Goal: Task Accomplishment & Management: Use online tool/utility

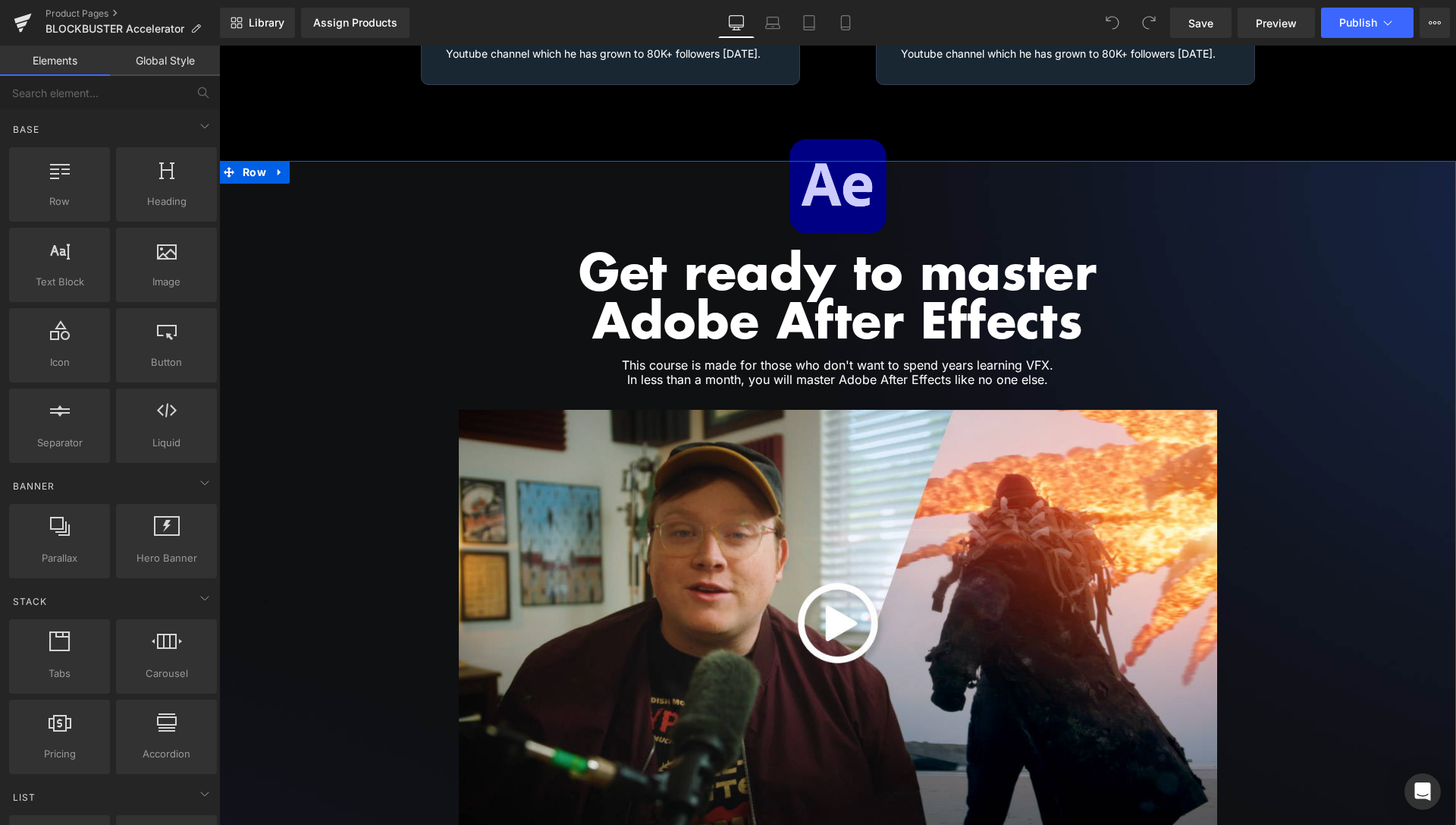
scroll to position [2399, 0]
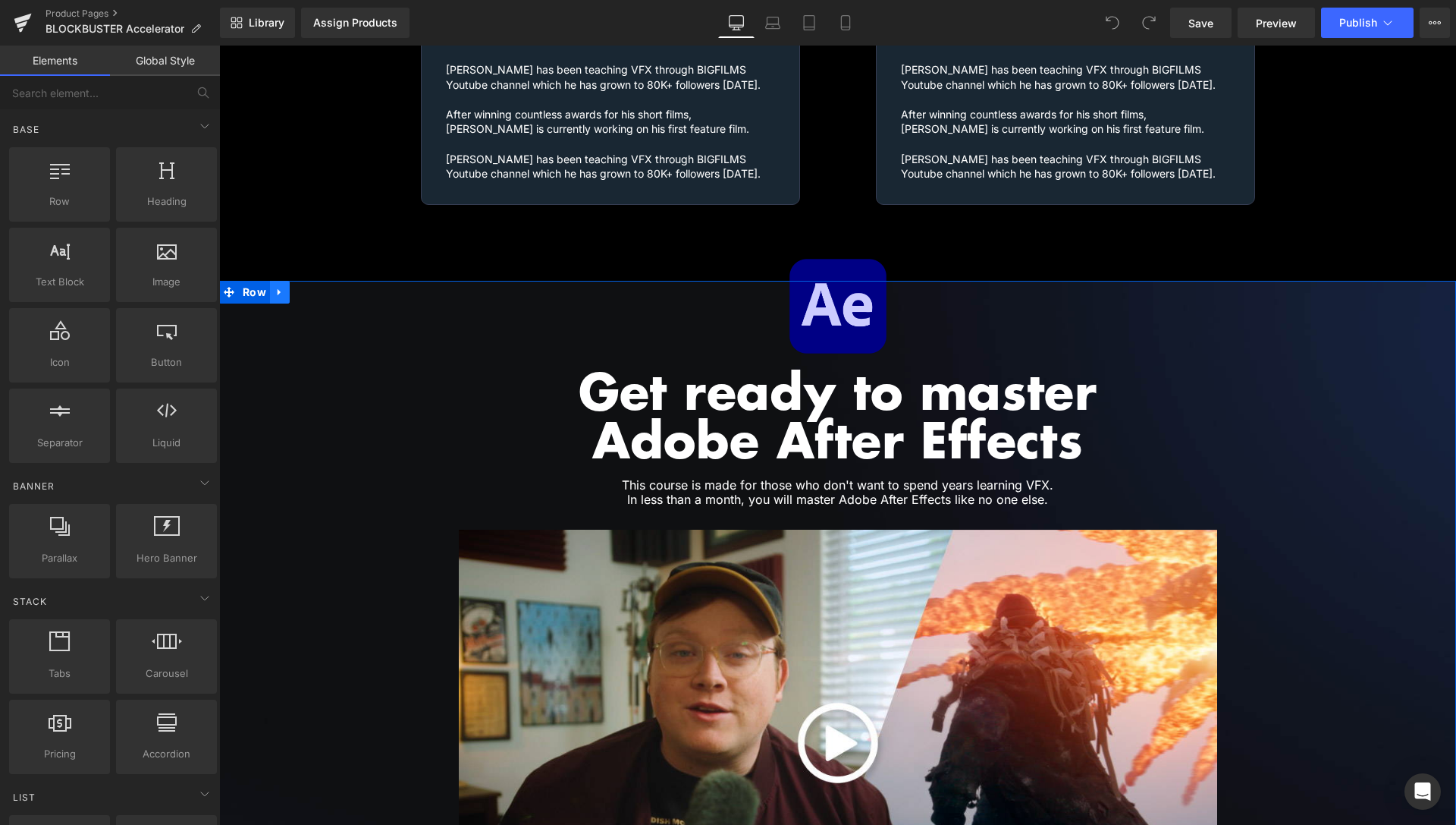
click at [277, 286] on icon at bounding box center [280, 291] width 11 height 11
click at [295, 287] on icon at bounding box center [300, 292] width 11 height 11
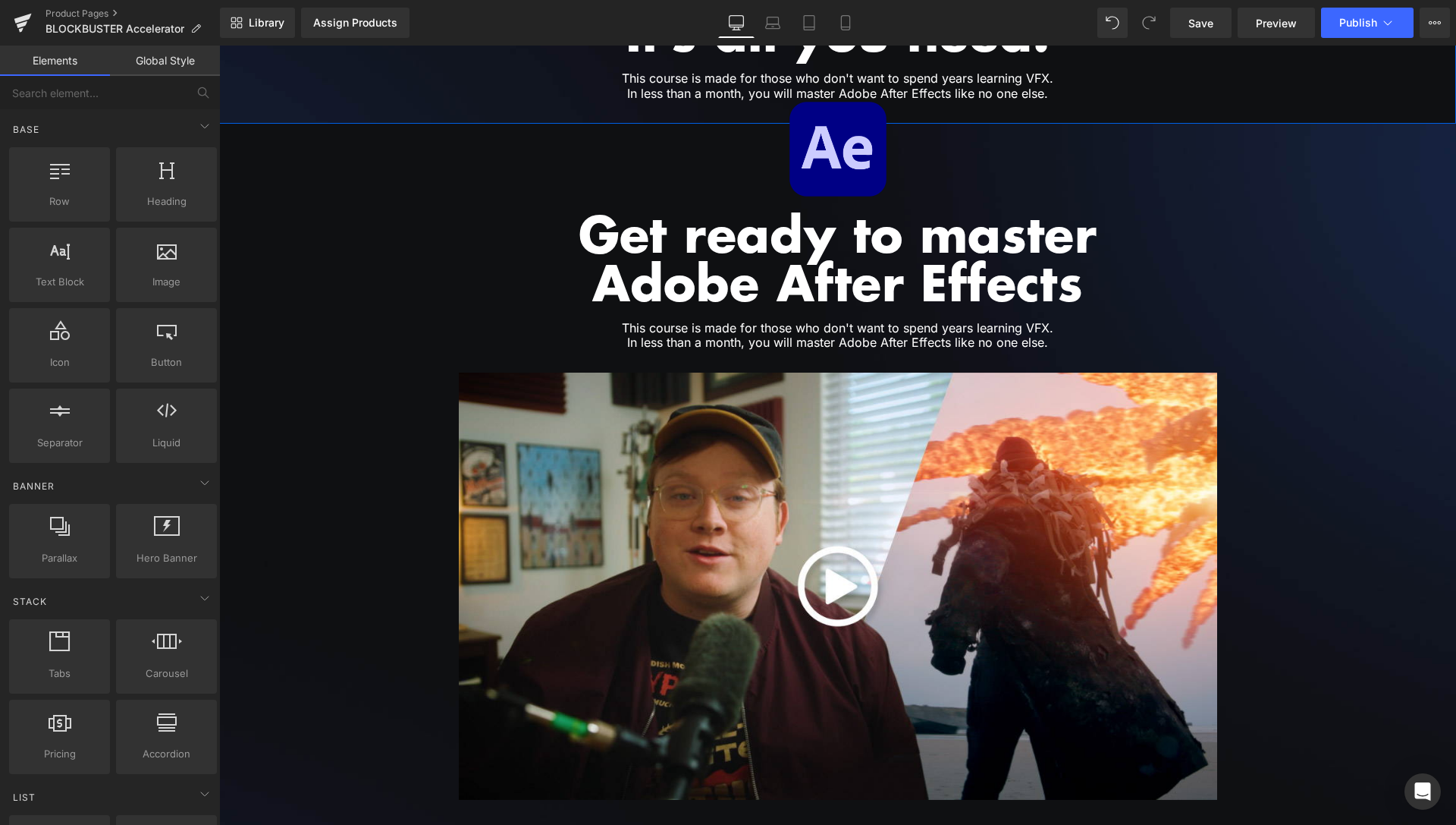
scroll to position [3518, 0]
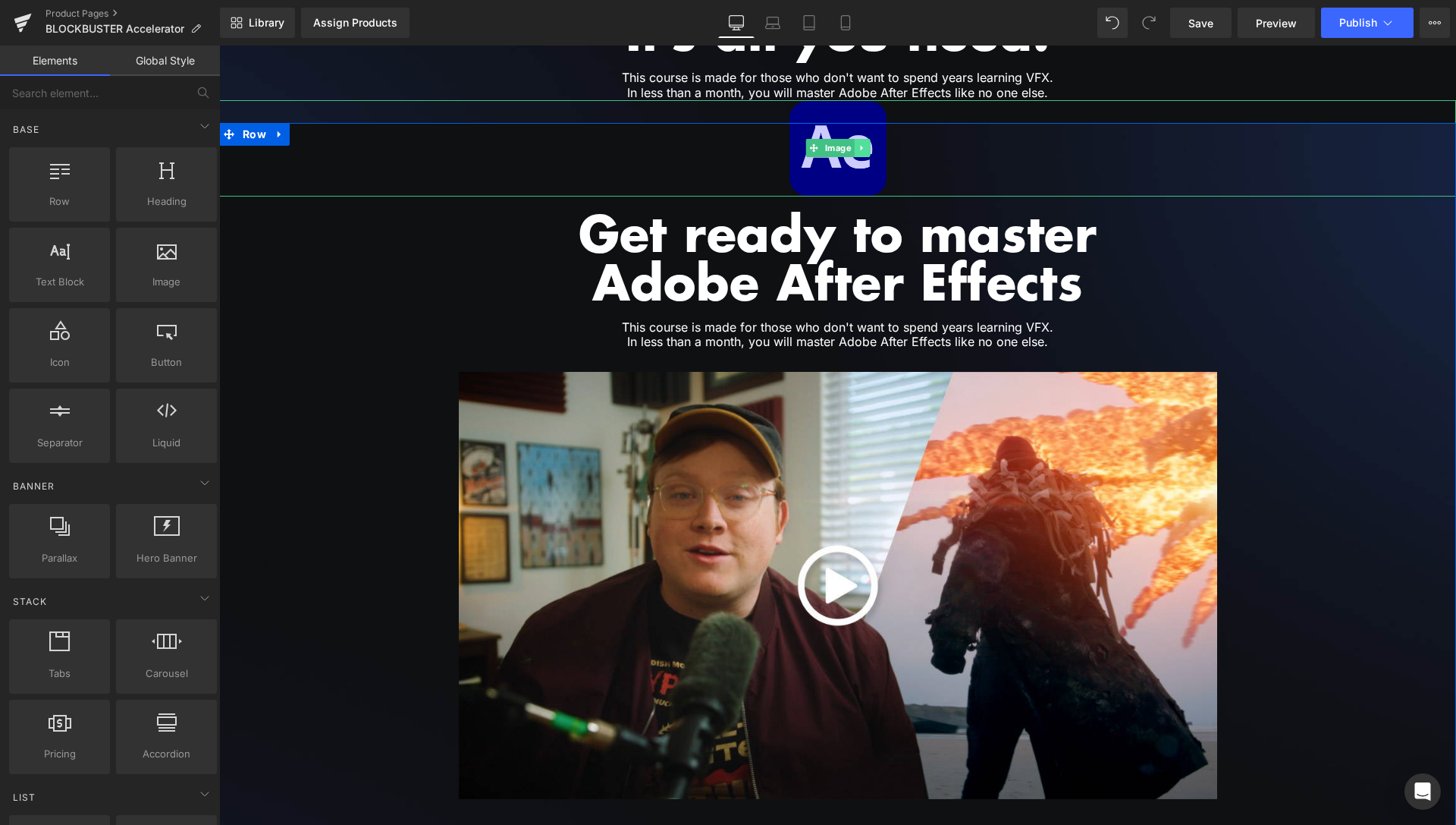
click at [859, 143] on icon at bounding box center [861, 147] width 8 height 9
click at [862, 139] on link at bounding box center [870, 147] width 16 height 19
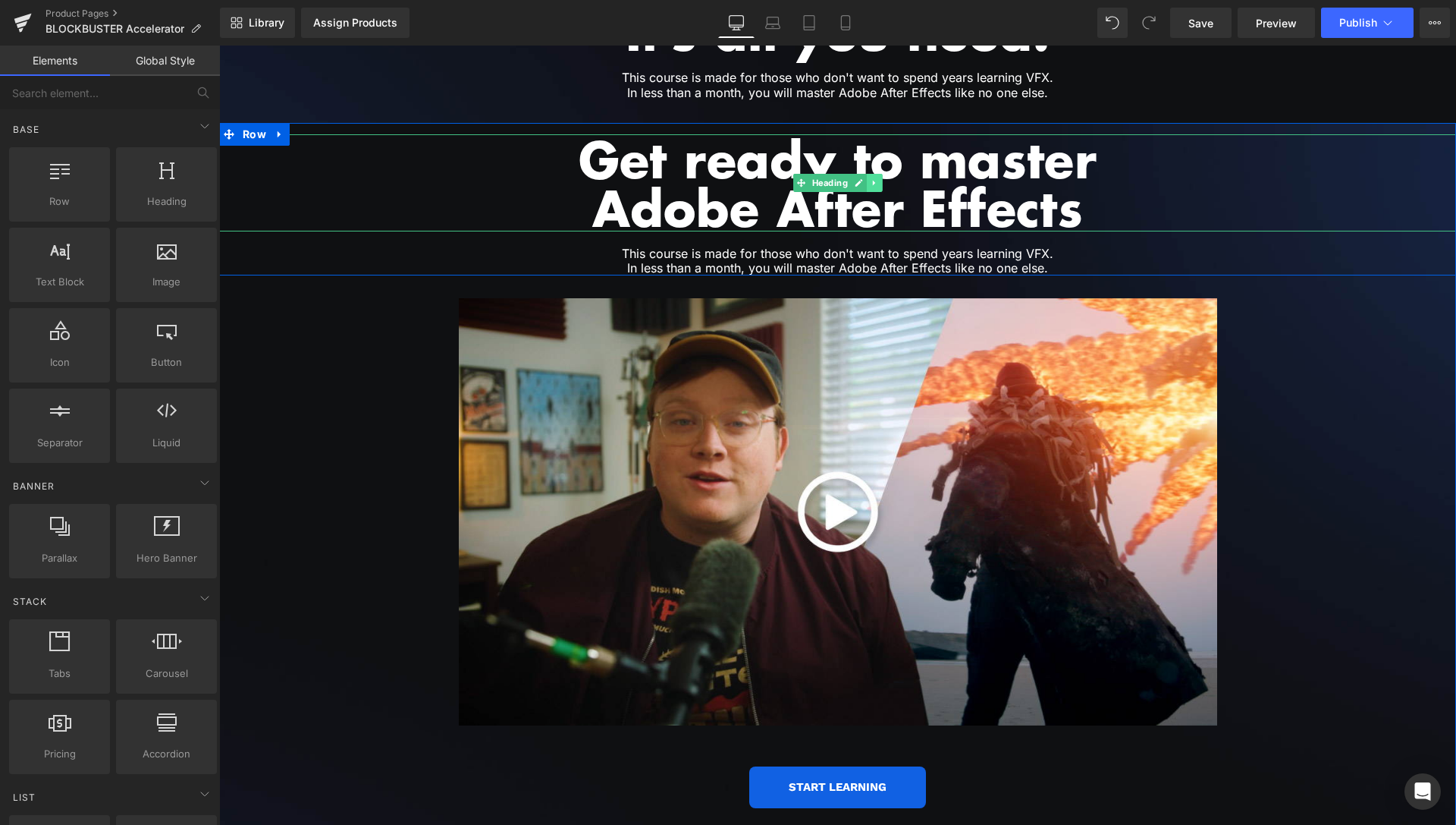
click at [871, 178] on icon at bounding box center [873, 183] width 8 height 9
click at [878, 178] on icon at bounding box center [882, 182] width 8 height 8
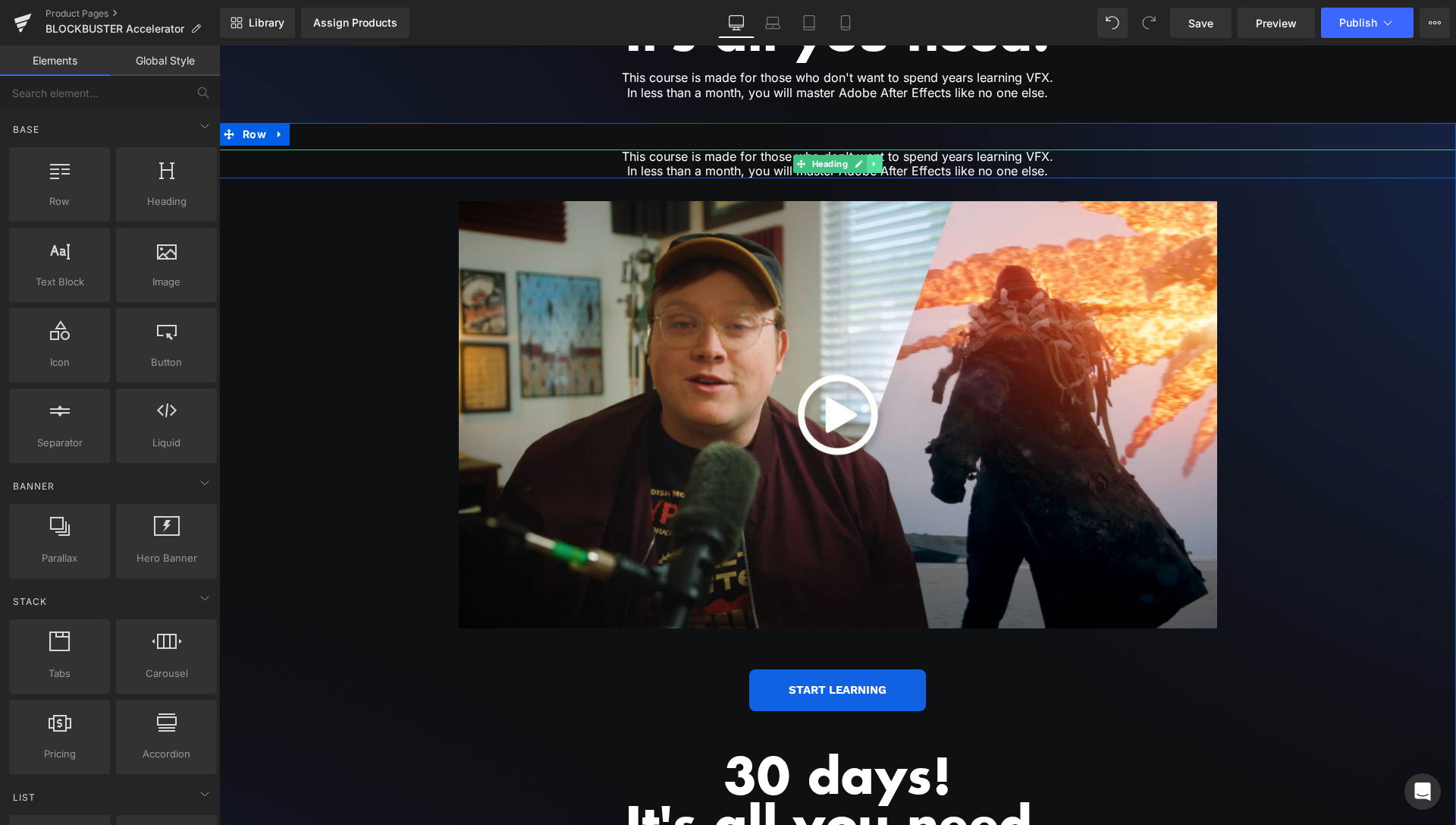
click at [870, 160] on icon at bounding box center [873, 164] width 8 height 9
click at [878, 160] on icon at bounding box center [882, 163] width 8 height 8
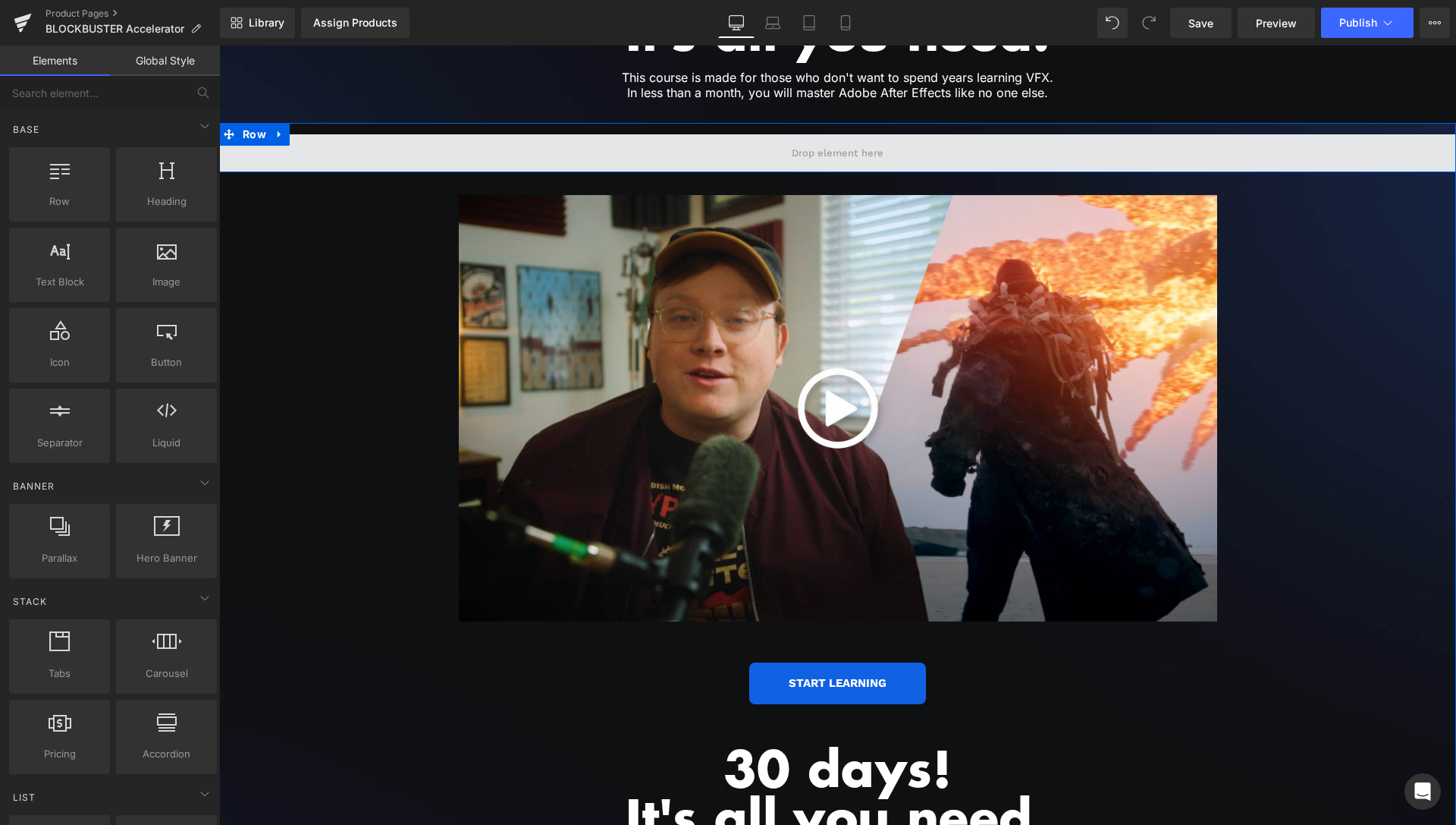
click at [332, 144] on span at bounding box center [837, 153] width 1236 height 38
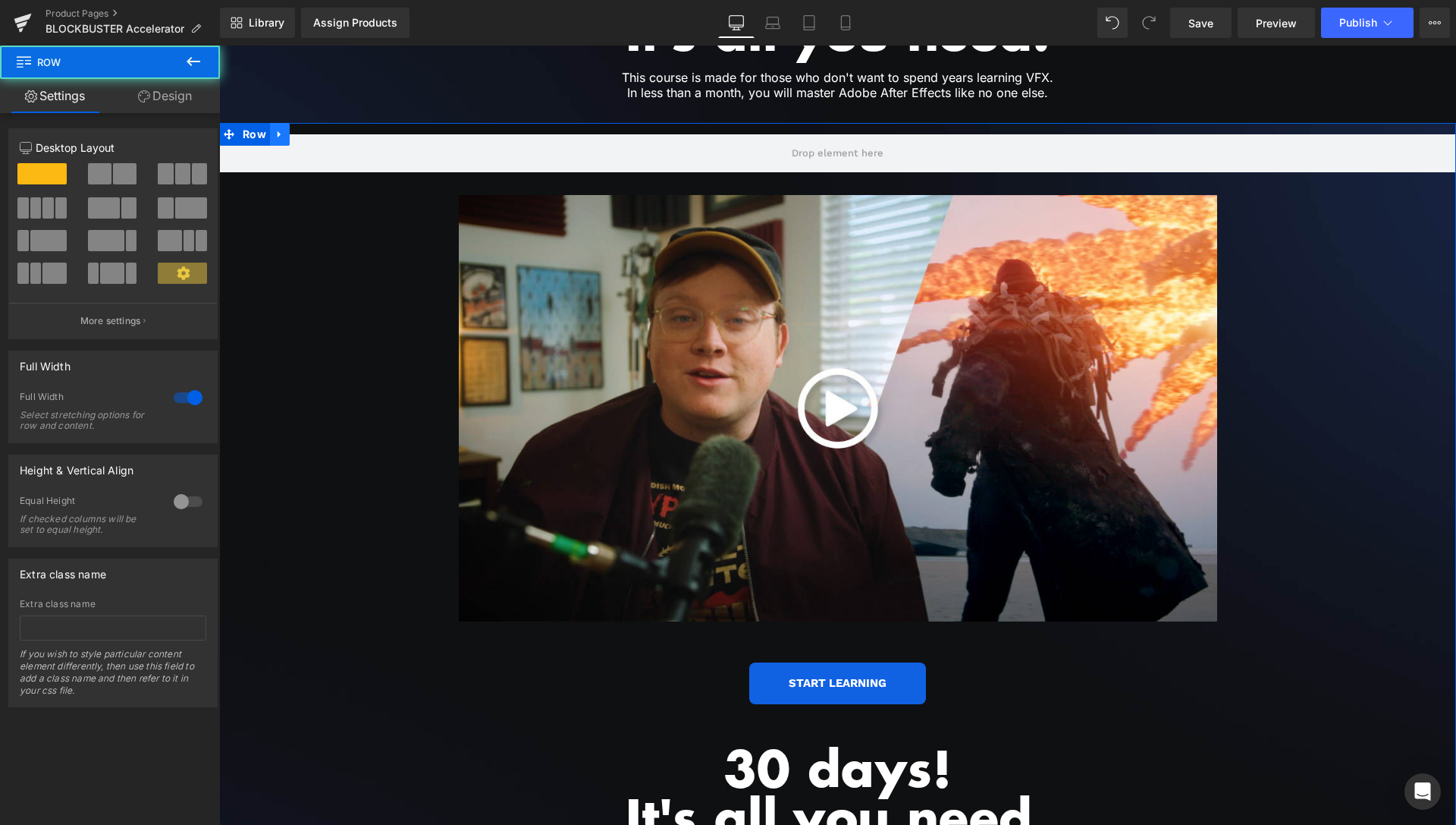
click at [281, 123] on link at bounding box center [280, 134] width 19 height 23
drag, startPoint x: 177, startPoint y: 93, endPoint x: 115, endPoint y: 143, distance: 79.6
click at [177, 94] on link "Design" at bounding box center [165, 95] width 110 height 34
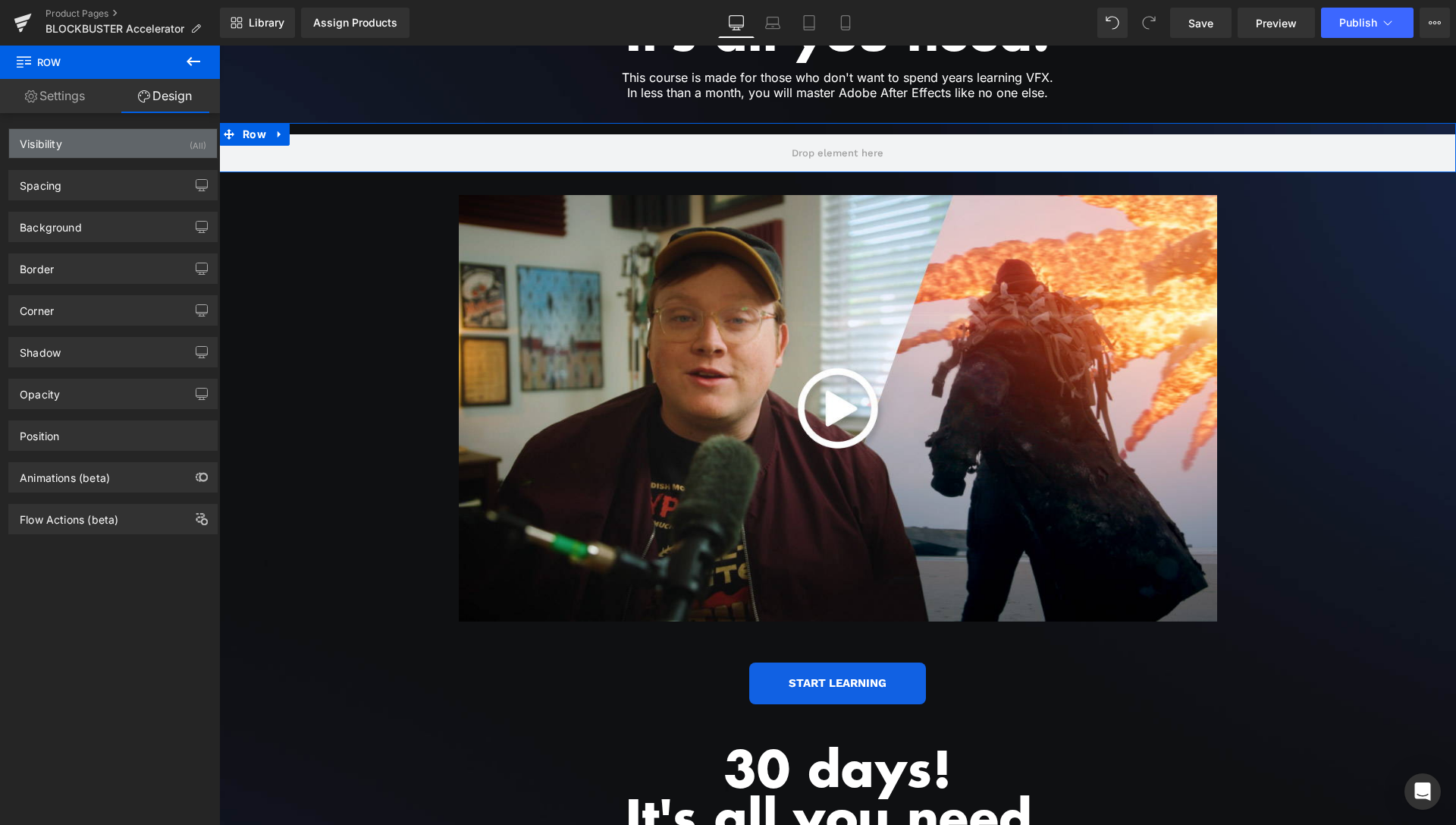
type input "0"
type input "30"
type input "15"
type input "0"
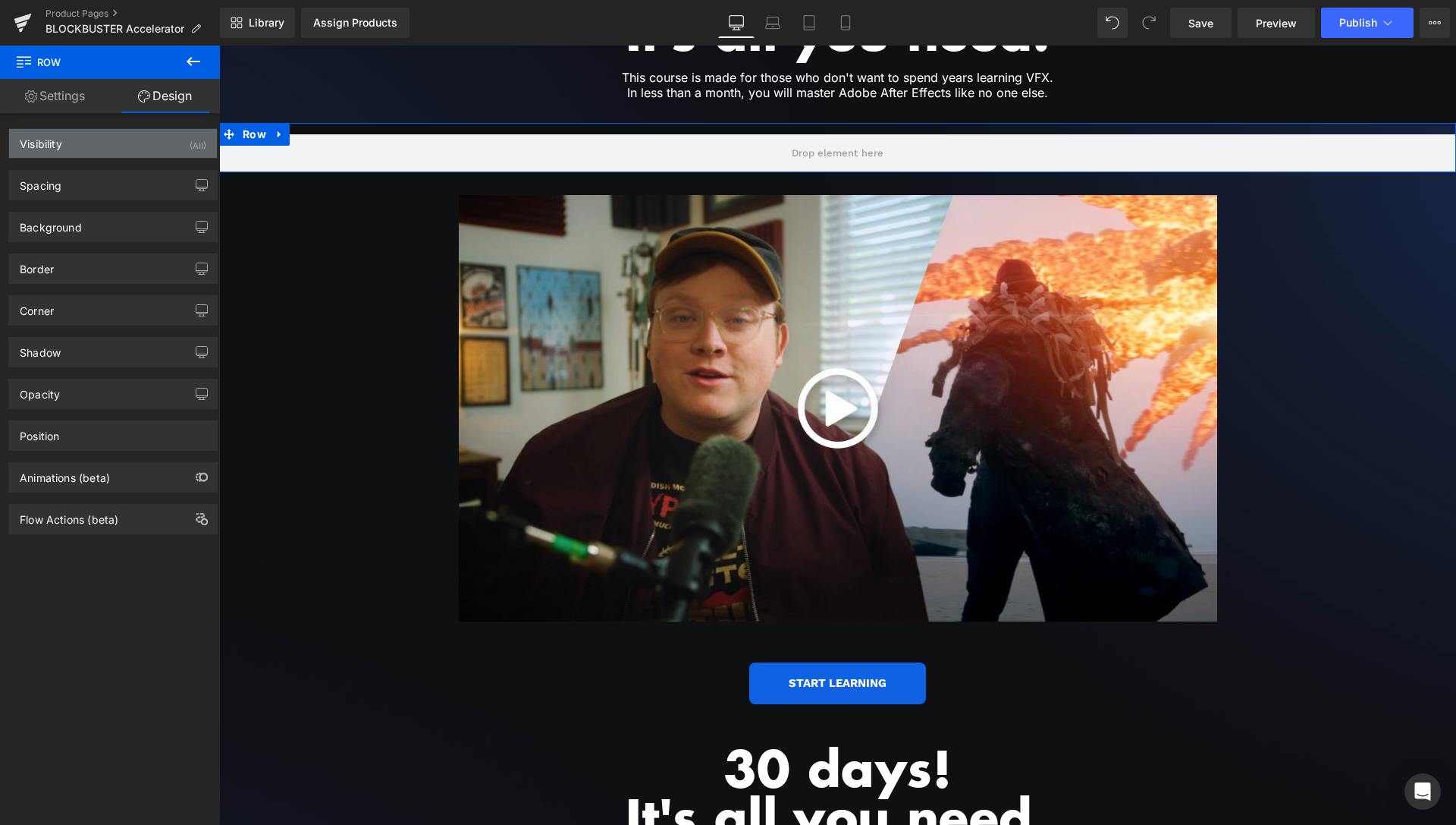
type input "0"
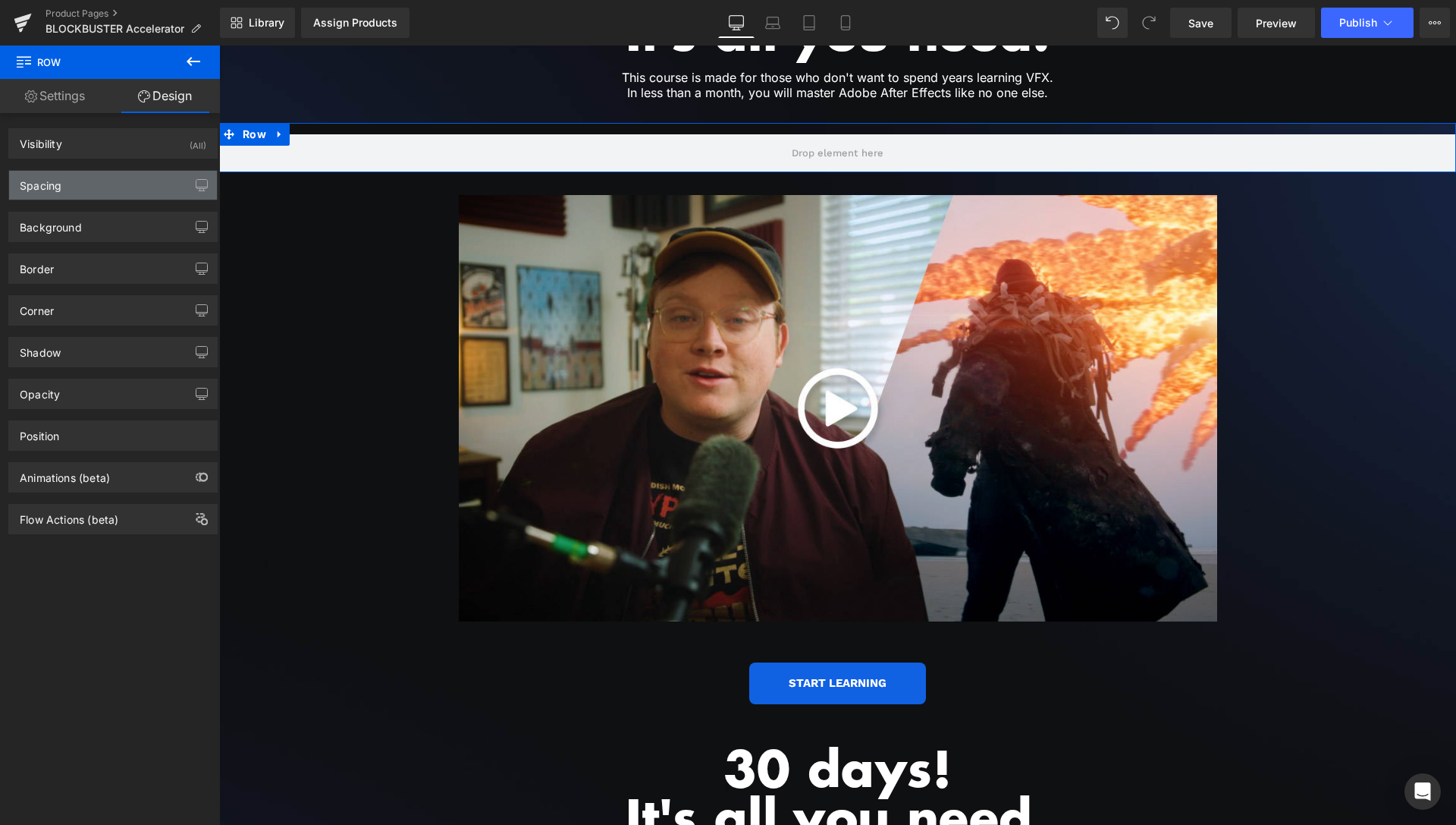
click at [111, 184] on div "Spacing" at bounding box center [113, 184] width 208 height 29
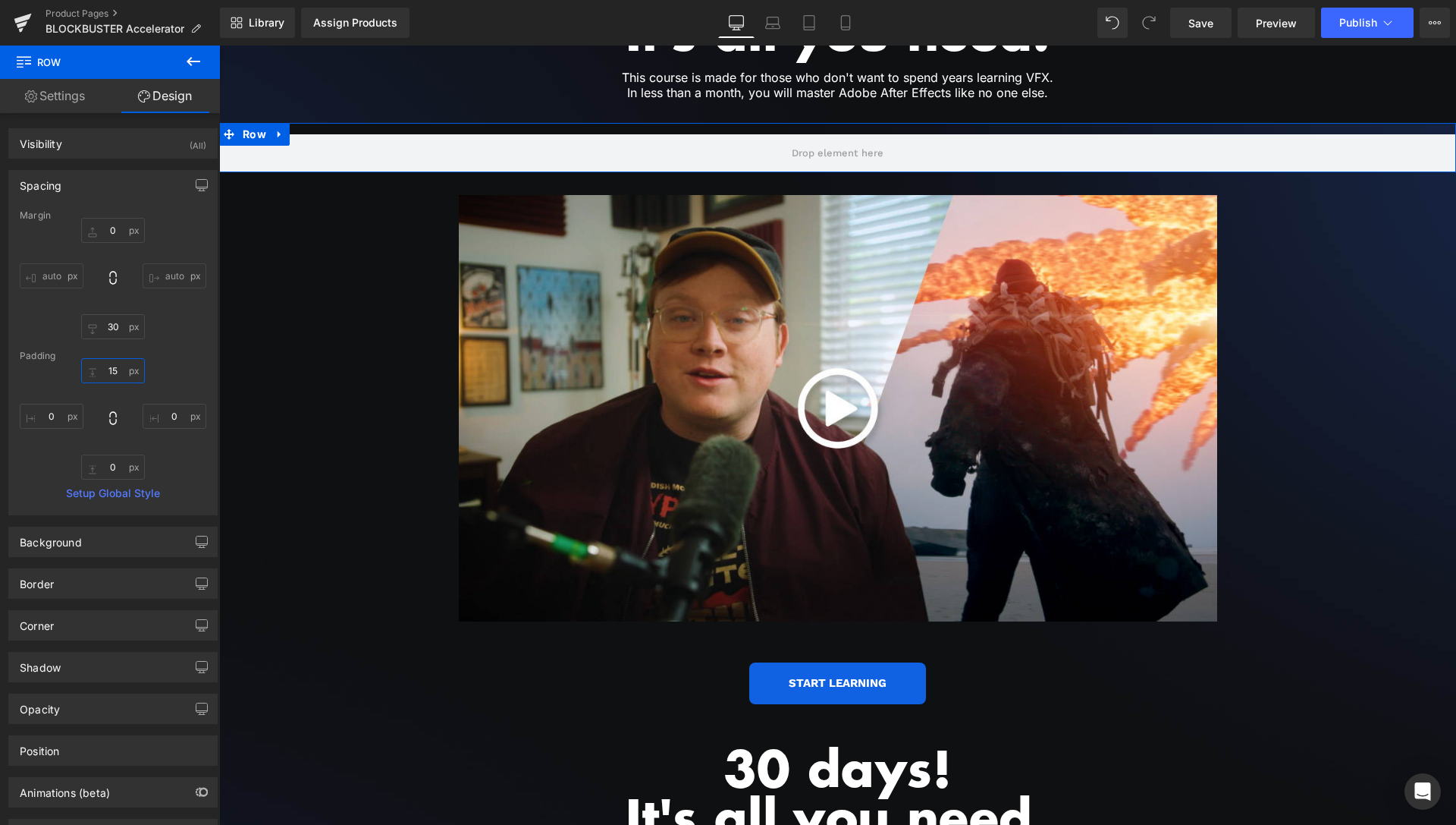
click at [112, 371] on input "15" at bounding box center [113, 371] width 63 height 25
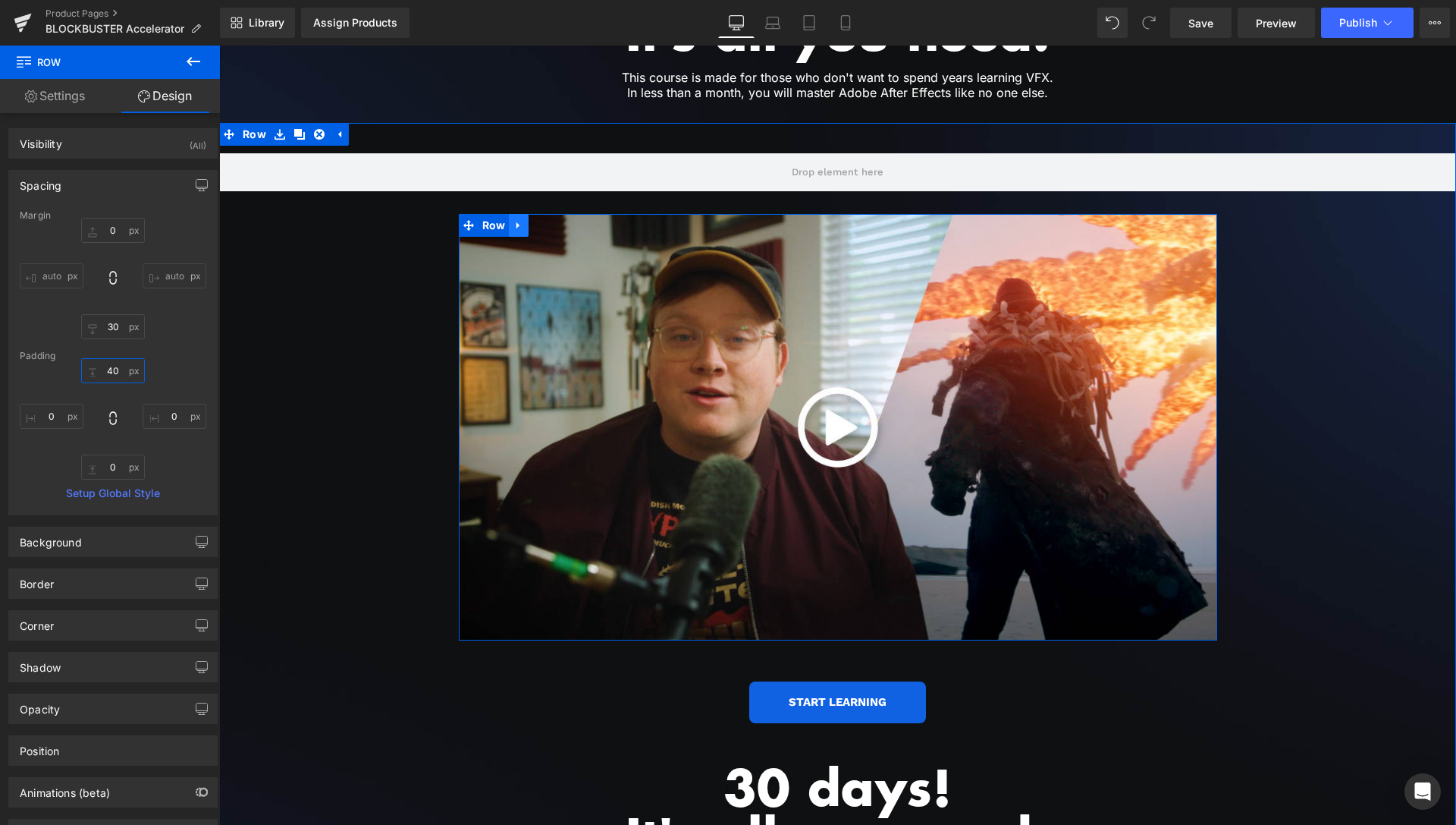
type input "40"
click at [516, 219] on icon at bounding box center [519, 224] width 11 height 11
click at [553, 219] on icon at bounding box center [558, 224] width 11 height 11
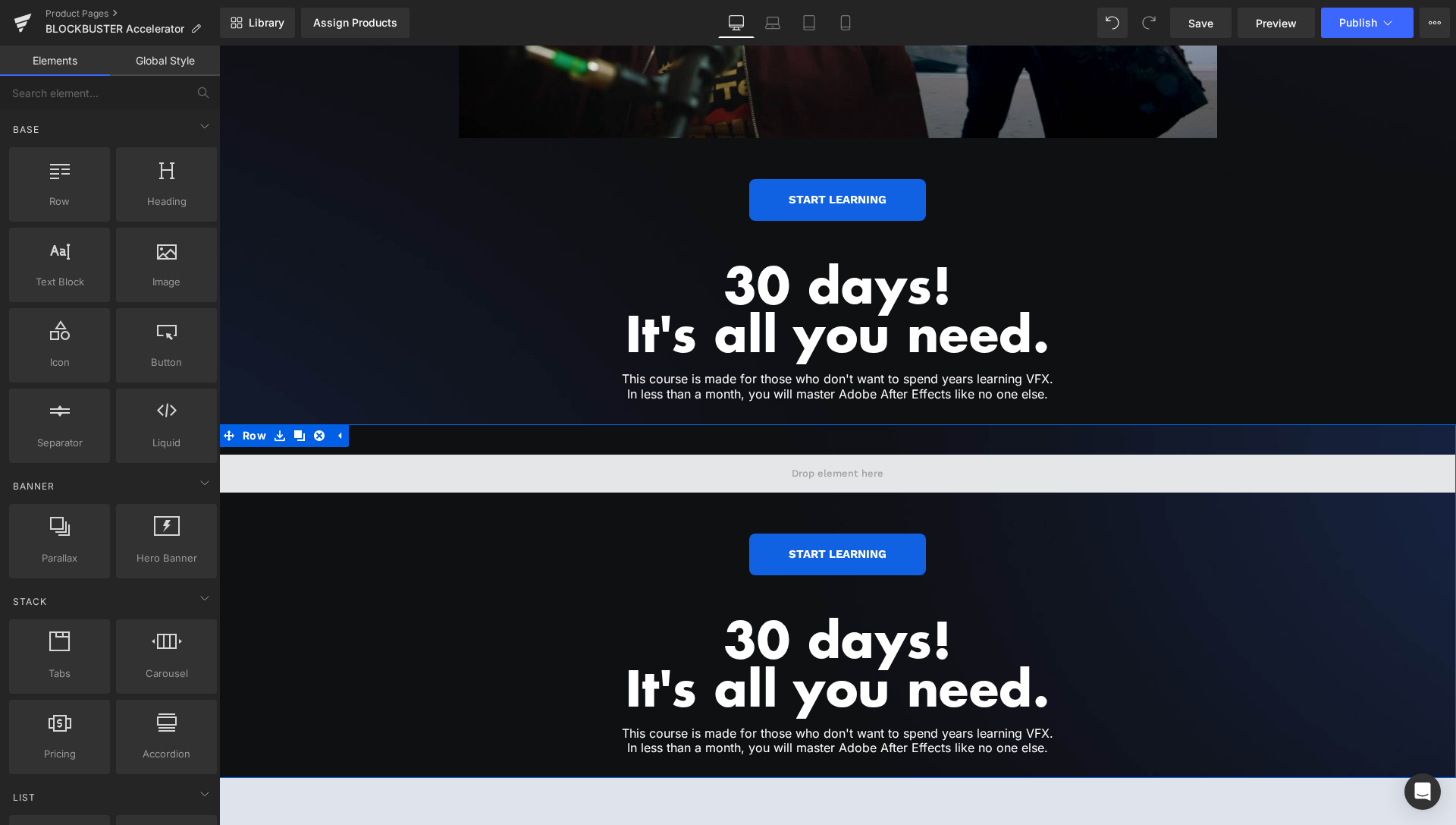
scroll to position [3208, 0]
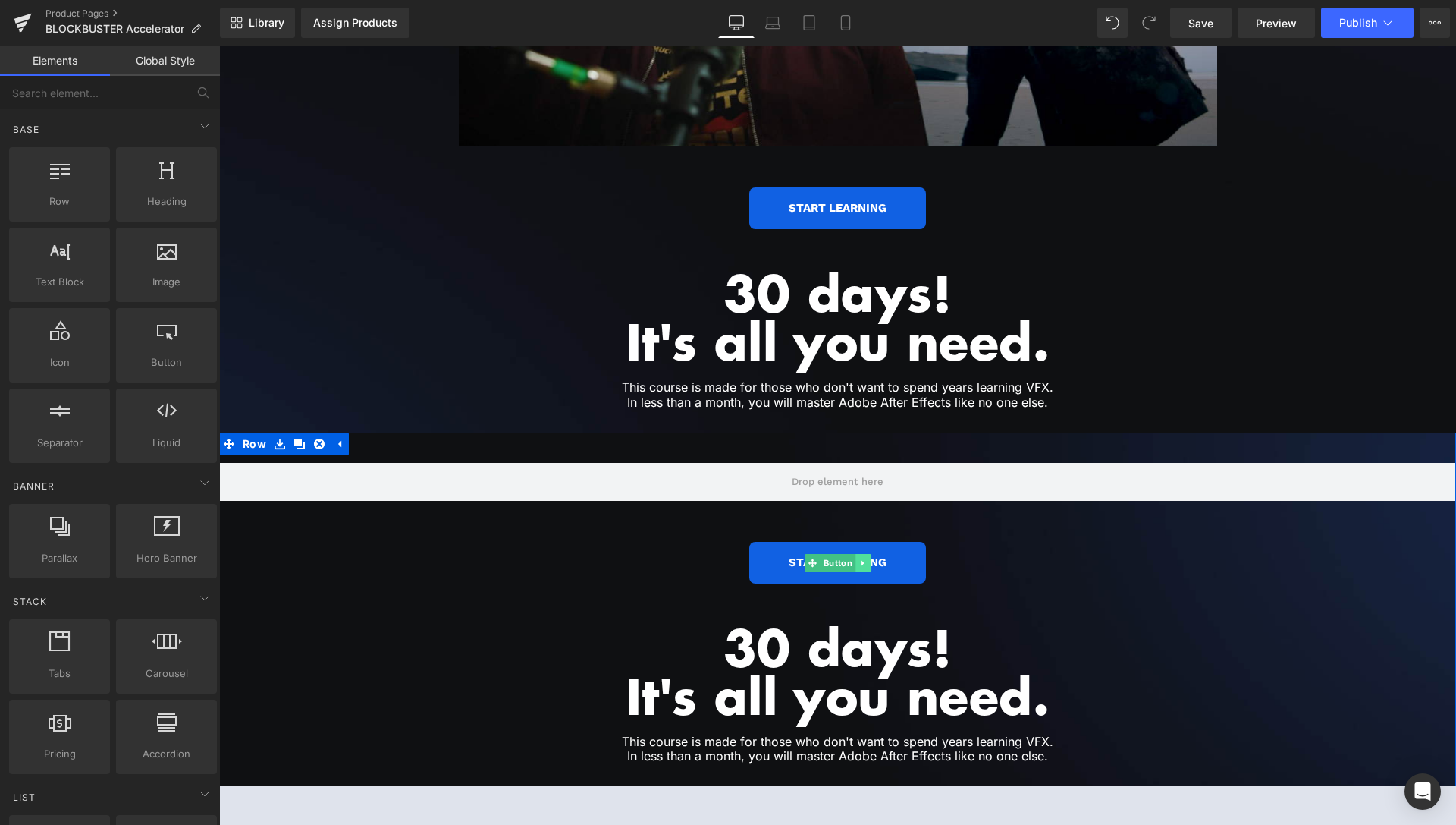
click at [862, 554] on link at bounding box center [863, 563] width 16 height 19
click at [867, 559] on icon at bounding box center [870, 563] width 8 height 8
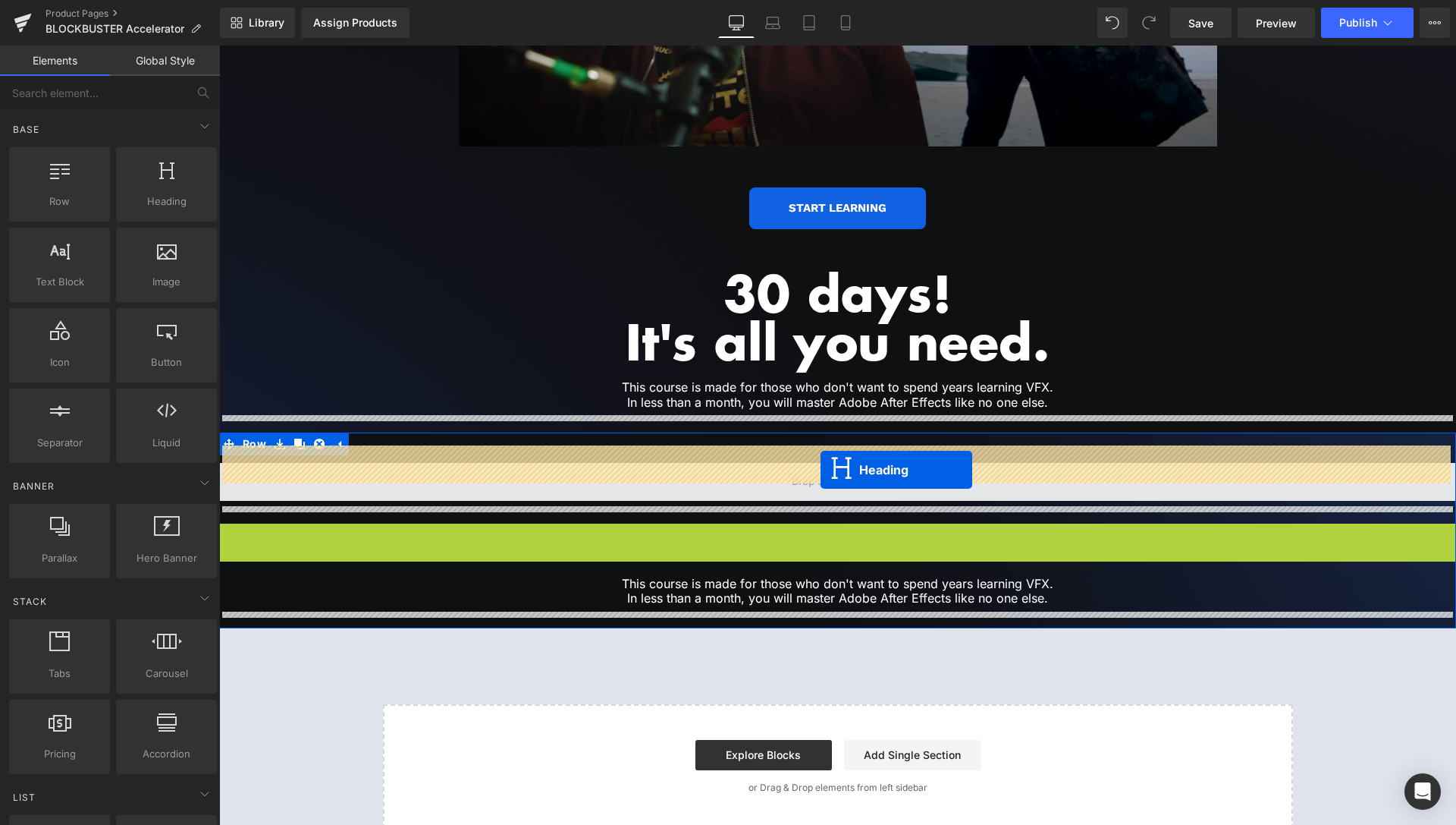
drag, startPoint x: 791, startPoint y: 559, endPoint x: 820, endPoint y: 469, distance: 94.6
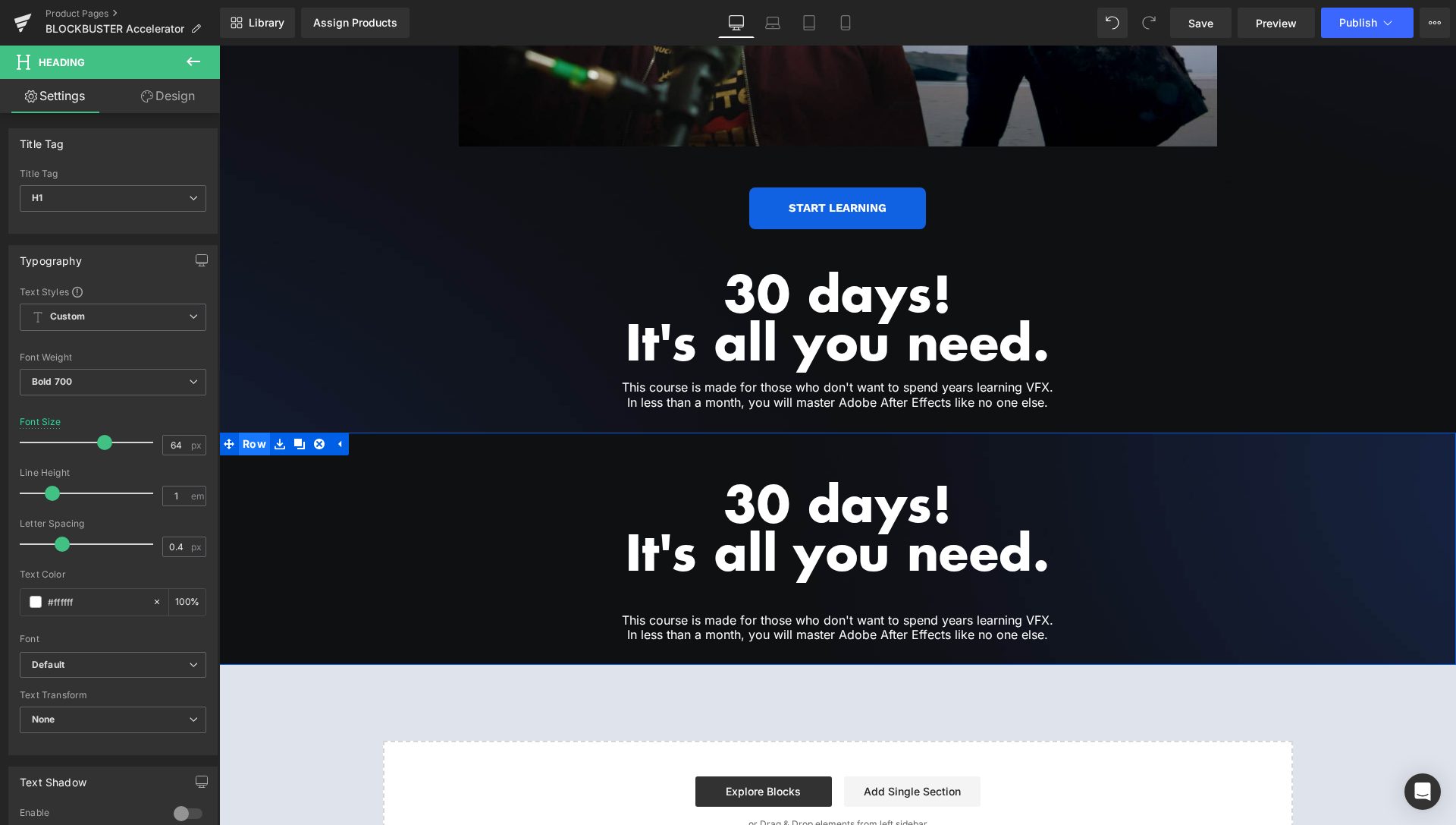
click at [257, 432] on span "Row" at bounding box center [254, 444] width 31 height 23
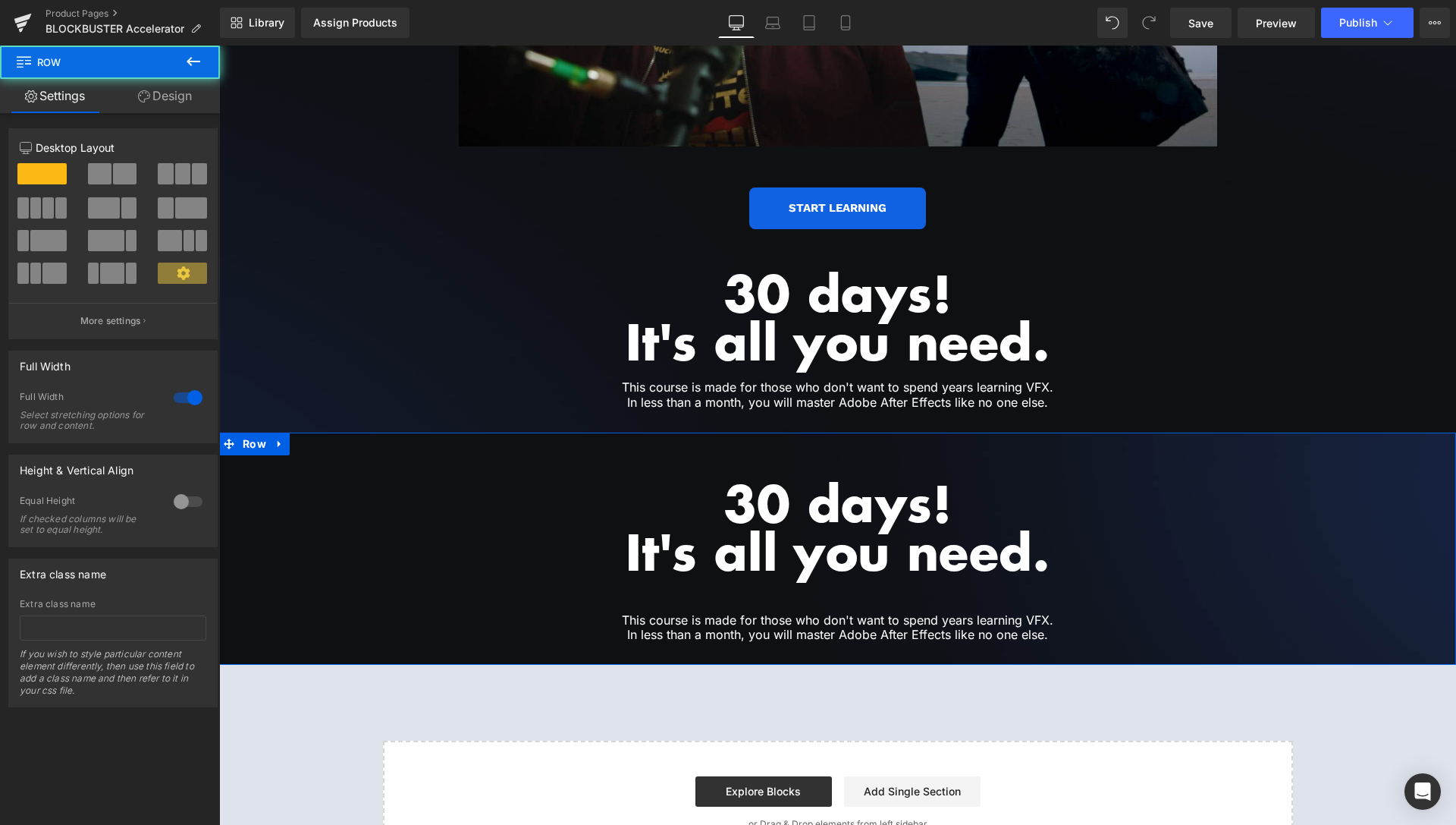
click at [170, 94] on link "Design" at bounding box center [165, 95] width 110 height 34
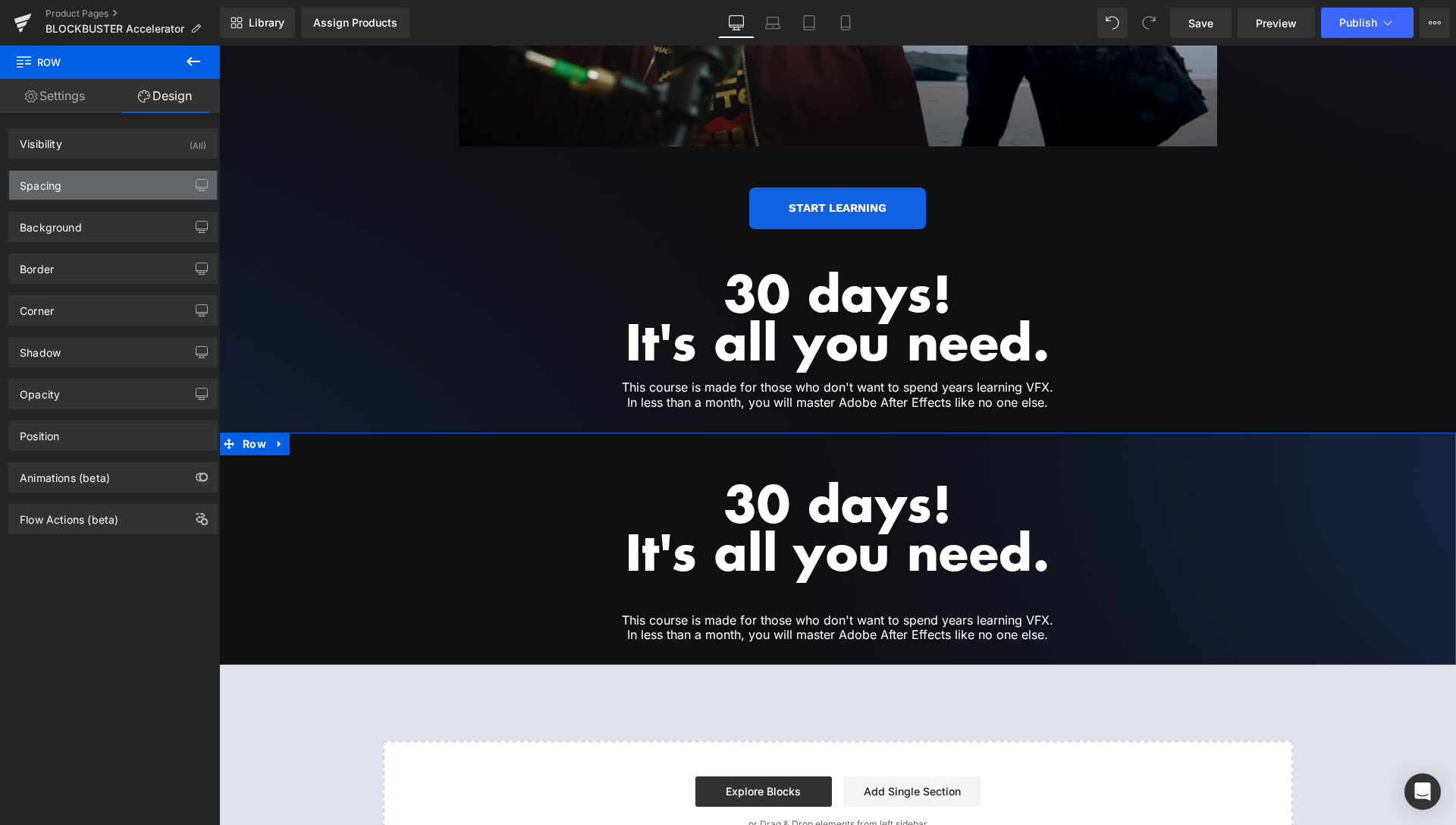
click at [97, 187] on div "Spacing" at bounding box center [113, 184] width 208 height 29
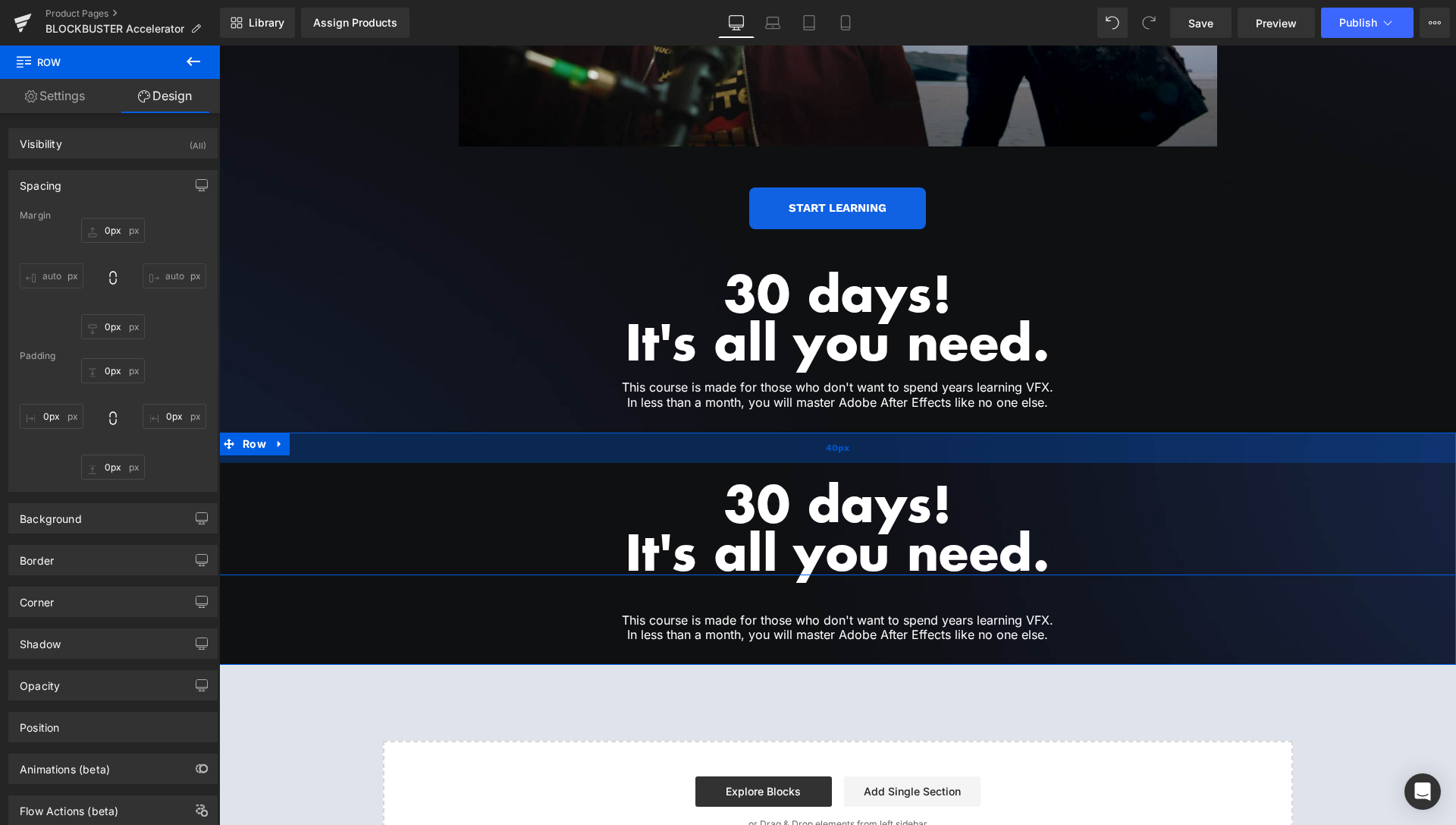
click at [299, 444] on div "40px" at bounding box center [837, 447] width 1236 height 30
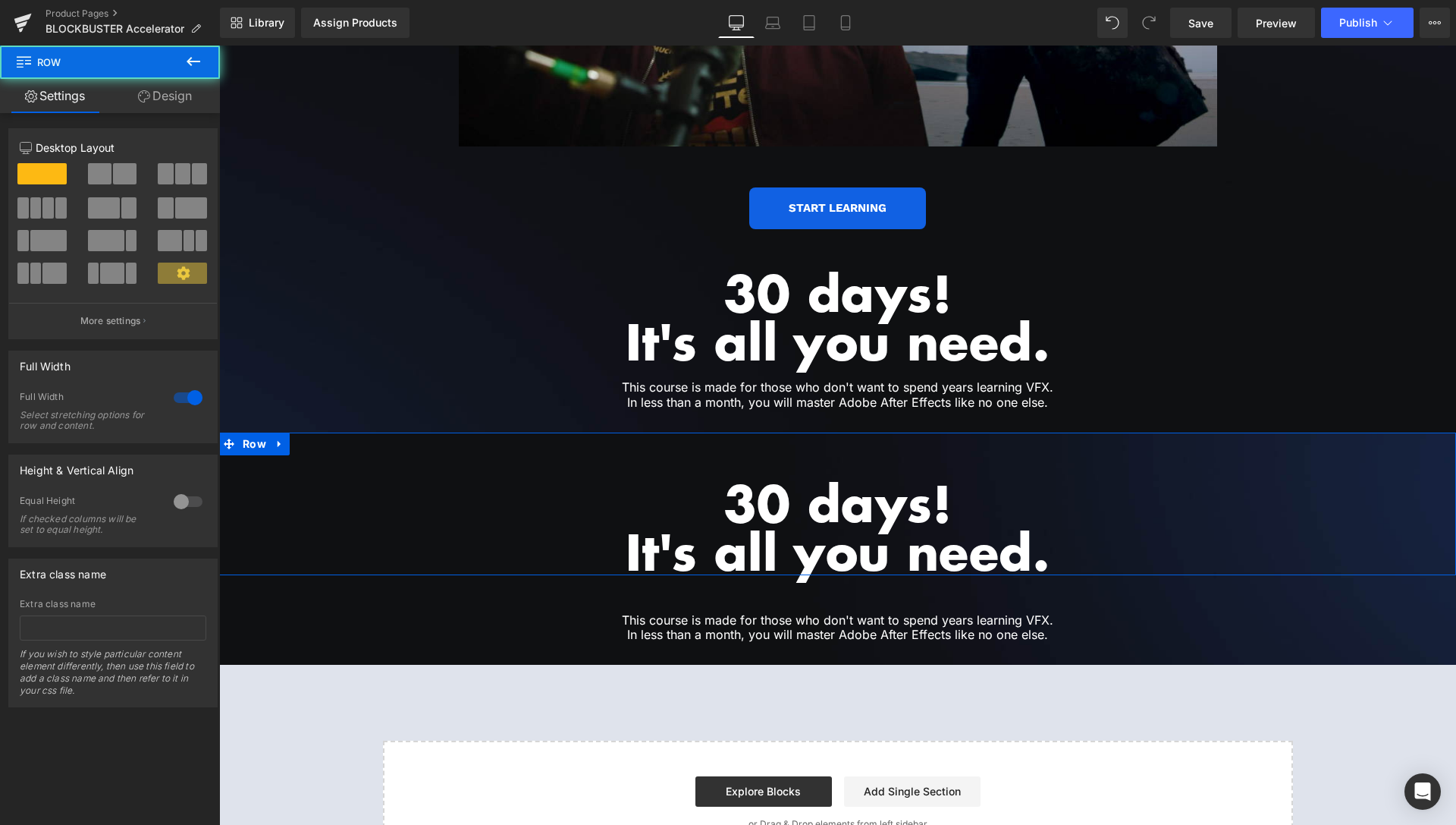
click at [157, 83] on link "Design" at bounding box center [165, 95] width 110 height 34
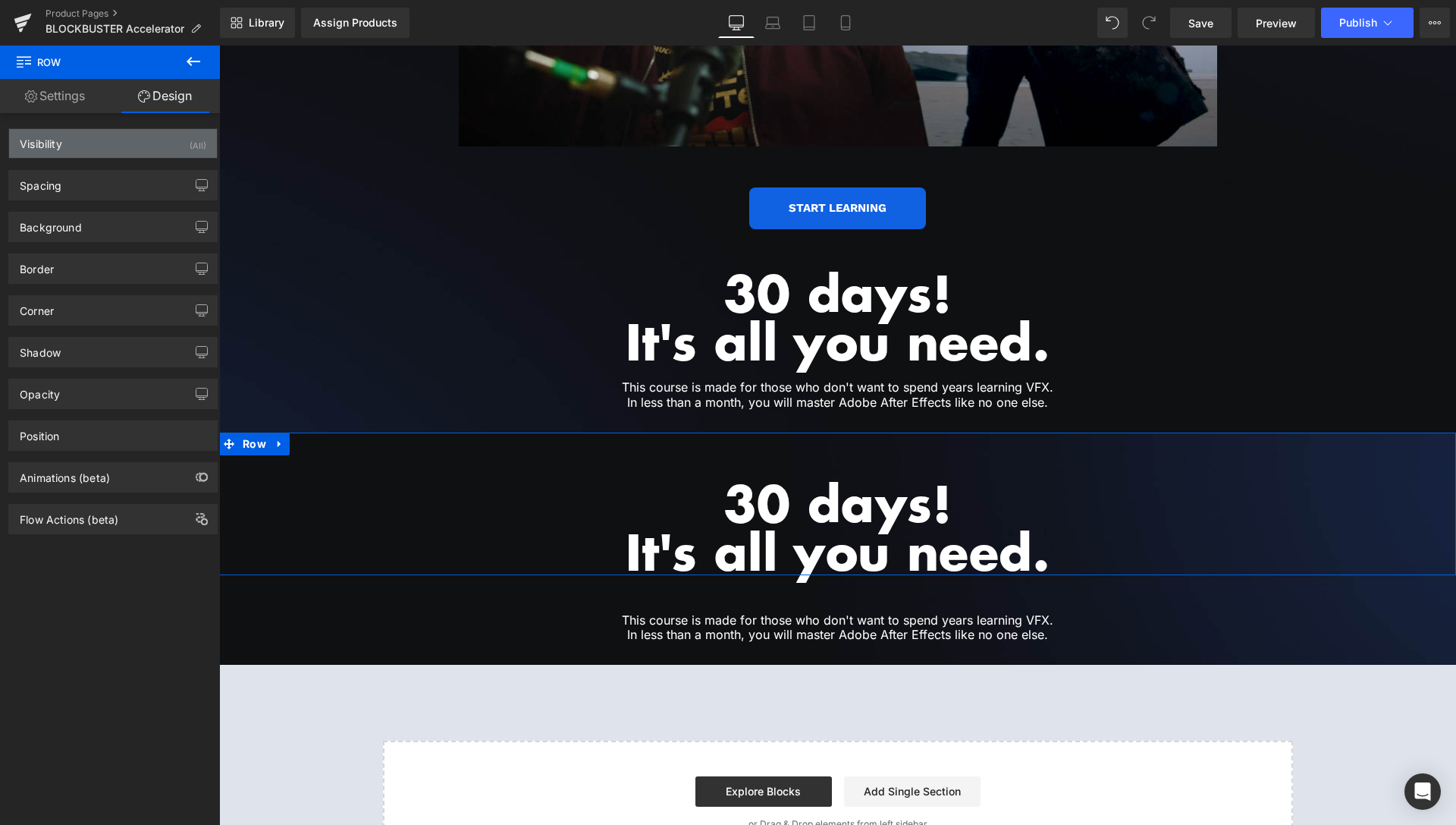
click at [127, 146] on div "Visibility (All)" at bounding box center [113, 143] width 208 height 29
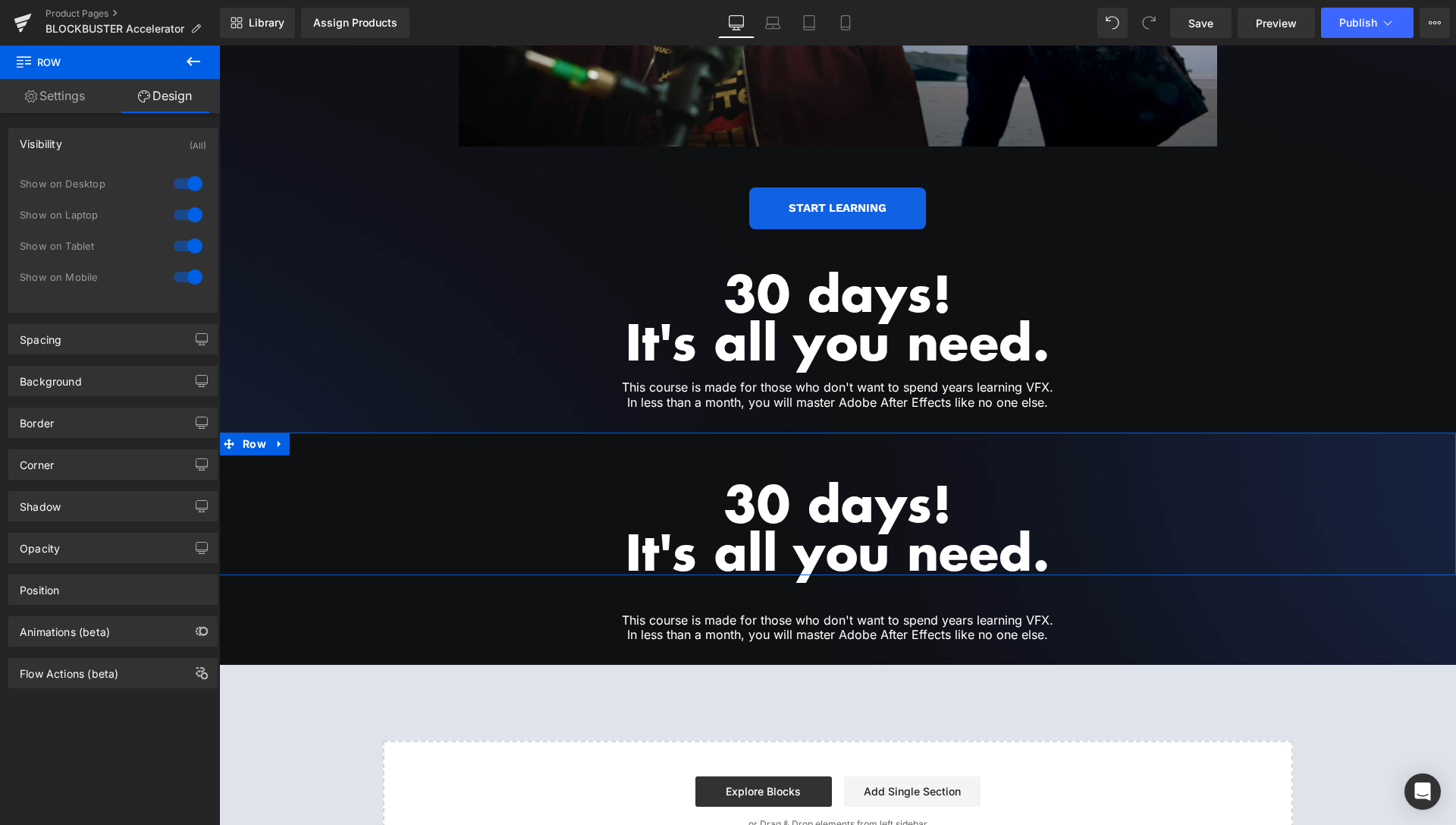
click at [127, 146] on div "Visibility (All)" at bounding box center [113, 143] width 208 height 29
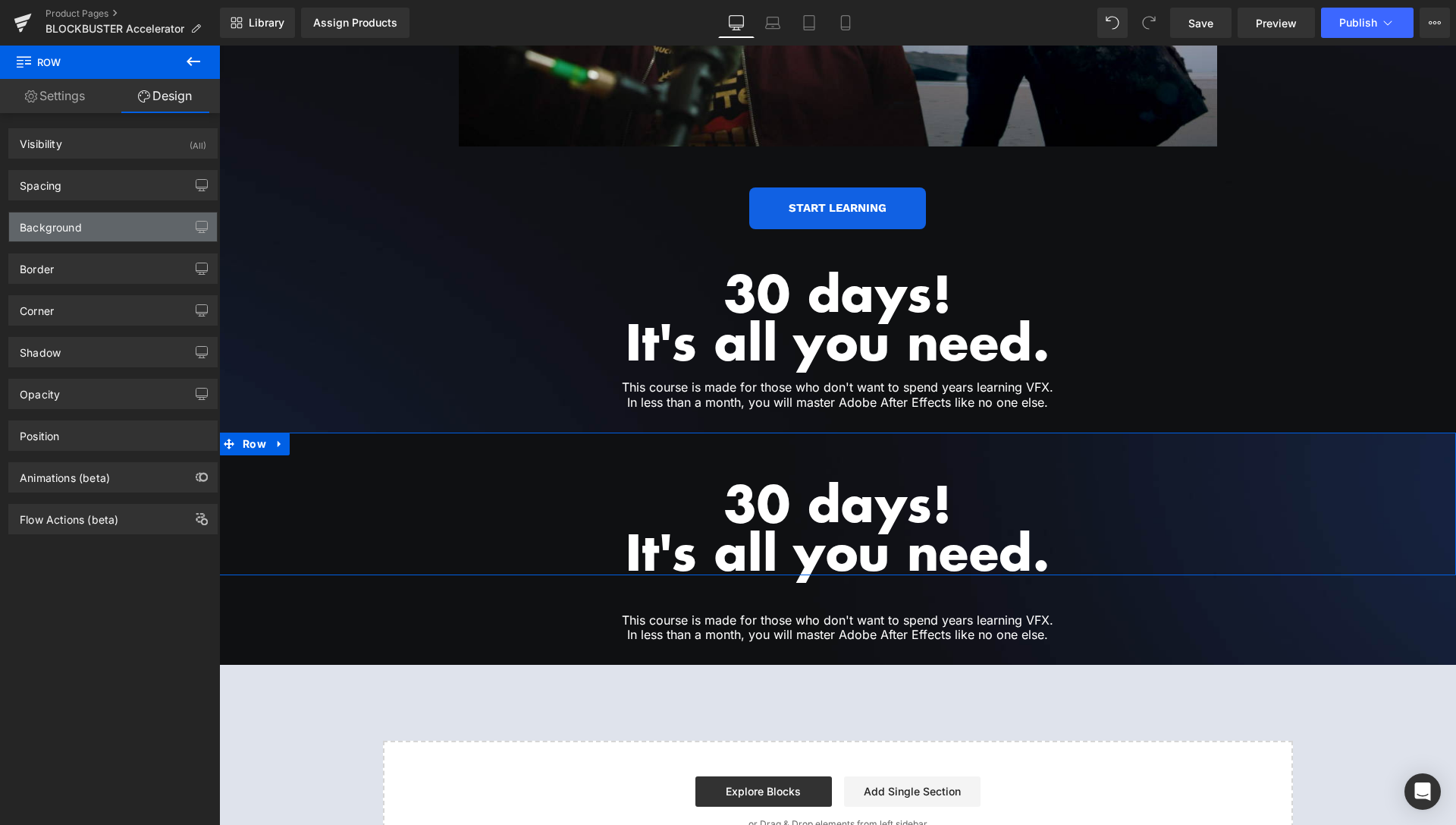
click at [120, 215] on div "Background" at bounding box center [113, 227] width 208 height 29
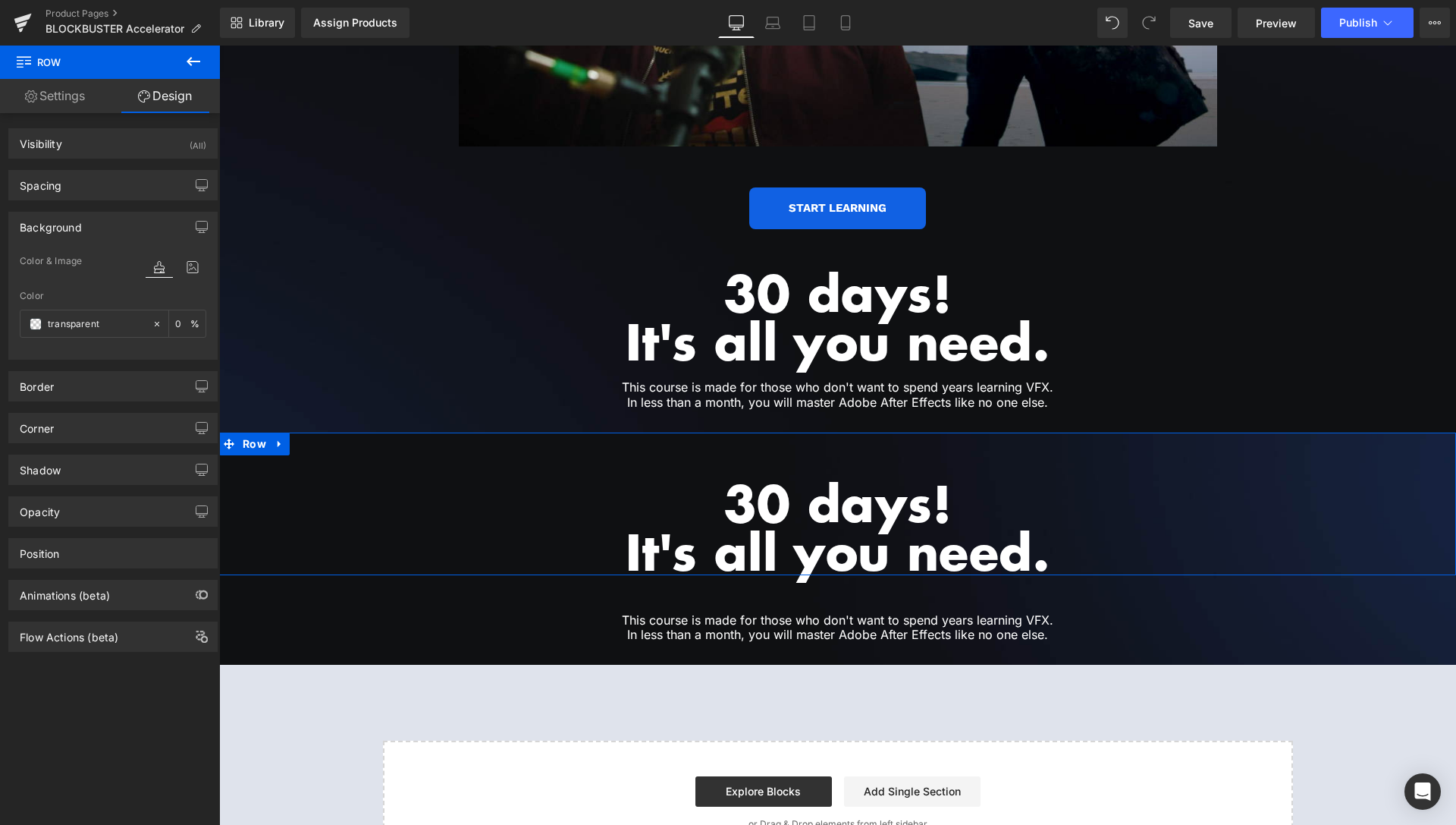
click at [120, 215] on div "Background" at bounding box center [113, 227] width 208 height 29
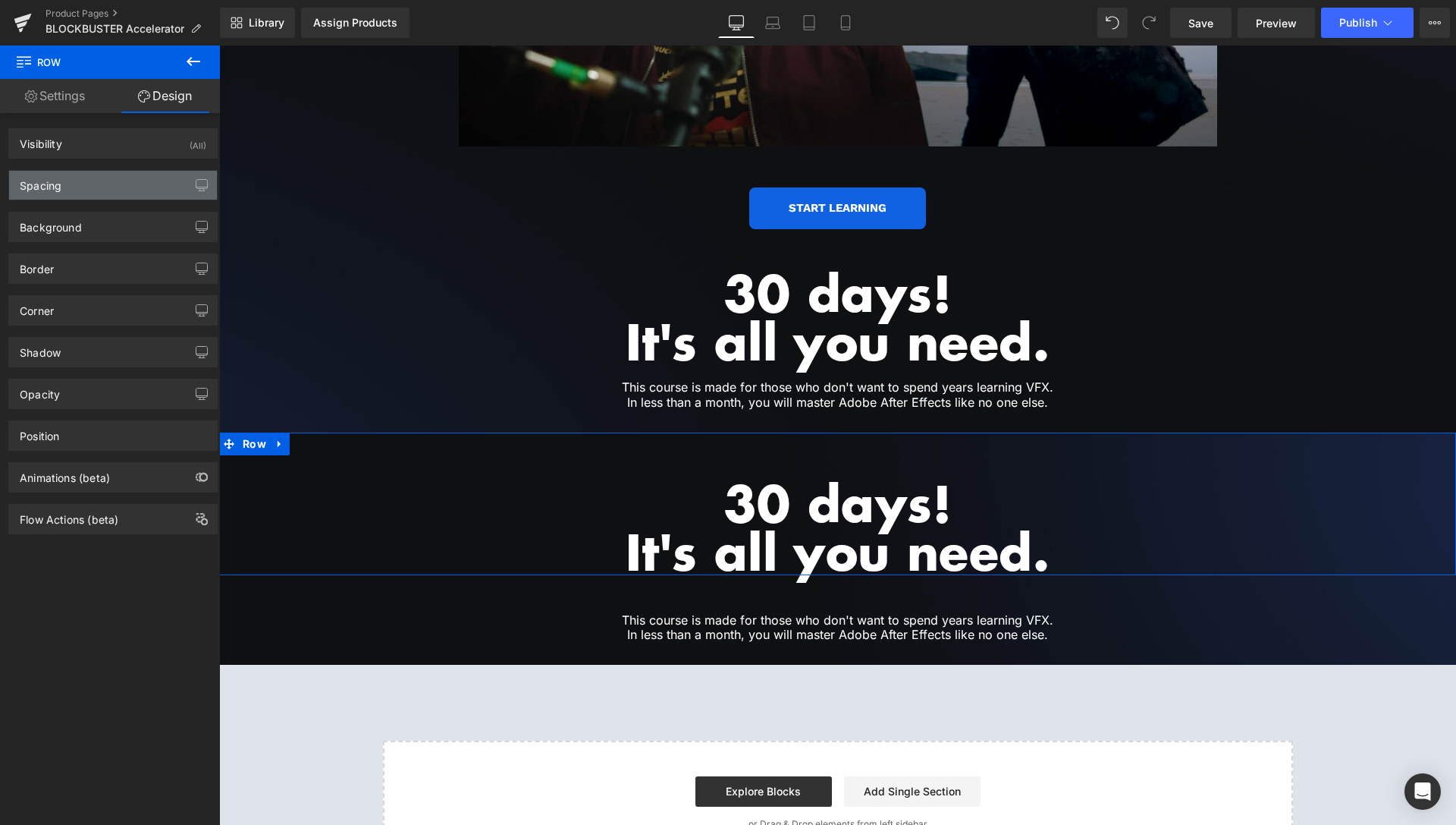
click at [114, 180] on div "Spacing" at bounding box center [113, 184] width 208 height 29
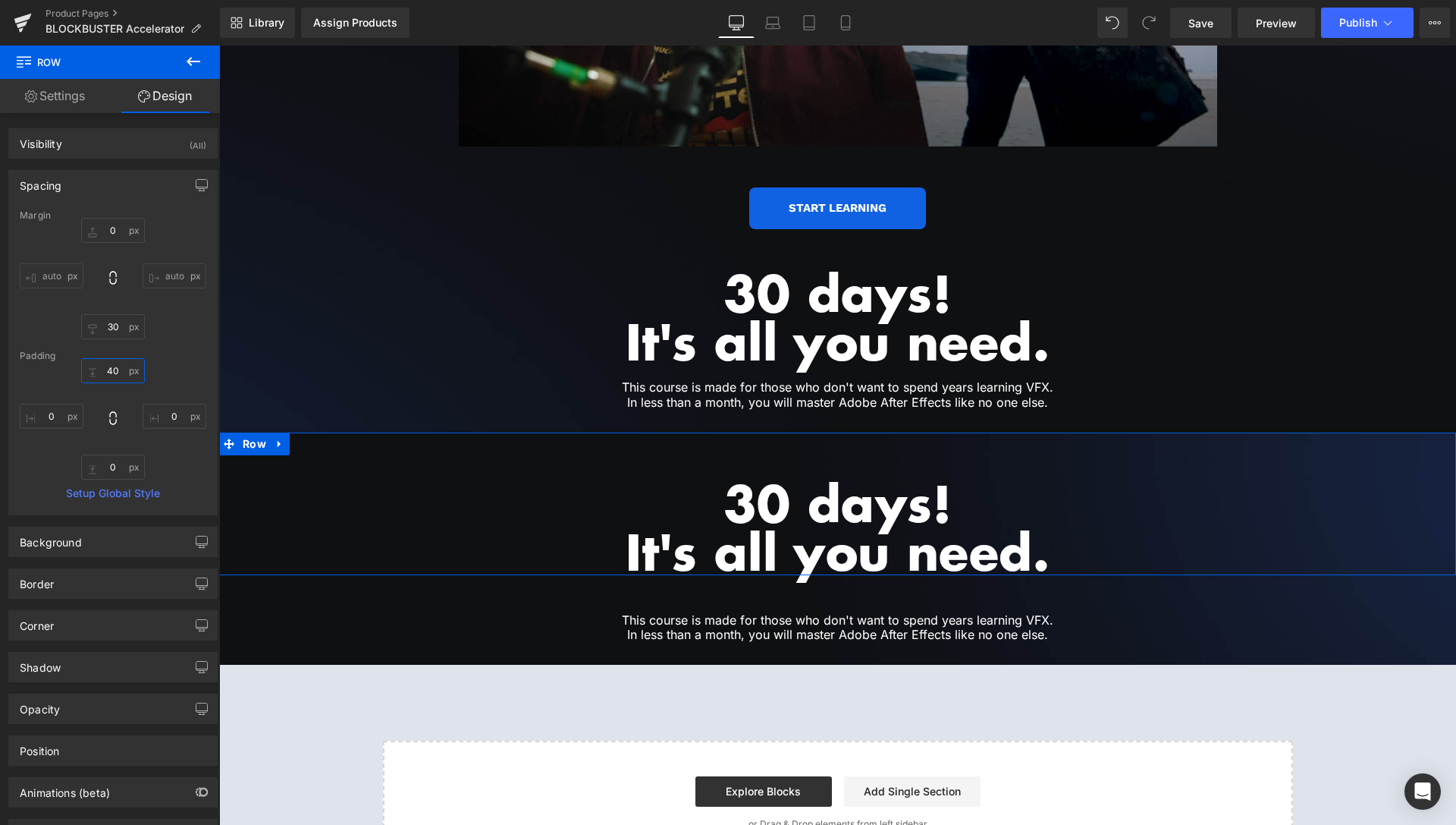
click at [111, 371] on input "40" at bounding box center [113, 371] width 63 height 25
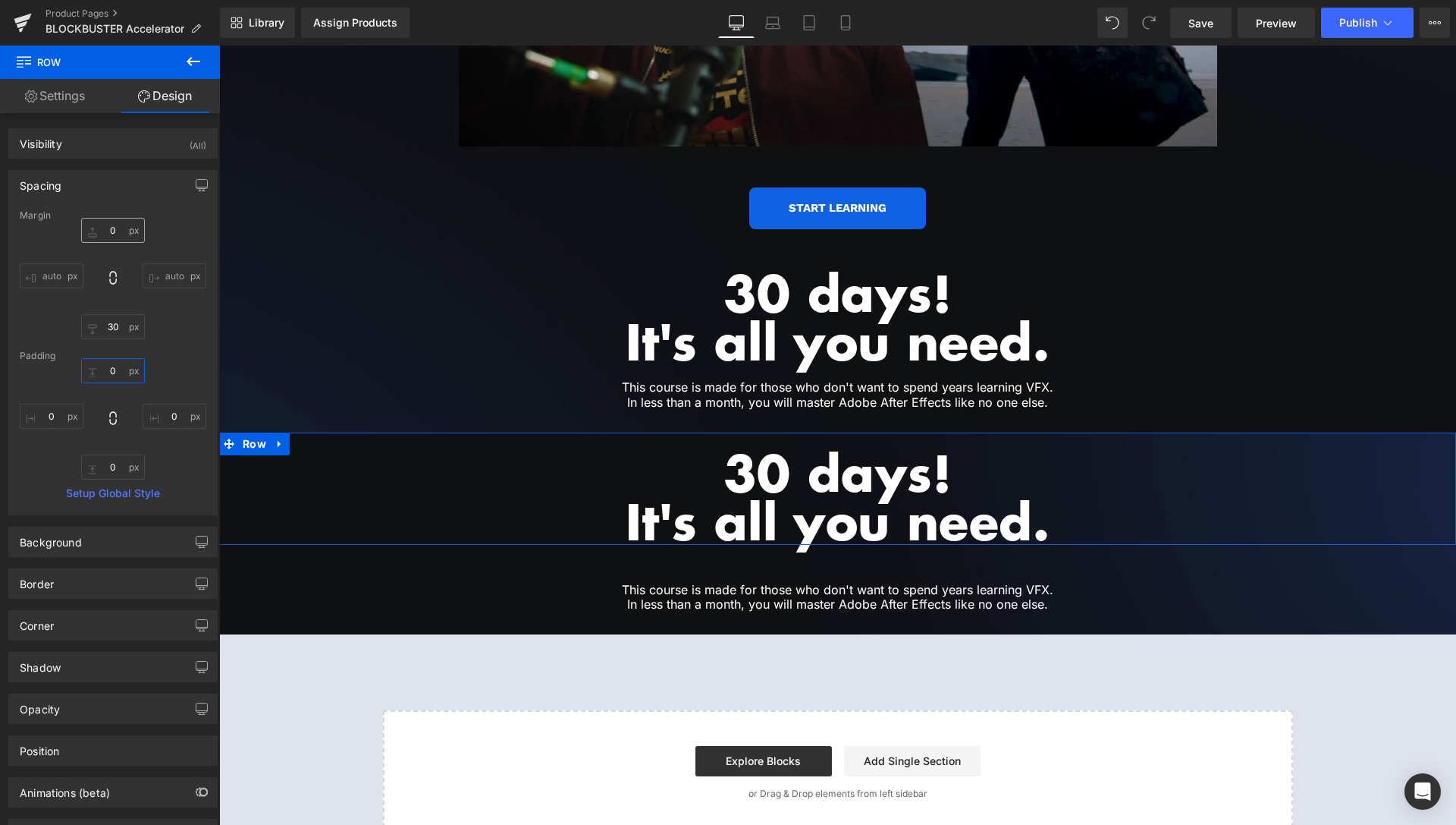
type input "0"
click at [103, 235] on input "0" at bounding box center [113, 230] width 63 height 25
type input "40"
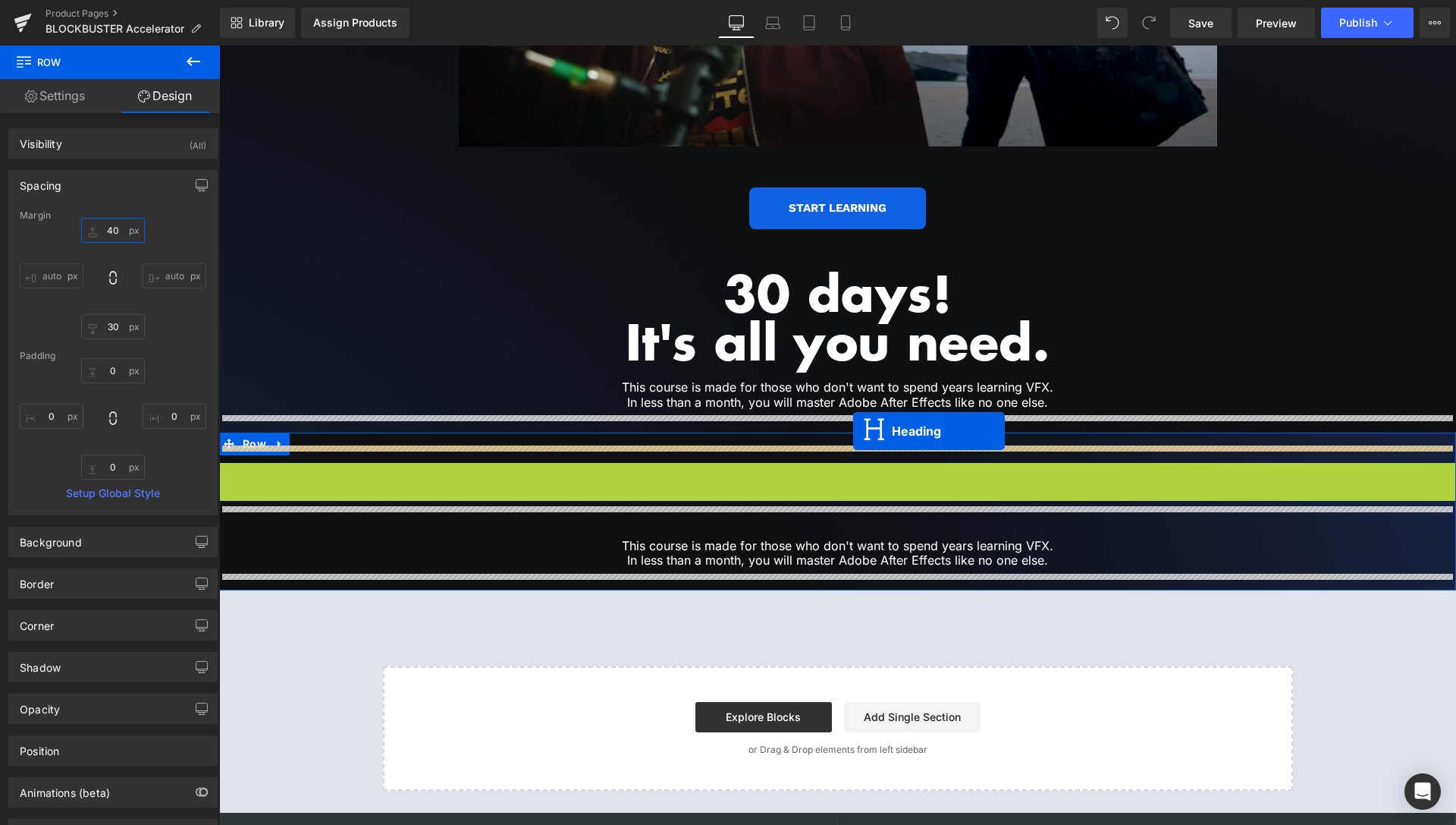
drag, startPoint x: 799, startPoint y: 501, endPoint x: 853, endPoint y: 431, distance: 88.4
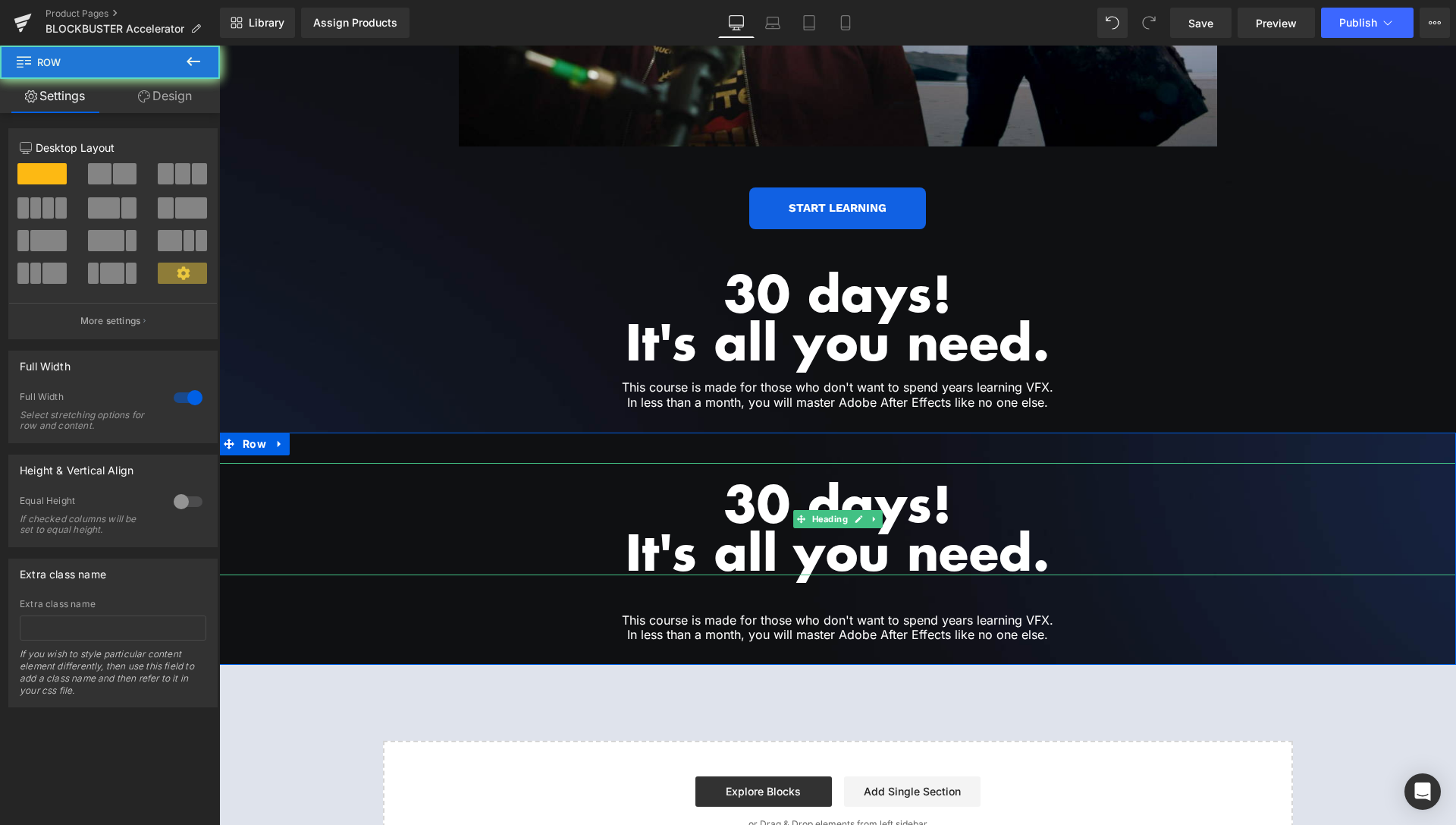
click at [854, 432] on div "30 days! It's all you need. Heading Row This course is made for those who don't…" at bounding box center [837, 548] width 1236 height 232
click at [780, 498] on h1 "30 days!" at bounding box center [837, 502] width 1236 height 49
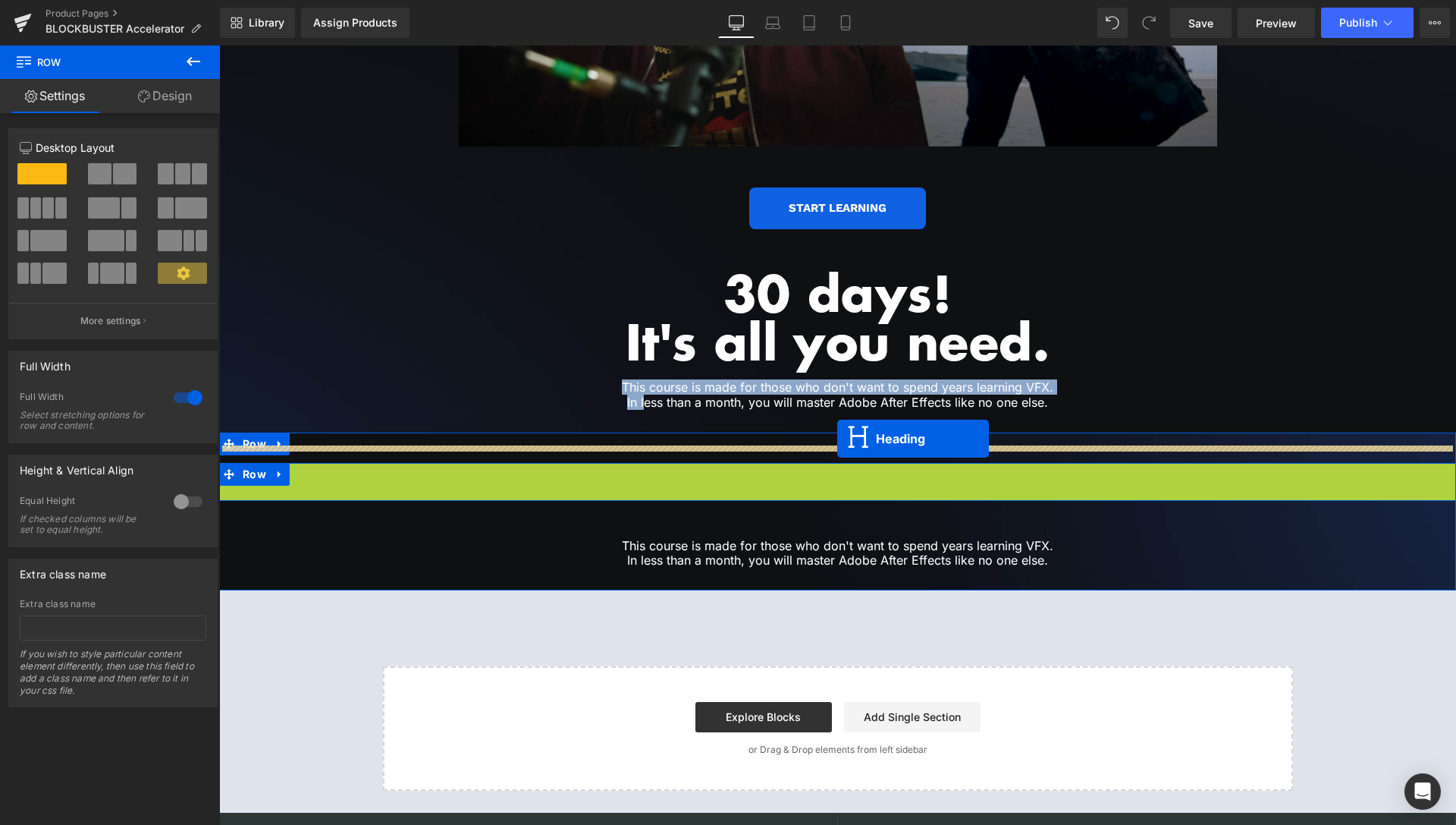
drag, startPoint x: 791, startPoint y: 506, endPoint x: 837, endPoint y: 439, distance: 81.3
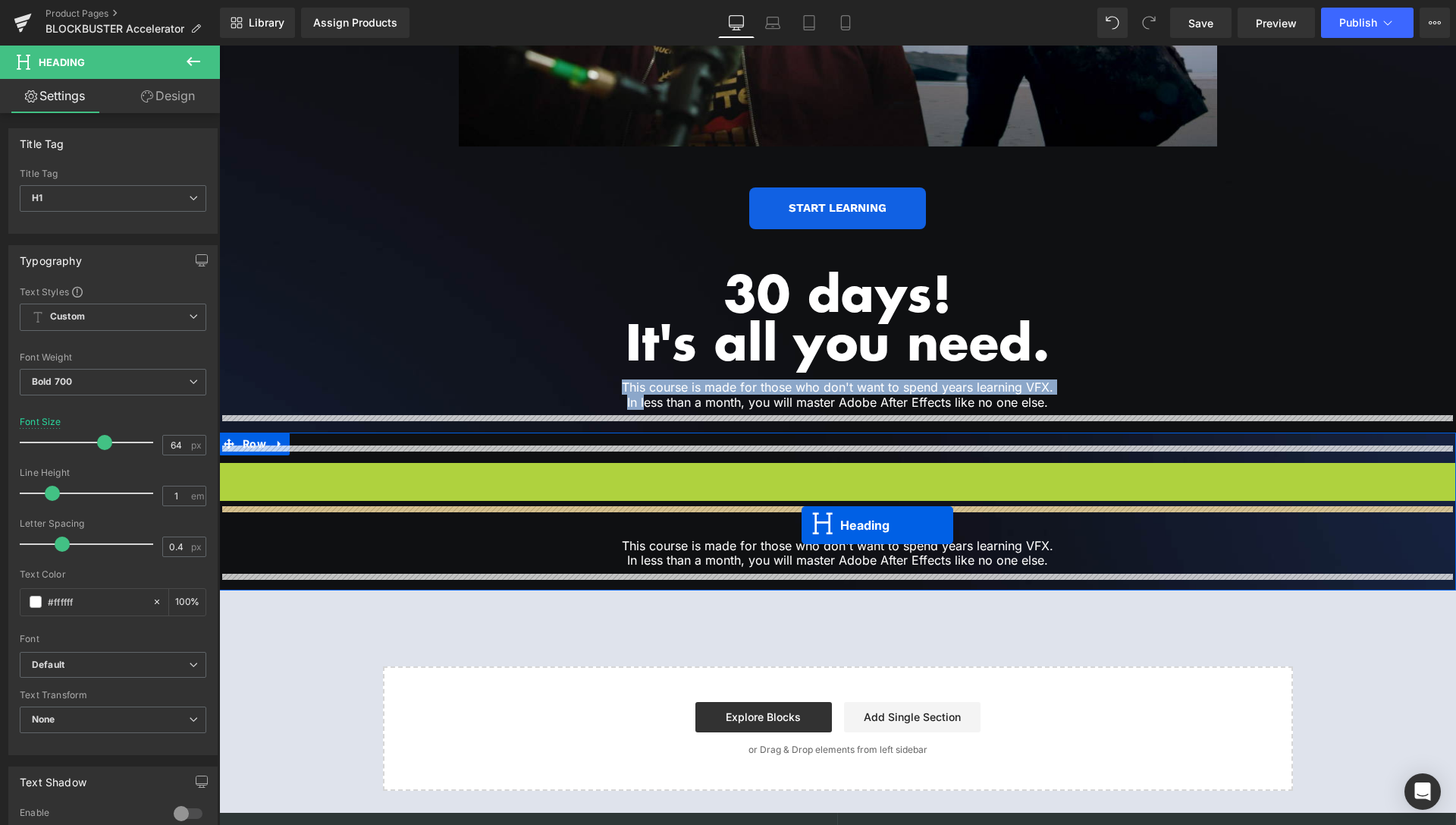
drag, startPoint x: 791, startPoint y: 501, endPoint x: 802, endPoint y: 525, distance: 26.4
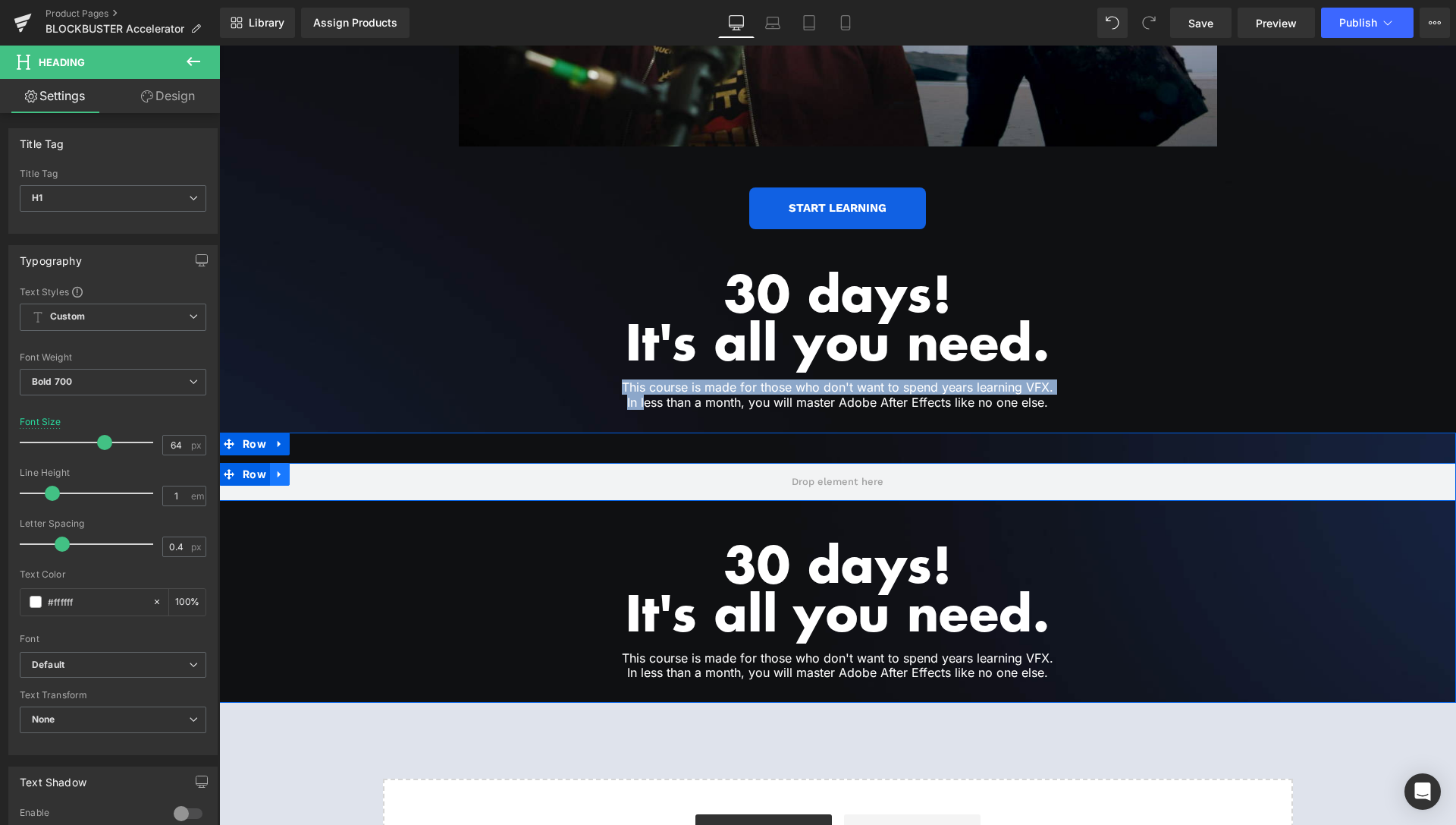
click at [278, 468] on icon at bounding box center [280, 473] width 11 height 11
click at [314, 469] on icon at bounding box center [319, 474] width 11 height 11
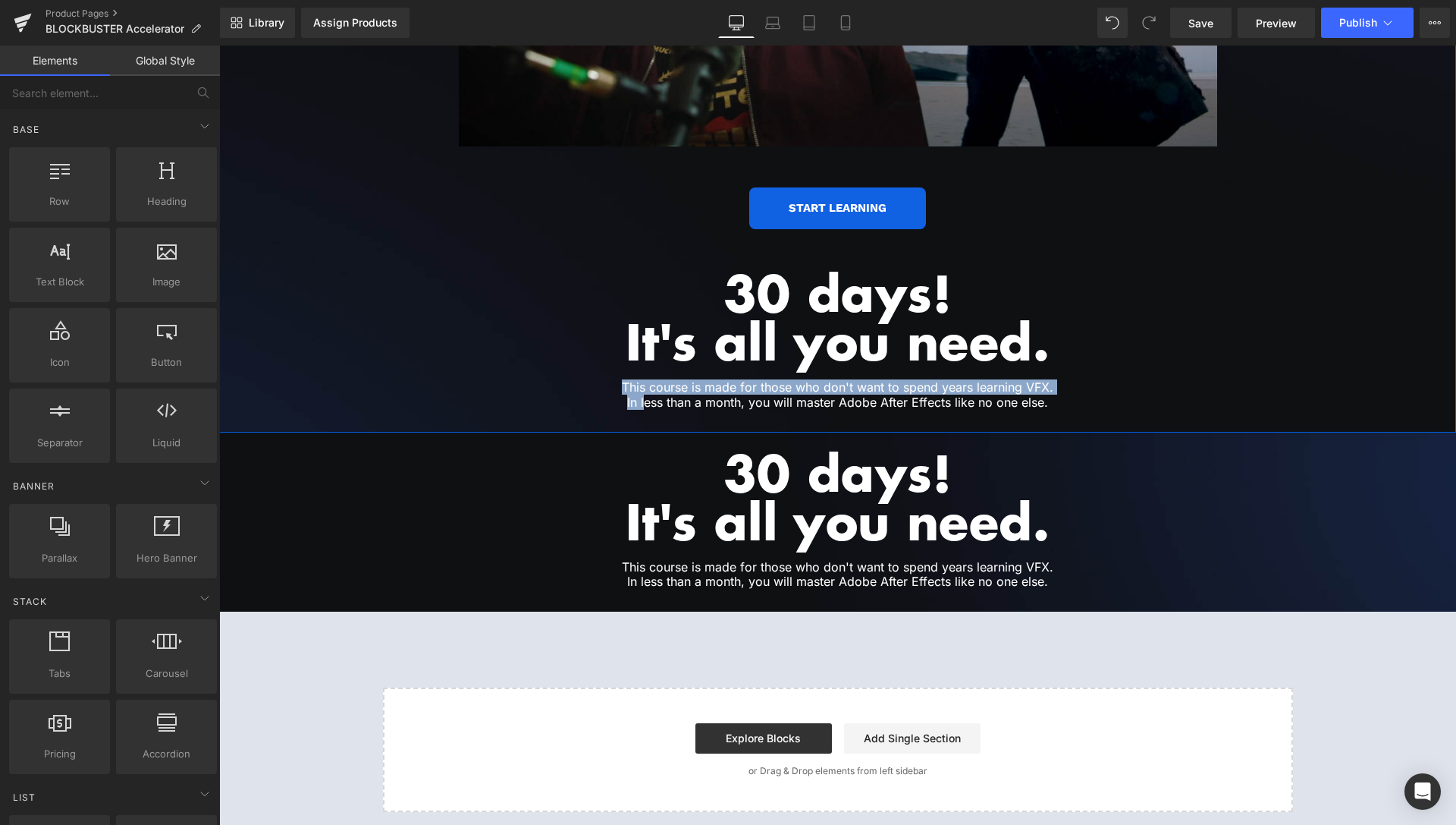
click at [648, 386] on h1 "This course is made for those who don't want to spend years learning VFX. In le…" at bounding box center [837, 394] width 781 height 29
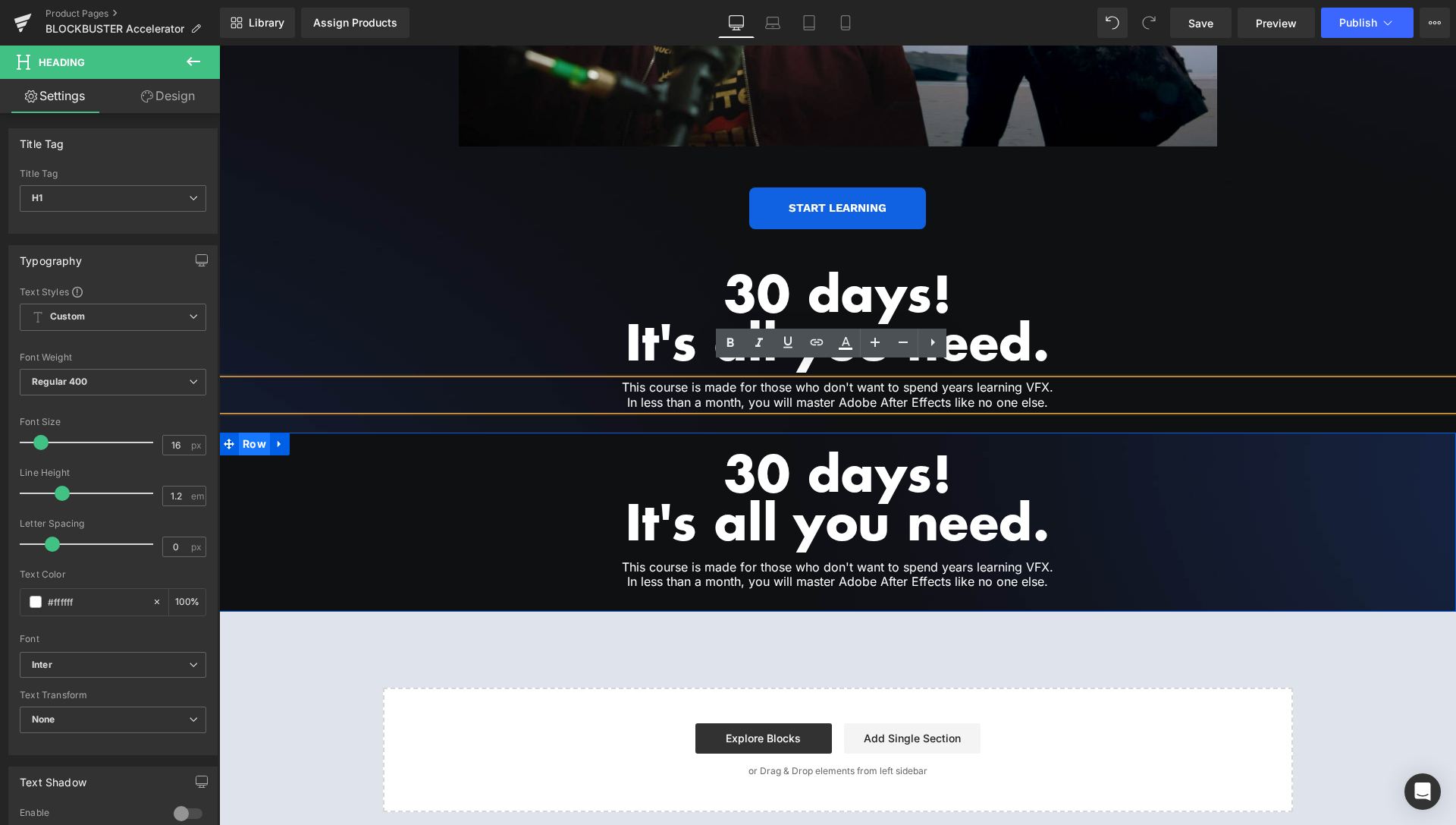
click at [246, 436] on span "Row" at bounding box center [254, 444] width 31 height 23
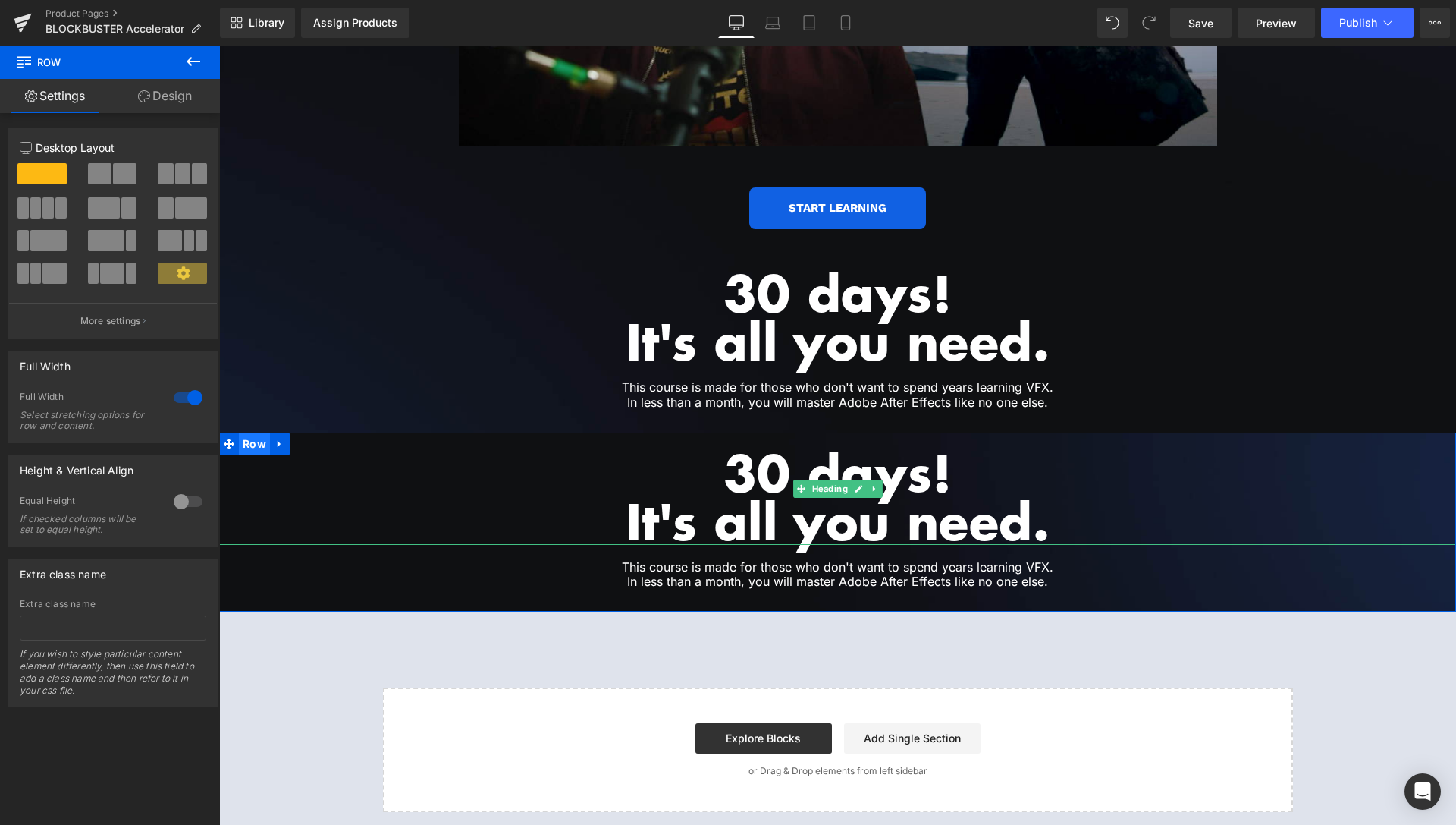
click at [246, 432] on span "Row" at bounding box center [254, 444] width 31 height 23
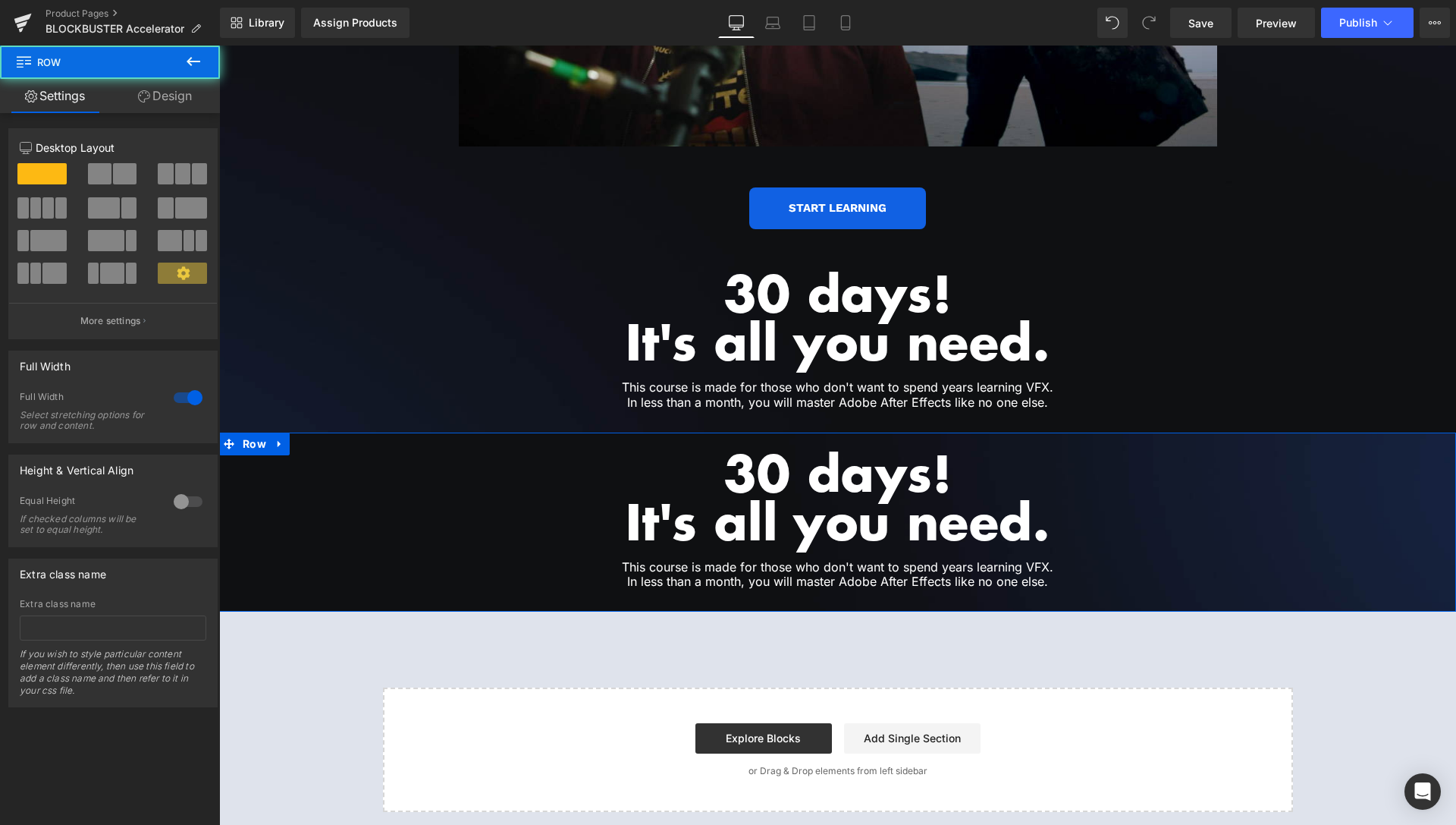
click at [176, 100] on link "Design" at bounding box center [165, 95] width 110 height 34
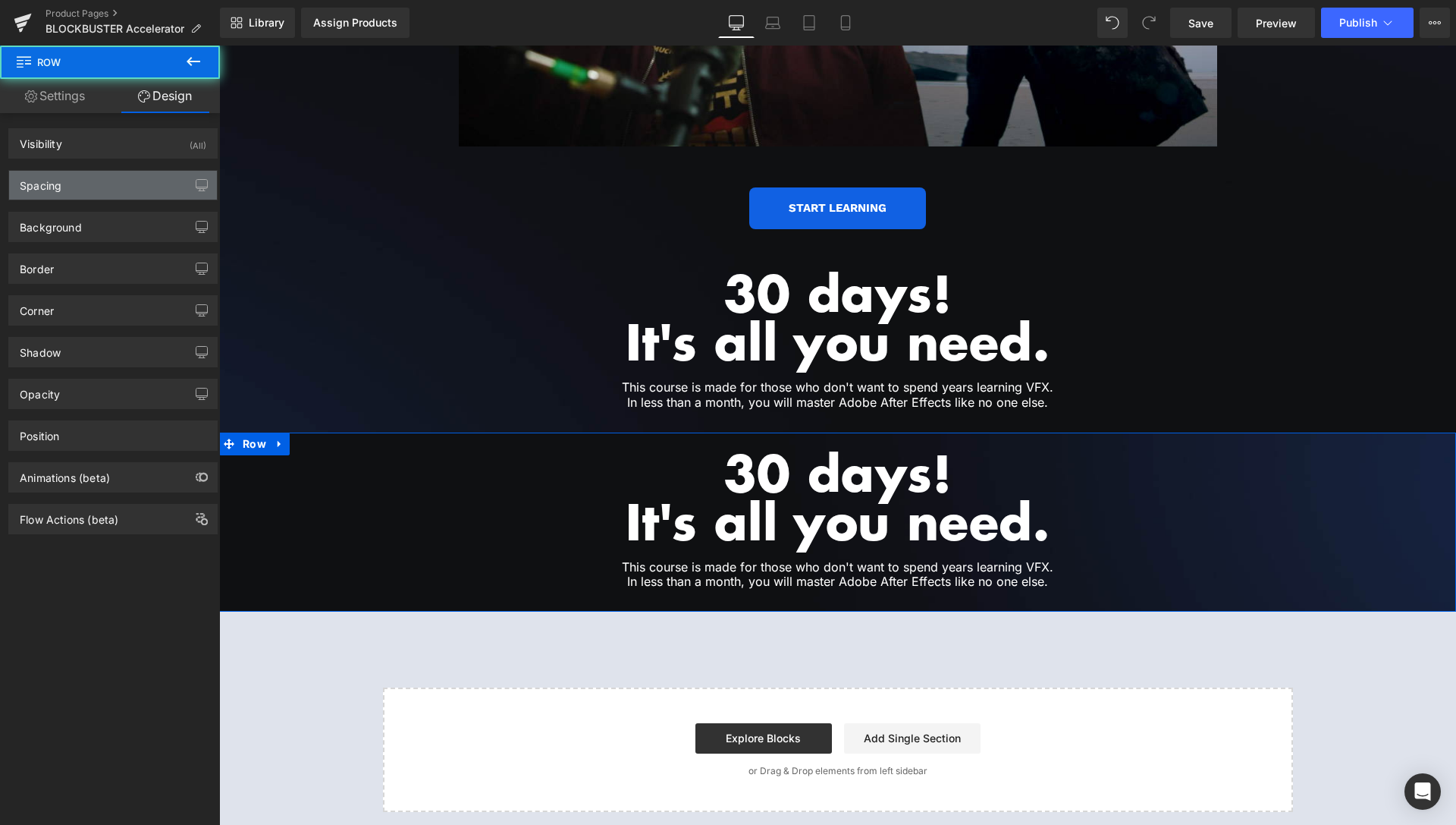
type input "0px"
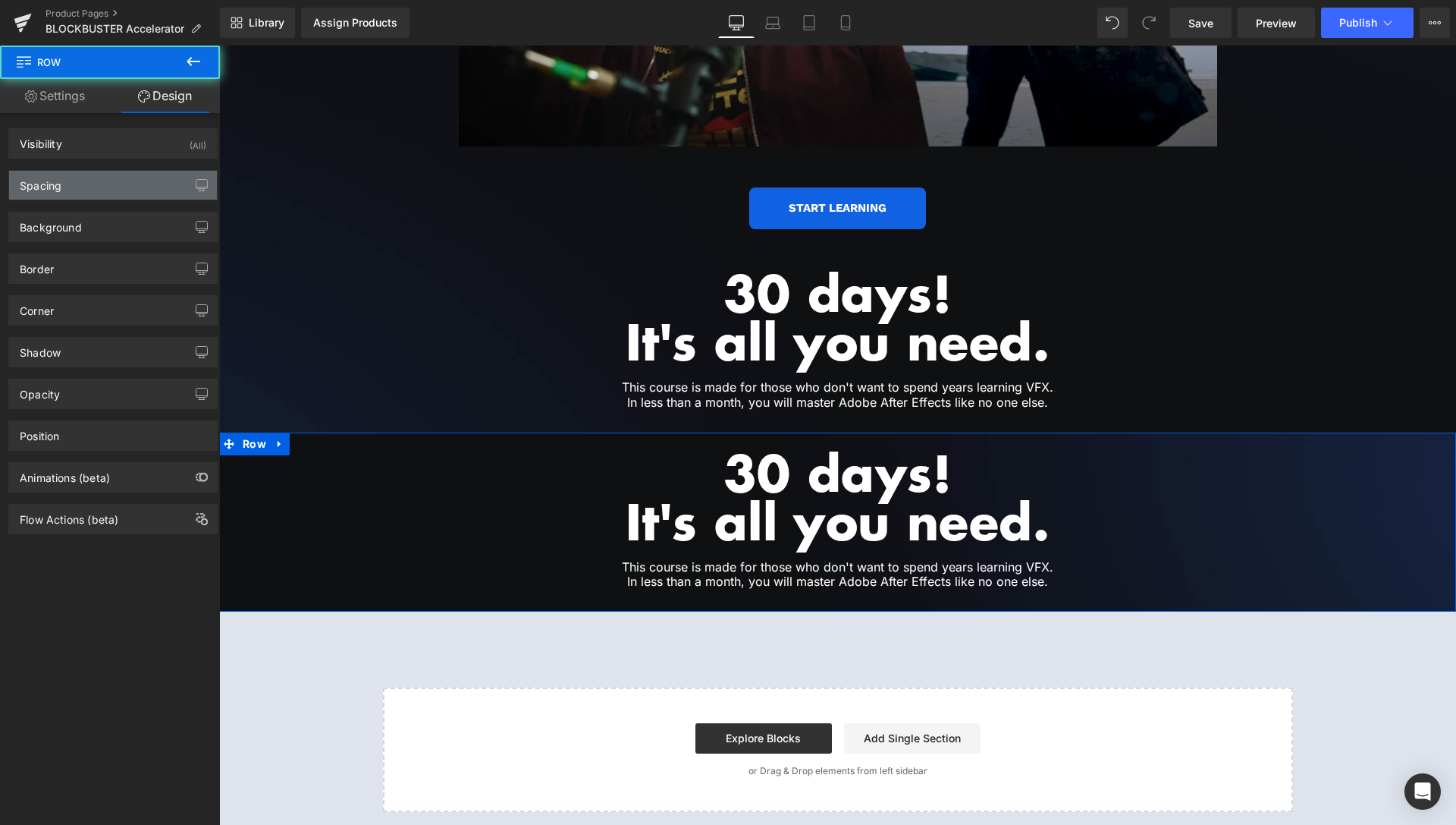
type input "0px"
click at [90, 176] on div "Spacing" at bounding box center [113, 184] width 208 height 29
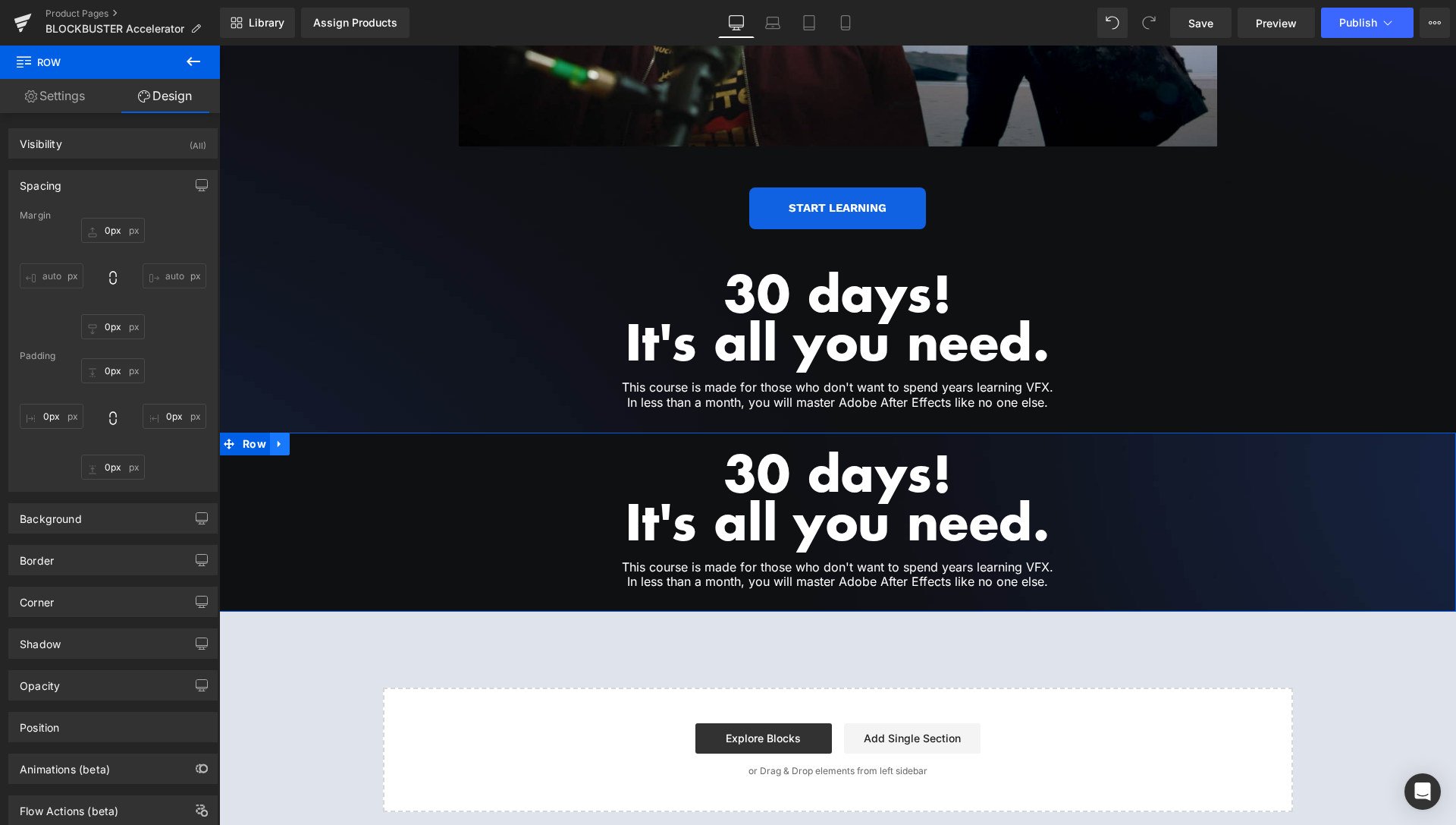
click at [278, 438] on icon at bounding box center [280, 443] width 11 height 11
click at [295, 438] on icon at bounding box center [300, 443] width 11 height 11
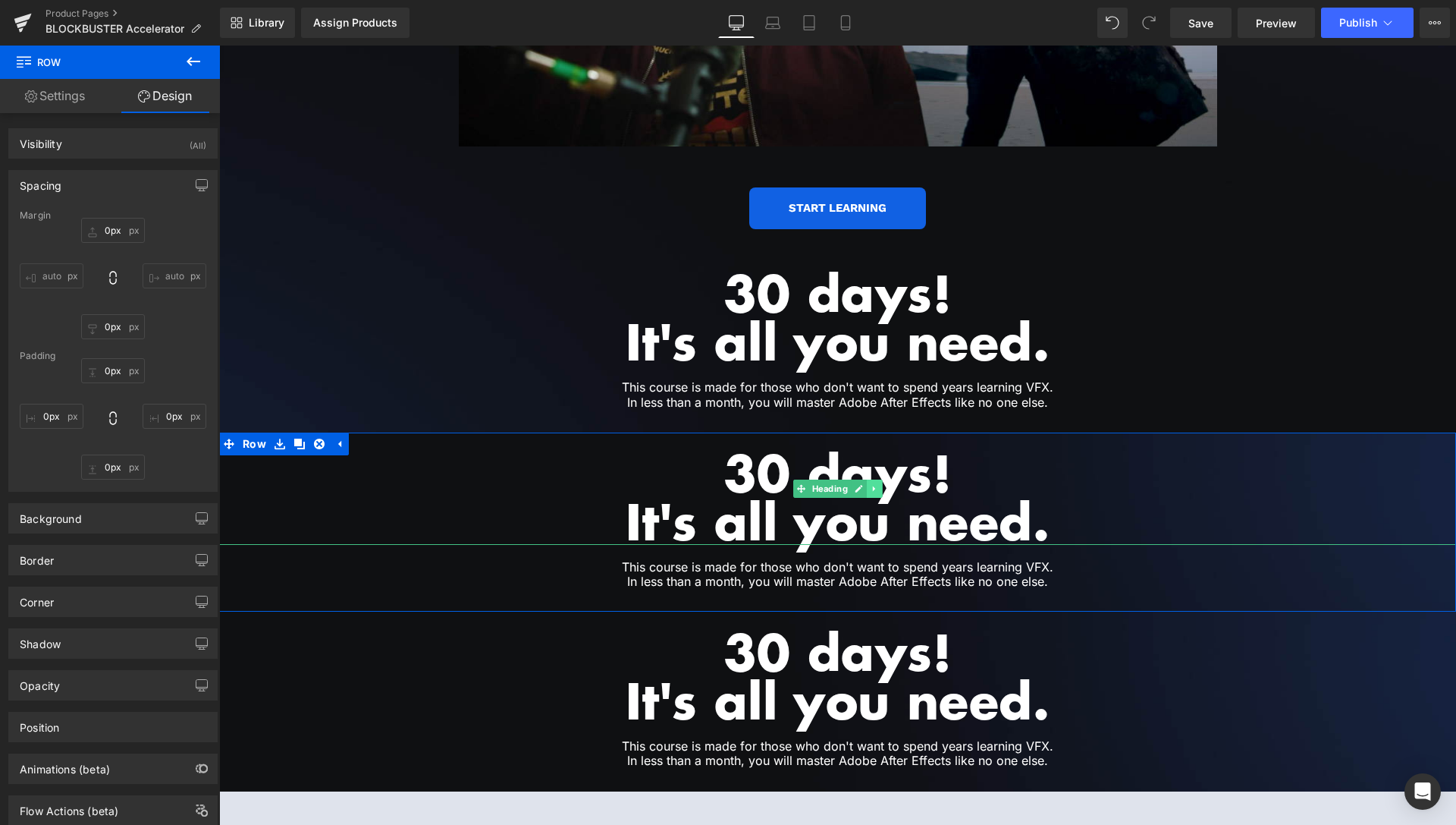
click at [870, 484] on icon at bounding box center [873, 489] width 8 height 9
click at [878, 484] on icon at bounding box center [882, 488] width 8 height 8
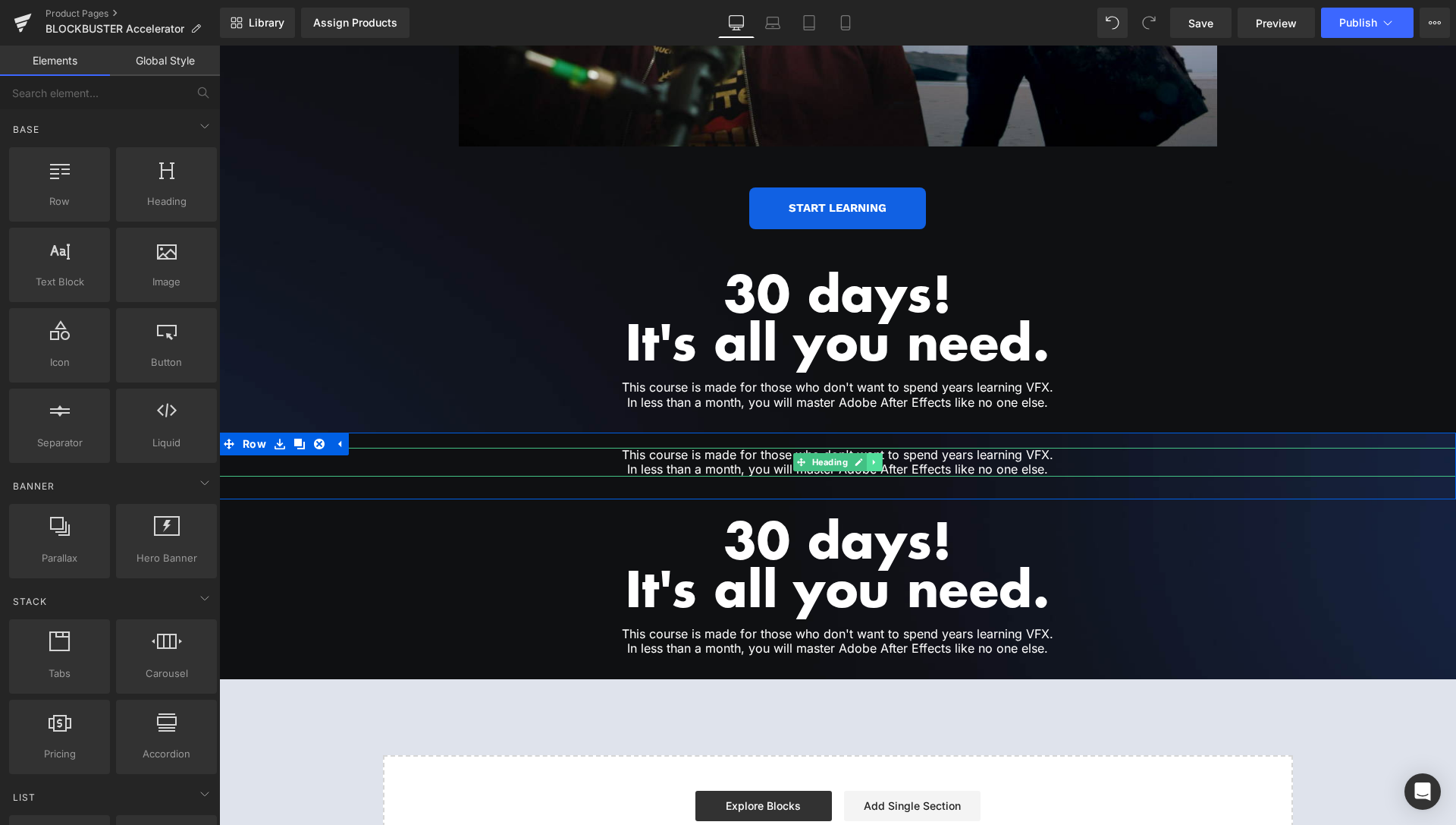
click at [870, 457] on icon at bounding box center [873, 461] width 8 height 9
click at [878, 457] on icon at bounding box center [882, 461] width 8 height 8
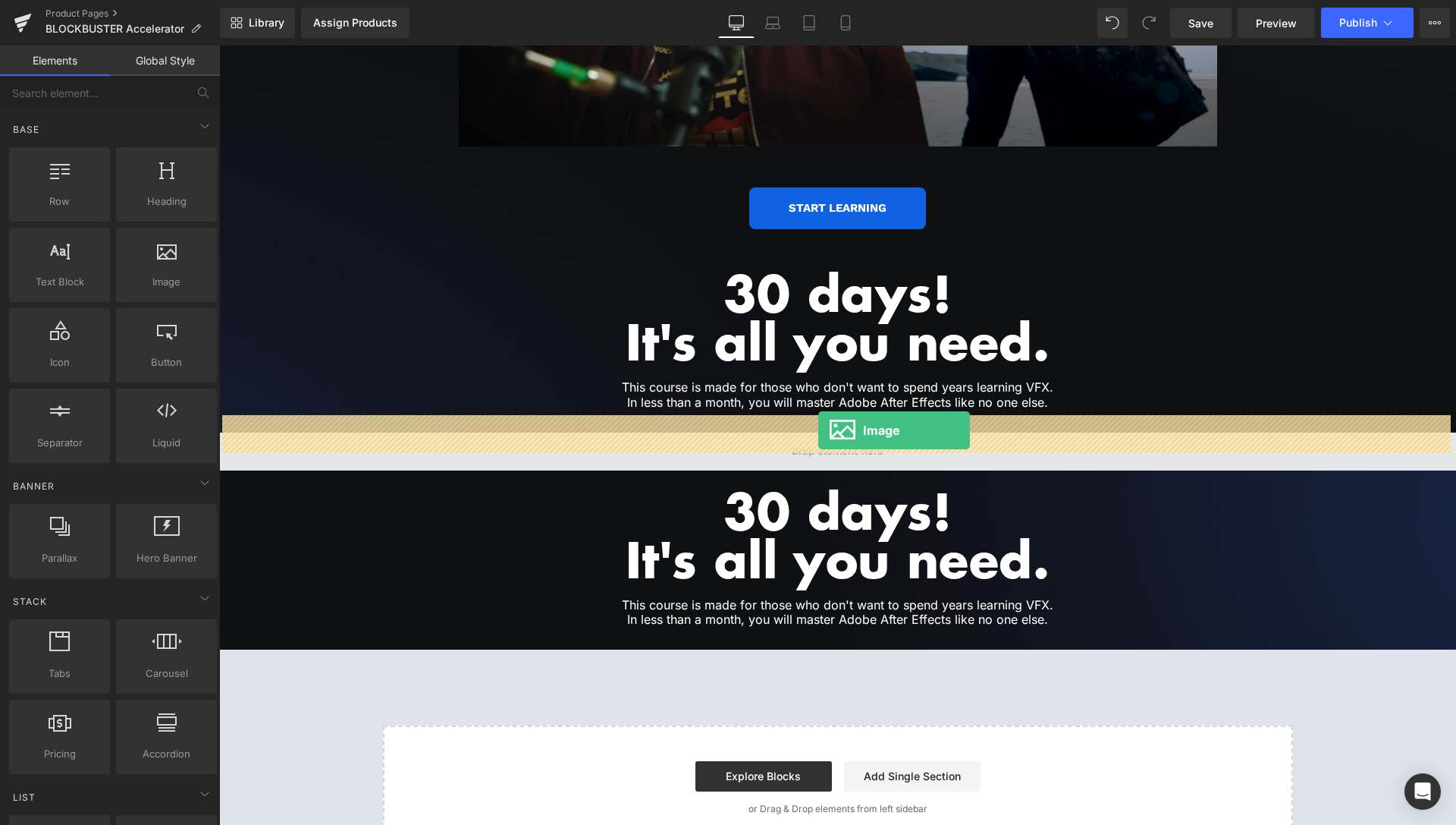
drag, startPoint x: 378, startPoint y: 308, endPoint x: 818, endPoint y: 430, distance: 456.6
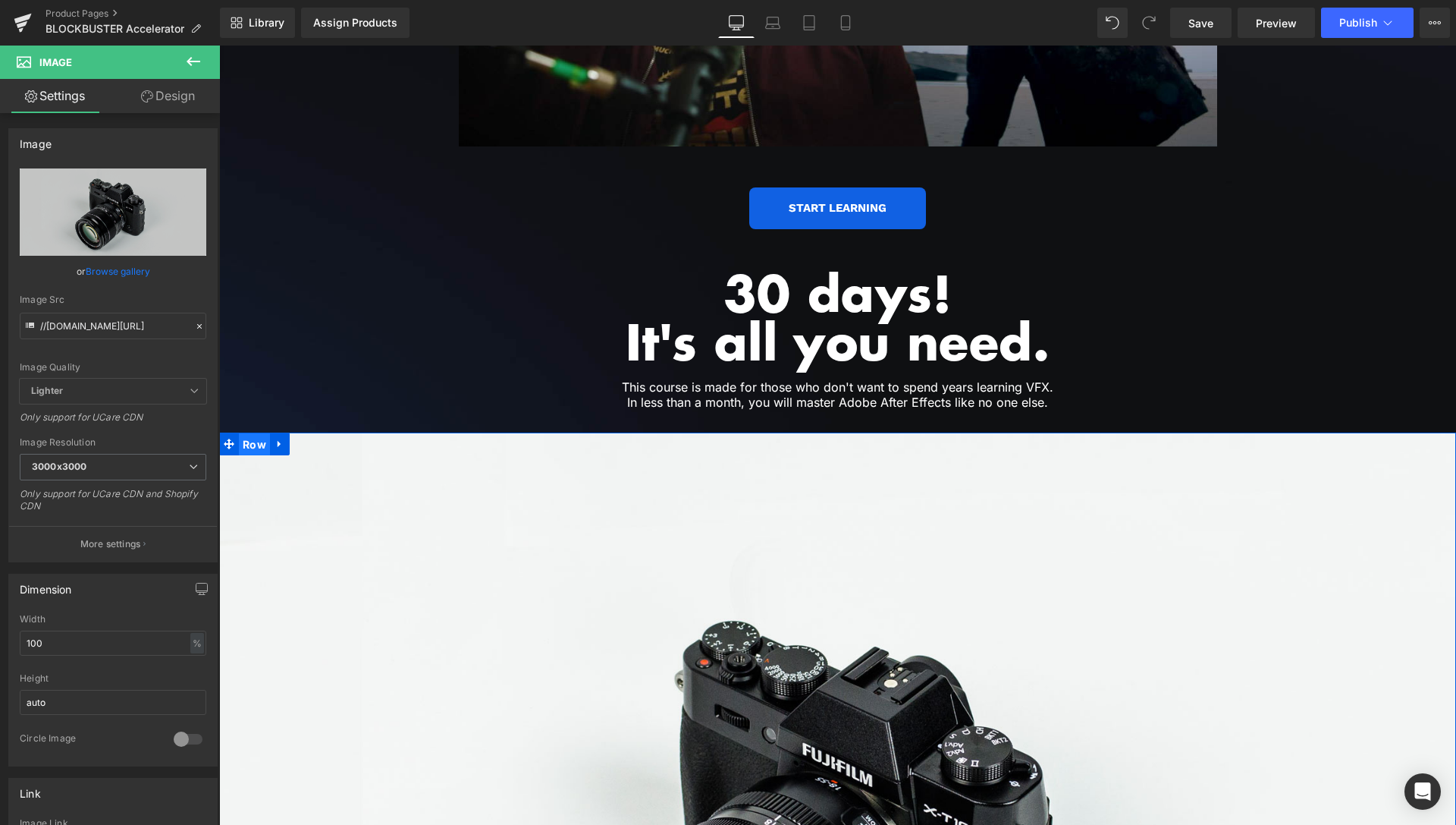
click at [251, 433] on span "Row" at bounding box center [254, 445] width 31 height 23
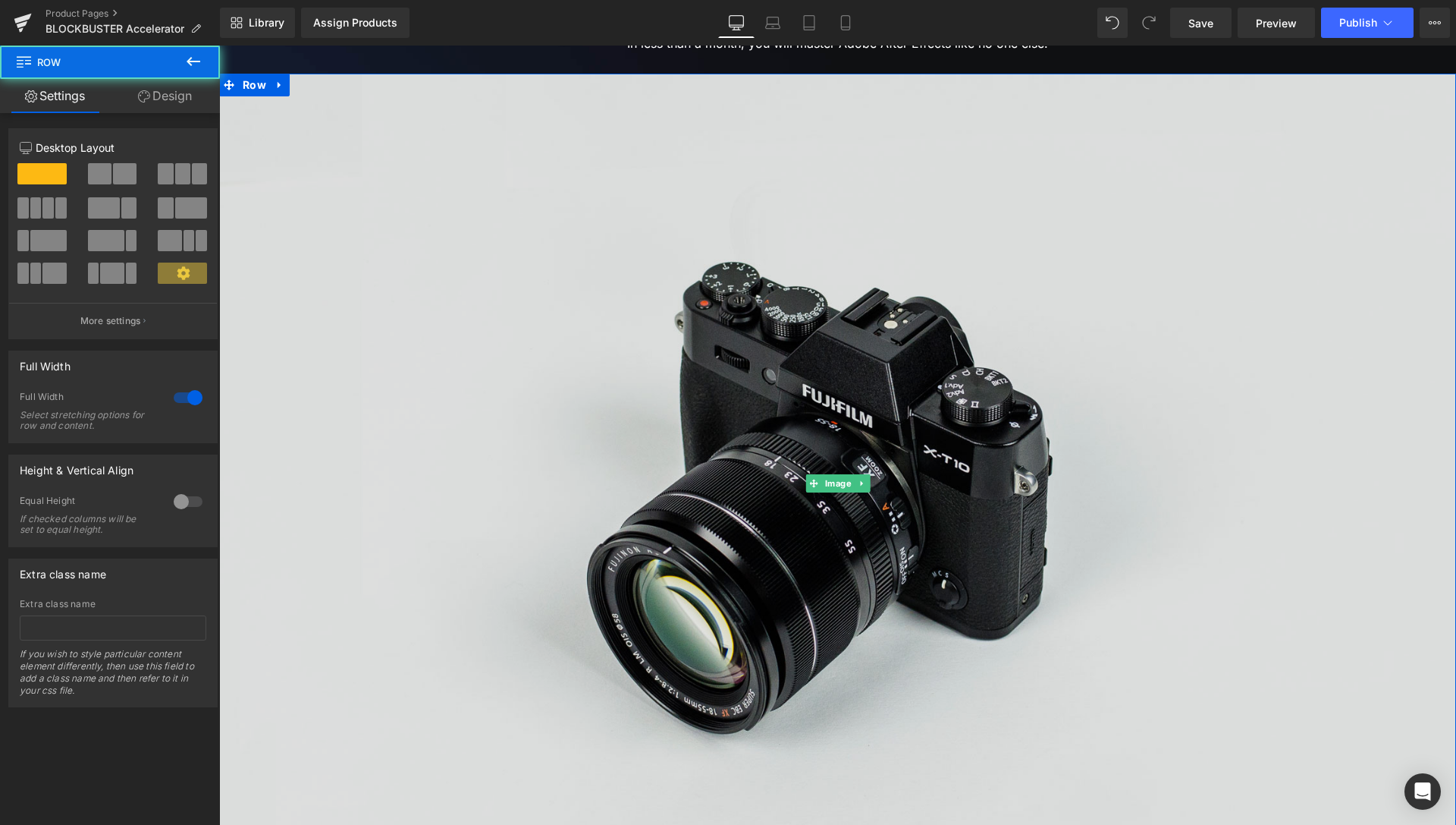
scroll to position [3595, 0]
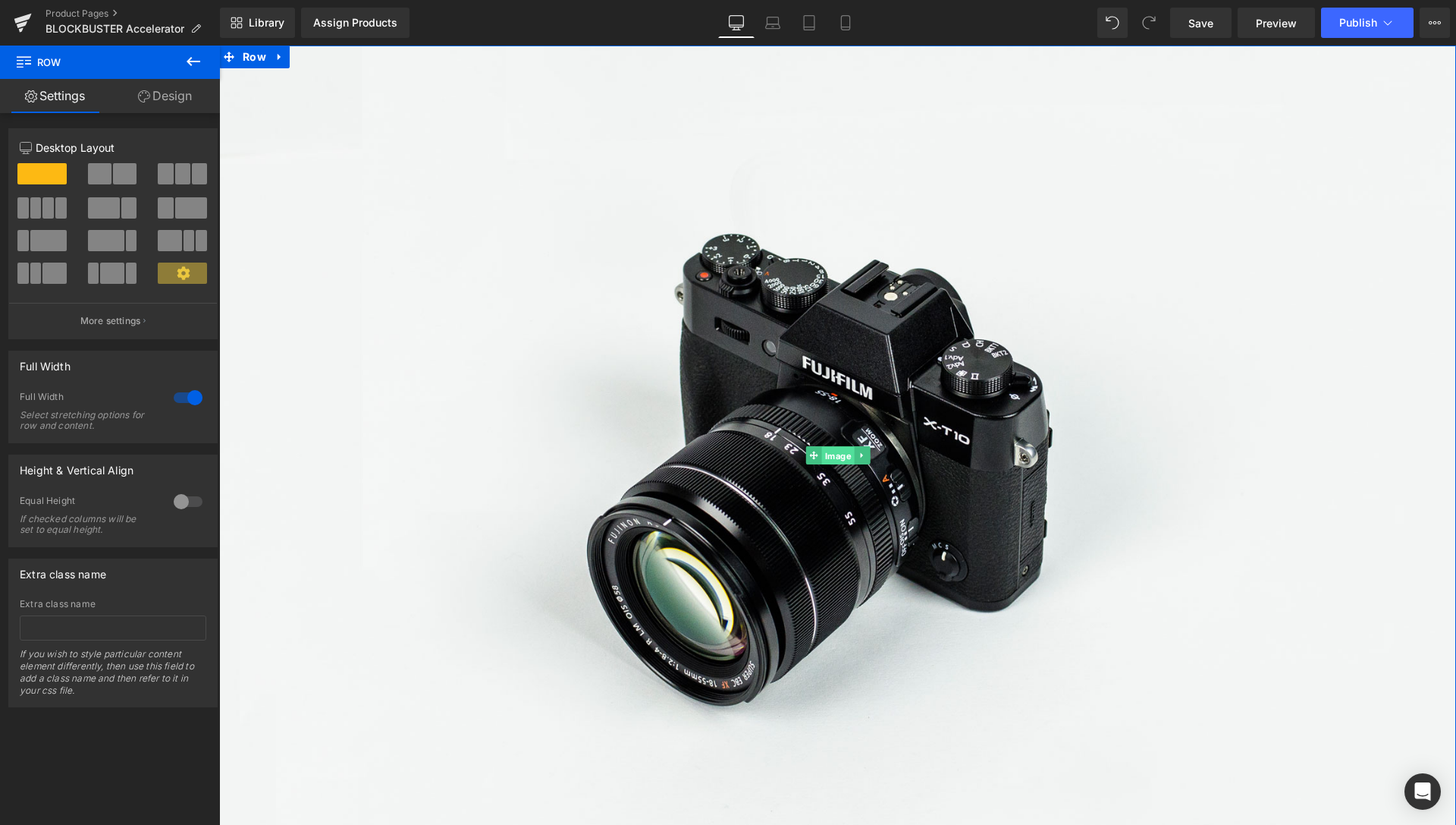
click at [834, 446] on span "Image" at bounding box center [837, 455] width 33 height 19
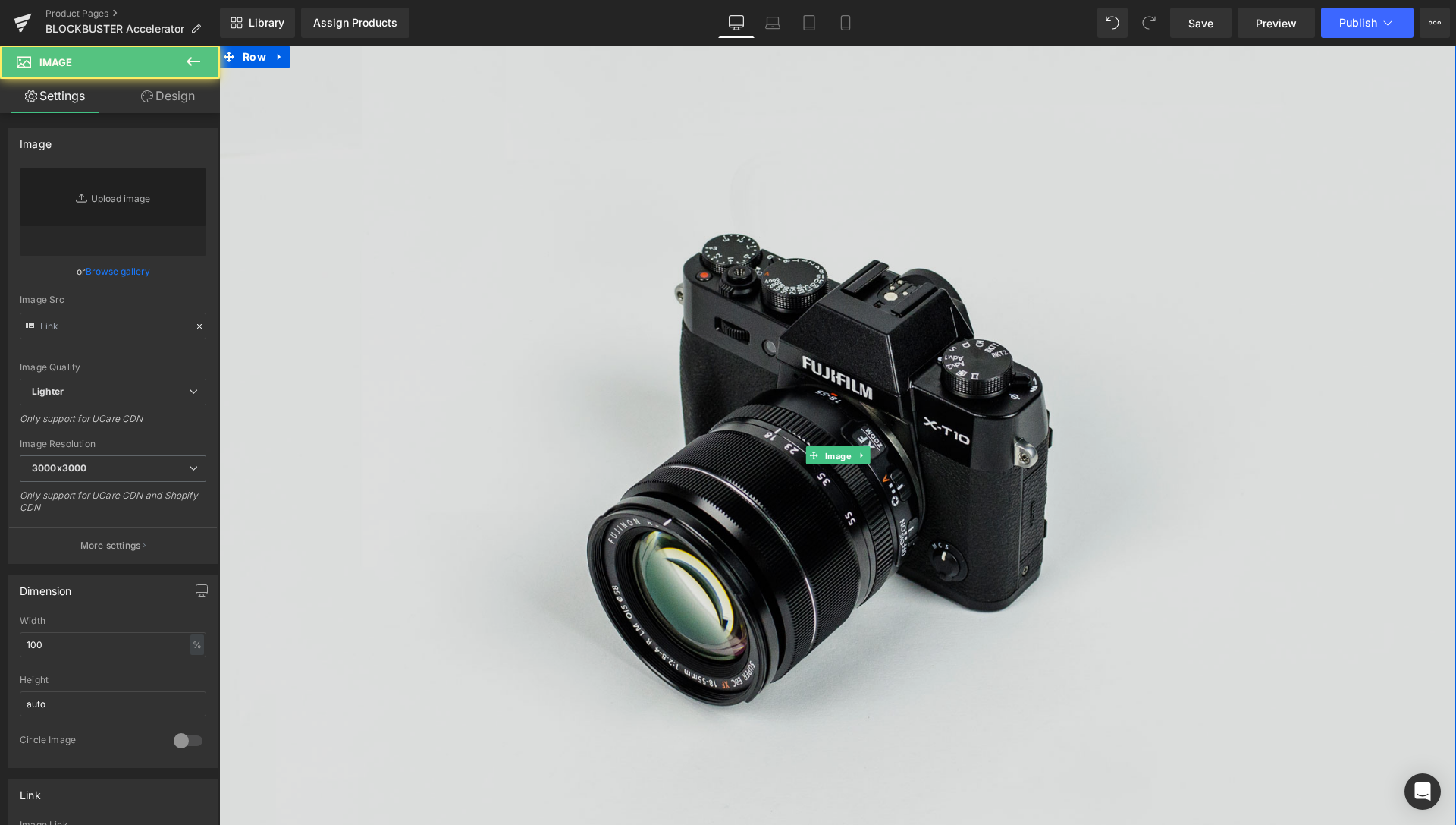
type input "//[DOMAIN_NAME][URL]"
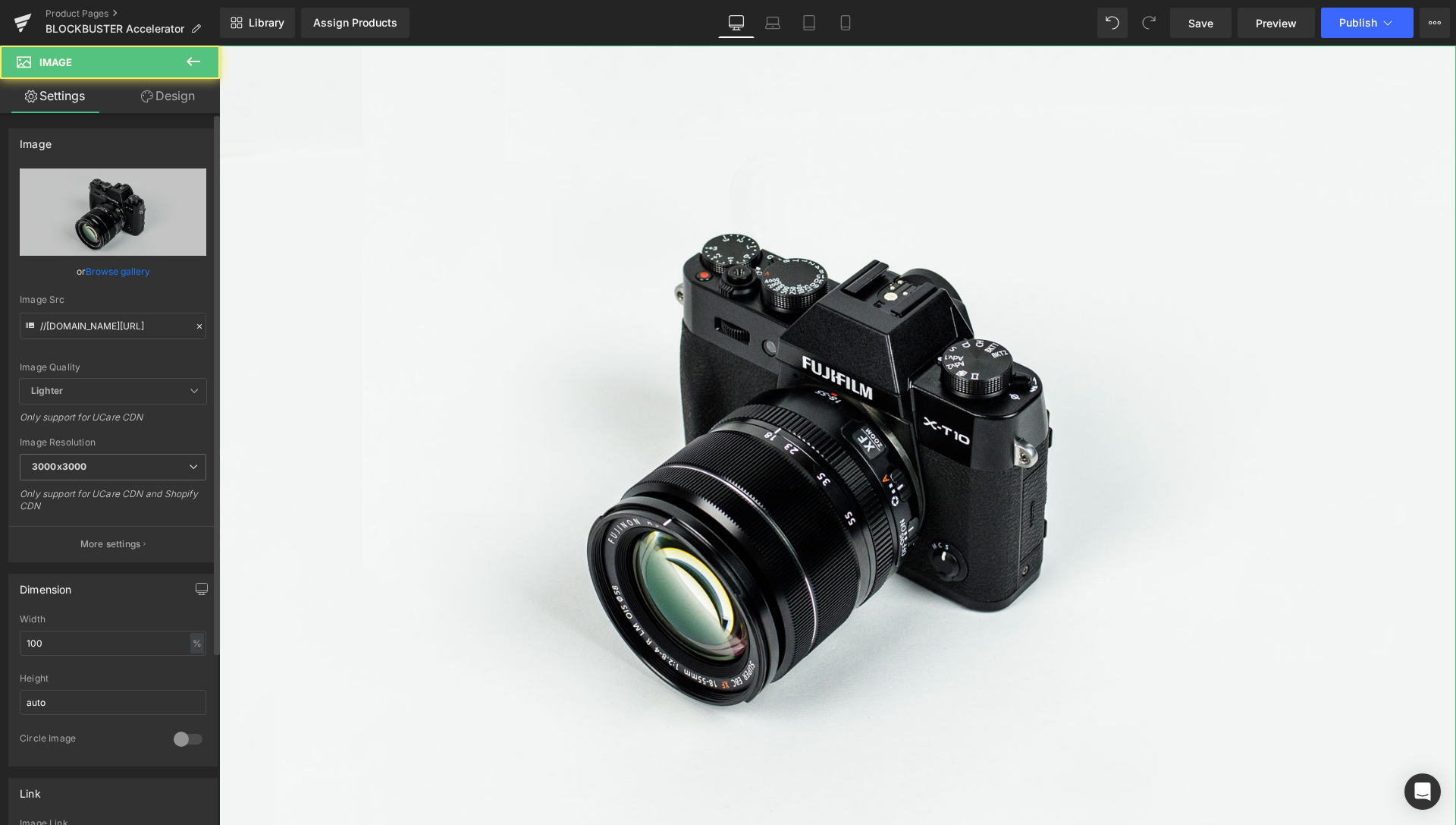
click at [98, 268] on link "Browse gallery" at bounding box center [117, 271] width 64 height 26
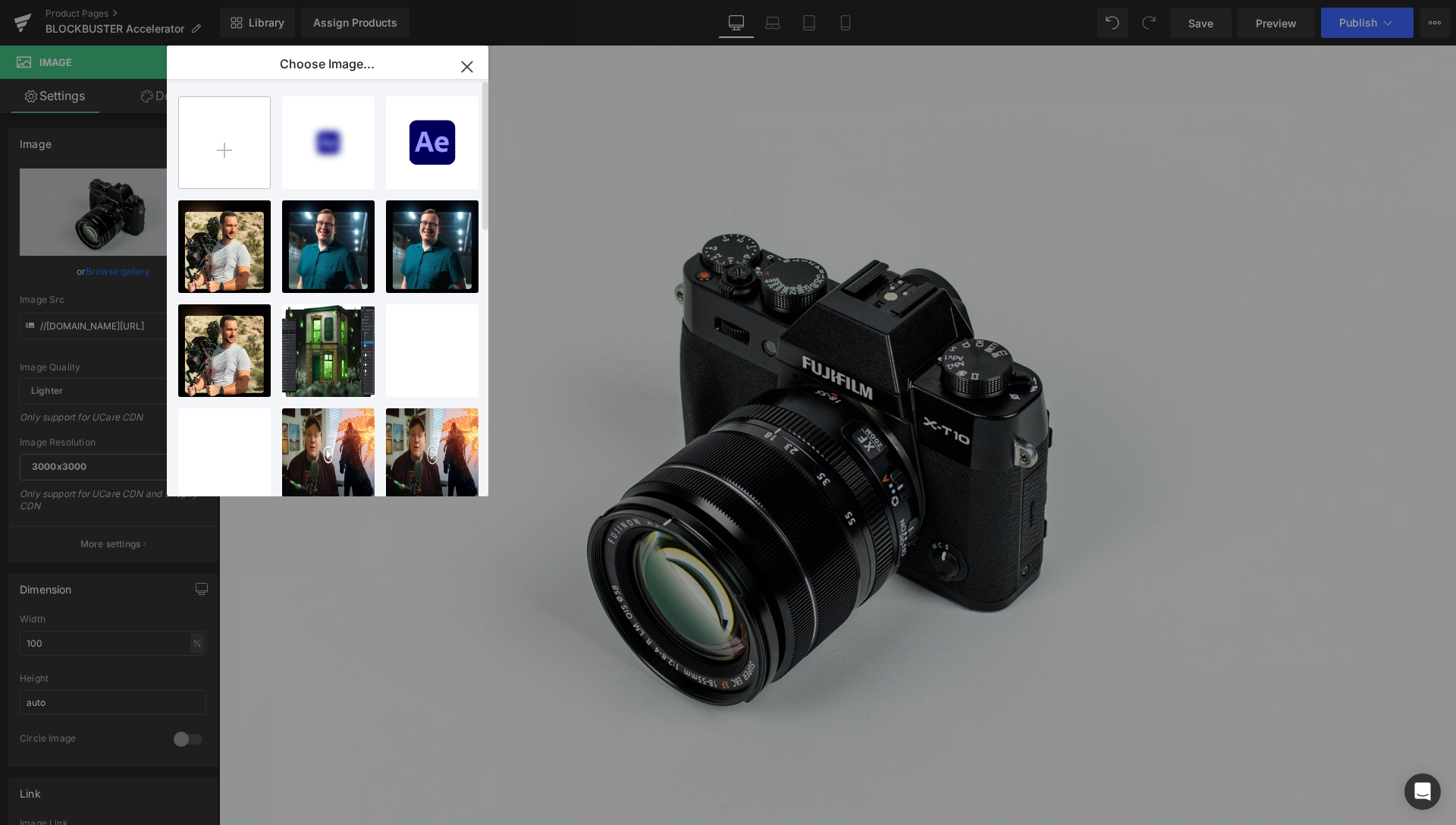
click at [204, 155] on input "file" at bounding box center [224, 142] width 91 height 91
type input "C:\fakepath\Explosions-Banner.jpg"
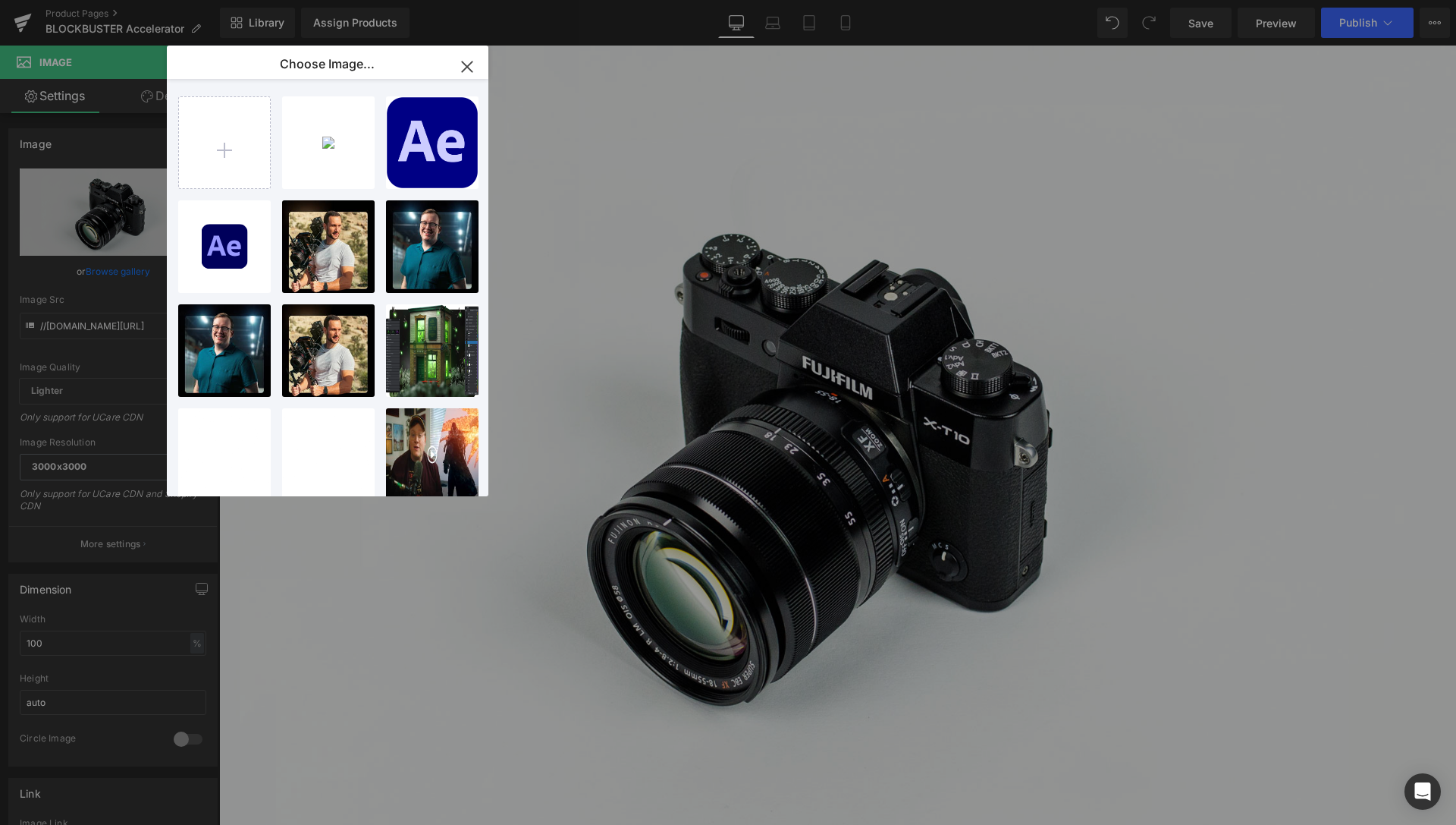
click at [463, 70] on icon "button" at bounding box center [467, 66] width 10 height 10
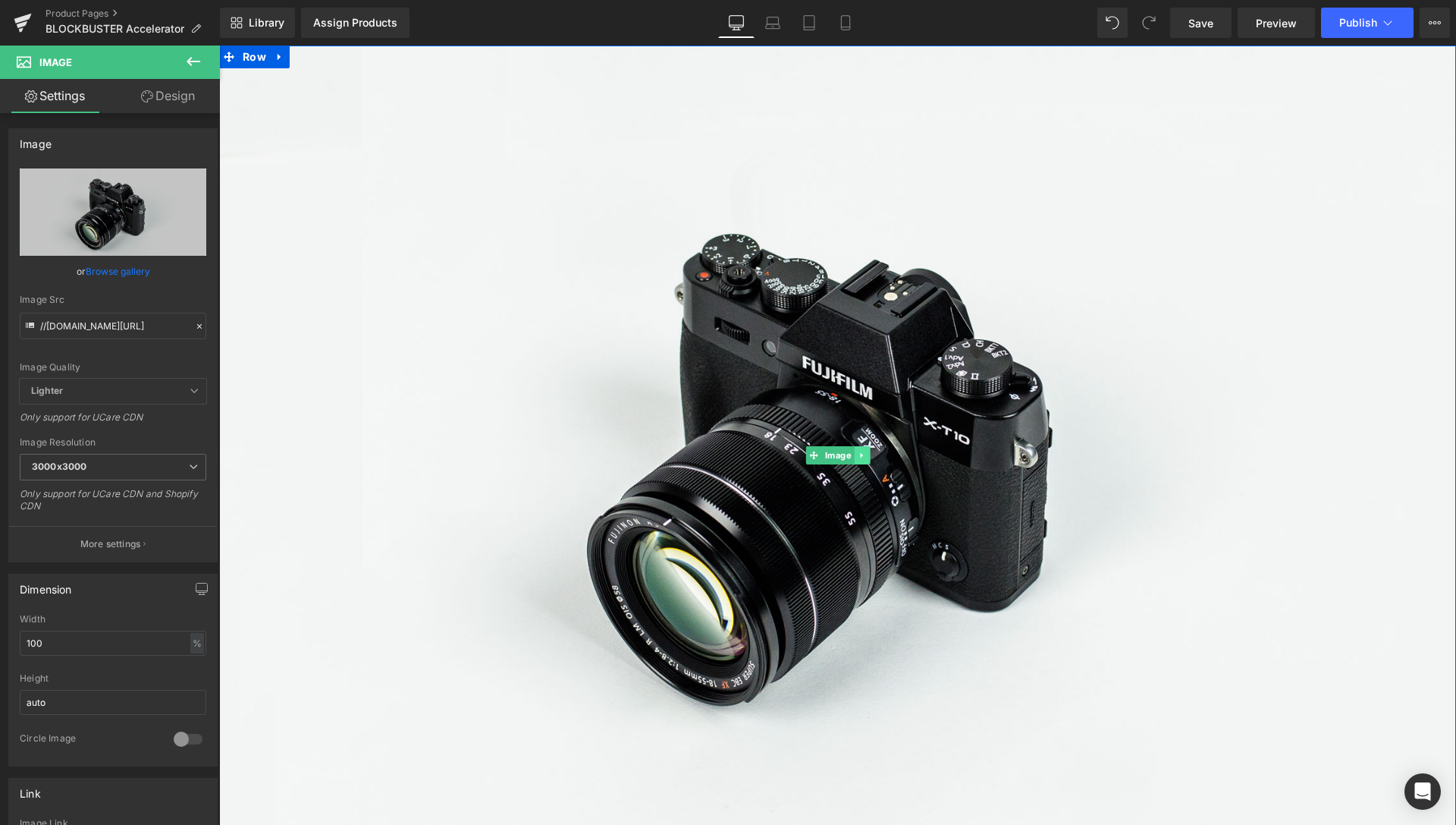
click at [860, 453] on icon at bounding box center [861, 455] width 3 height 5
click at [865, 451] on icon at bounding box center [869, 454] width 8 height 8
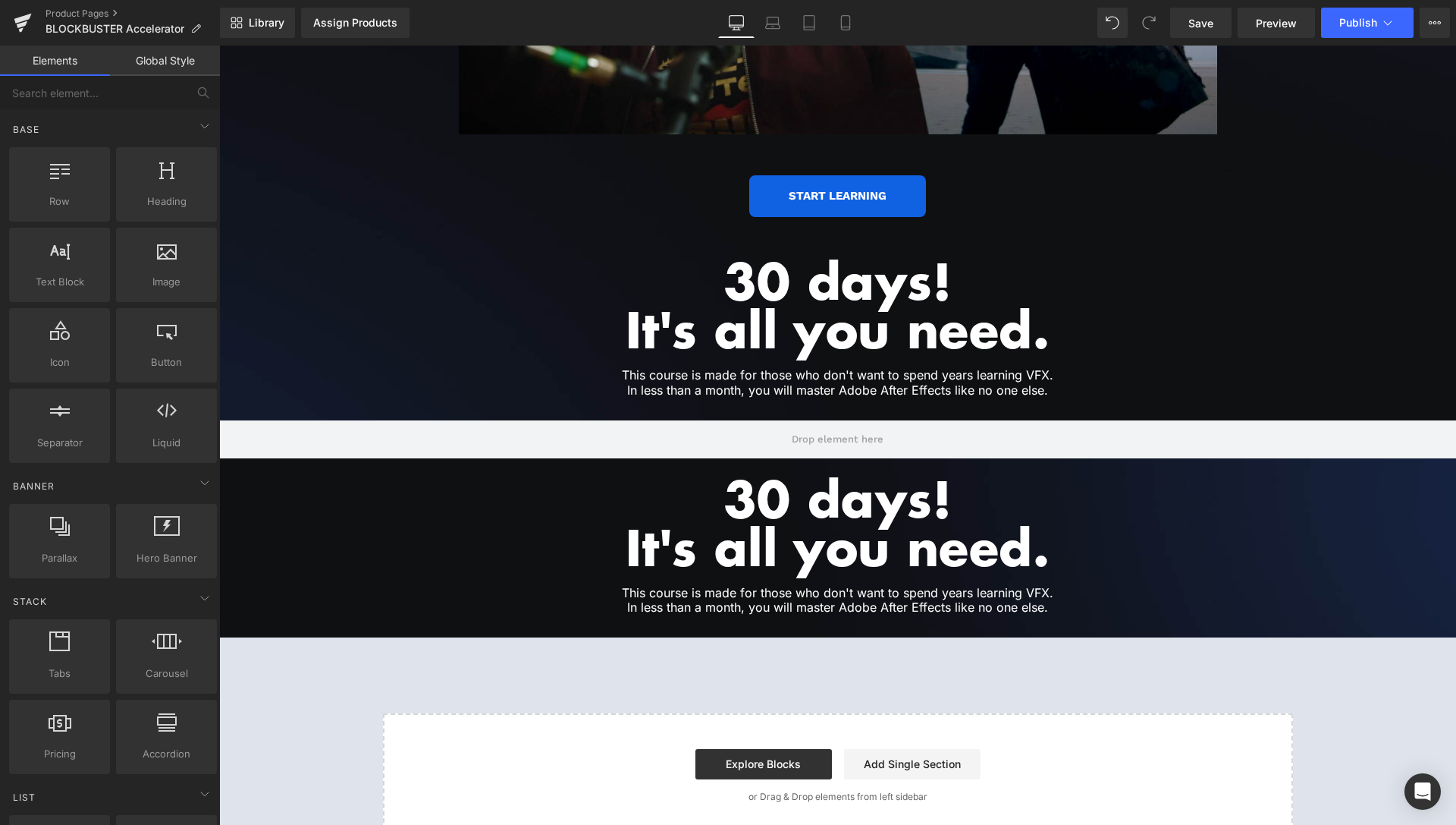
scroll to position [3208, 0]
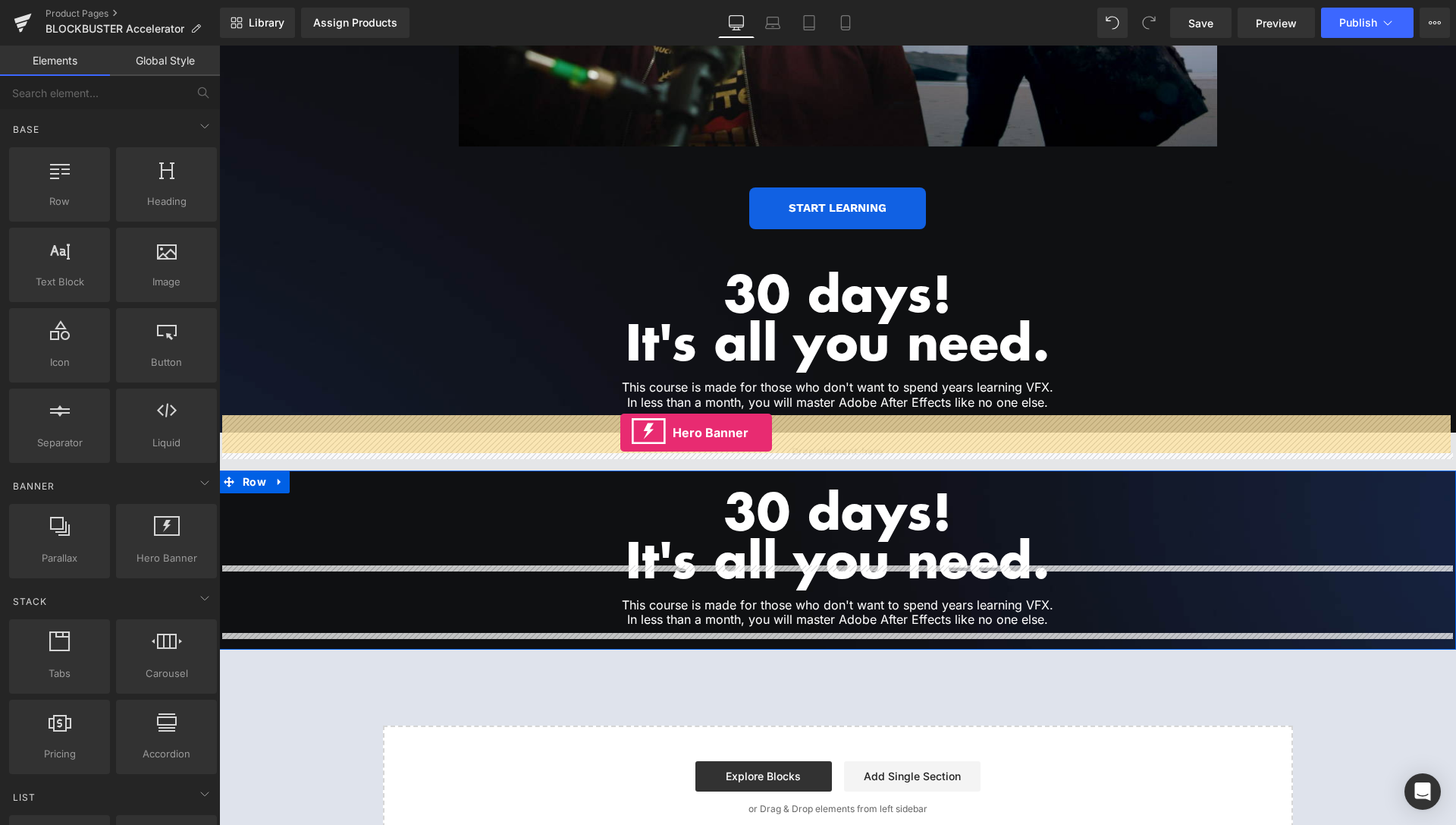
drag, startPoint x: 381, startPoint y: 584, endPoint x: 620, endPoint y: 432, distance: 283.2
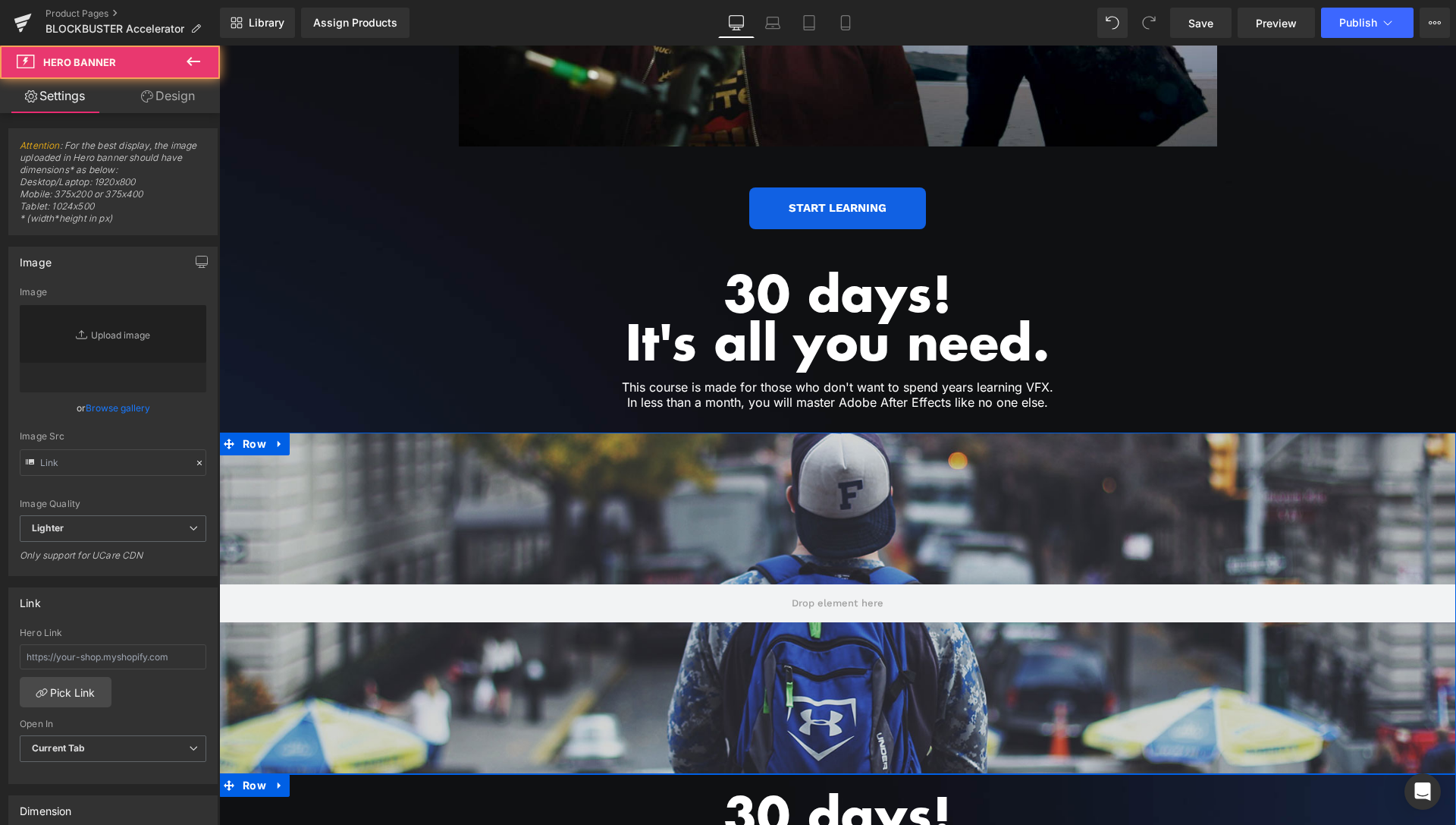
type input "[URL][DOMAIN_NAME]"
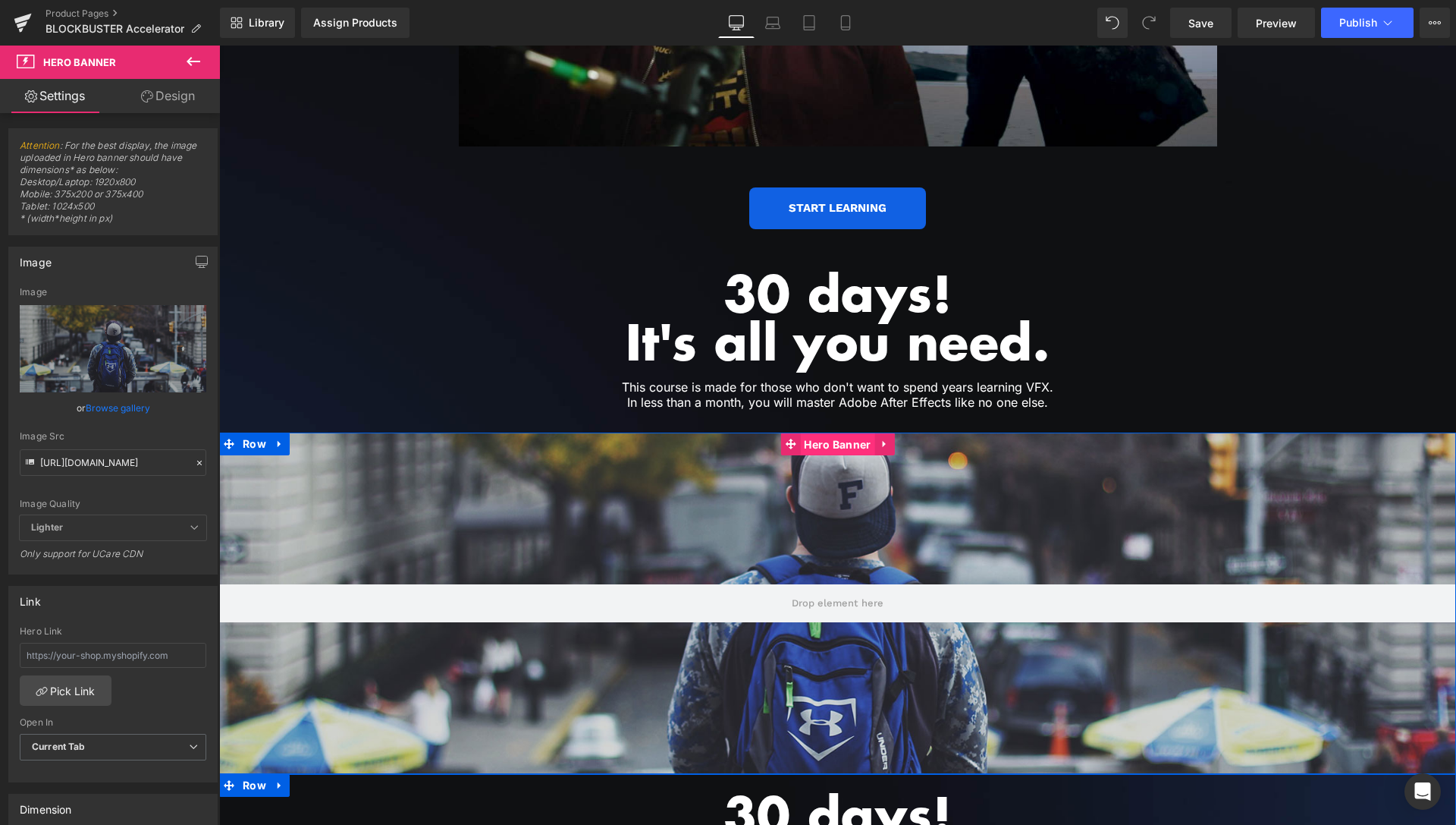
click at [834, 433] on span "Hero Banner" at bounding box center [837, 445] width 74 height 23
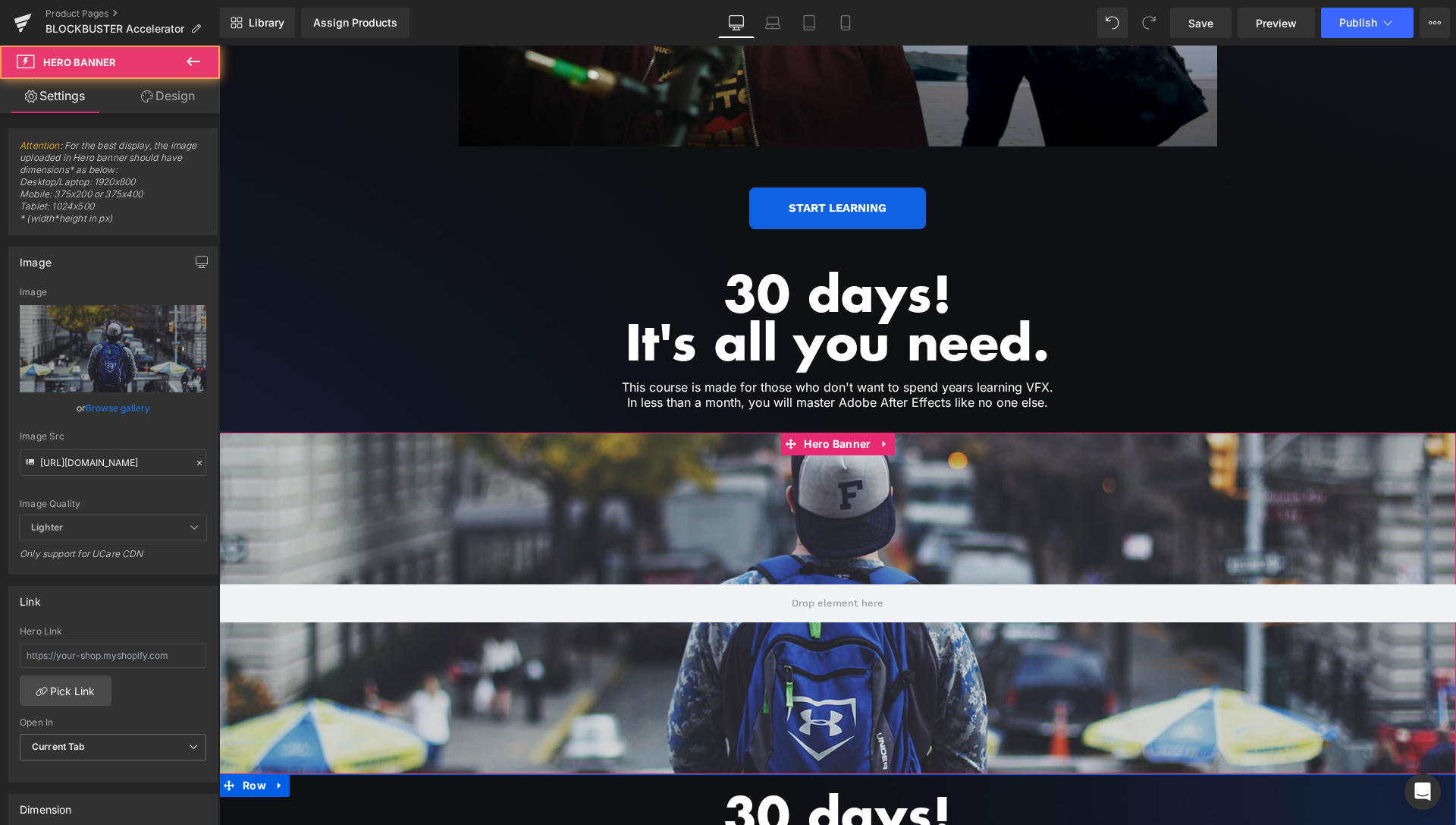
click at [120, 411] on link "Browse gallery" at bounding box center [117, 408] width 64 height 26
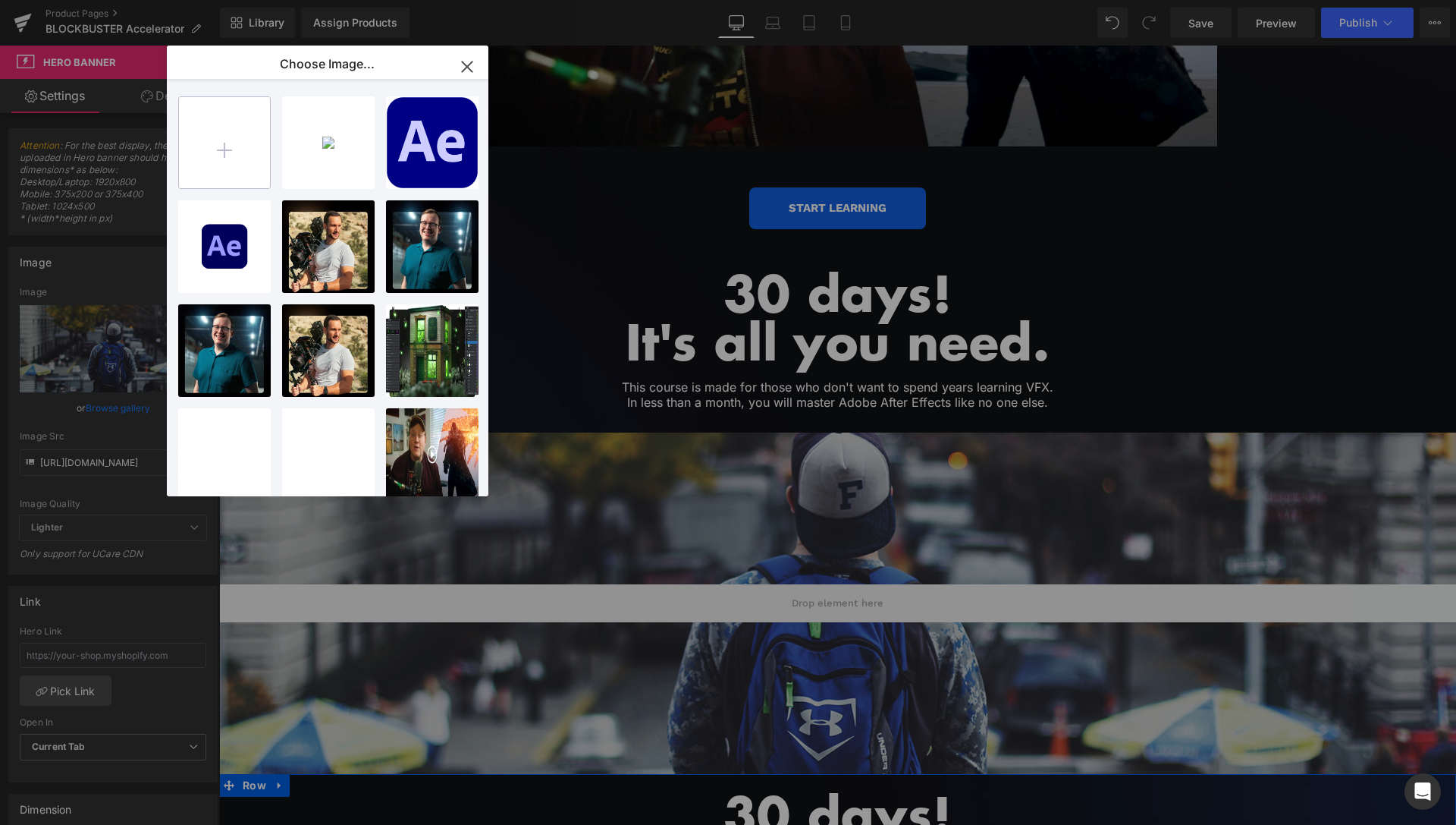
click at [219, 152] on input "file" at bounding box center [224, 142] width 91 height 91
click at [335, 144] on div "Explosi...nner.jpg 116.20 KB" at bounding box center [328, 142] width 93 height 93
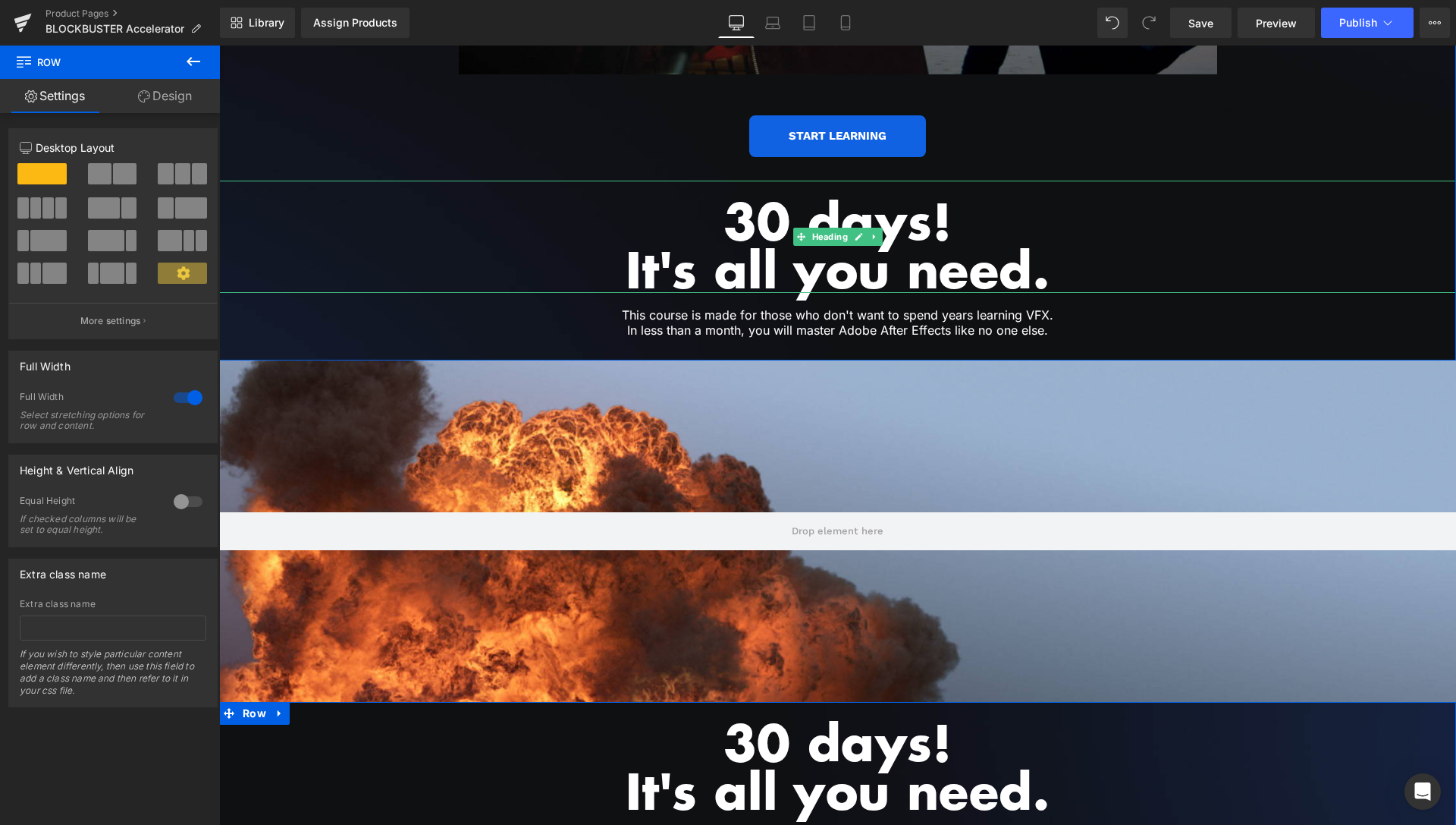
scroll to position [3286, 0]
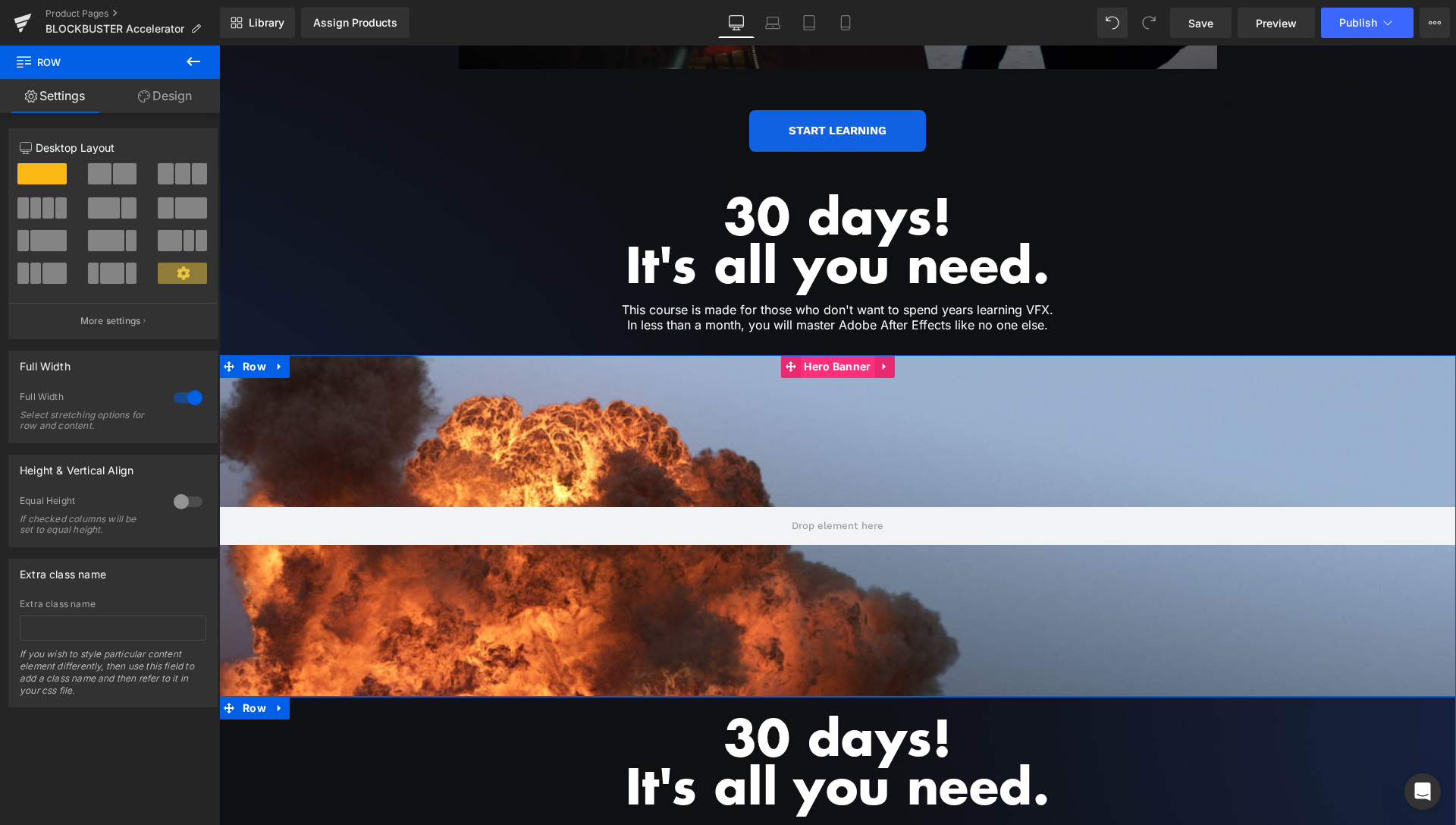
click at [840, 355] on span "Hero Banner" at bounding box center [837, 366] width 74 height 23
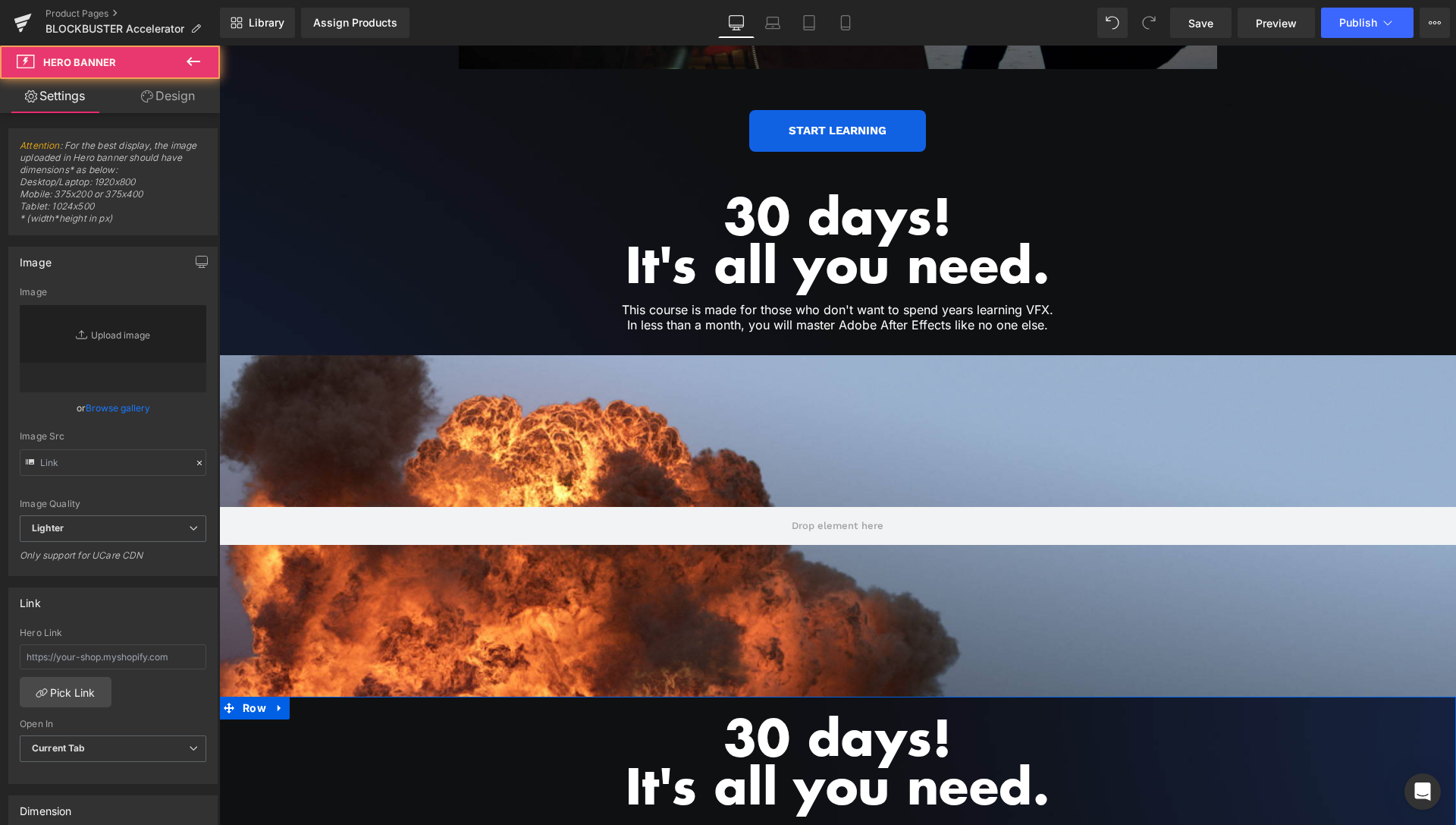
type input "[URL][DOMAIN_NAME]"
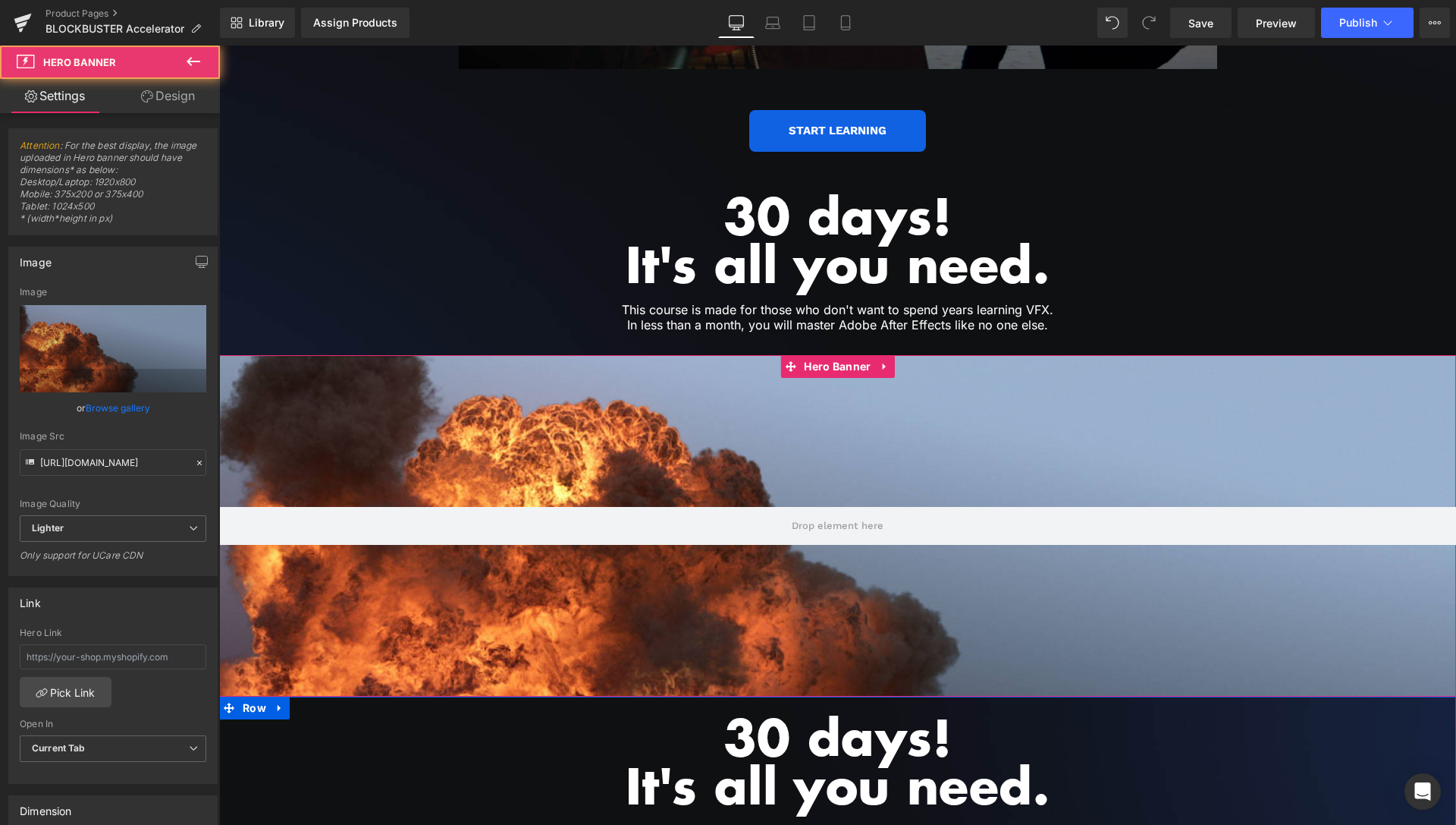
click at [155, 108] on link "Design" at bounding box center [168, 95] width 110 height 34
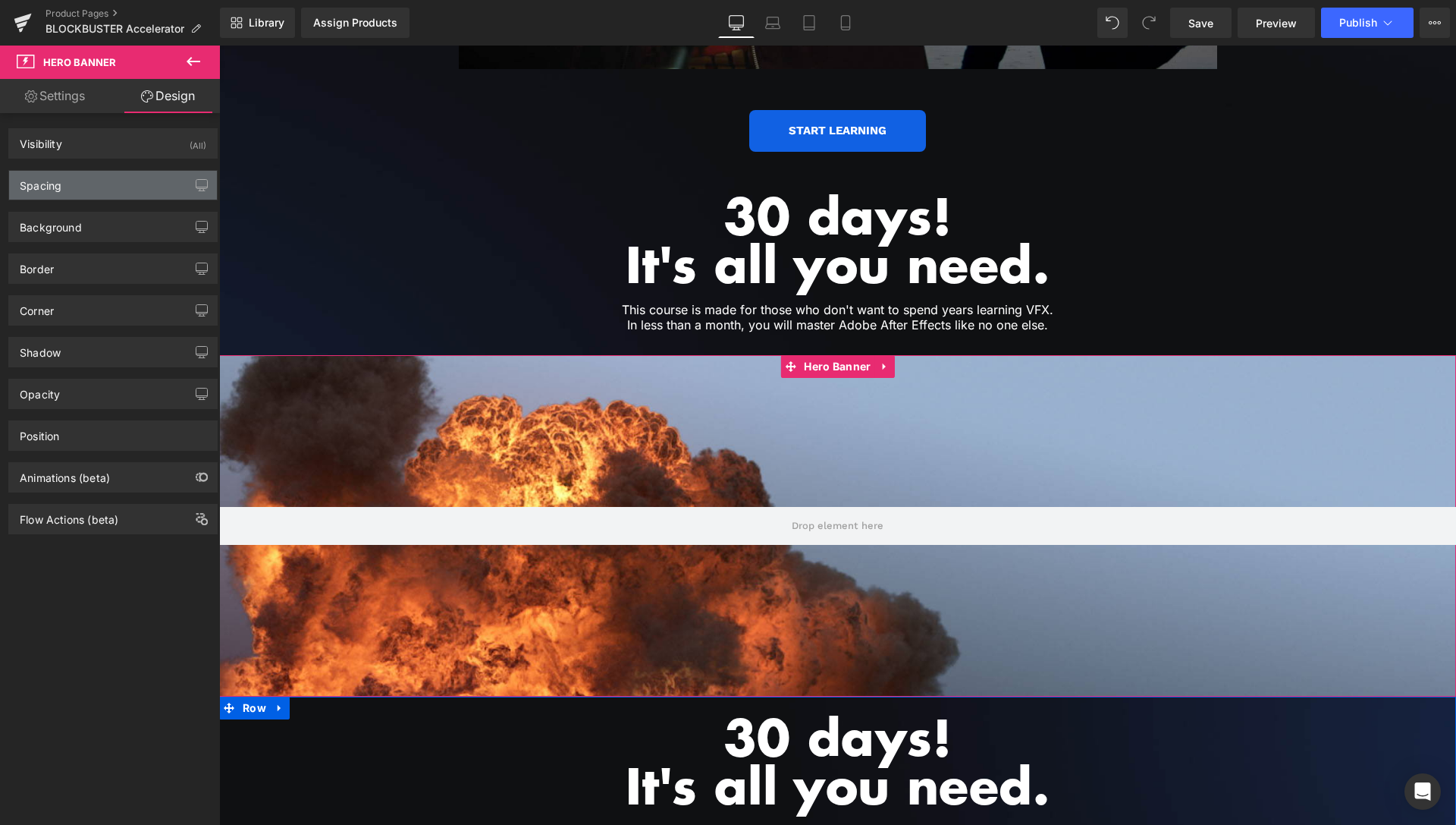
click at [80, 192] on div "Spacing" at bounding box center [113, 184] width 208 height 29
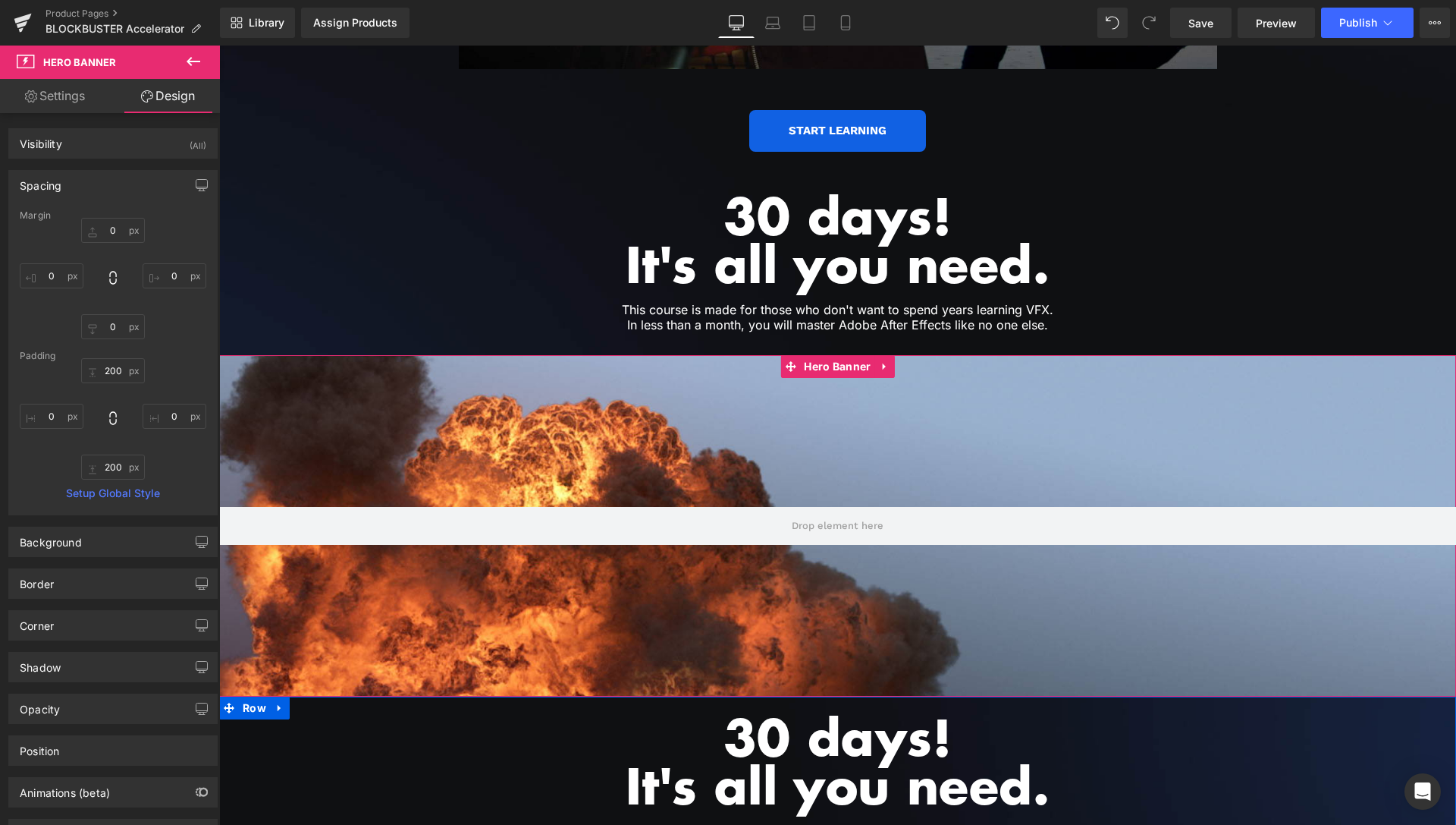
click at [80, 190] on div "Spacing" at bounding box center [113, 184] width 208 height 29
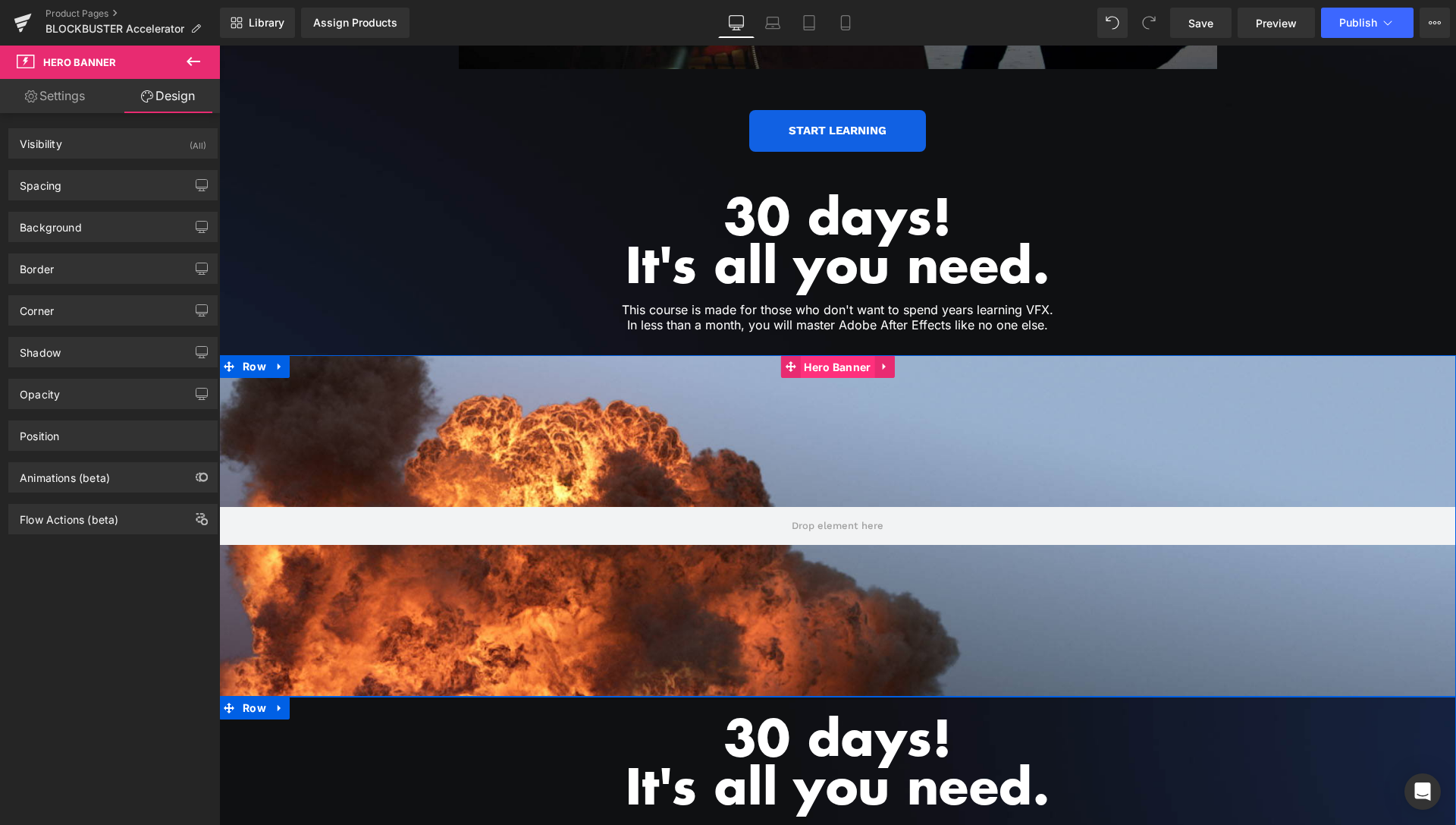
click at [840, 356] on span "Hero Banner" at bounding box center [837, 367] width 74 height 23
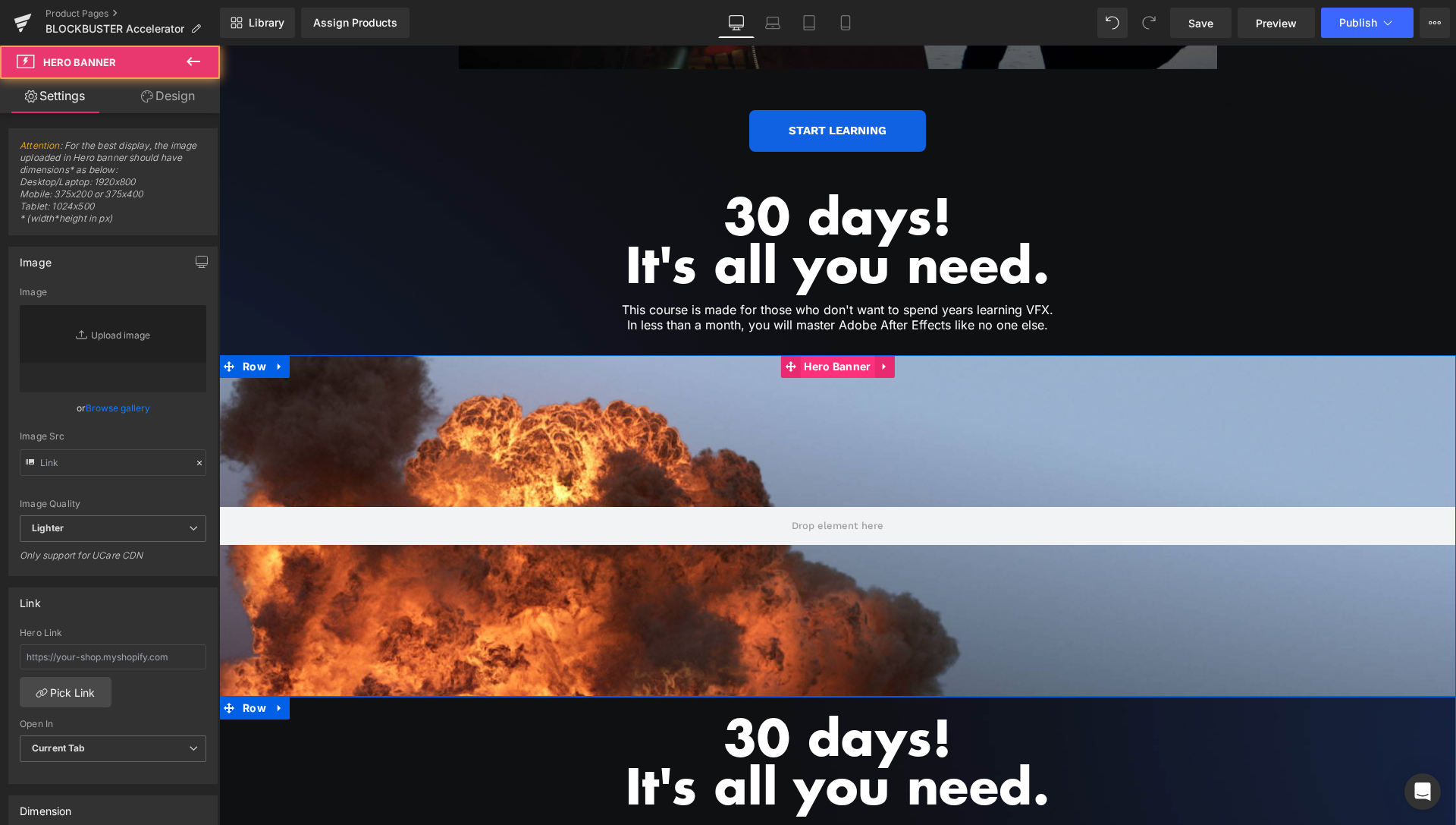
type input "[URL][DOMAIN_NAME]"
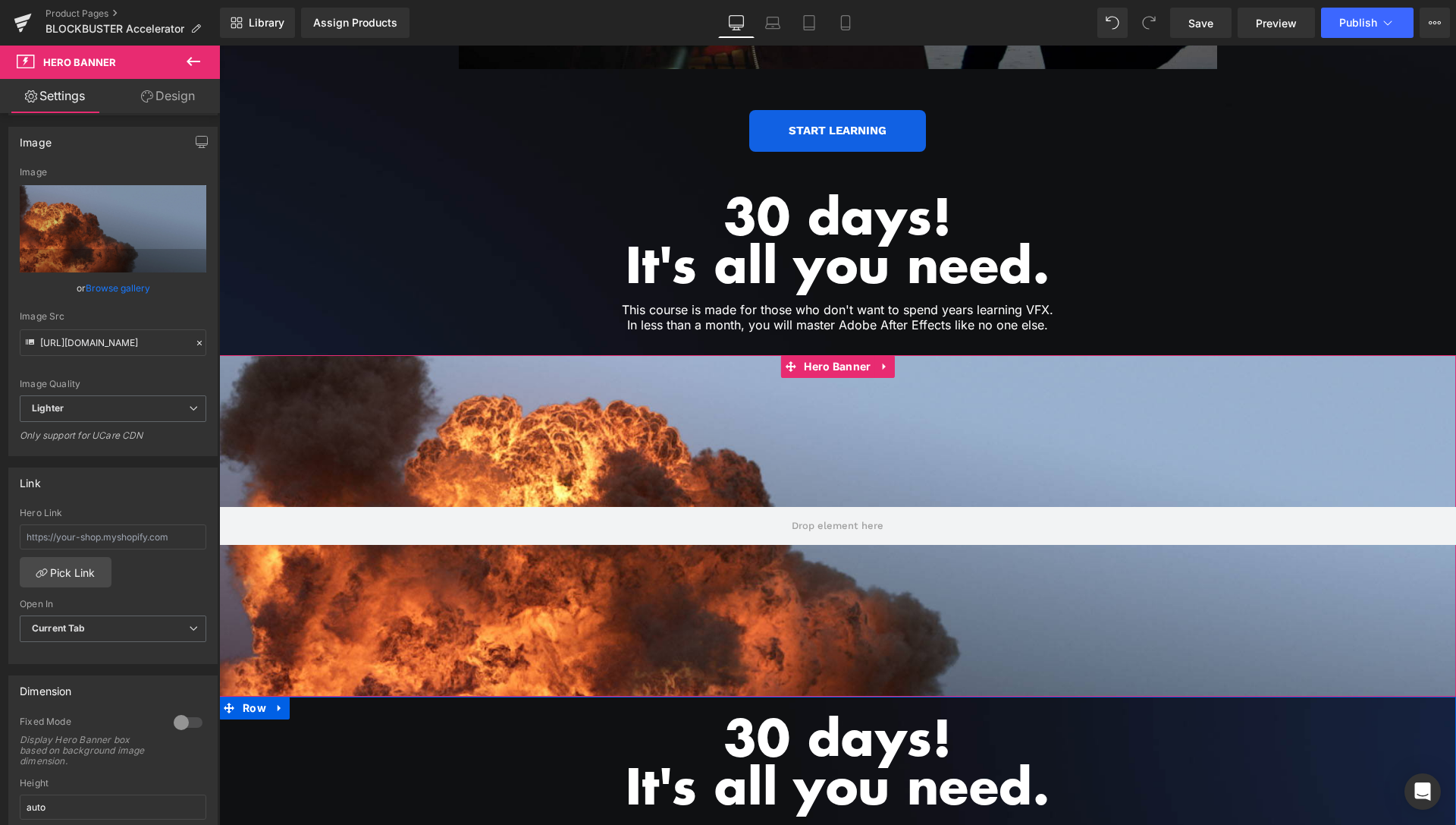
scroll to position [232, 0]
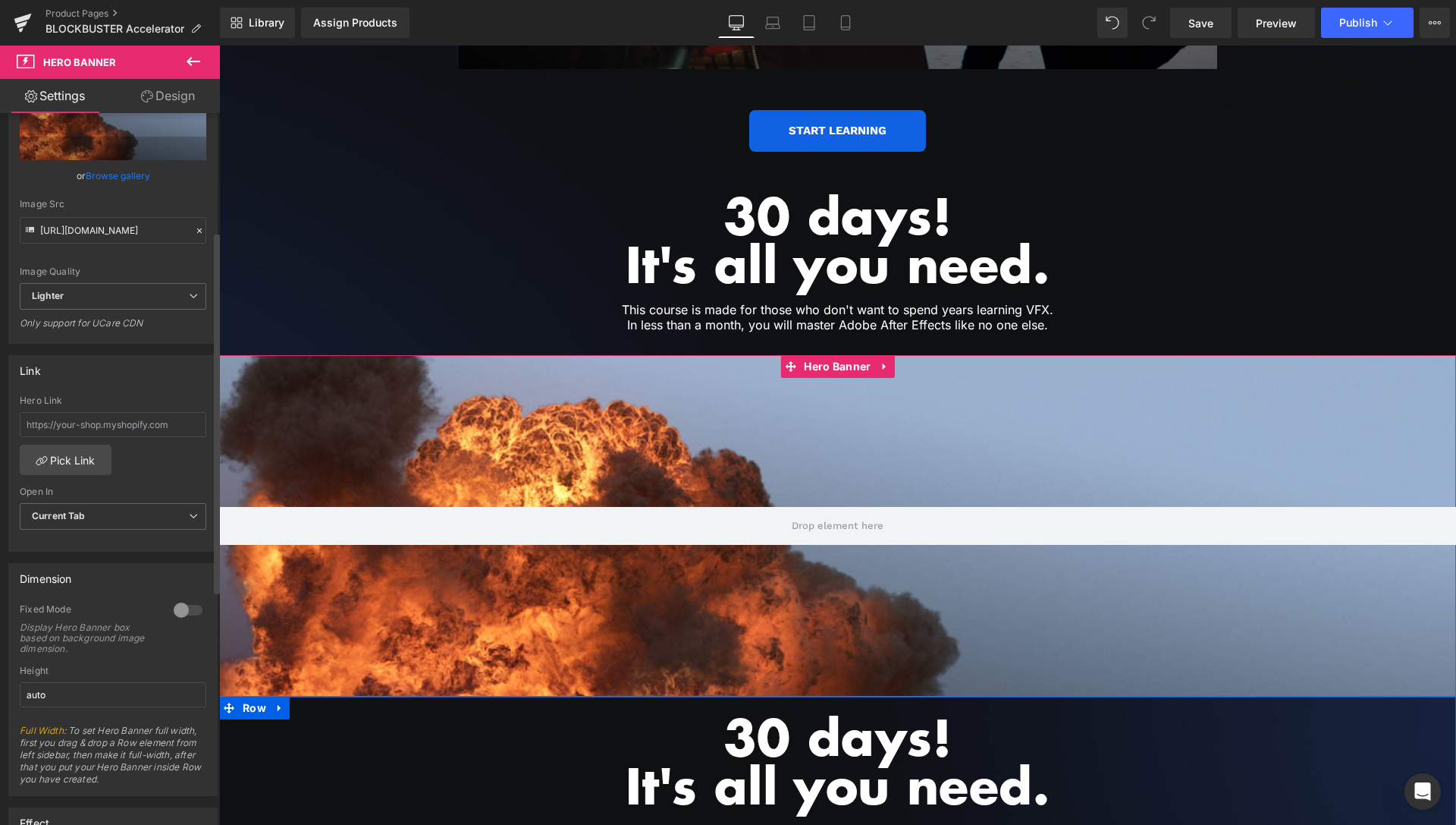
click at [176, 609] on div at bounding box center [188, 611] width 36 height 25
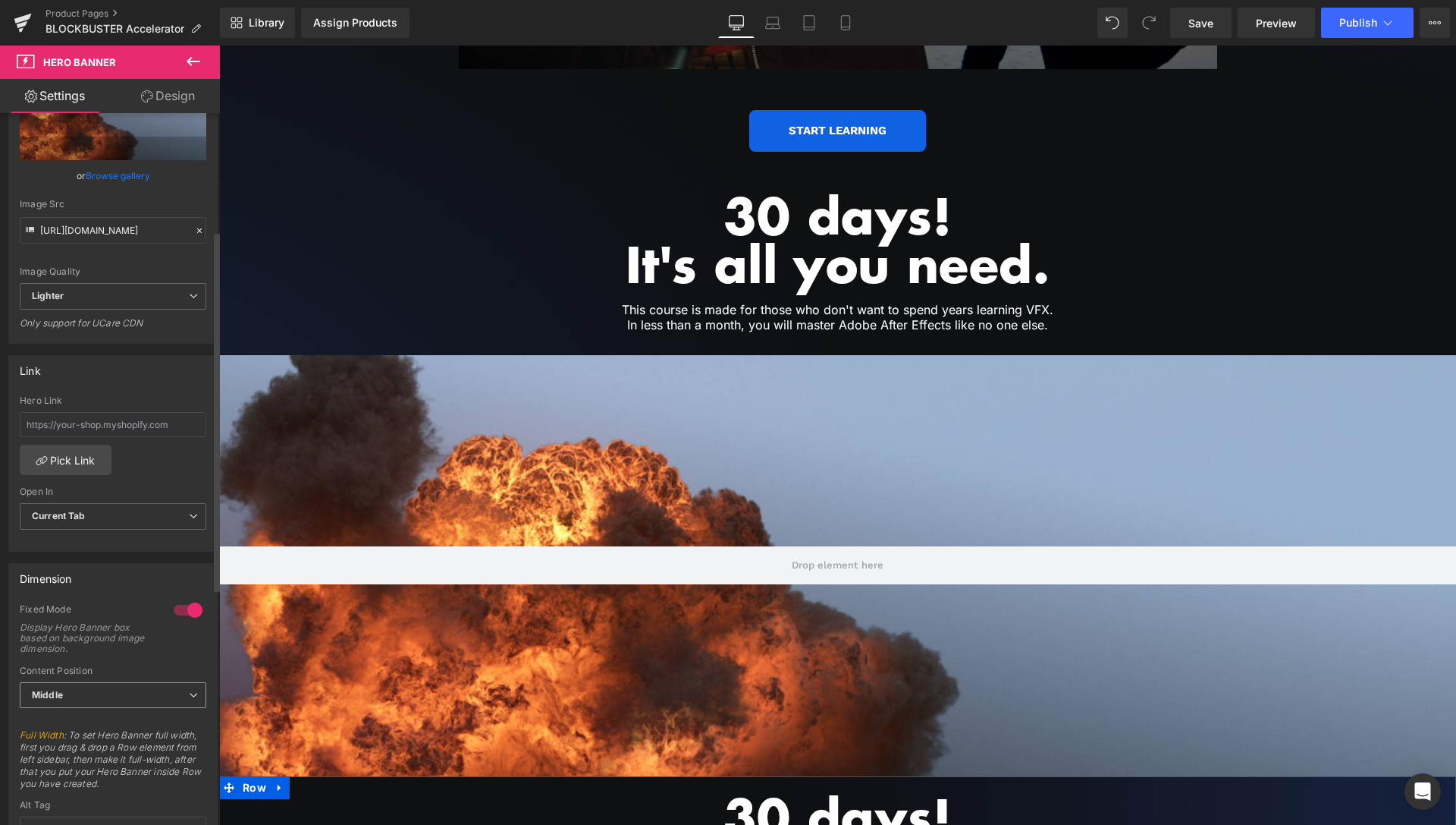
click at [168, 683] on span "Middle" at bounding box center [113, 695] width 187 height 26
click at [101, 765] on li "Bottom" at bounding box center [109, 767] width 181 height 23
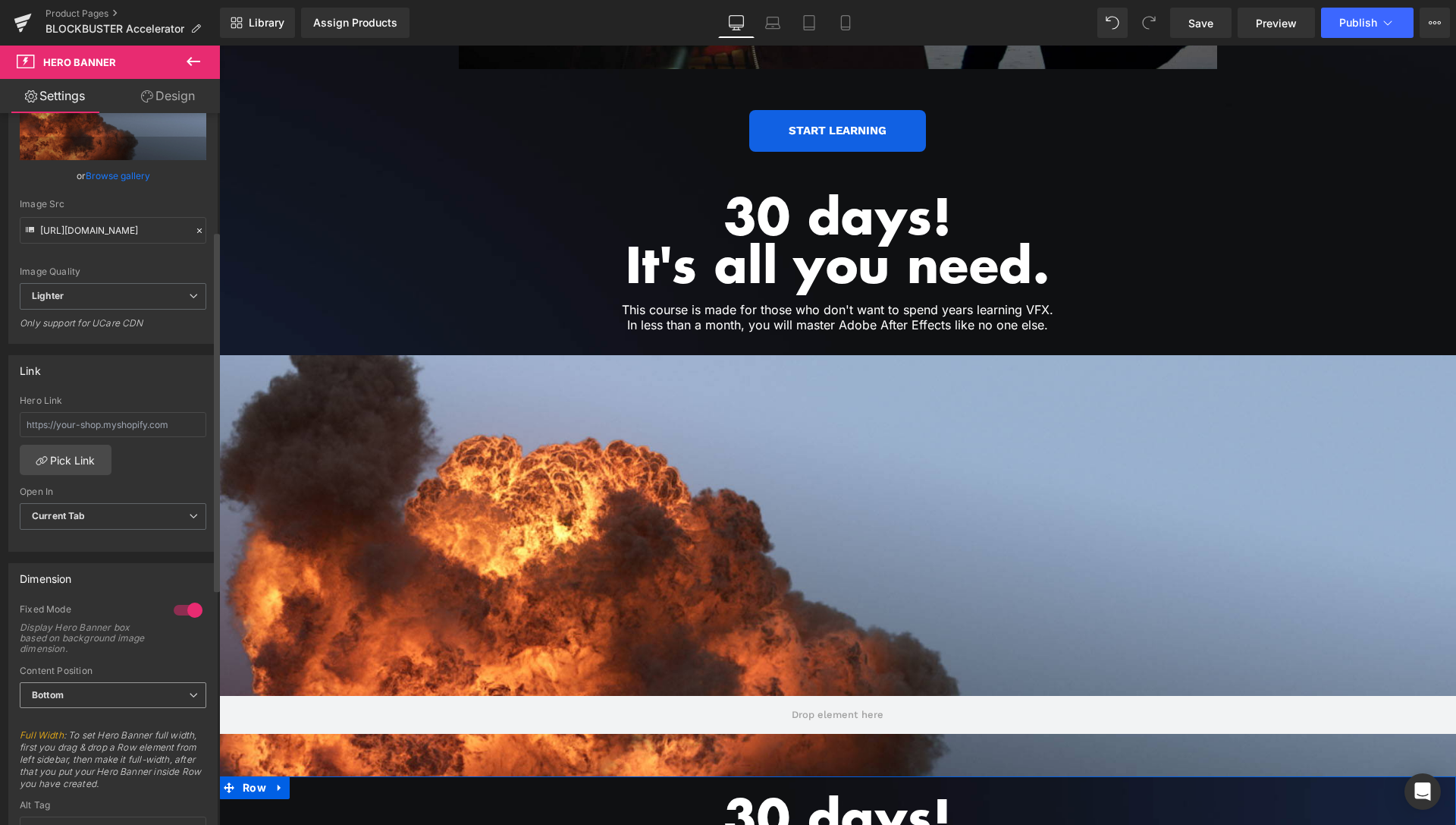
click at [115, 695] on span "Bottom" at bounding box center [113, 695] width 187 height 26
click at [85, 738] on li "Middle" at bounding box center [109, 745] width 181 height 23
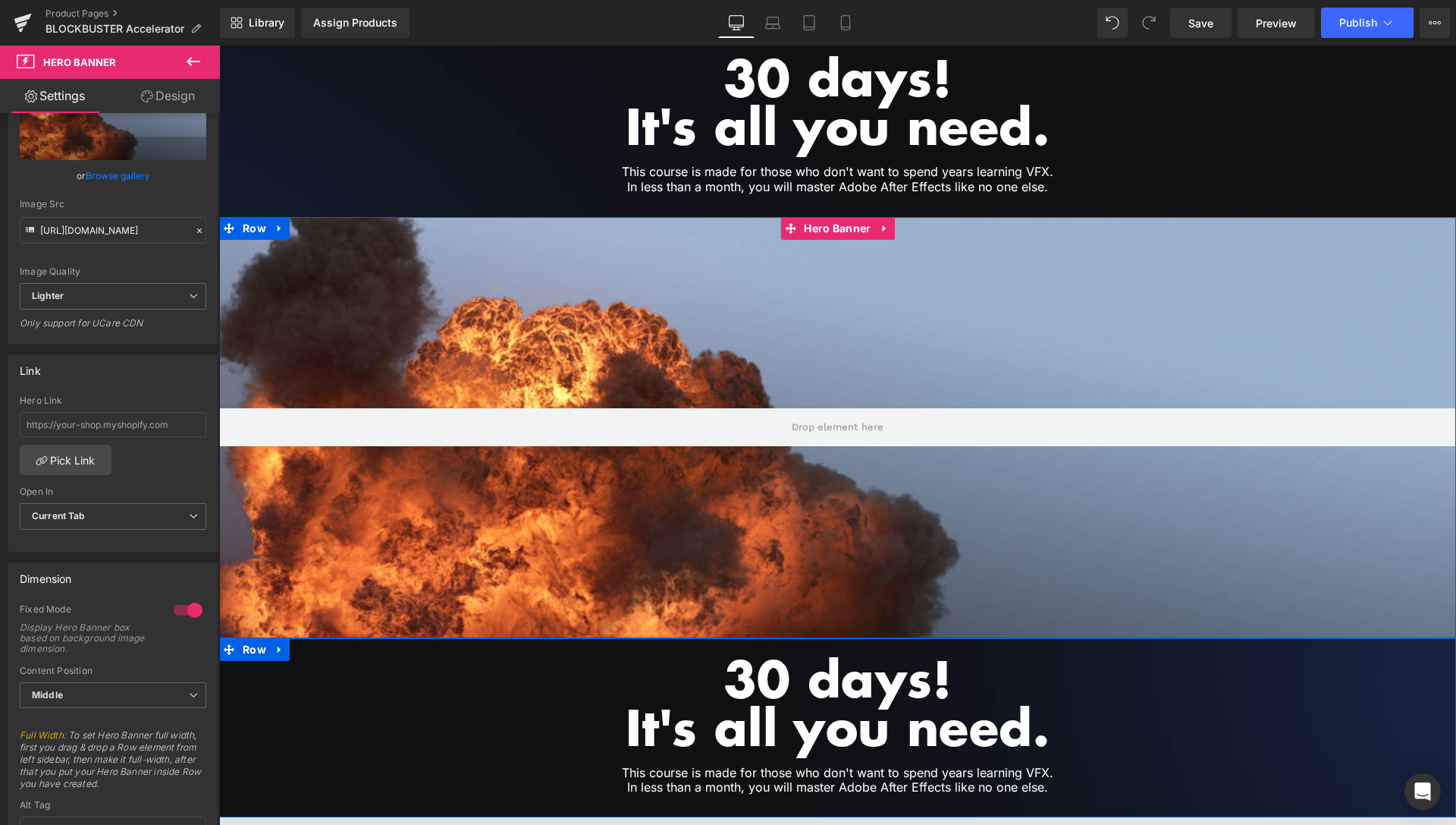
scroll to position [3440, 0]
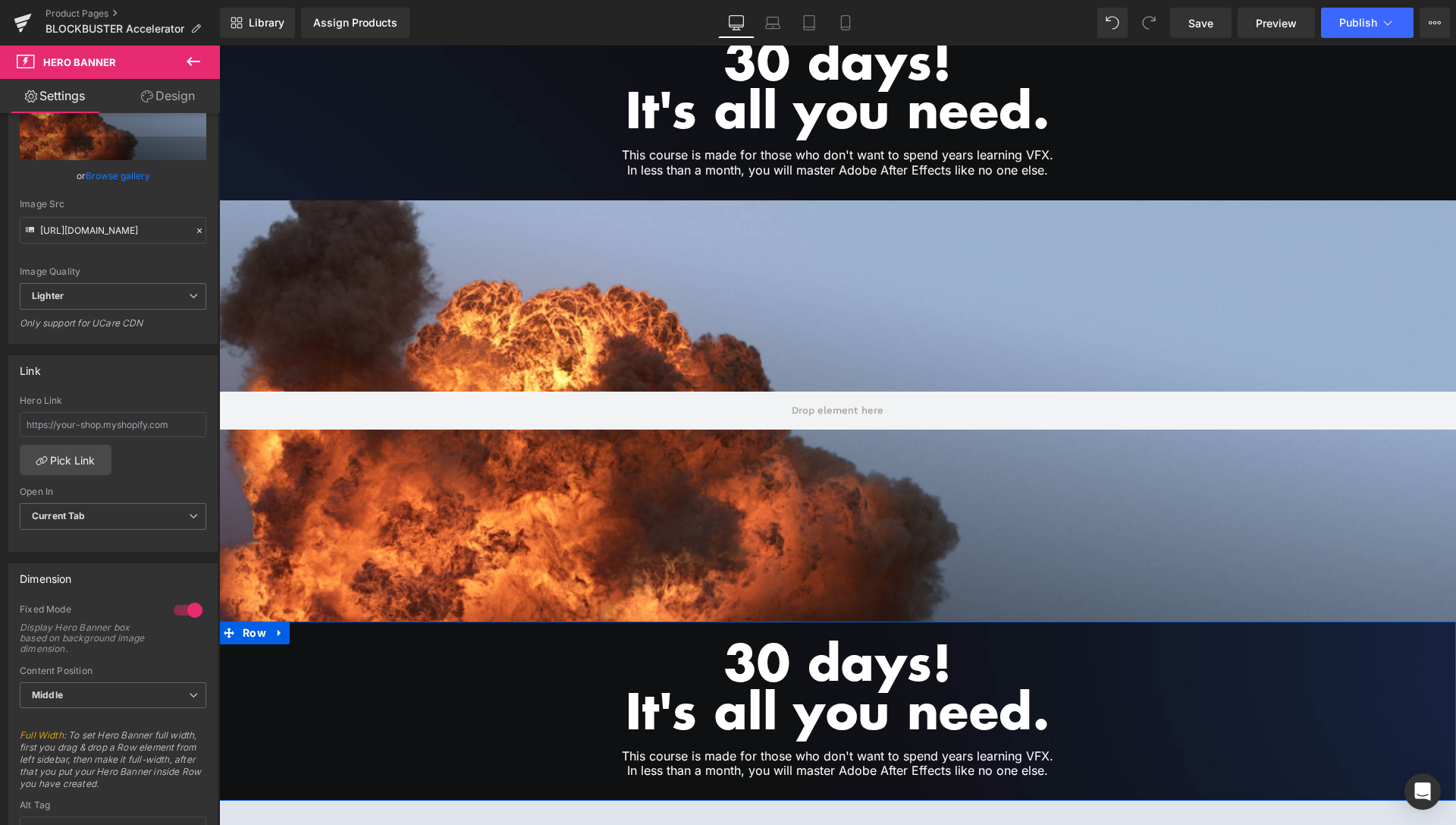
click at [195, 59] on icon at bounding box center [193, 61] width 19 height 19
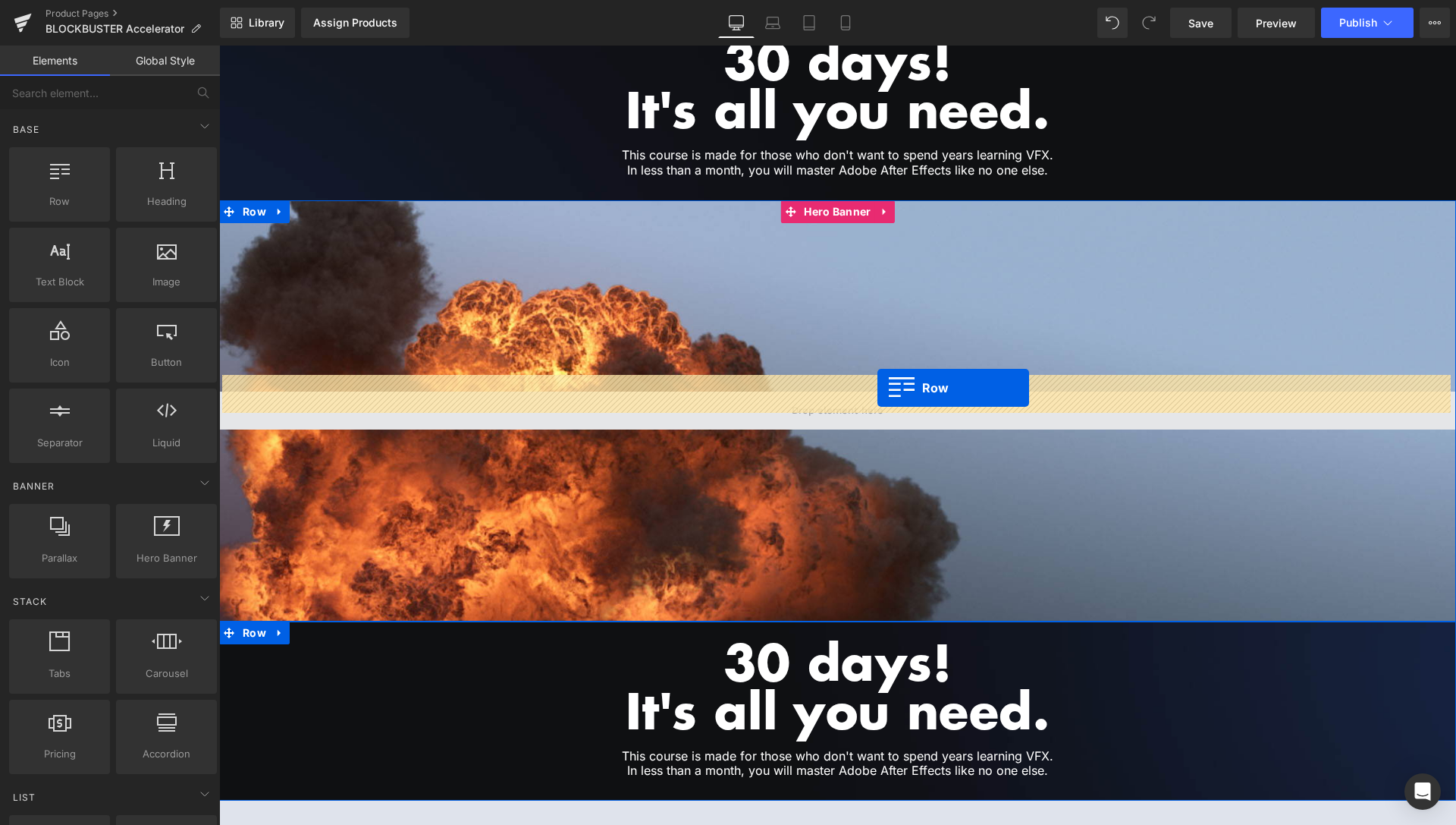
drag, startPoint x: 282, startPoint y: 235, endPoint x: 877, endPoint y: 387, distance: 614.1
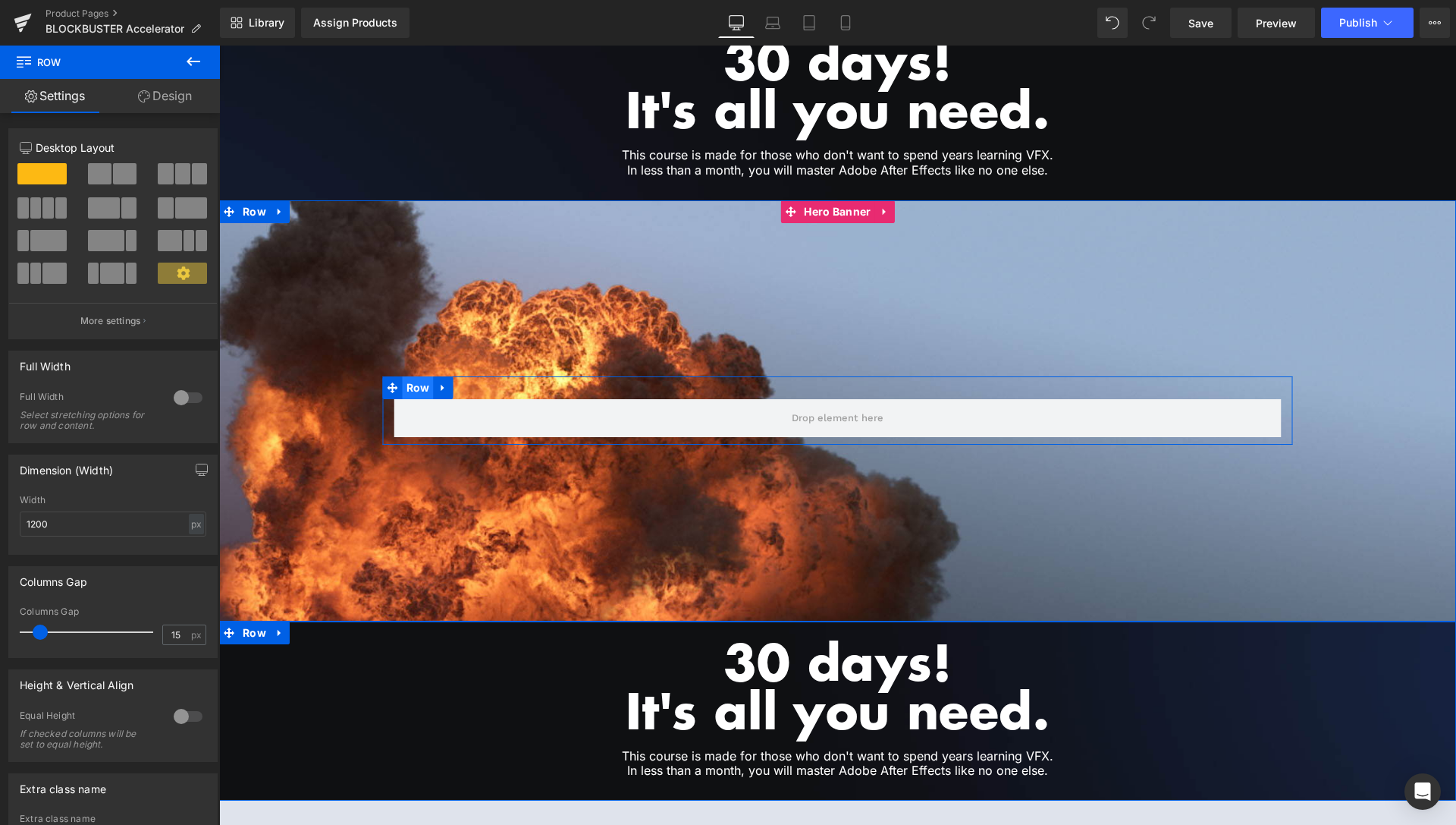
click at [403, 376] on span "Row" at bounding box center [418, 387] width 31 height 23
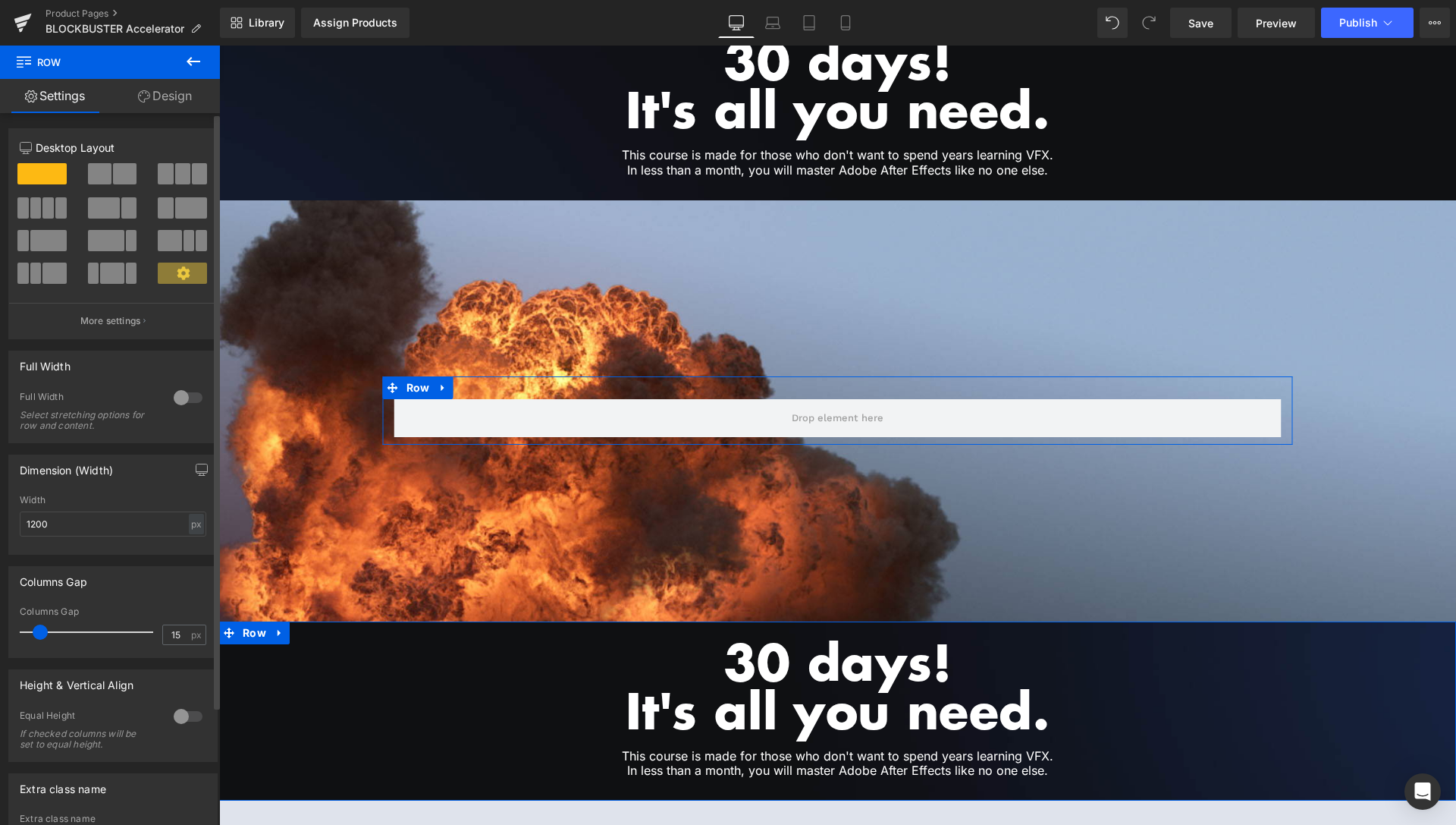
click at [170, 401] on div at bounding box center [188, 398] width 36 height 25
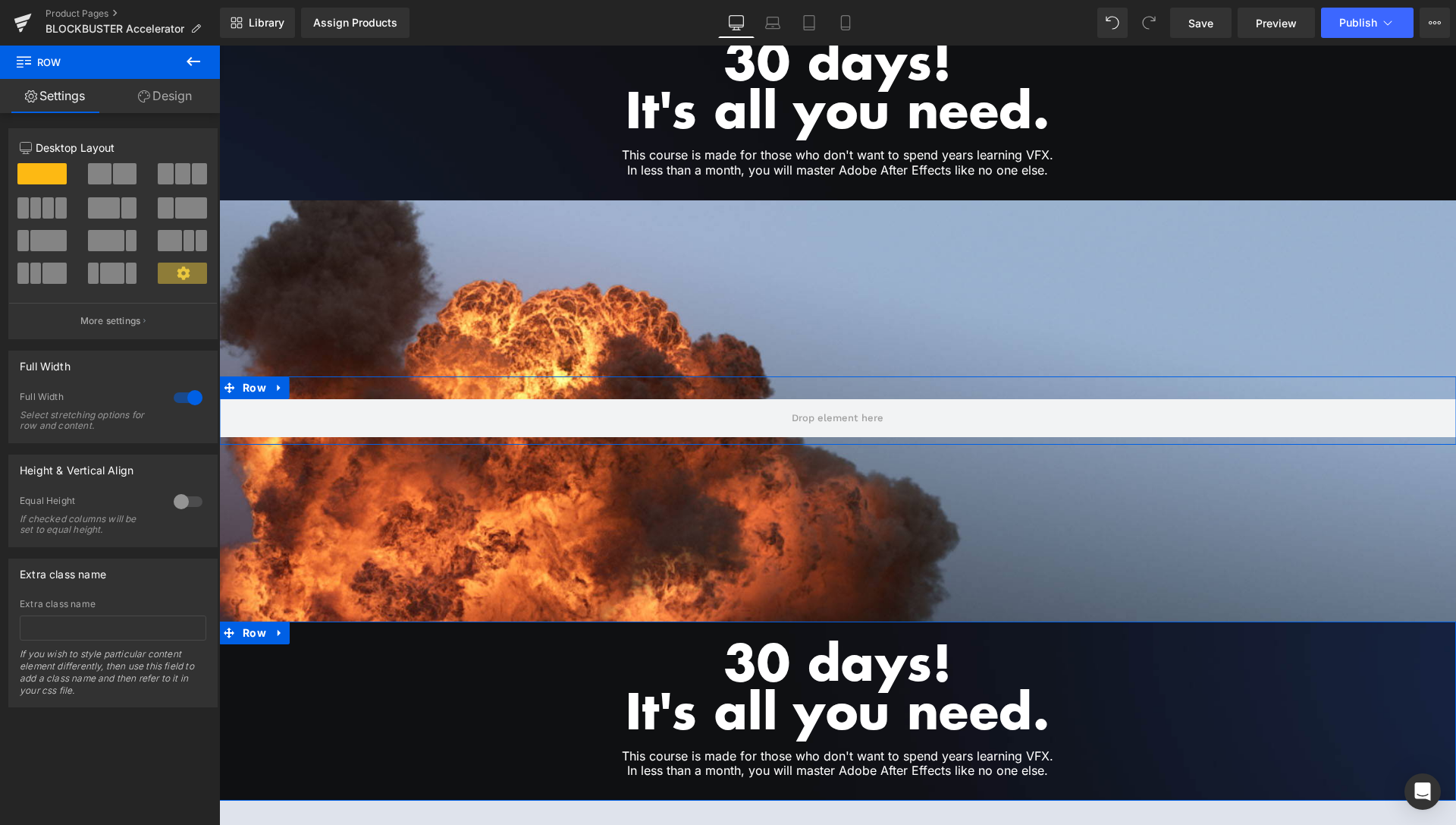
click at [97, 174] on span at bounding box center [100, 174] width 24 height 21
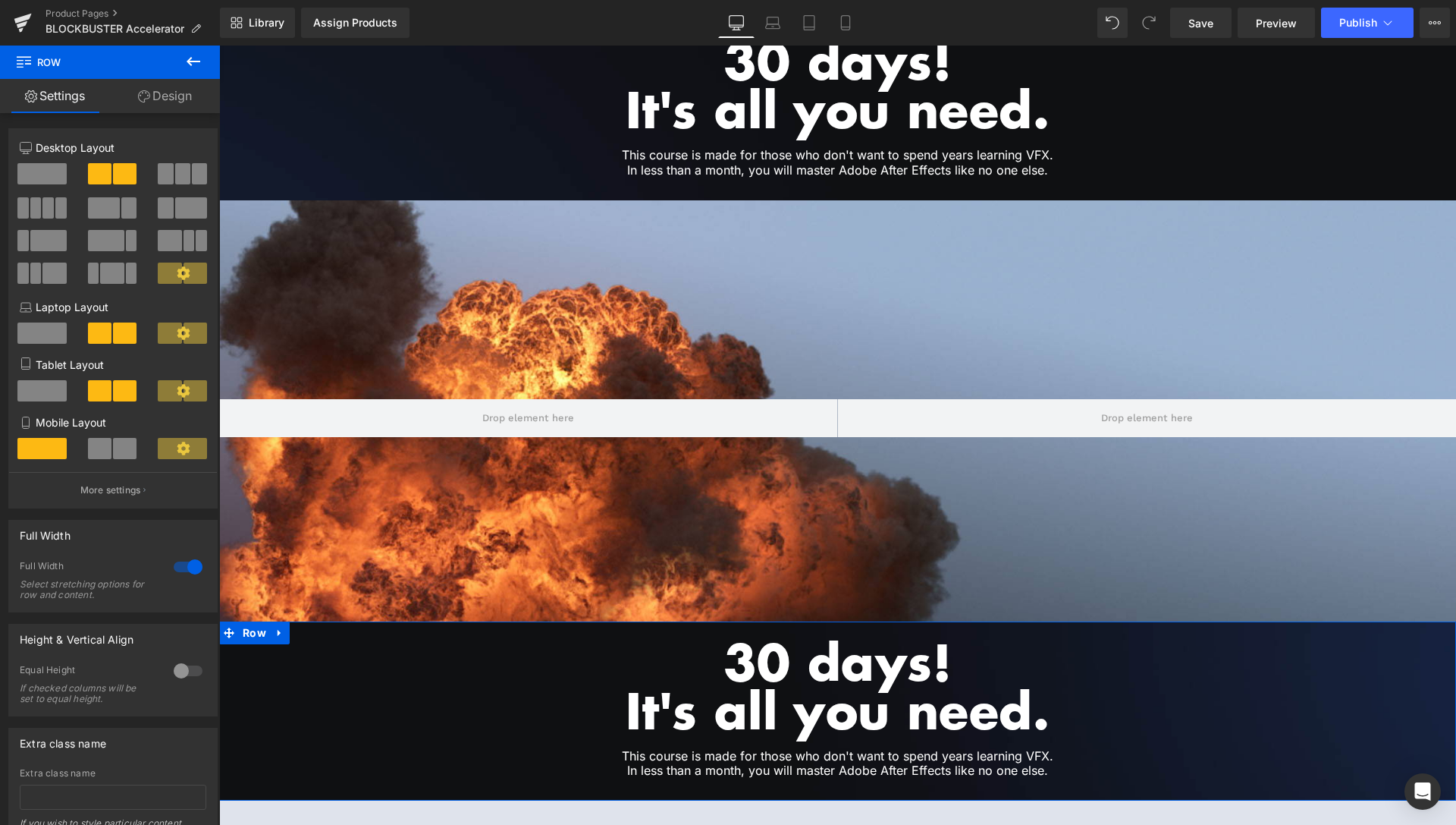
click at [203, 61] on button at bounding box center [193, 63] width 53 height 34
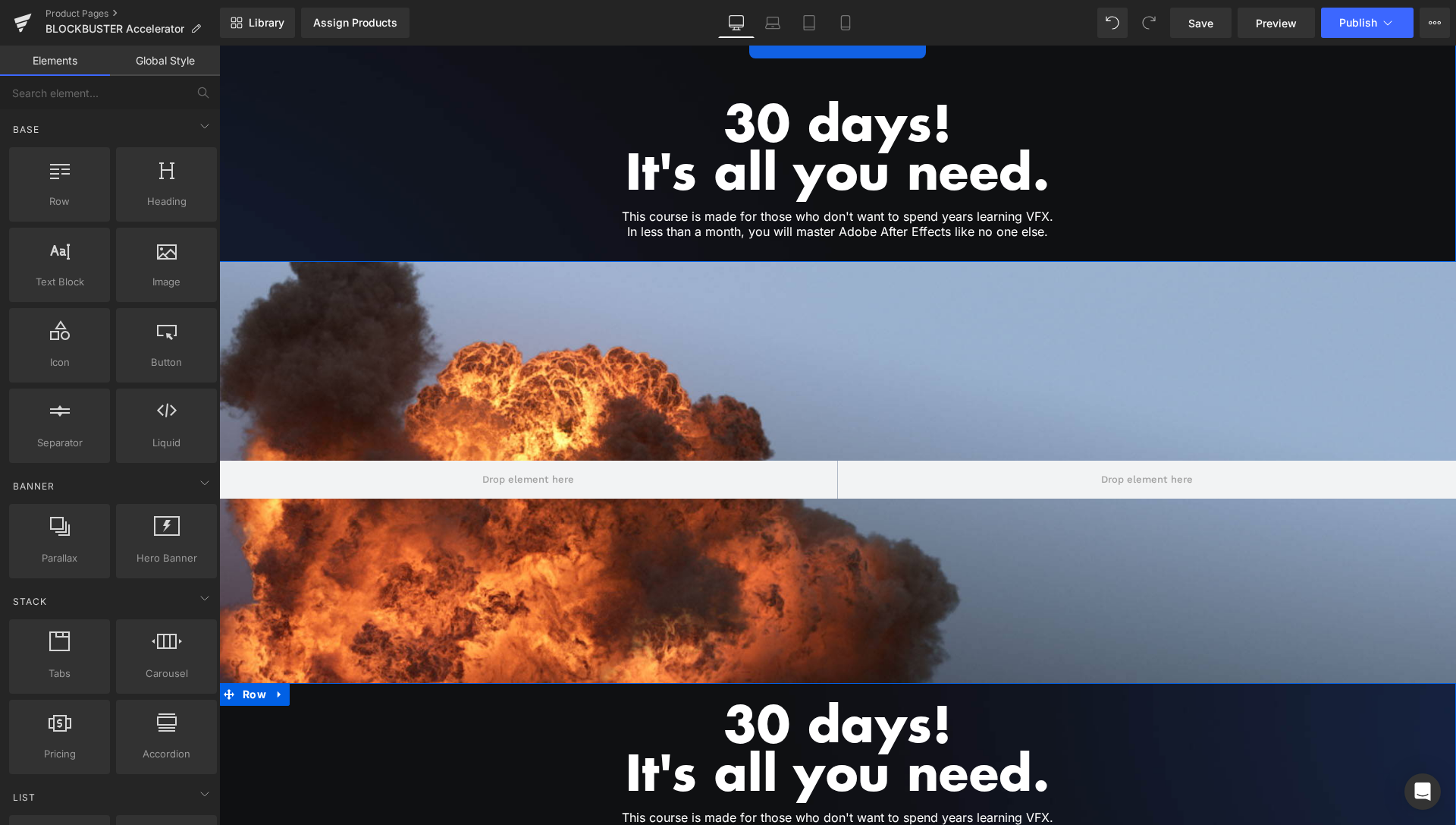
scroll to position [3363, 0]
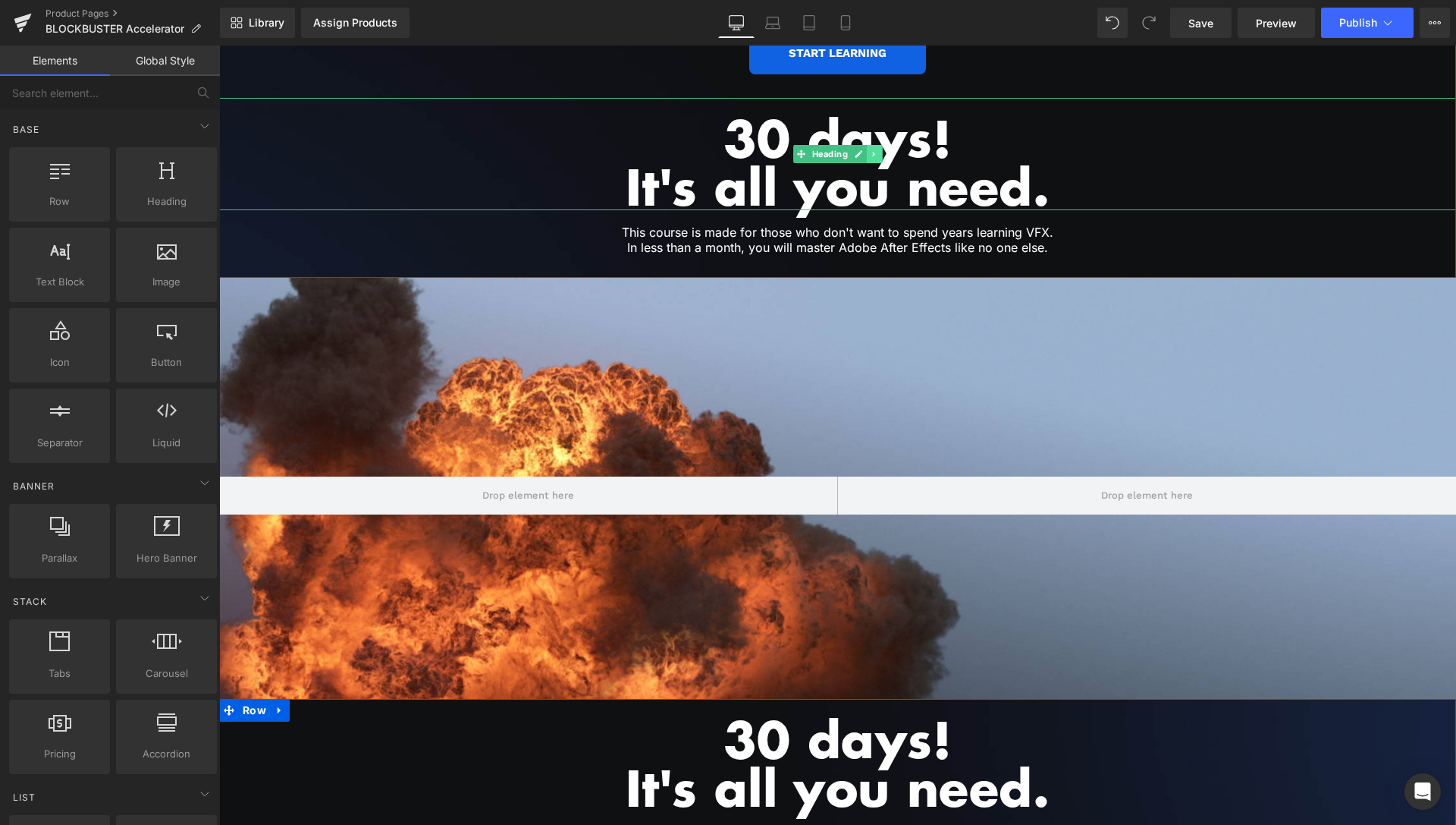
click at [870, 149] on icon at bounding box center [873, 154] width 8 height 9
click at [858, 145] on link at bounding box center [866, 154] width 16 height 19
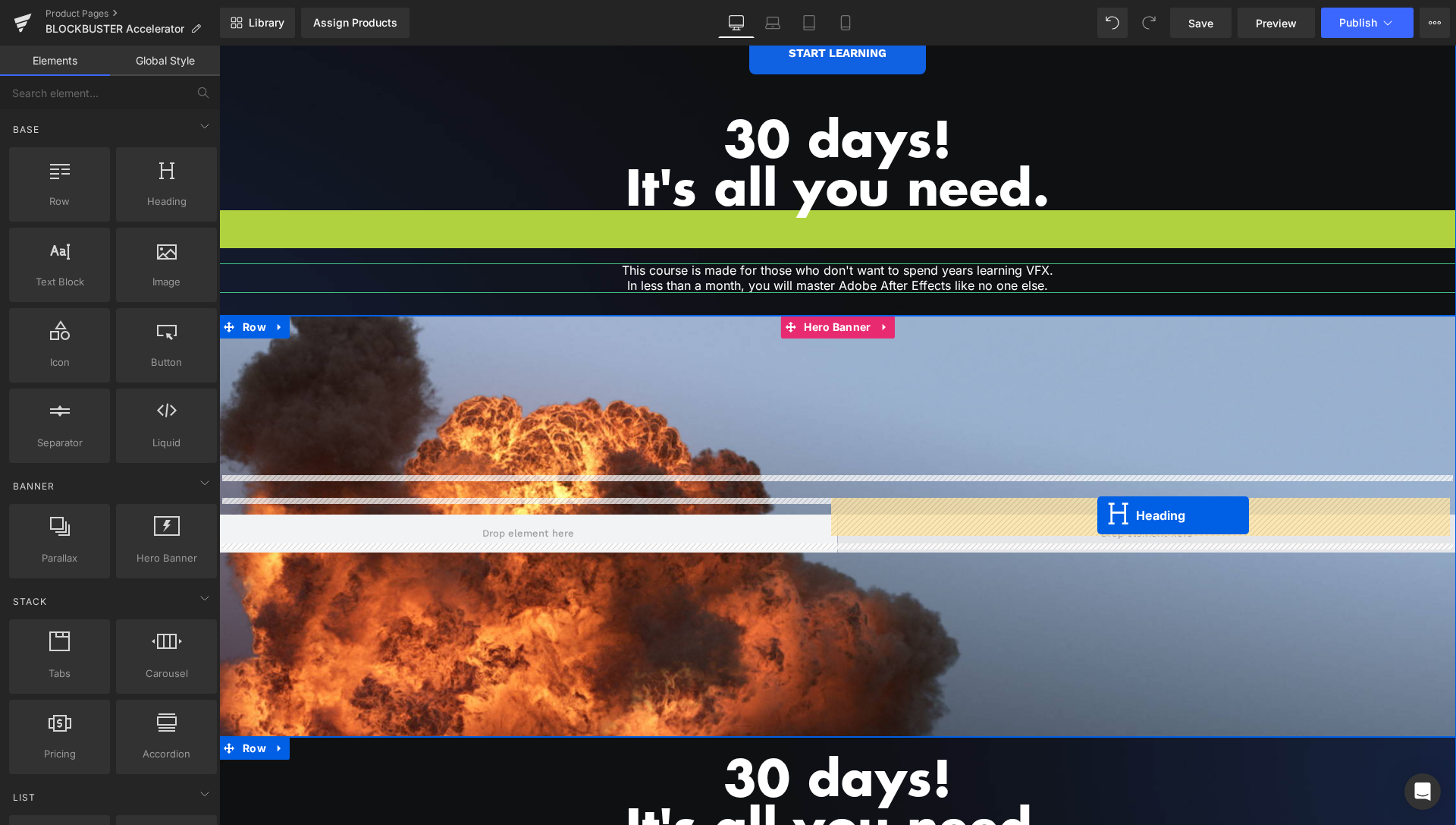
drag, startPoint x: 789, startPoint y: 253, endPoint x: 1097, endPoint y: 515, distance: 404.4
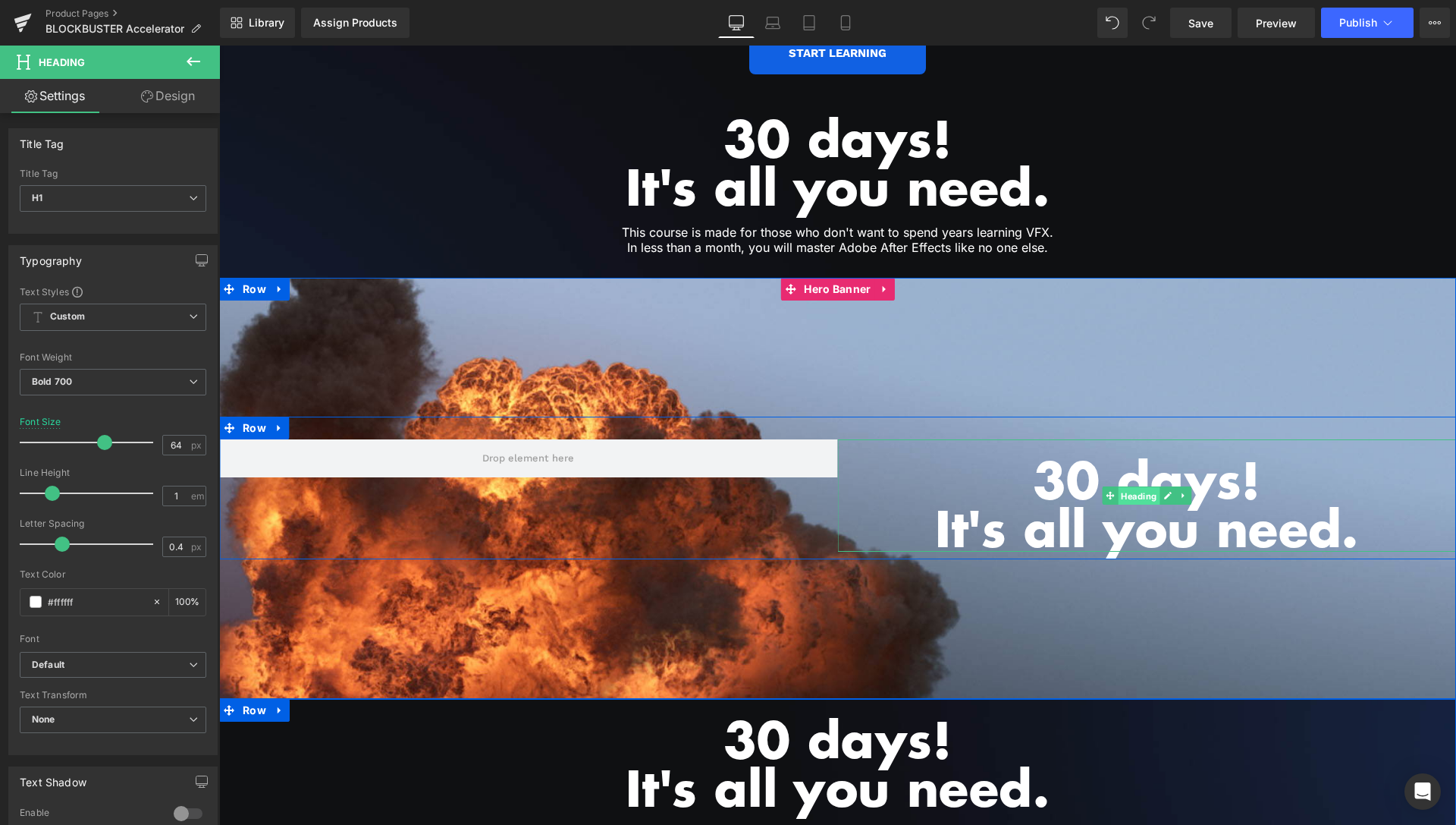
click at [1146, 487] on span "Heading" at bounding box center [1138, 496] width 41 height 19
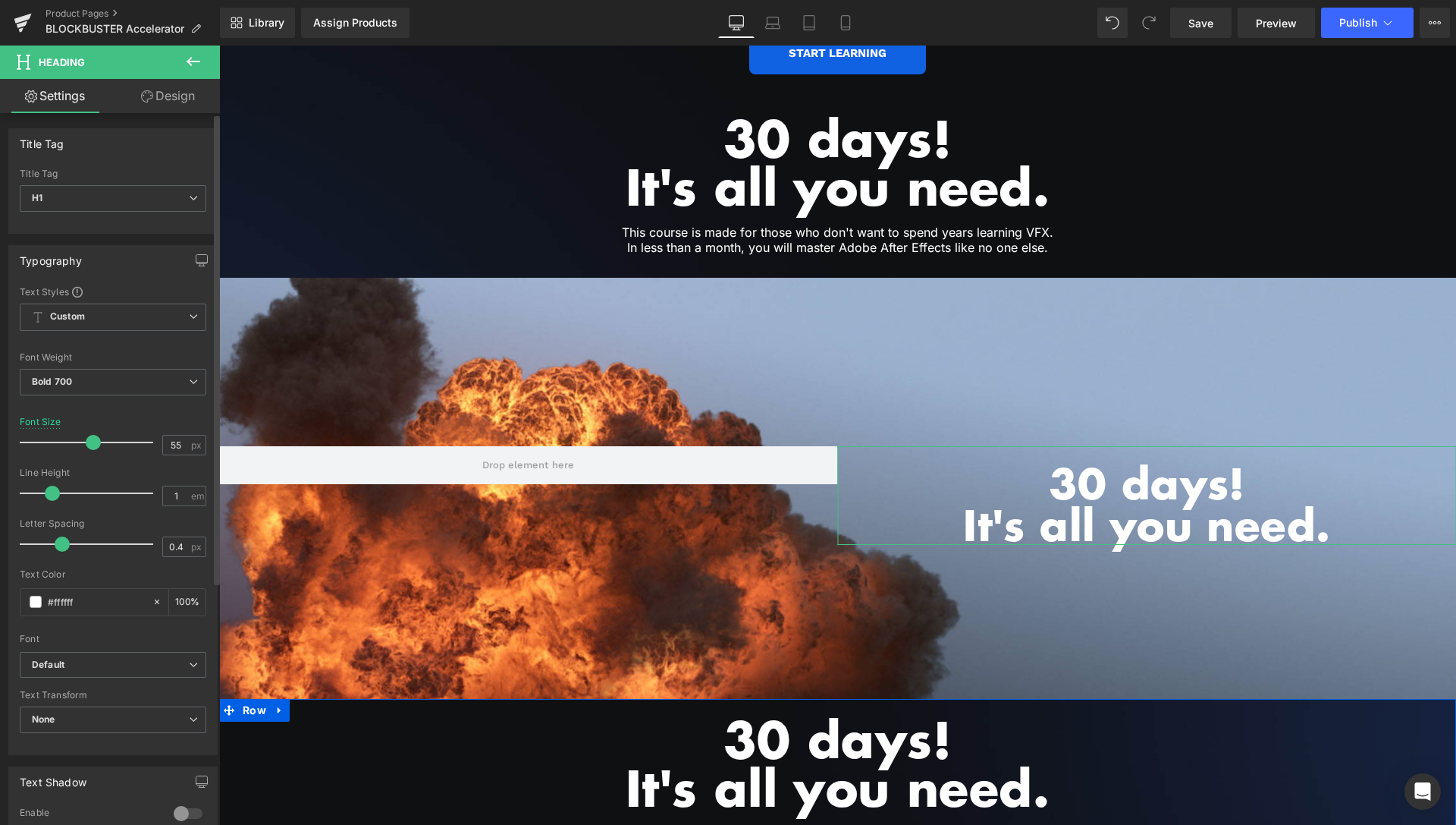
type input "54"
drag, startPoint x: 95, startPoint y: 439, endPoint x: 86, endPoint y: 440, distance: 9.1
click at [86, 440] on span at bounding box center [91, 442] width 15 height 15
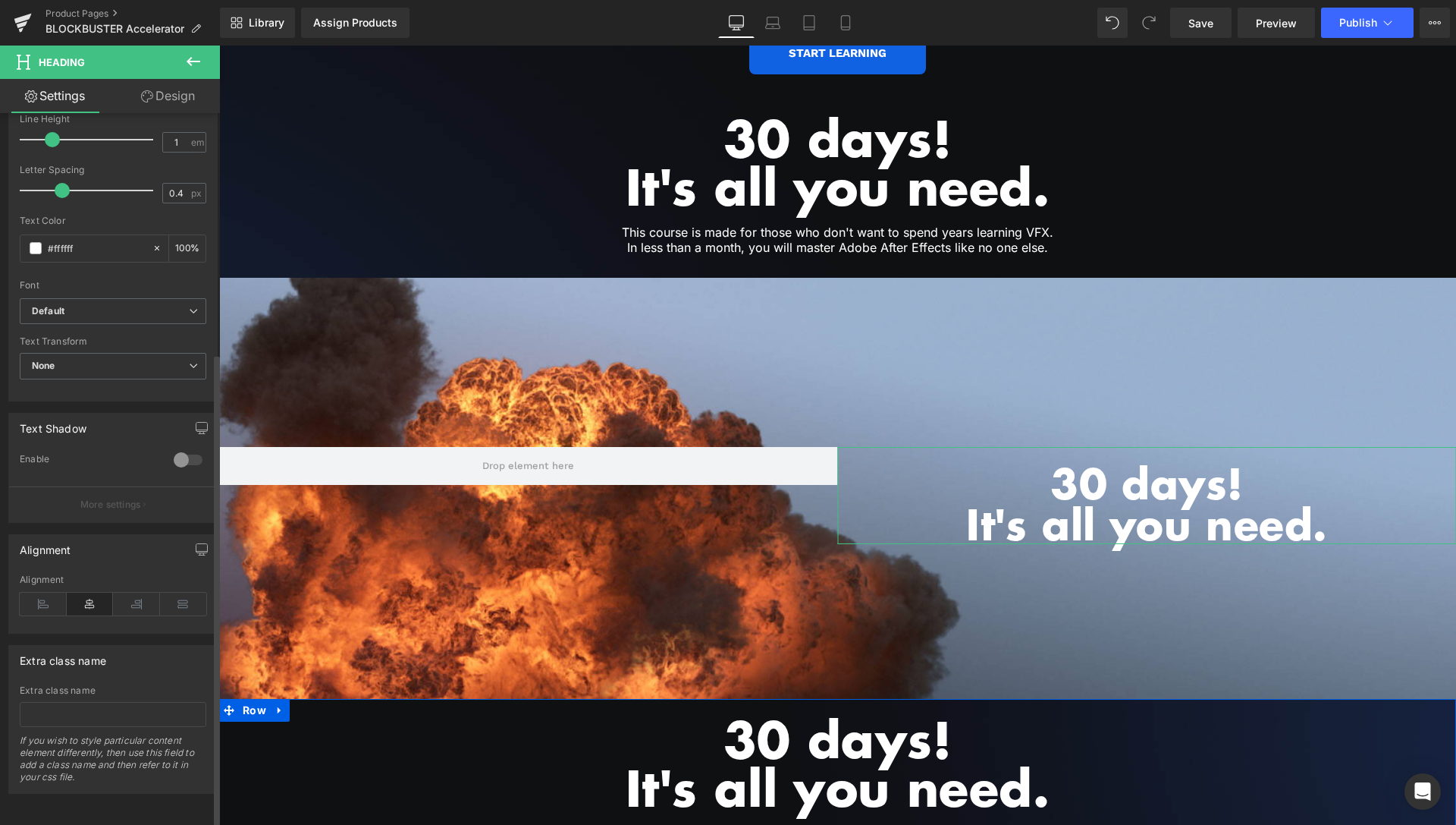
scroll to position [366, 0]
click at [46, 592] on icon at bounding box center [42, 604] width 47 height 23
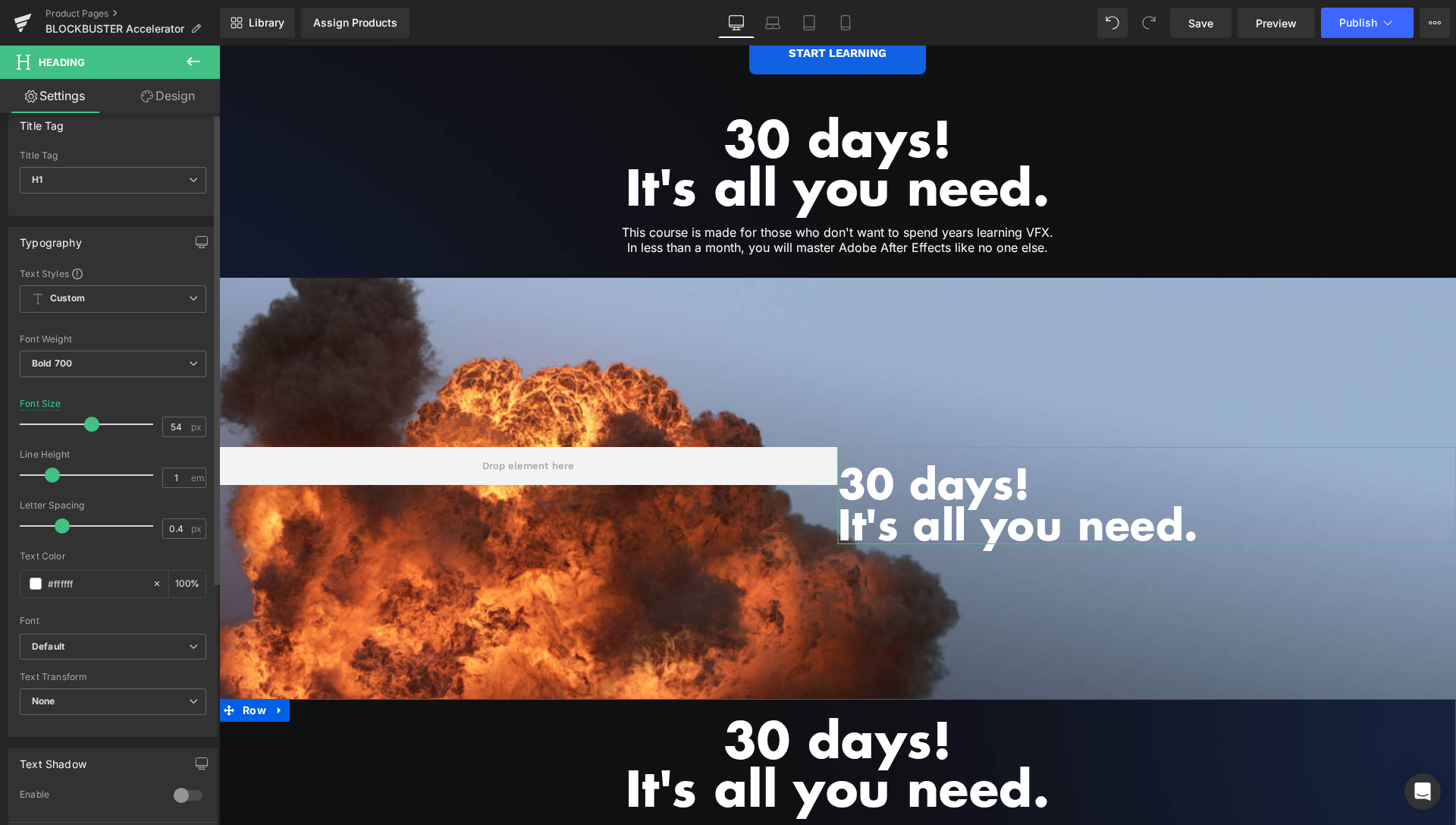
scroll to position [0, 0]
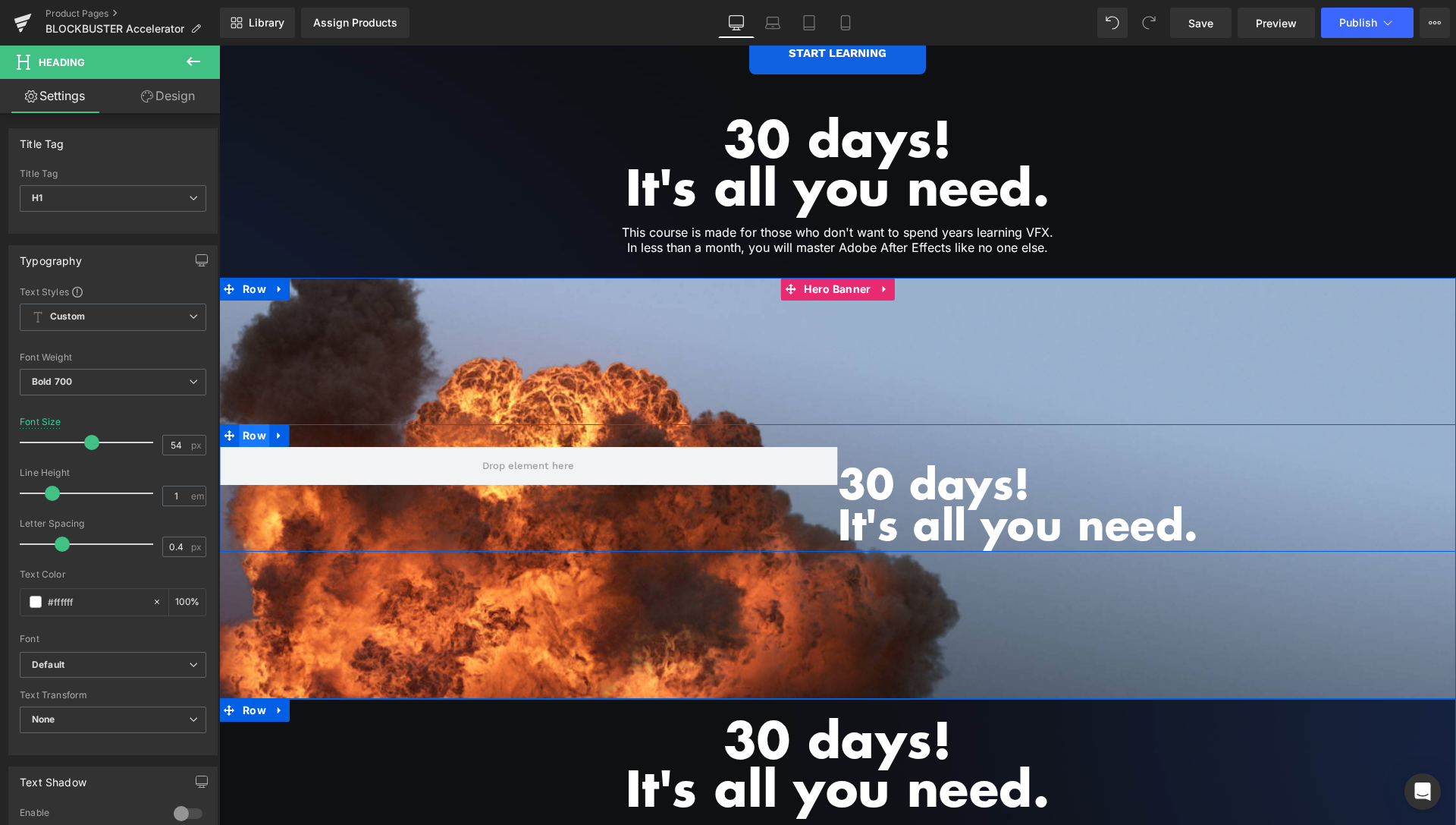
click at [256, 424] on span "Row" at bounding box center [254, 436] width 31 height 23
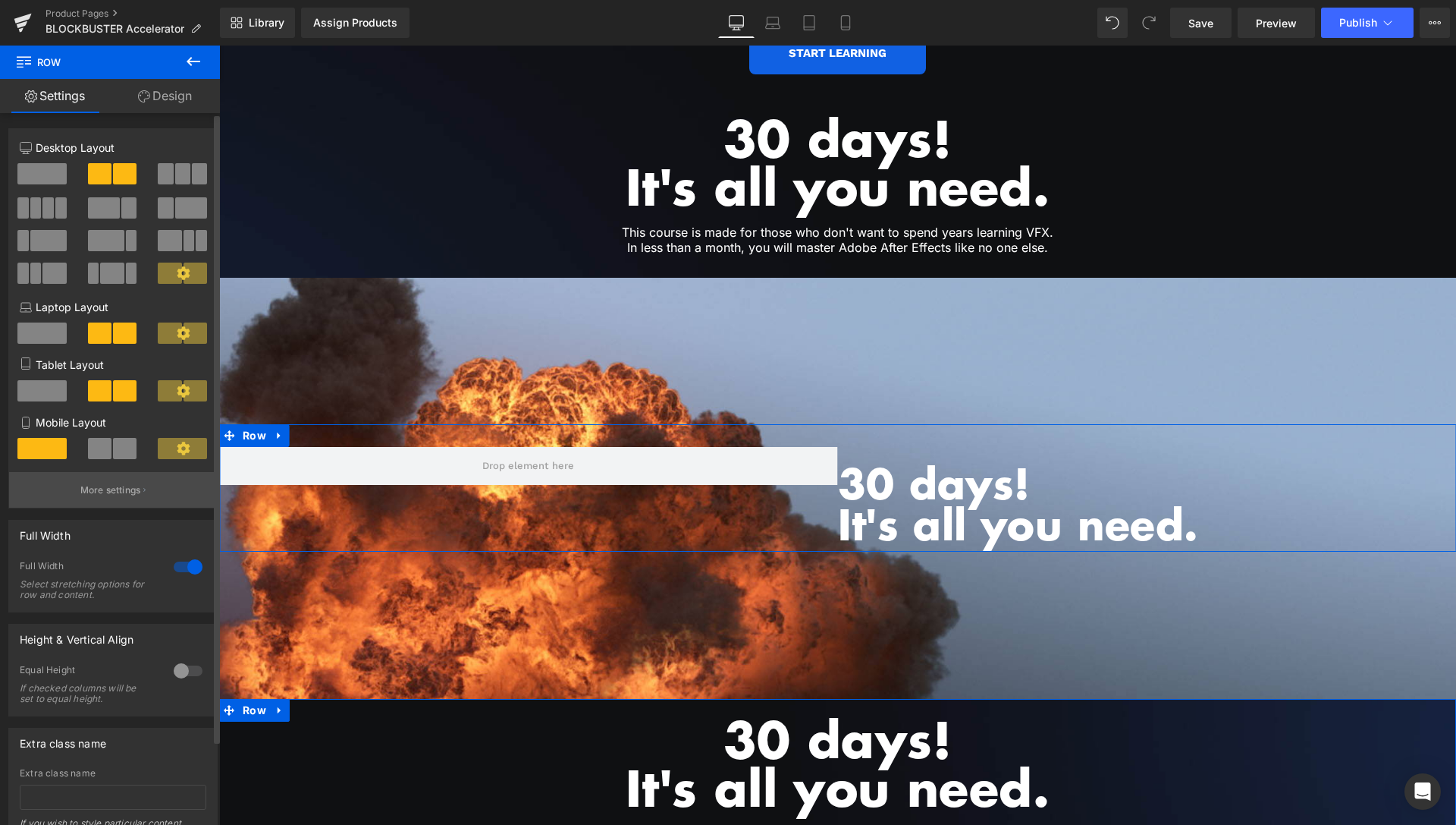
click at [93, 490] on p "More settings" at bounding box center [110, 490] width 61 height 13
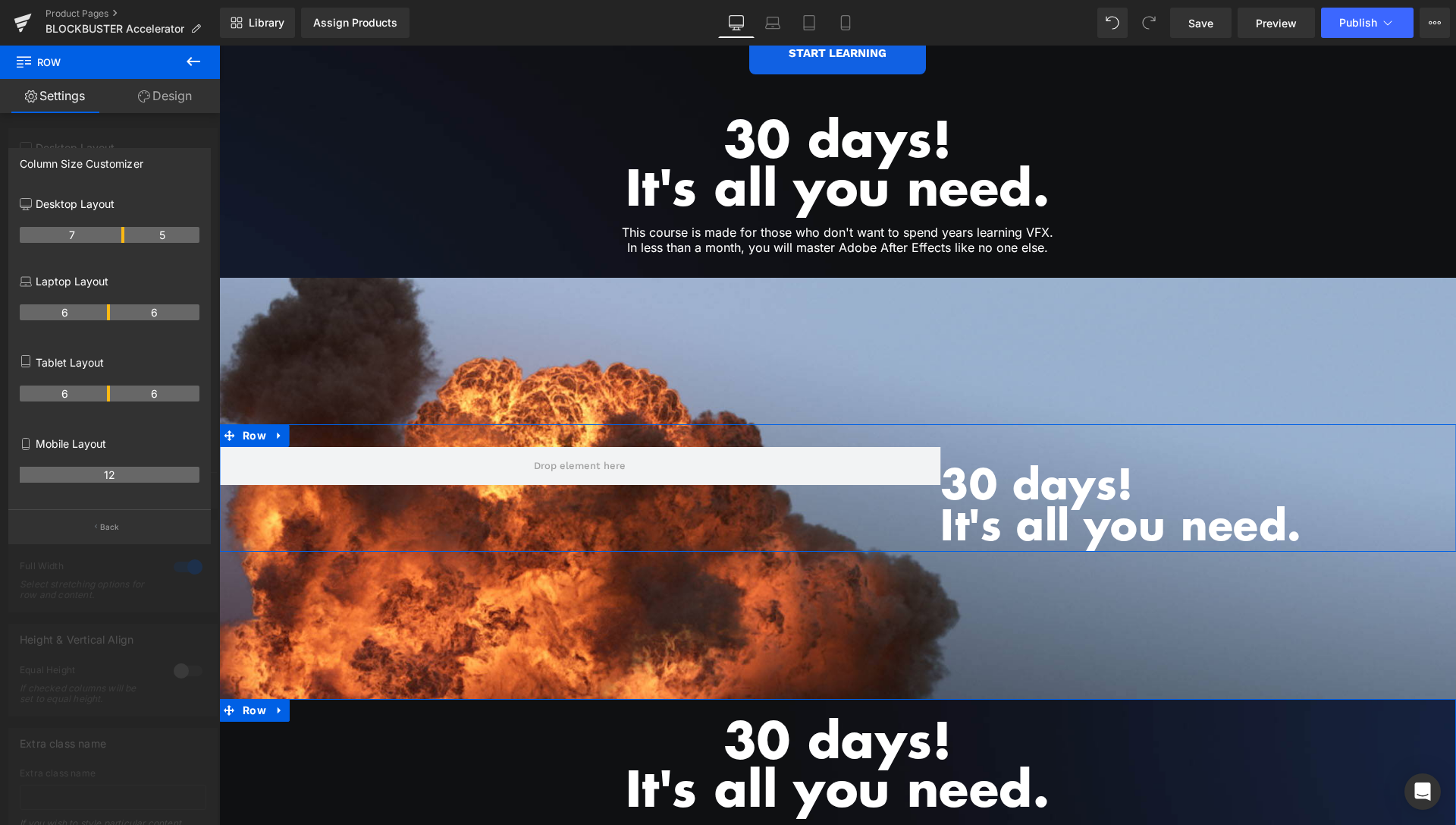
drag, startPoint x: 108, startPoint y: 234, endPoint x: 121, endPoint y: 238, distance: 13.6
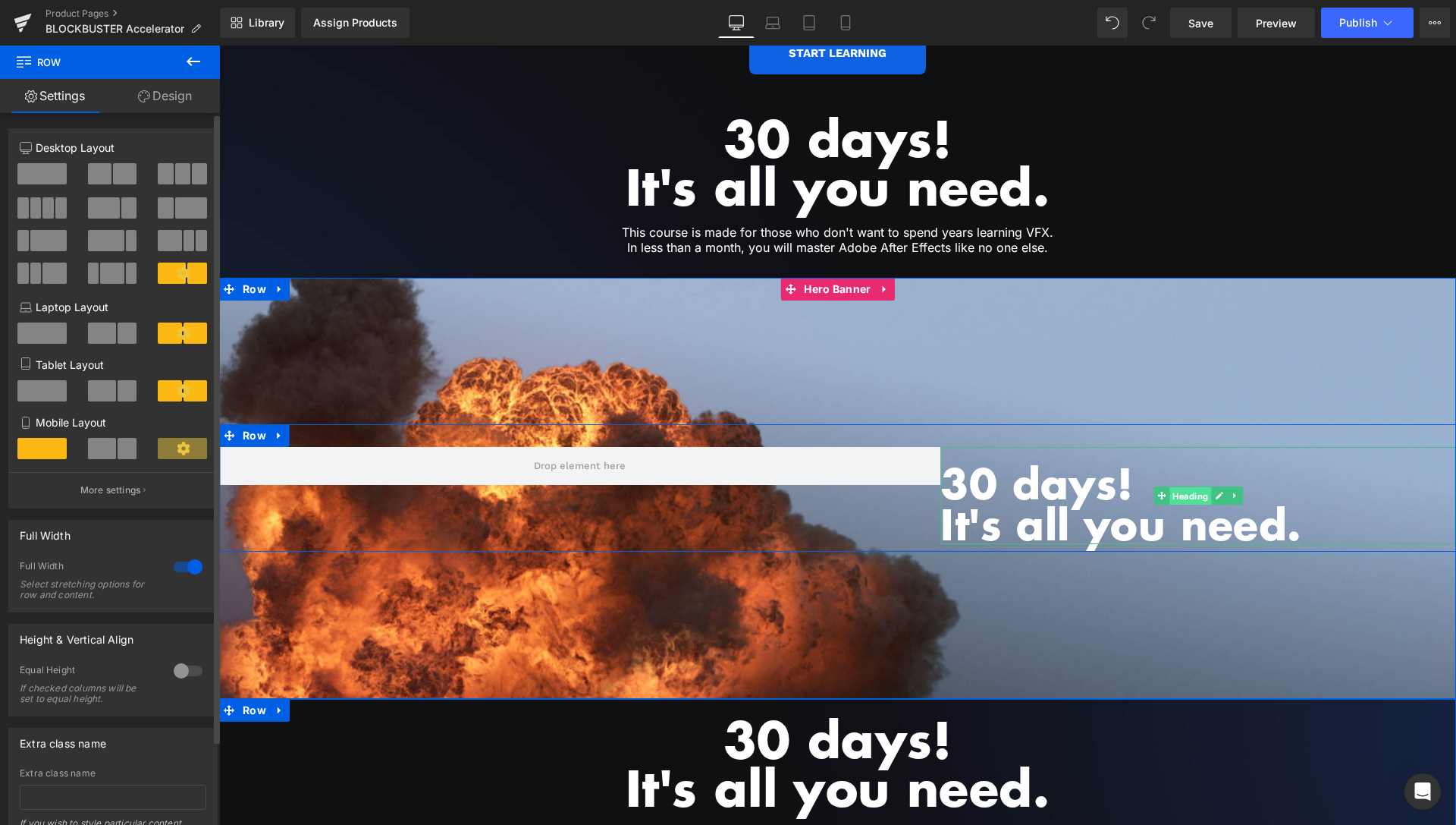
click at [1189, 487] on span "Heading" at bounding box center [1190, 496] width 41 height 19
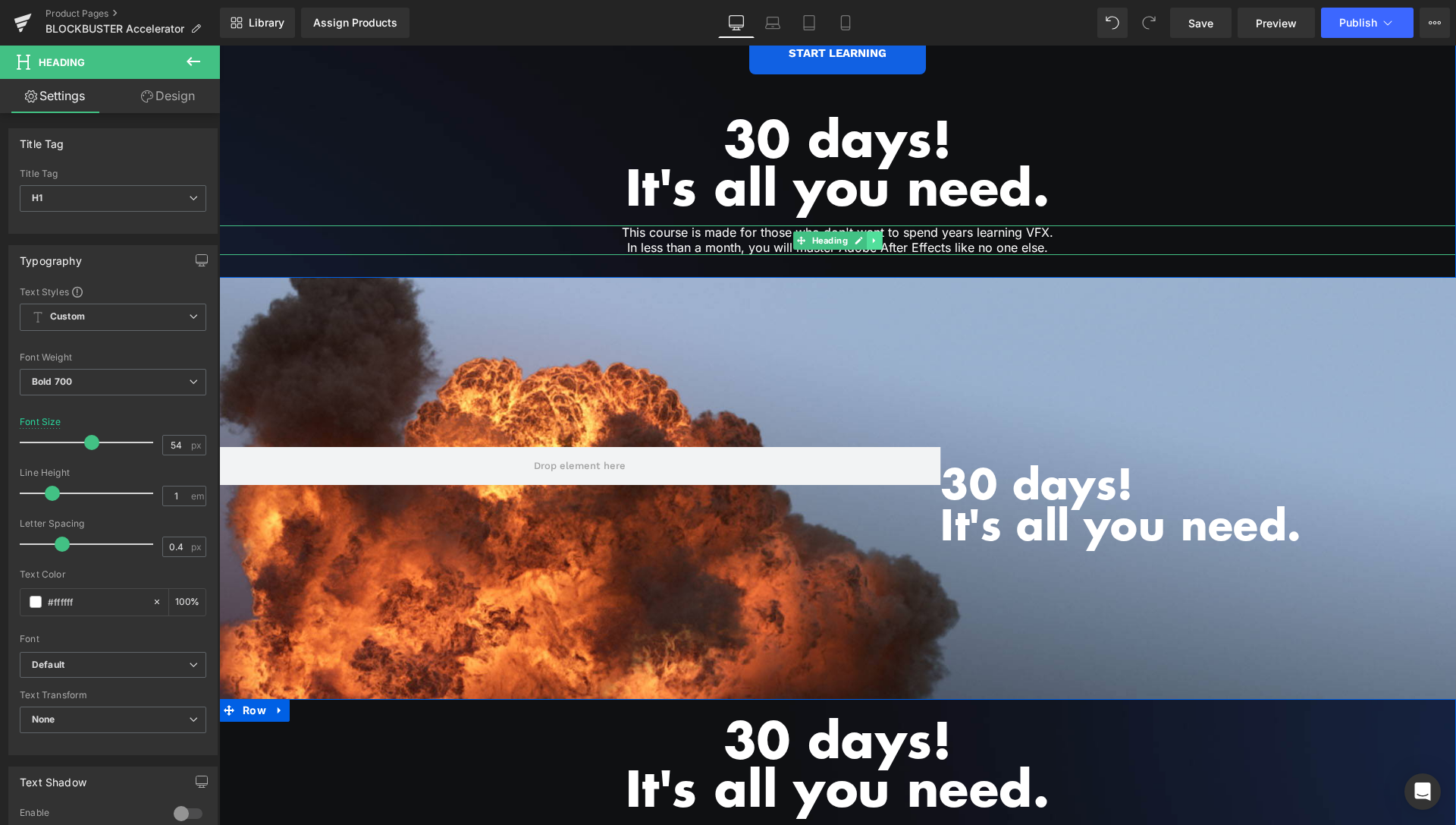
click at [870, 236] on icon at bounding box center [873, 240] width 8 height 9
click at [862, 236] on icon at bounding box center [866, 239] width 8 height 8
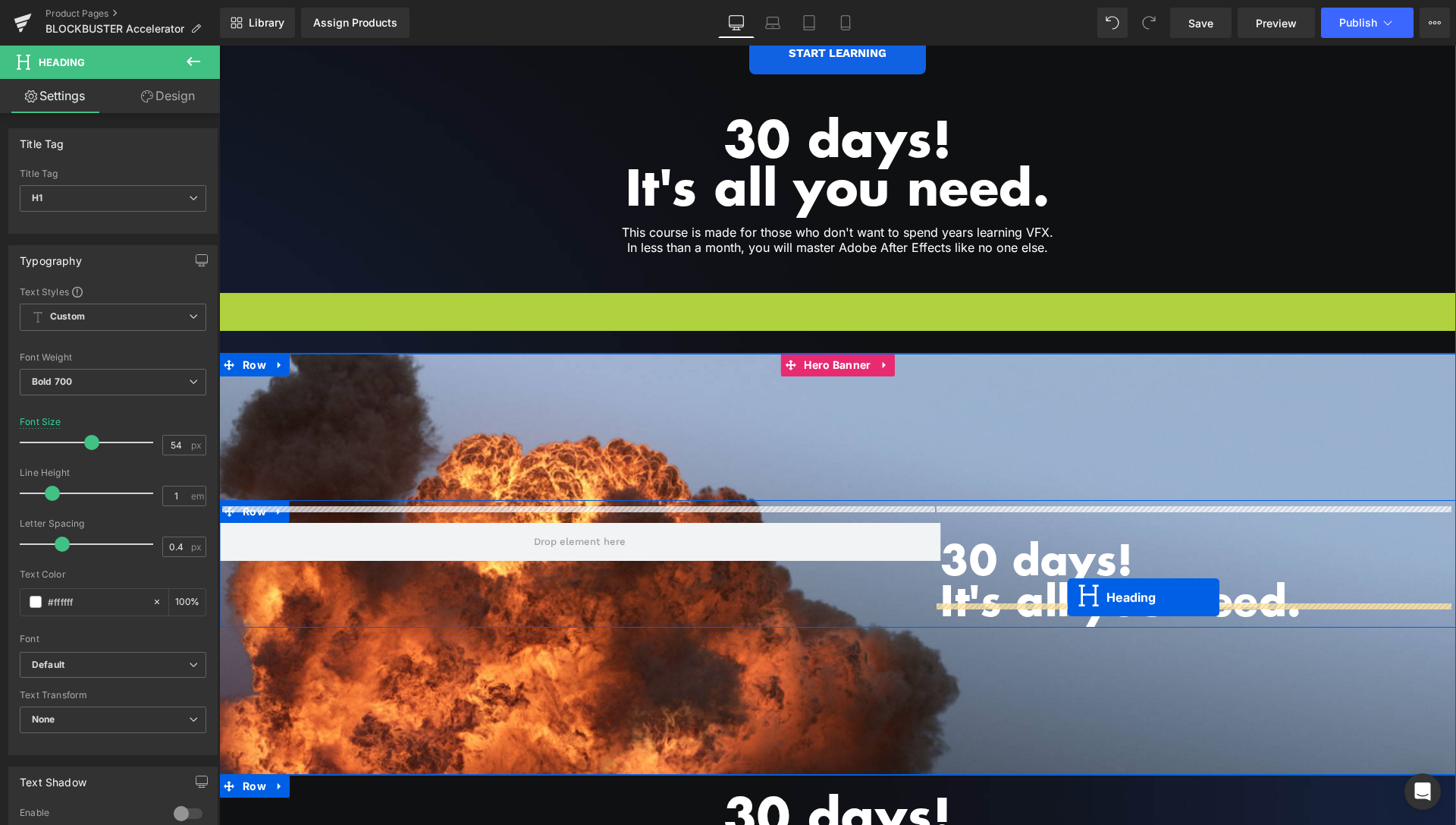
drag, startPoint x: 816, startPoint y: 308, endPoint x: 1068, endPoint y: 598, distance: 384.2
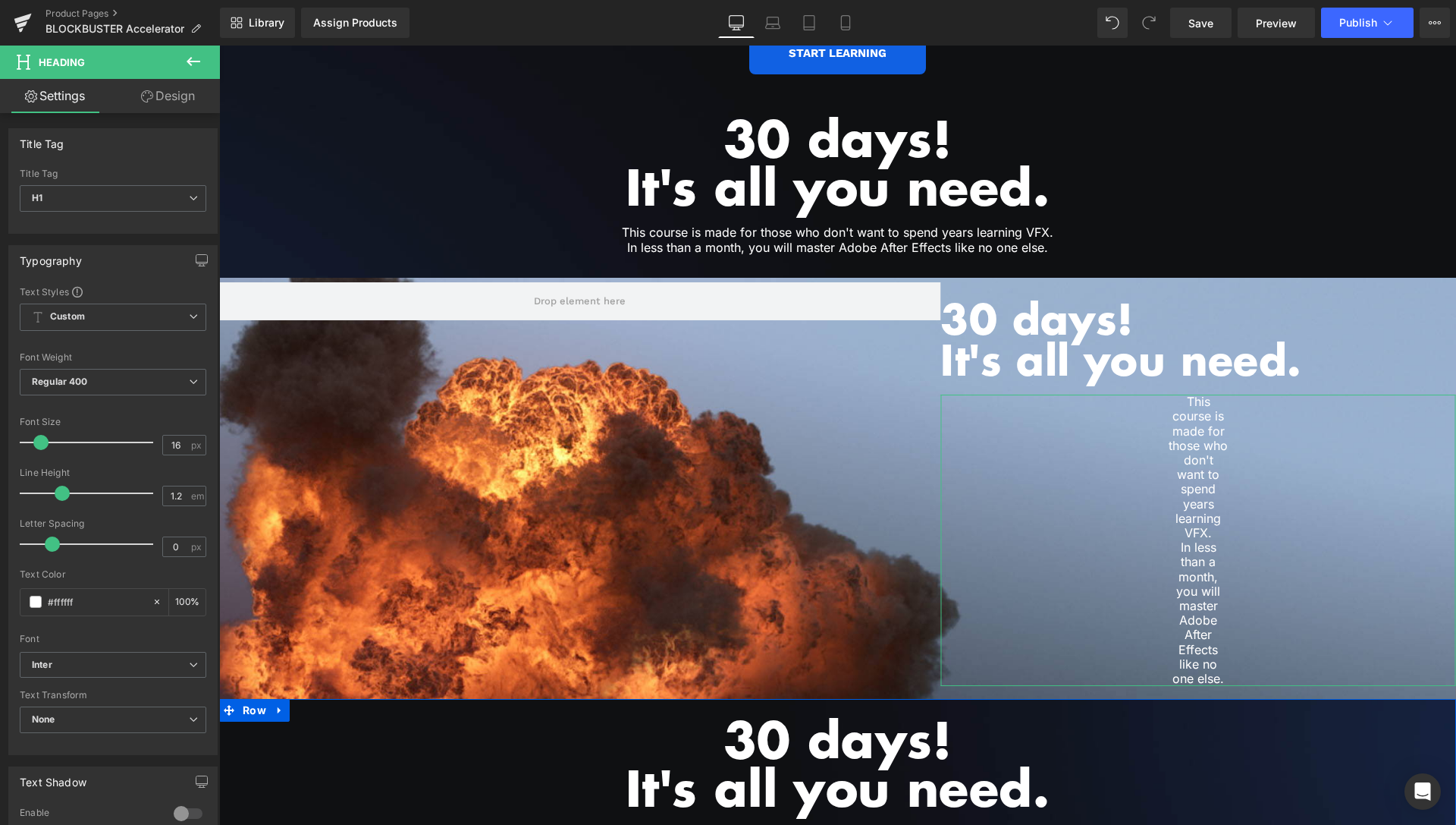
click at [172, 97] on link "Design" at bounding box center [168, 95] width 110 height 34
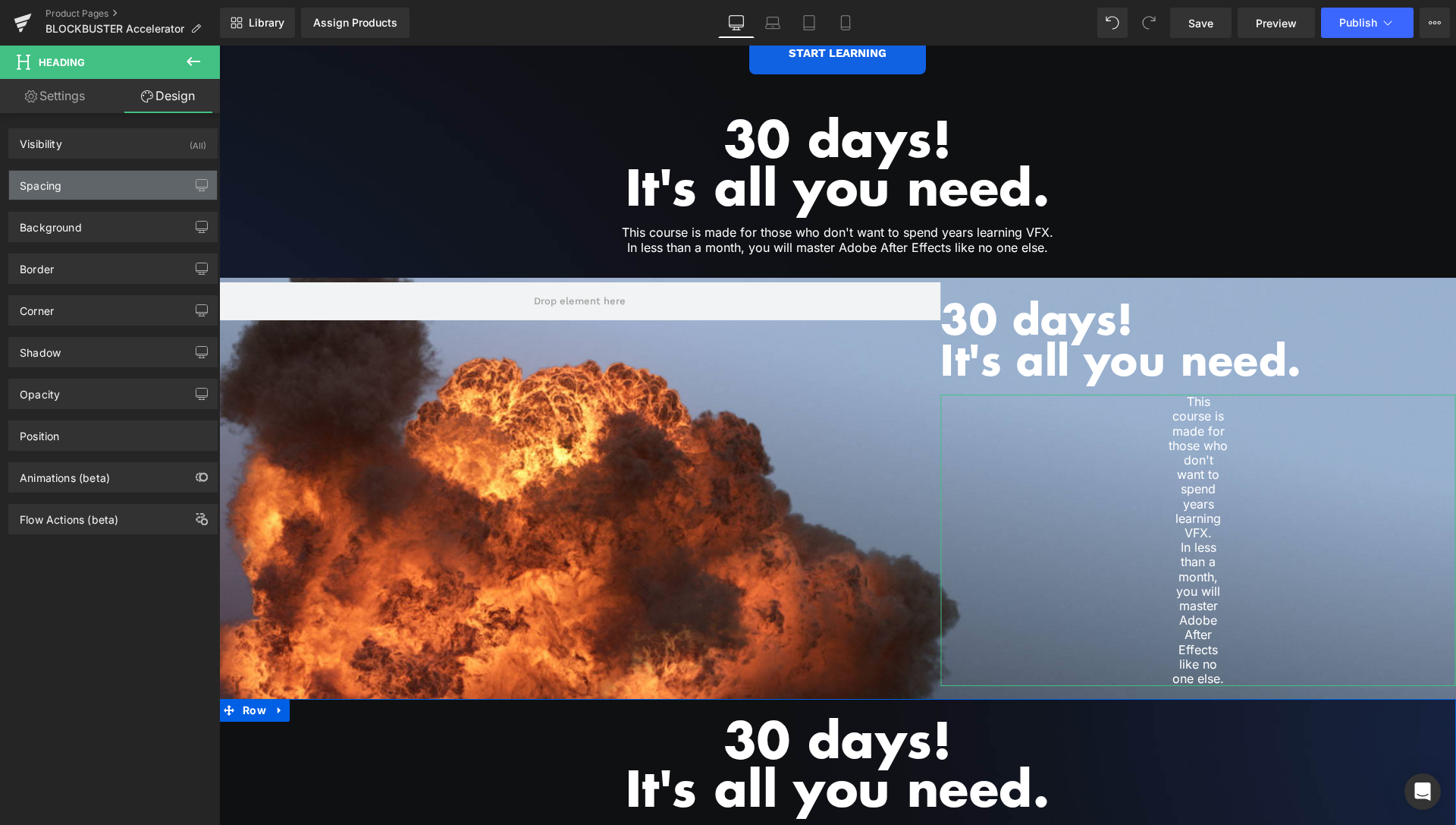
click at [78, 186] on div "Spacing" at bounding box center [113, 184] width 208 height 29
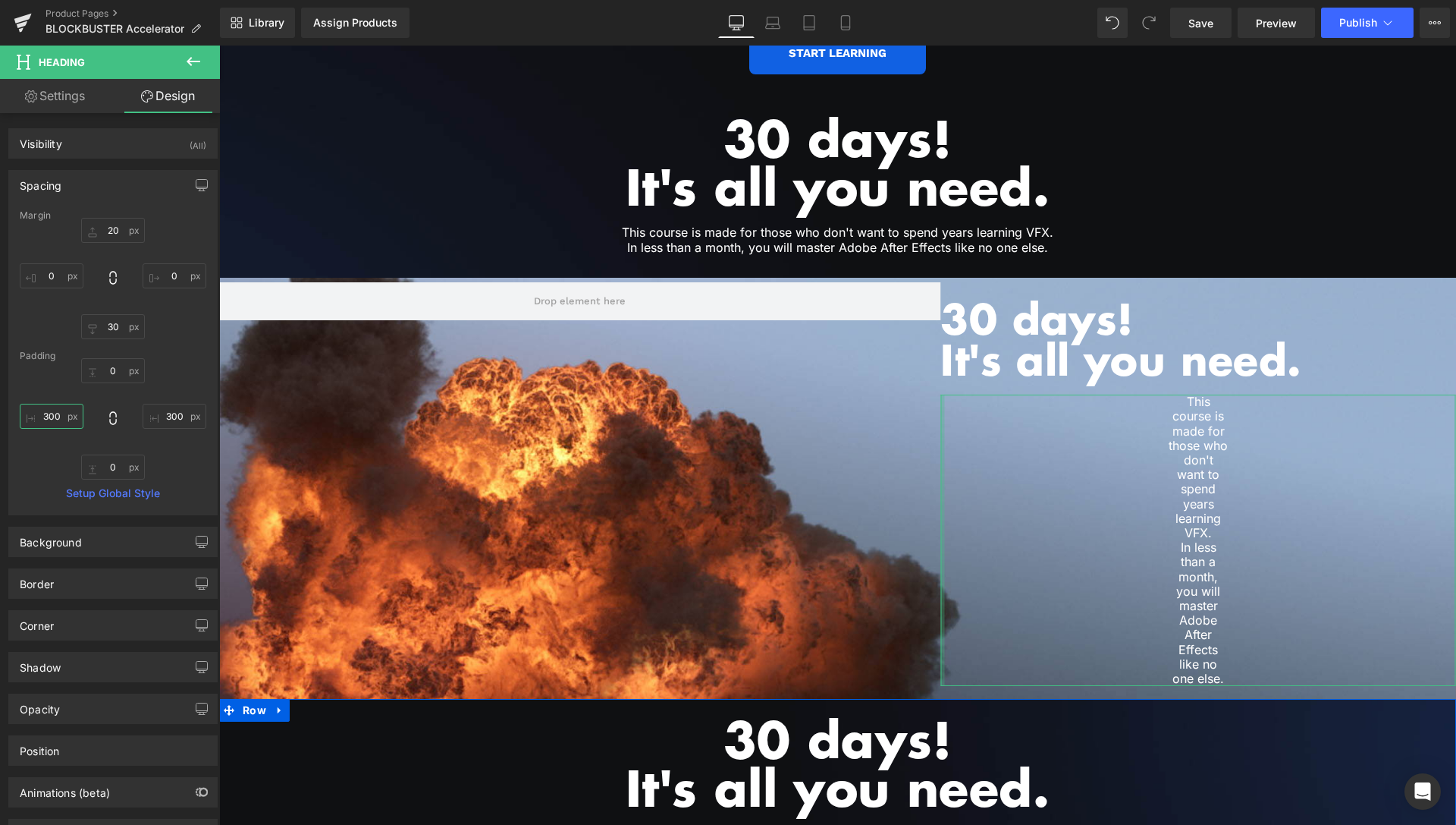
click at [52, 419] on input "300" at bounding box center [51, 416] width 63 height 25
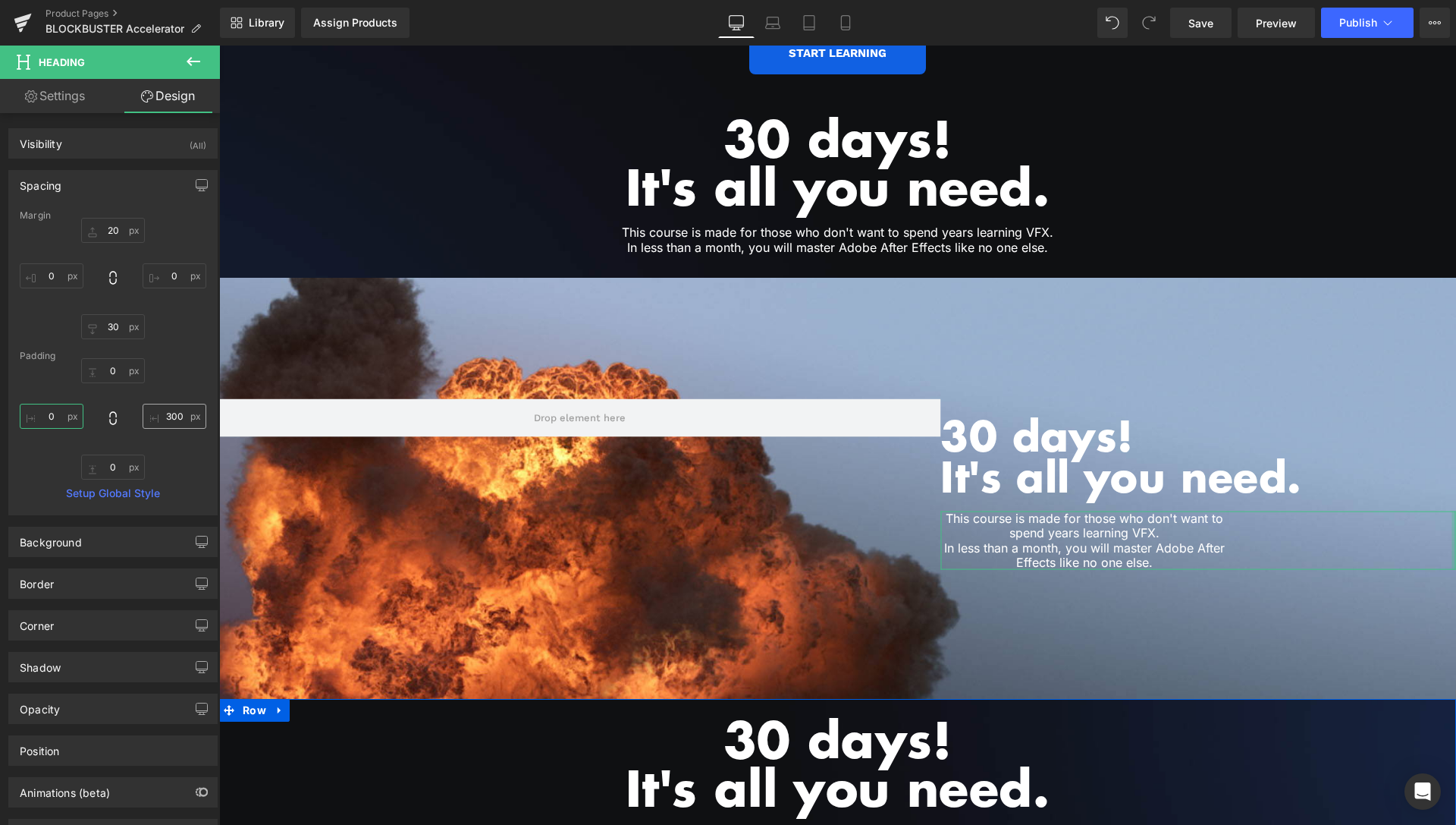
type input "0"
click at [161, 416] on input "300" at bounding box center [175, 416] width 63 height 25
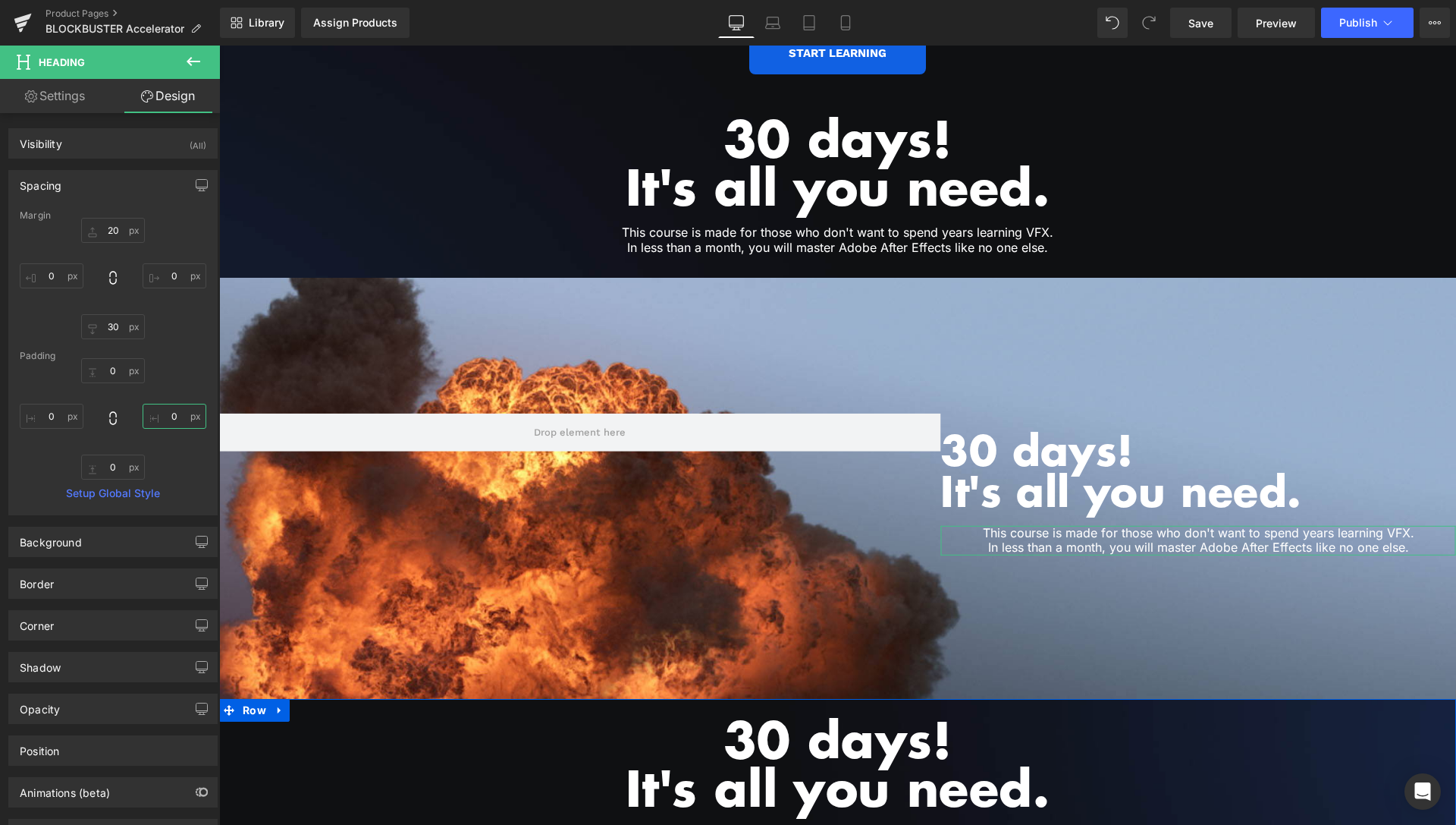
type input "0"
click at [57, 100] on link "Settings" at bounding box center [55, 95] width 110 height 34
type input "100"
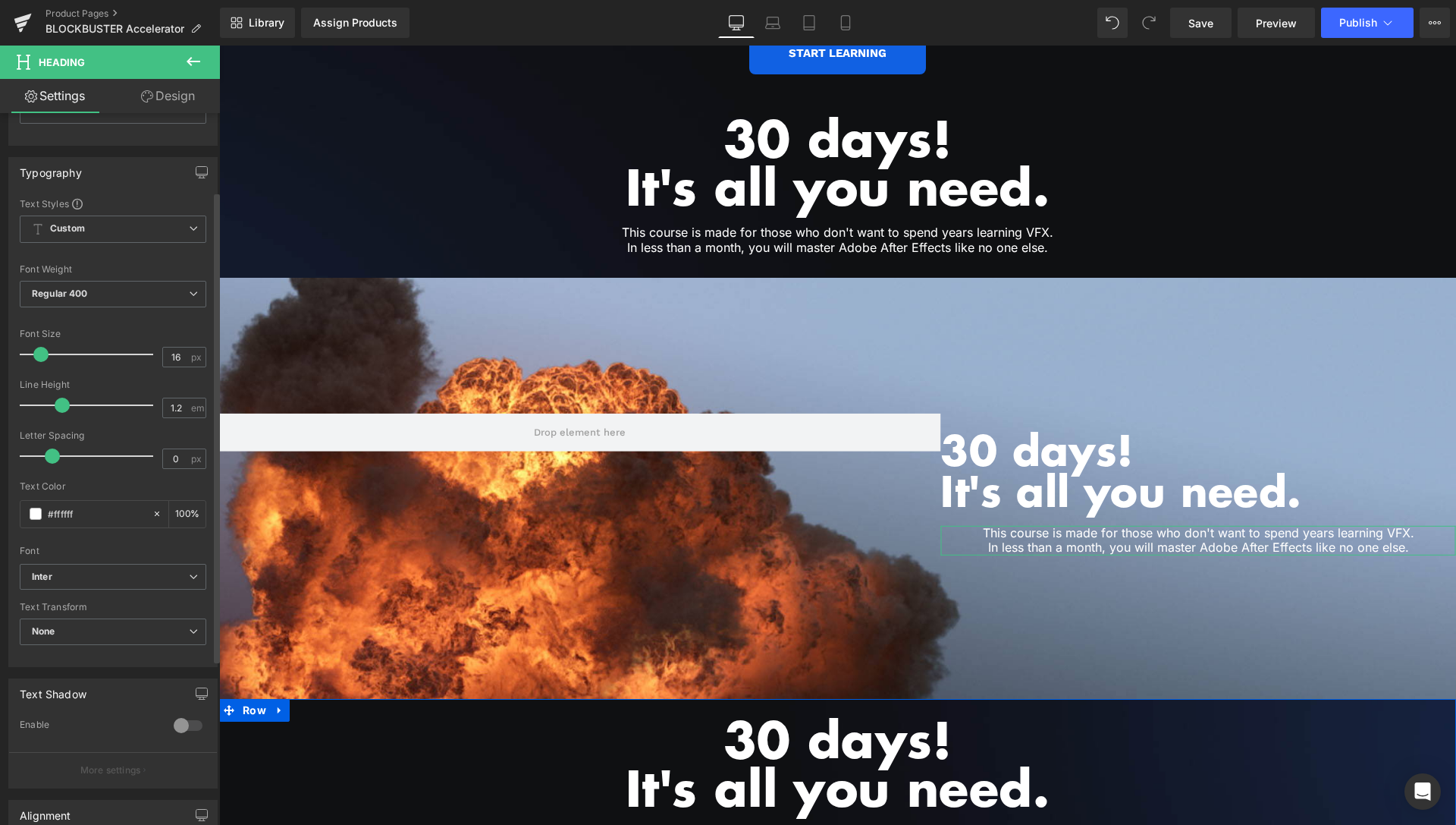
scroll to position [366, 0]
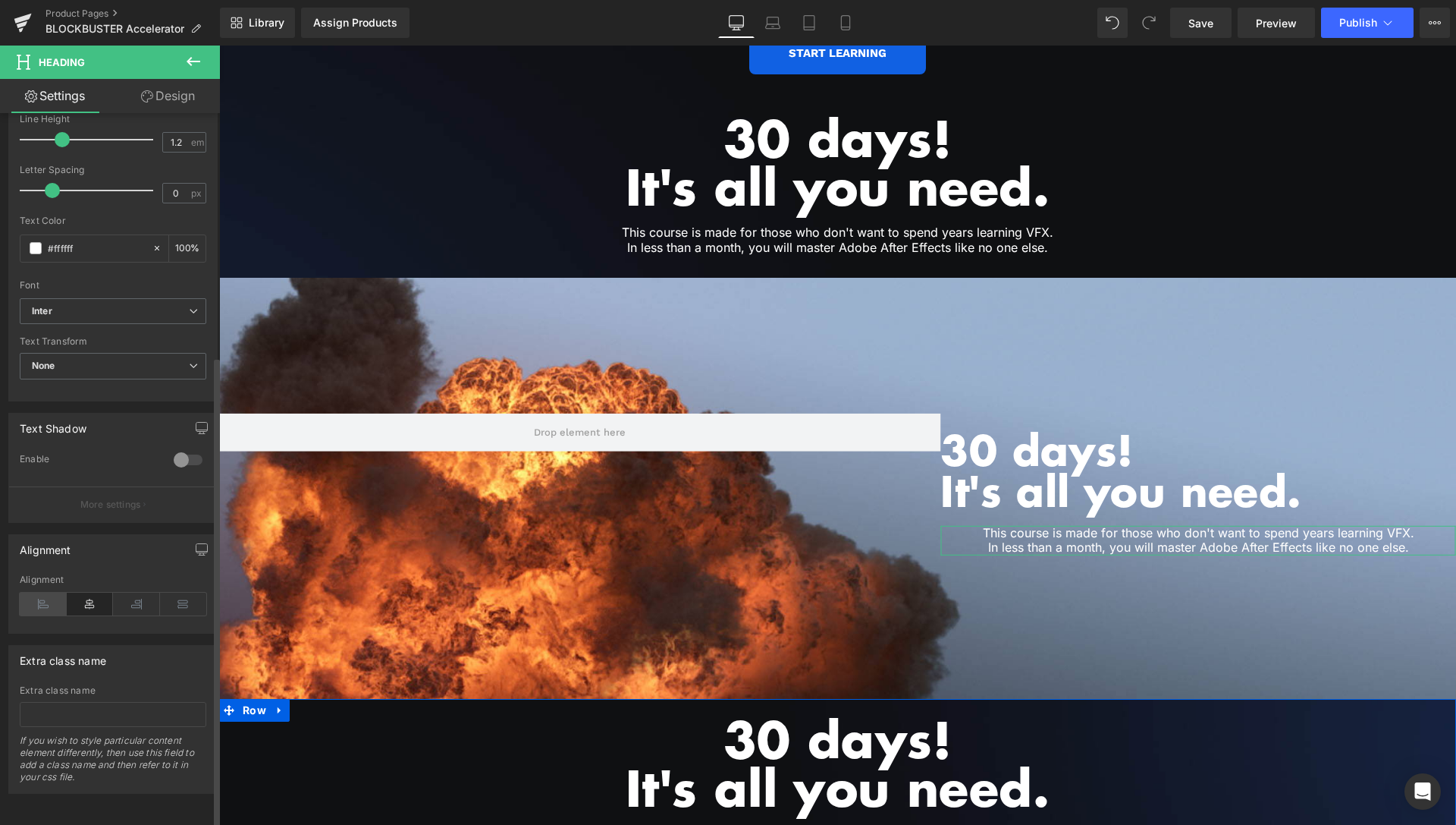
click at [35, 592] on icon at bounding box center [42, 604] width 47 height 23
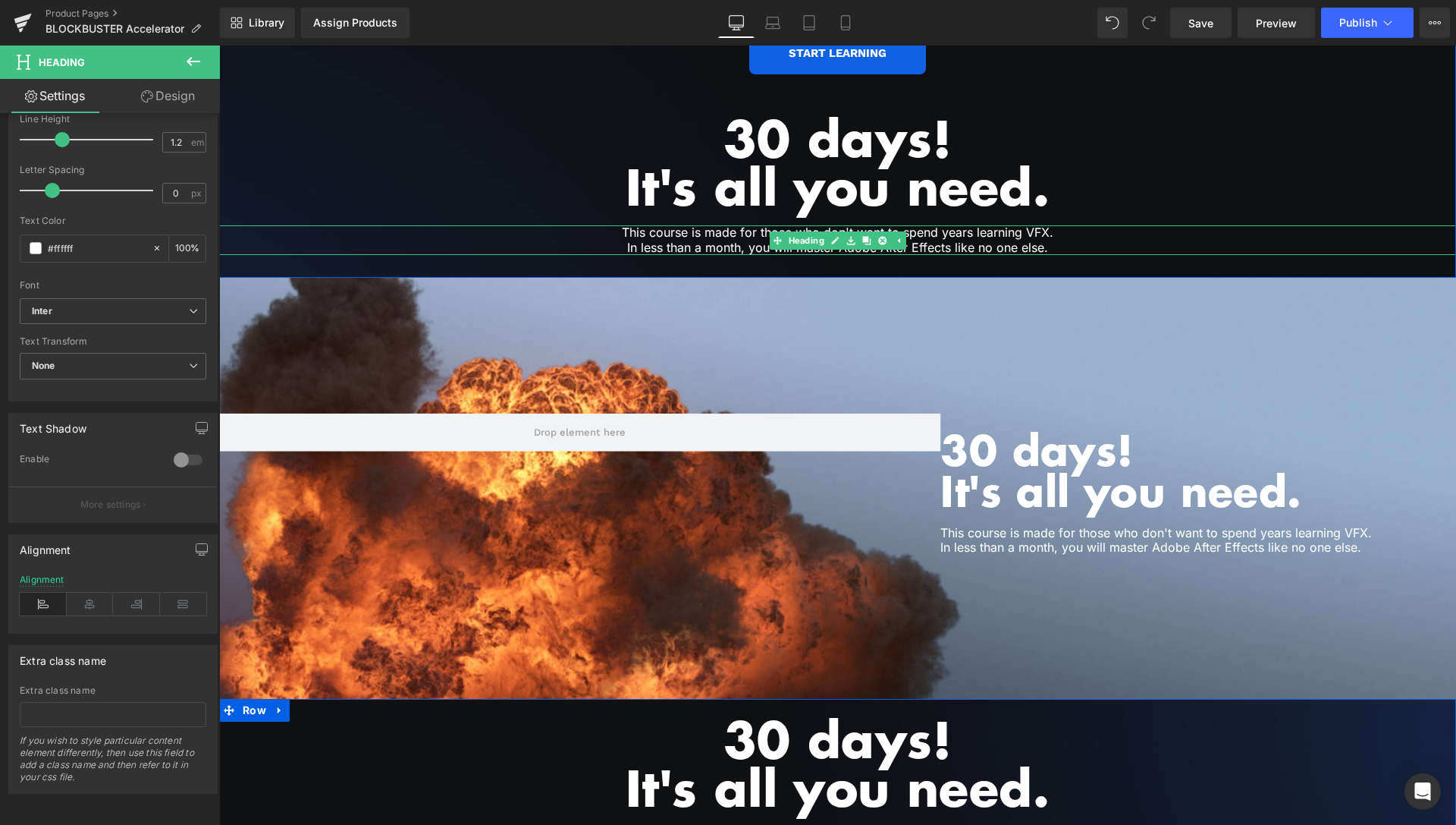
click at [1243, 225] on div at bounding box center [837, 227] width 1236 height 4
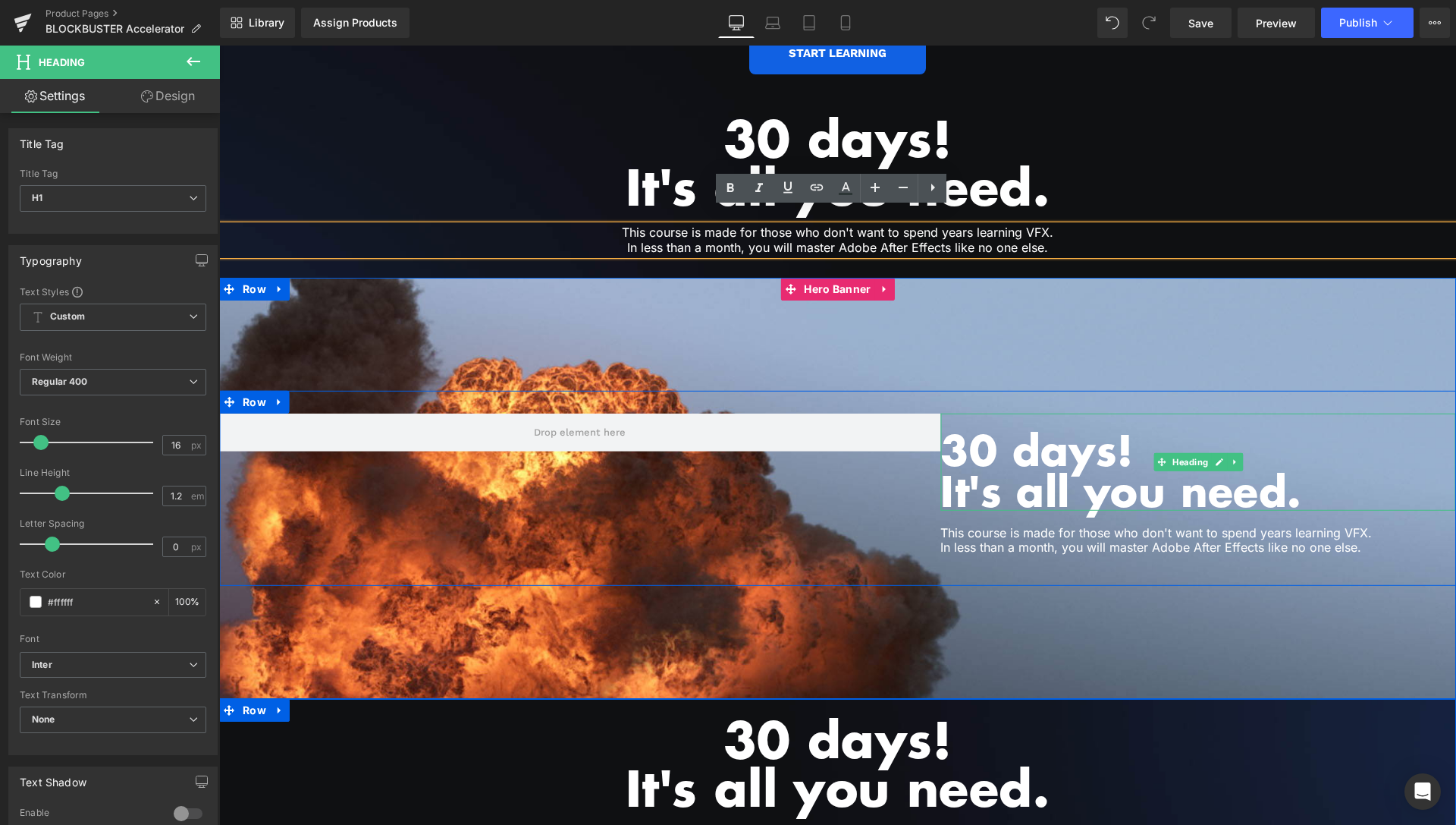
click at [1120, 431] on h1 "30 days!" at bounding box center [1198, 449] width 516 height 41
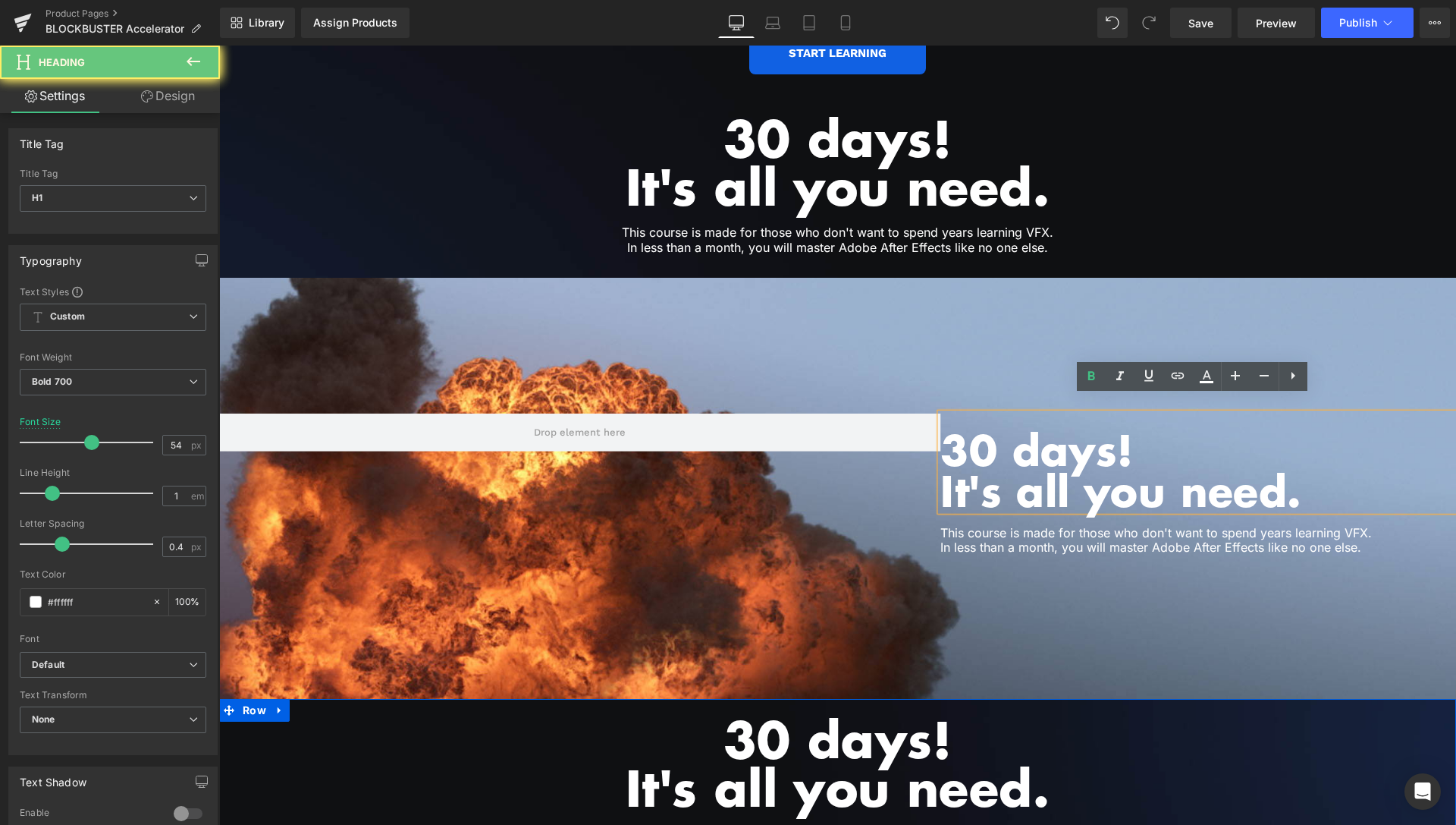
click at [995, 440] on h1 "30 days!" at bounding box center [1198, 449] width 516 height 41
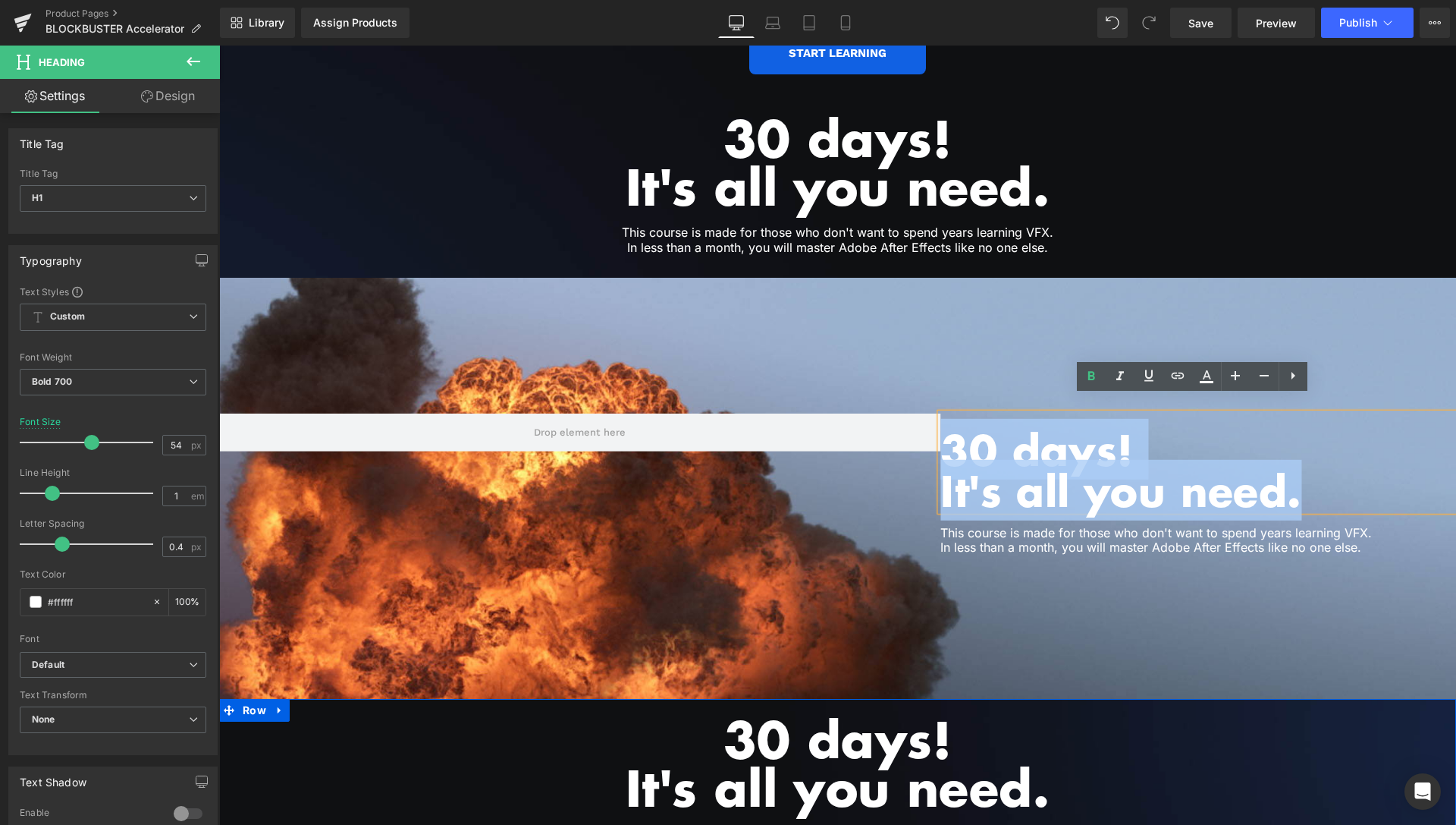
drag, startPoint x: 947, startPoint y: 424, endPoint x: 1328, endPoint y: 469, distance: 383.6
click at [1328, 469] on div "30 days! It's all you need." at bounding box center [1198, 462] width 516 height 97
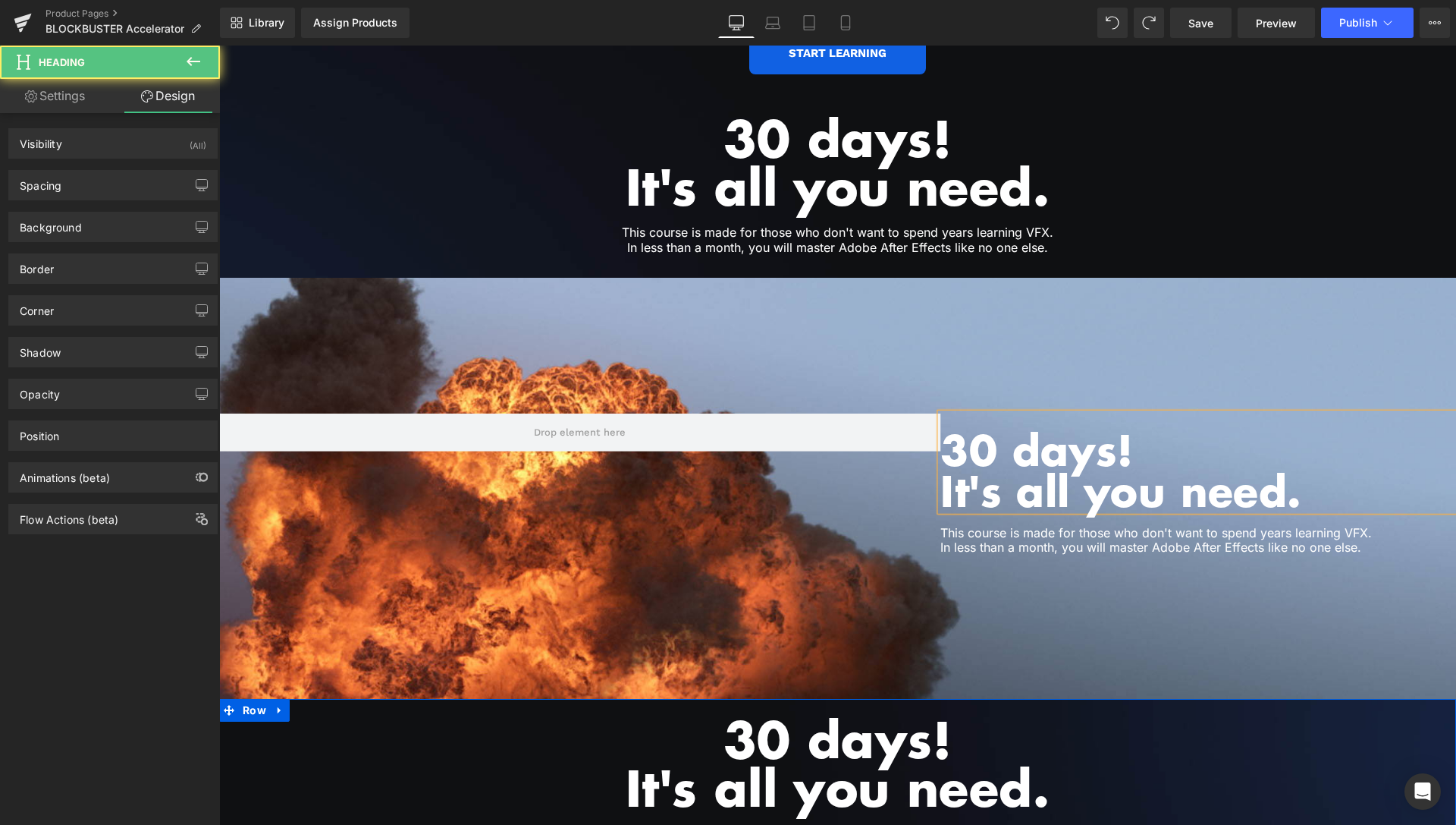
click at [992, 469] on h1 "It's all you need." at bounding box center [1198, 490] width 516 height 41
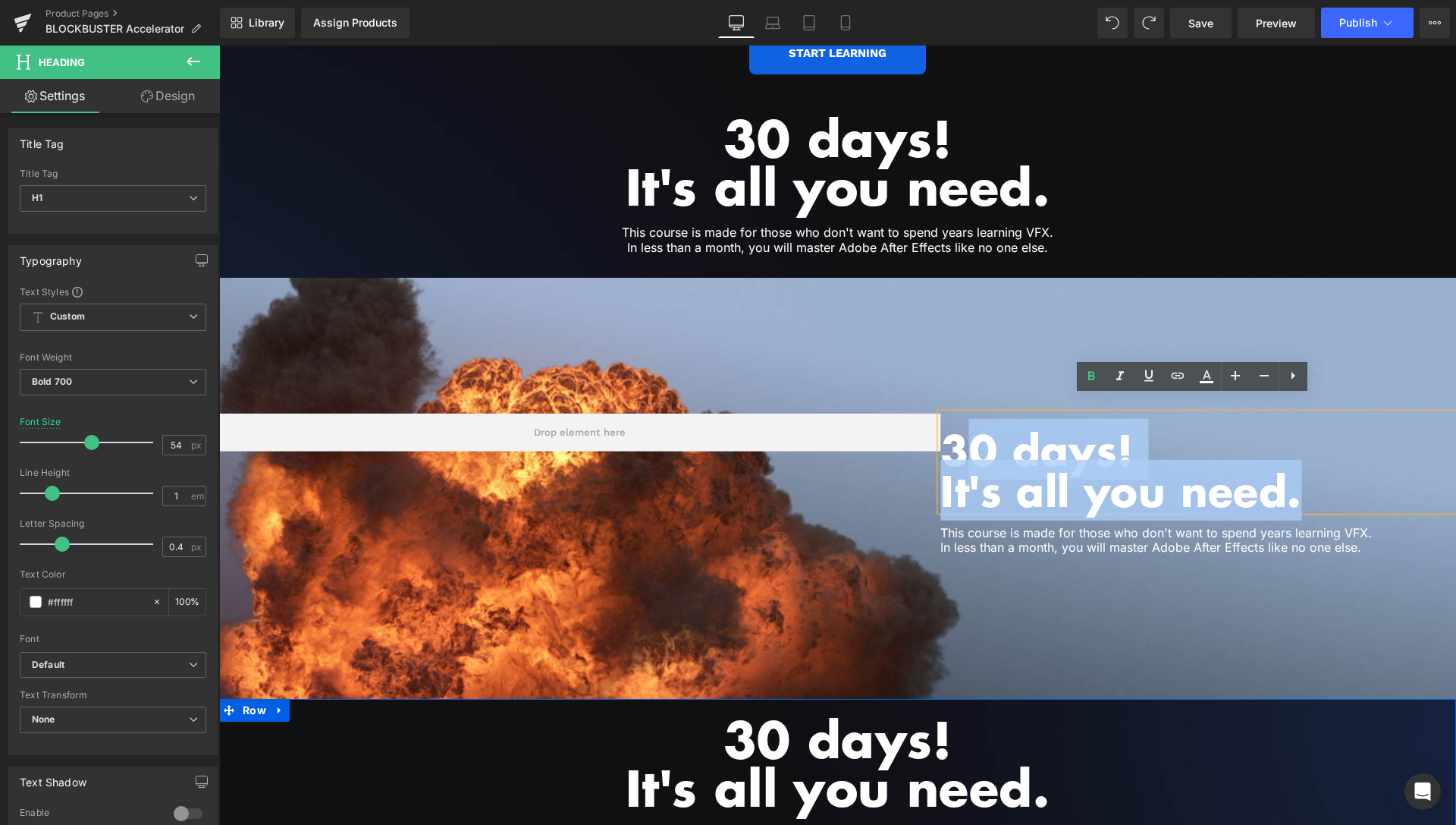
drag, startPoint x: 961, startPoint y: 431, endPoint x: 1311, endPoint y: 485, distance: 354.1
click at [1311, 485] on div "30 days! It's all you need." at bounding box center [1198, 462] width 516 height 97
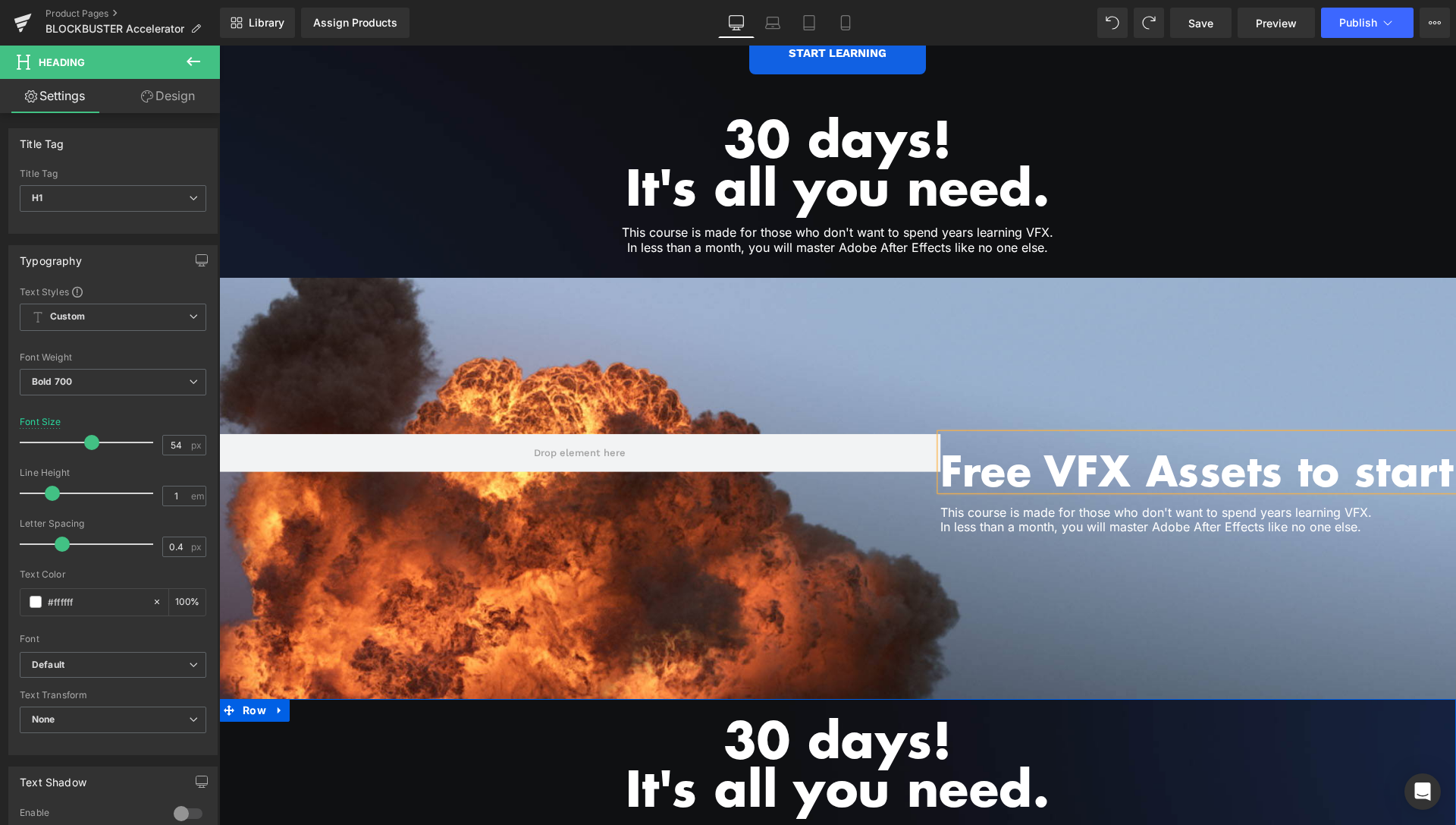
scroll to position [0, 4]
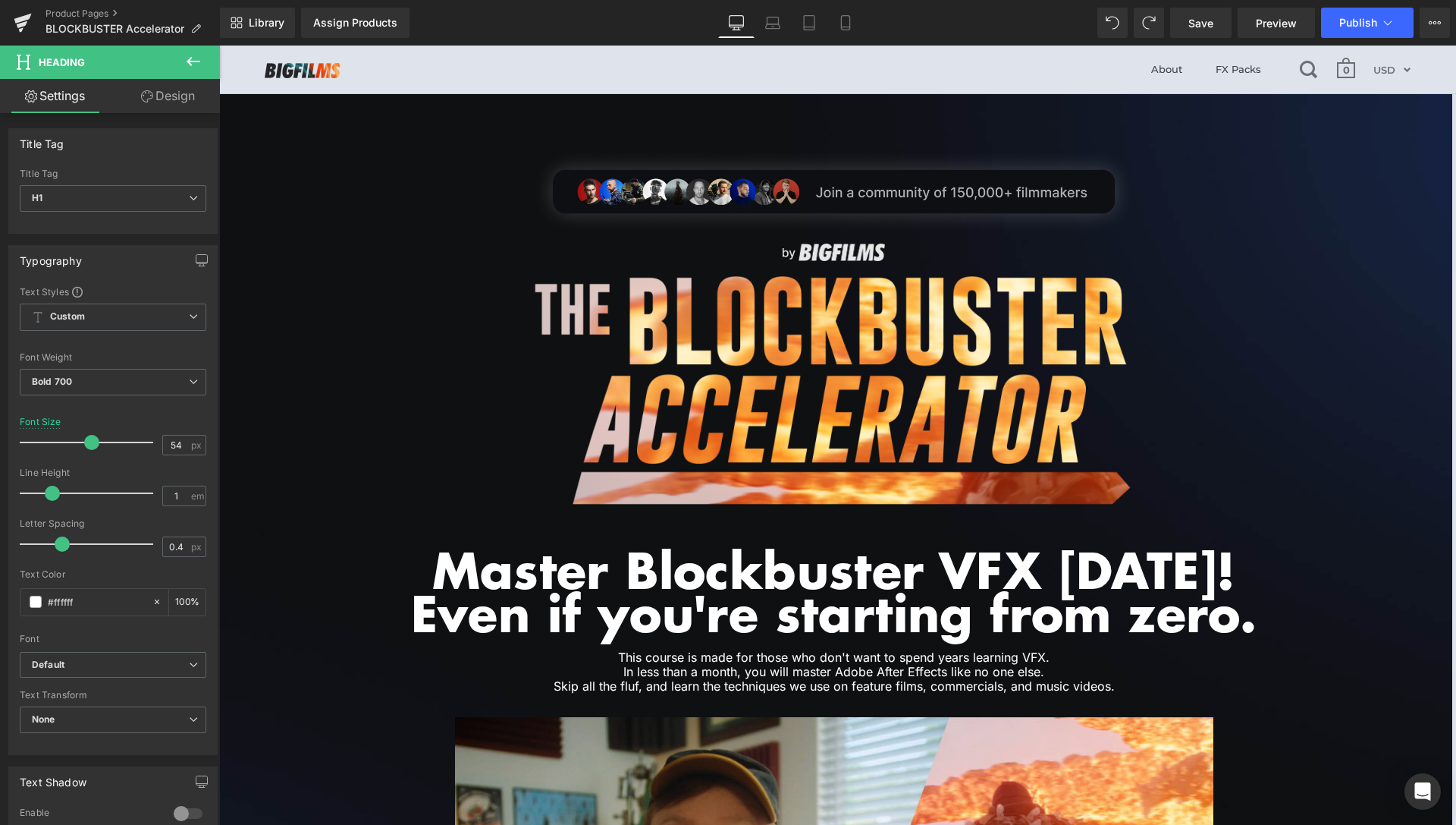
click at [1206, 20] on span "Save" at bounding box center [1200, 23] width 25 height 16
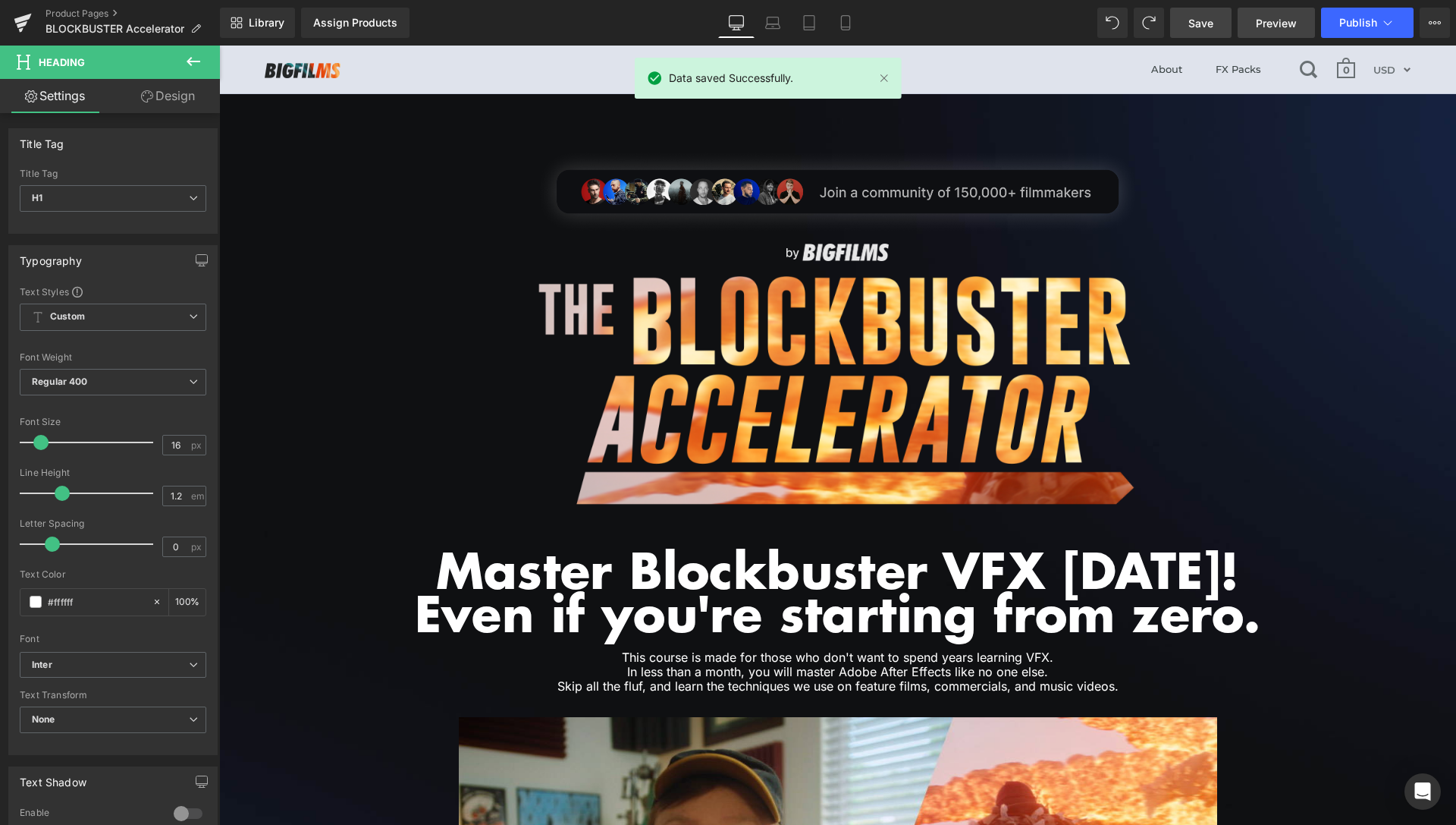
click at [1272, 26] on span "Preview" at bounding box center [1276, 23] width 41 height 16
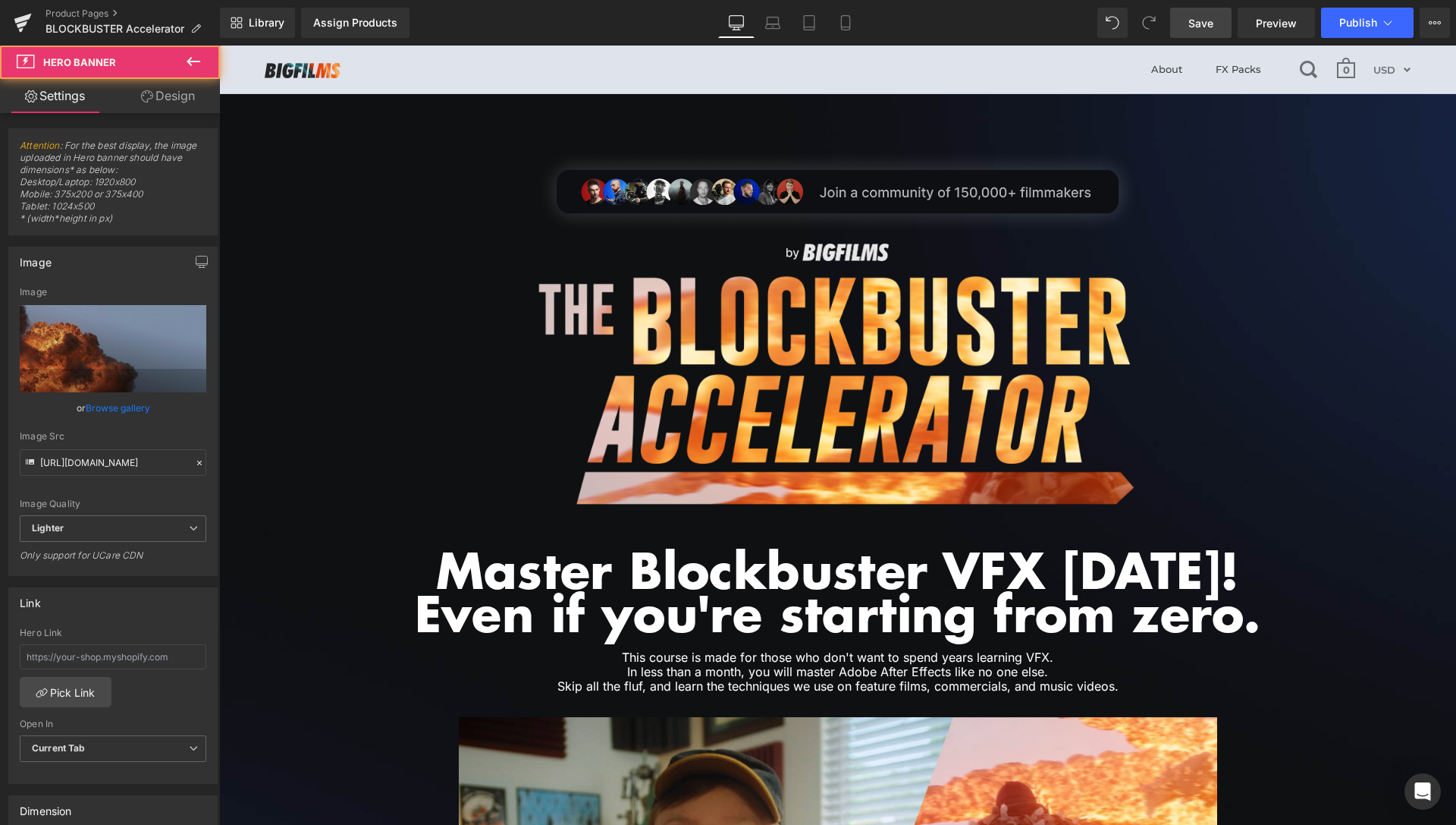
scroll to position [232, 0]
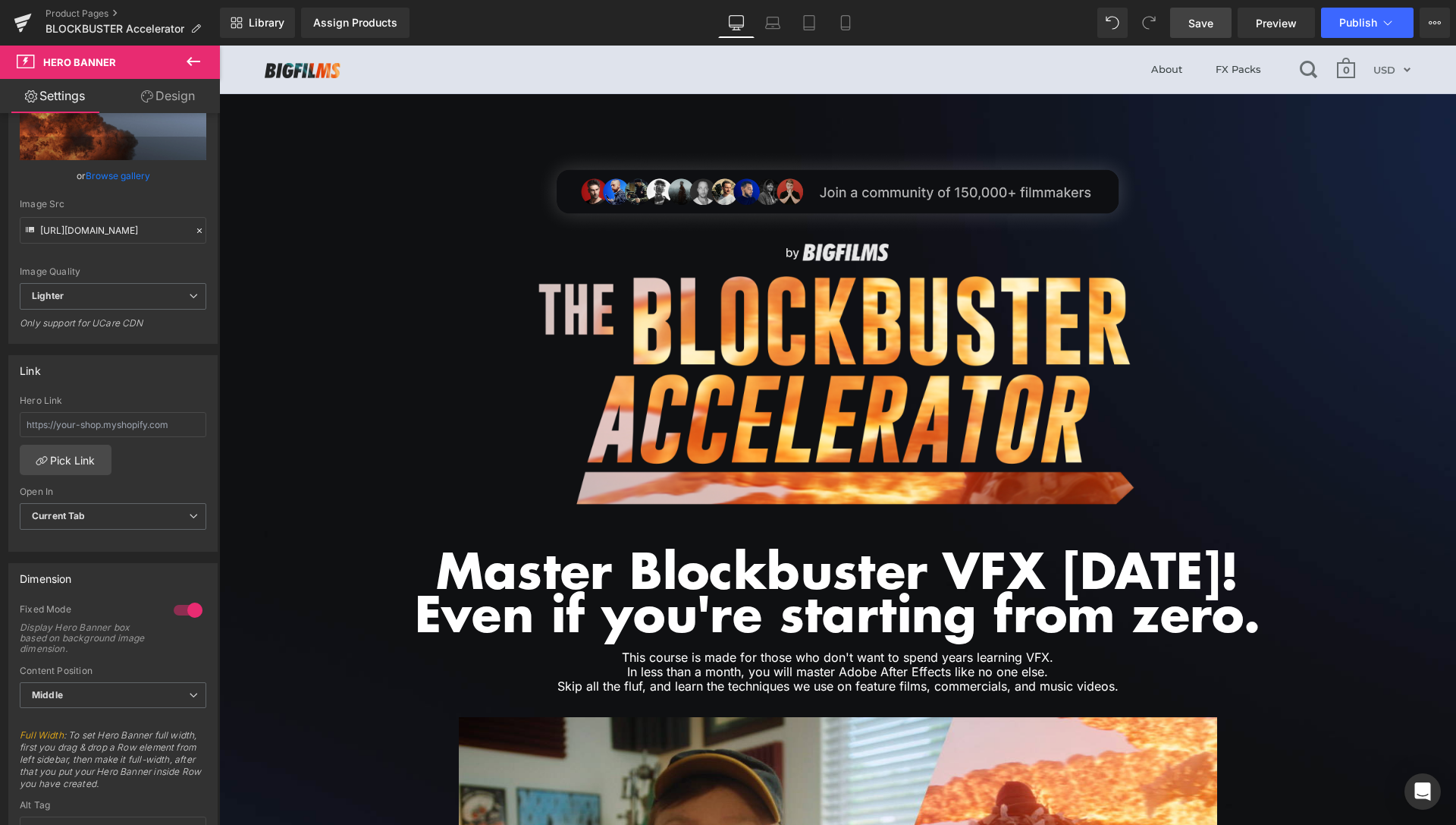
click at [178, 610] on div at bounding box center [188, 611] width 36 height 25
click at [181, 93] on link "Design" at bounding box center [168, 95] width 110 height 34
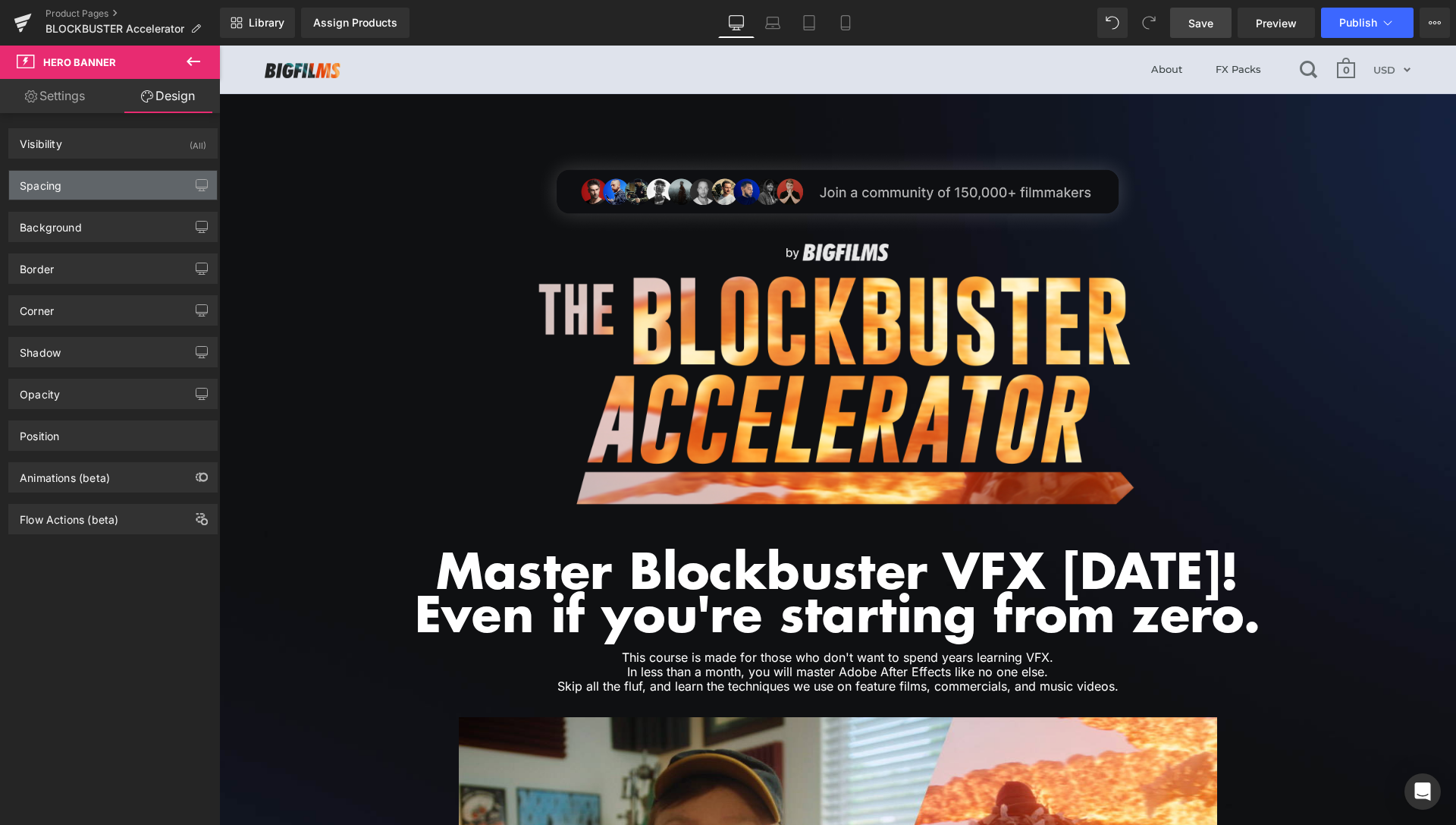
click at [91, 183] on div "Spacing" at bounding box center [113, 184] width 208 height 29
type input "0"
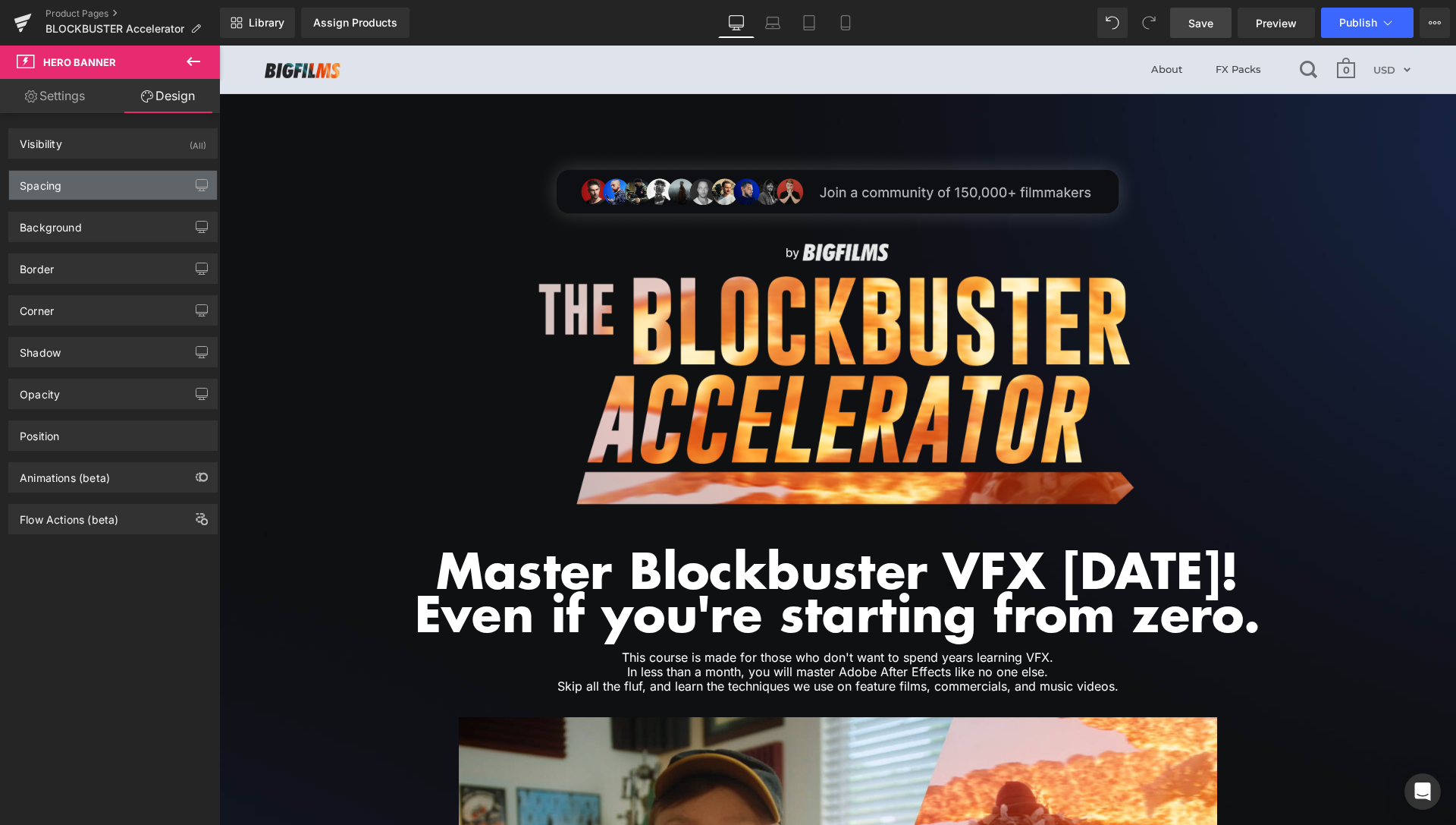
type input "200"
type input "0"
type input "200"
type input "0"
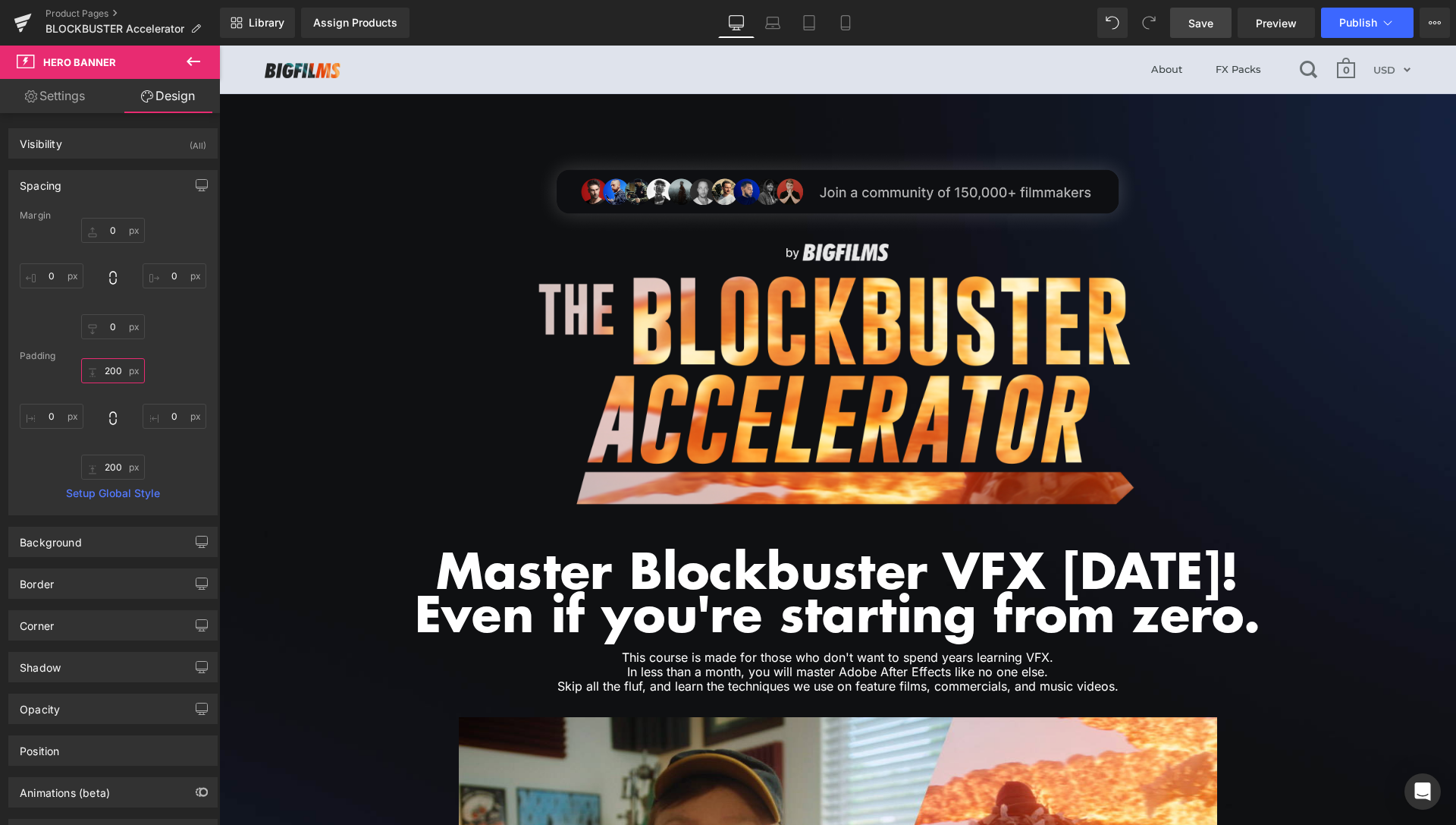
click at [116, 372] on input "200" at bounding box center [113, 371] width 63 height 25
click at [116, 373] on input "200" at bounding box center [113, 371] width 63 height 25
type input "50"
click at [102, 466] on input "200" at bounding box center [113, 467] width 63 height 25
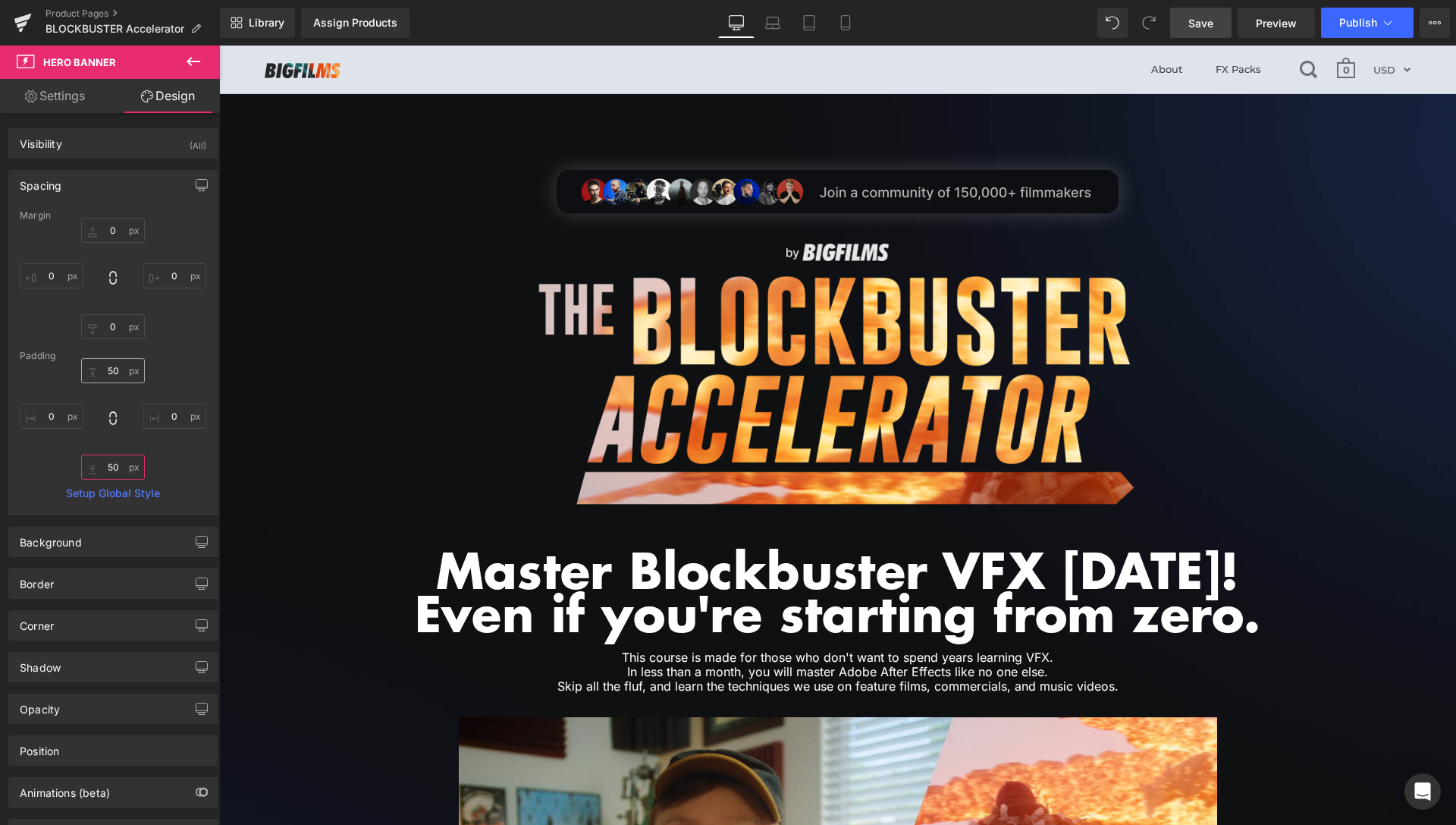
type input "50"
click at [110, 376] on input "50" at bounding box center [113, 371] width 63 height 25
type input "80"
click at [114, 461] on input "50" at bounding box center [113, 467] width 63 height 25
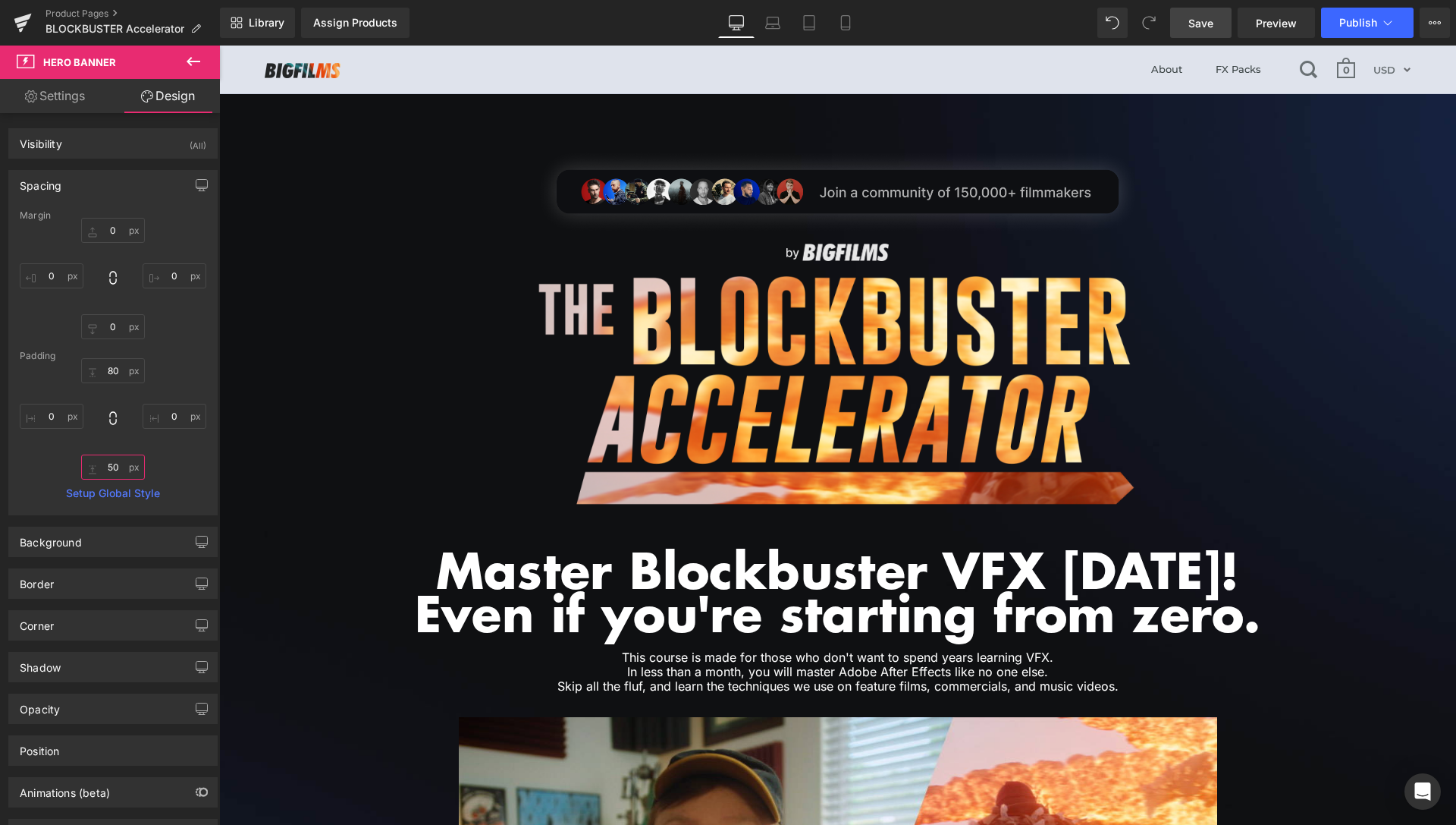
click at [114, 461] on input "50" at bounding box center [113, 467] width 63 height 25
type input "80"
click at [1213, 19] on span "Save" at bounding box center [1200, 23] width 25 height 16
click at [1271, 20] on span "Preview" at bounding box center [1276, 23] width 41 height 16
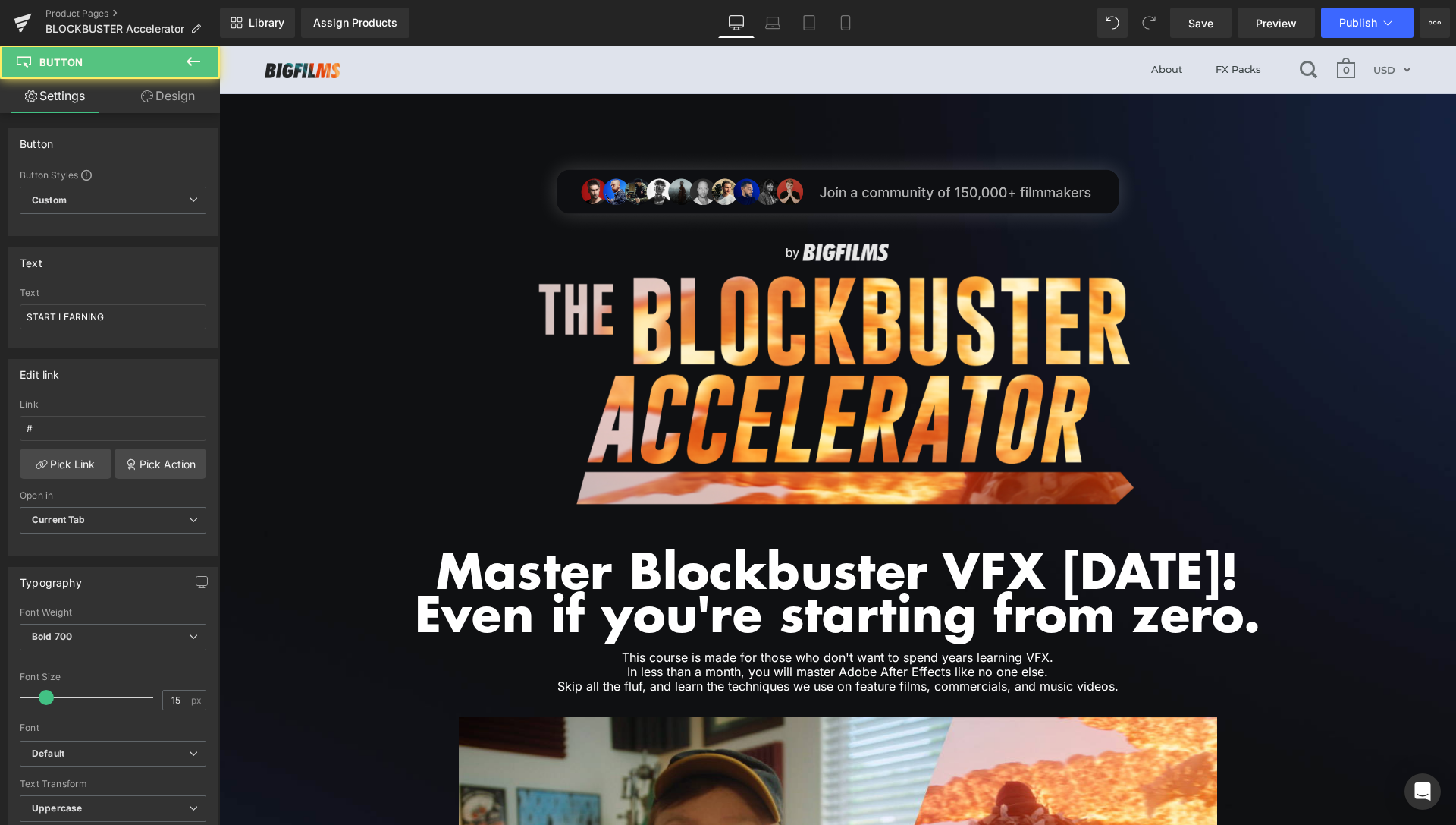
click at [187, 106] on link "Design" at bounding box center [168, 95] width 110 height 34
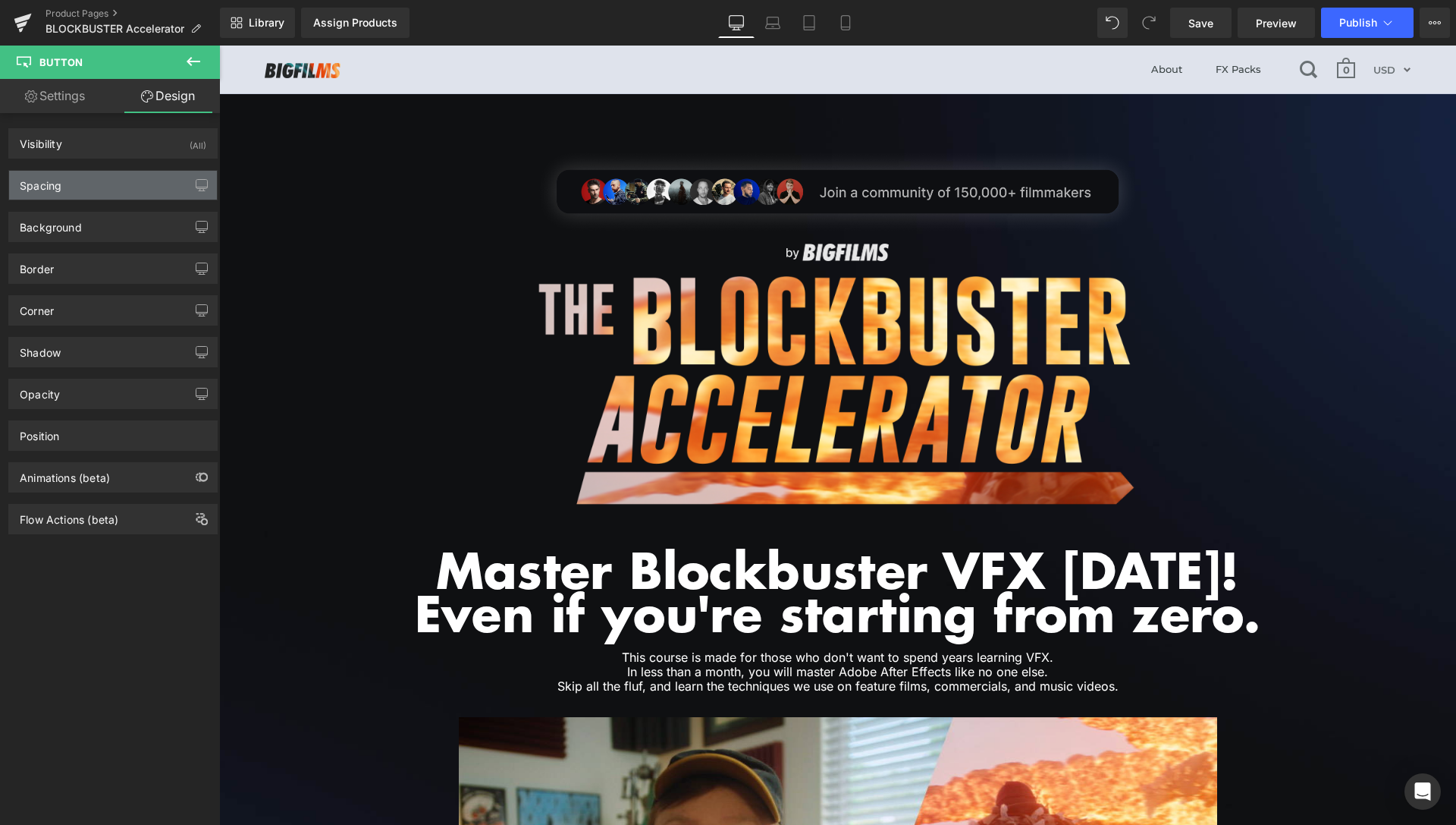
type input "25"
type input "0"
type input "30"
type input "0"
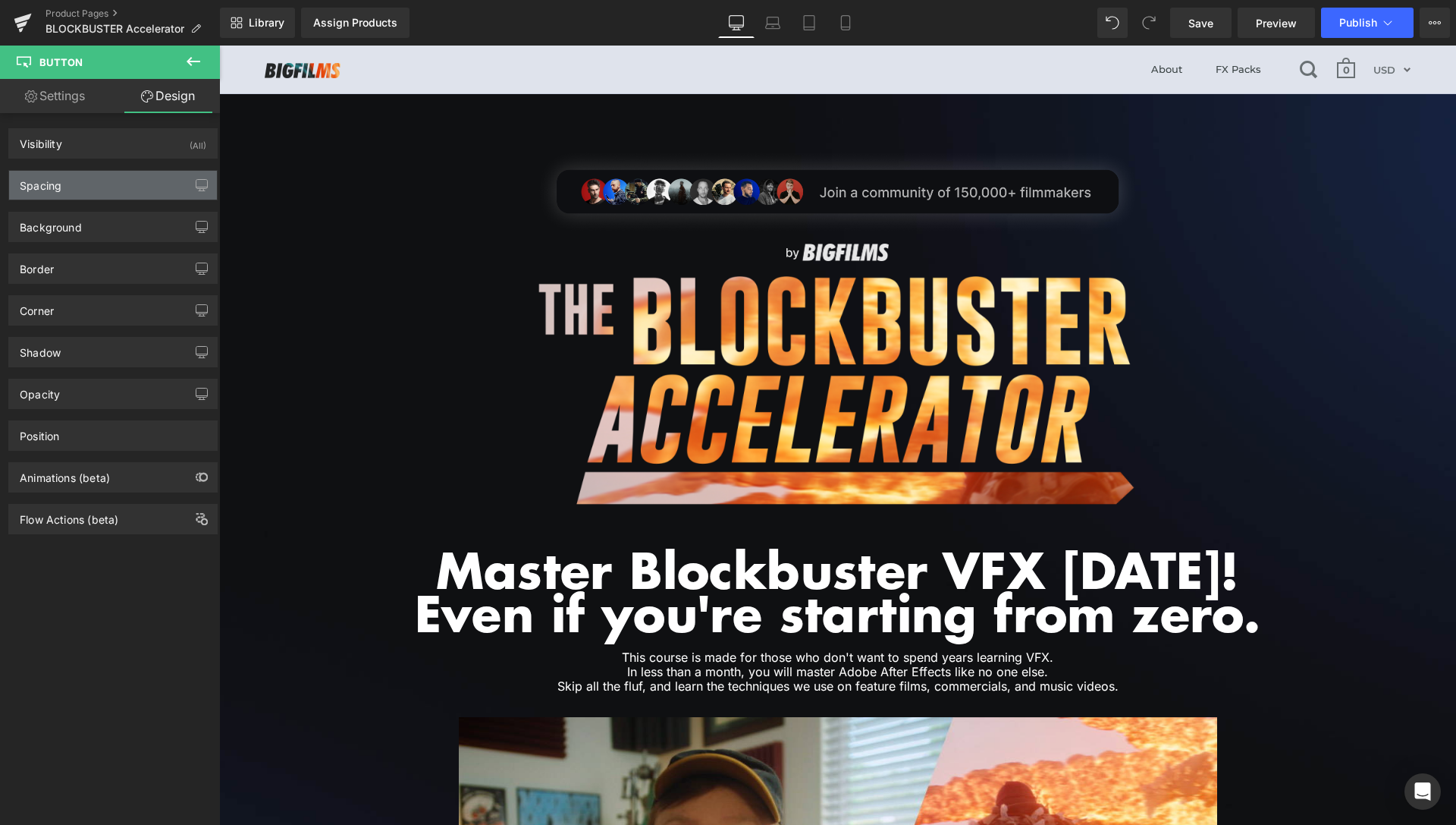
type input "50"
type input "0"
type input "50"
click at [63, 191] on div "Spacing" at bounding box center [113, 184] width 208 height 29
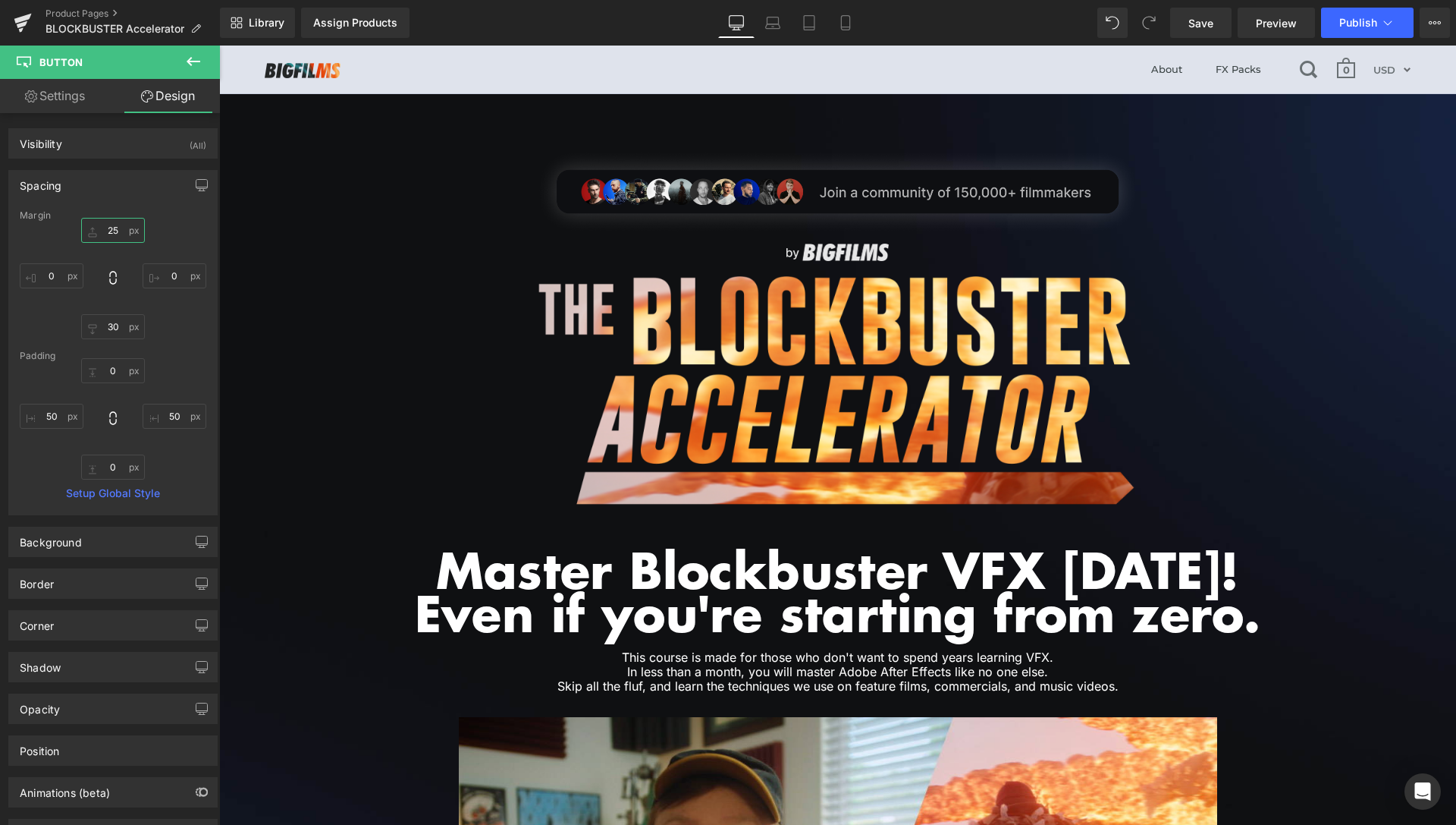
click at [108, 229] on input "25" at bounding box center [113, 230] width 63 height 25
type input "35"
click at [114, 327] on input "30" at bounding box center [113, 326] width 63 height 25
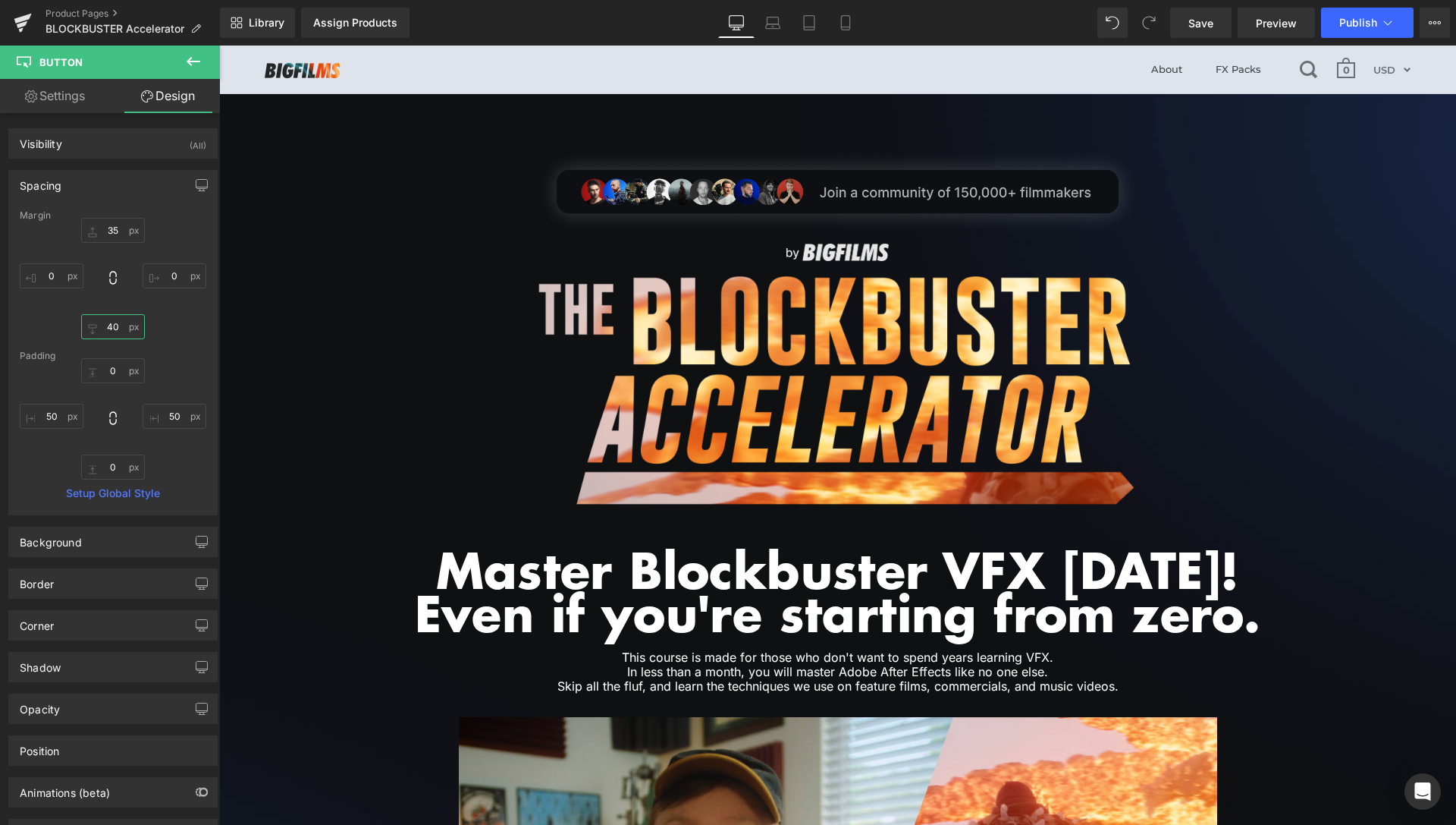
scroll to position [2899, 0]
type input "40"
click at [105, 232] on input "35" at bounding box center [113, 230] width 63 height 25
type input "30"
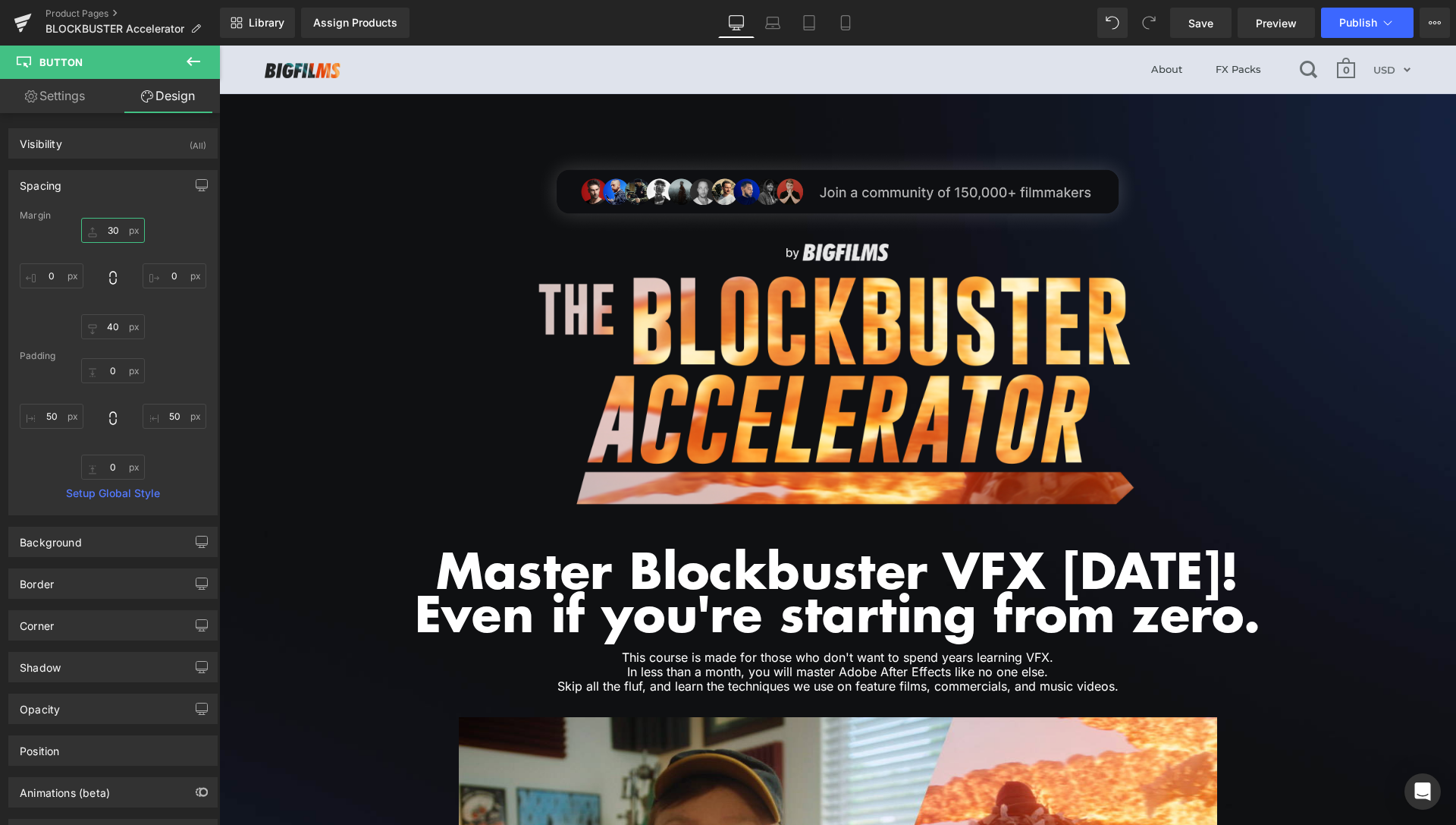
scroll to position [3131, 0]
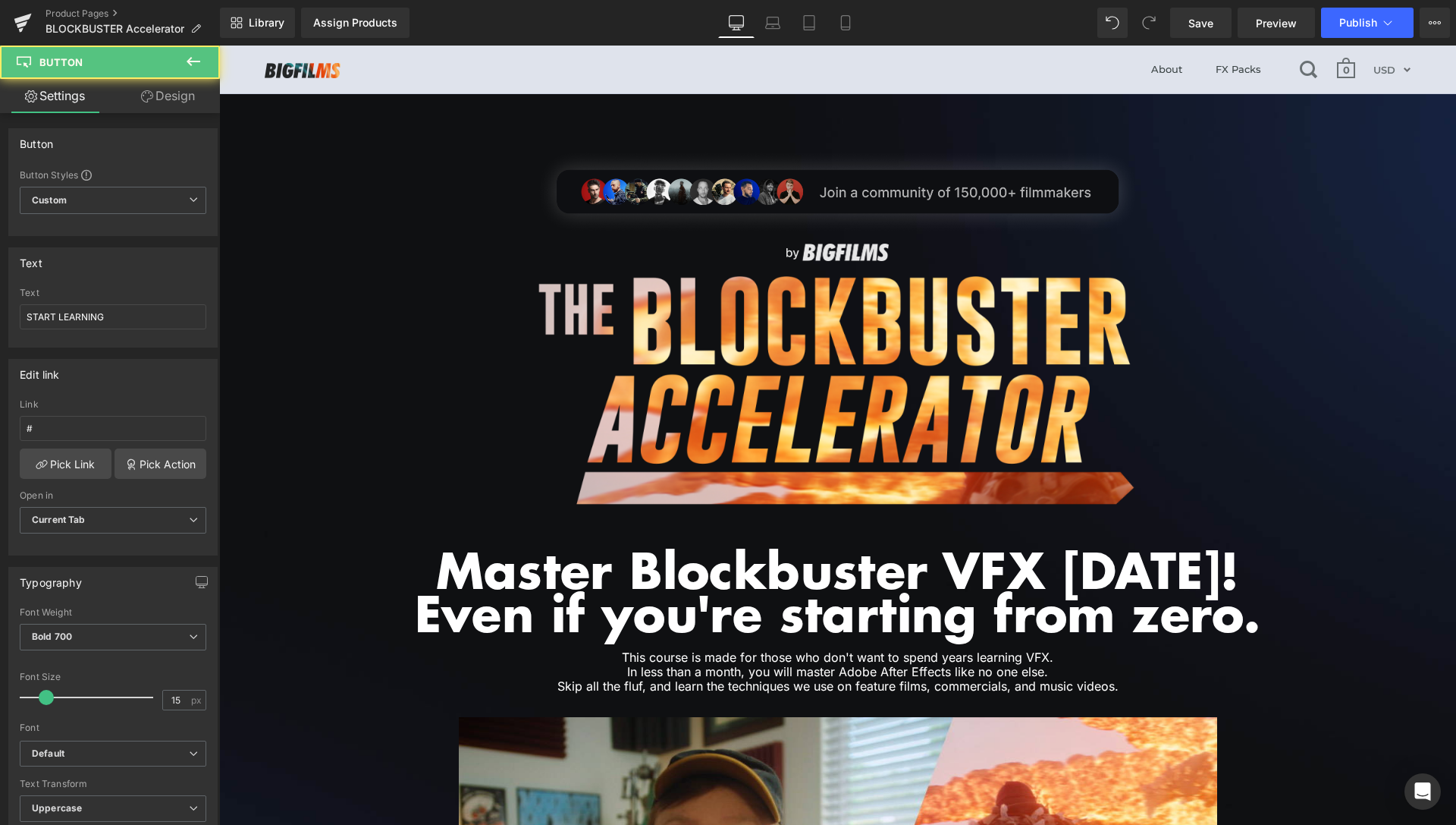
click at [172, 104] on link "Design" at bounding box center [168, 95] width 110 height 34
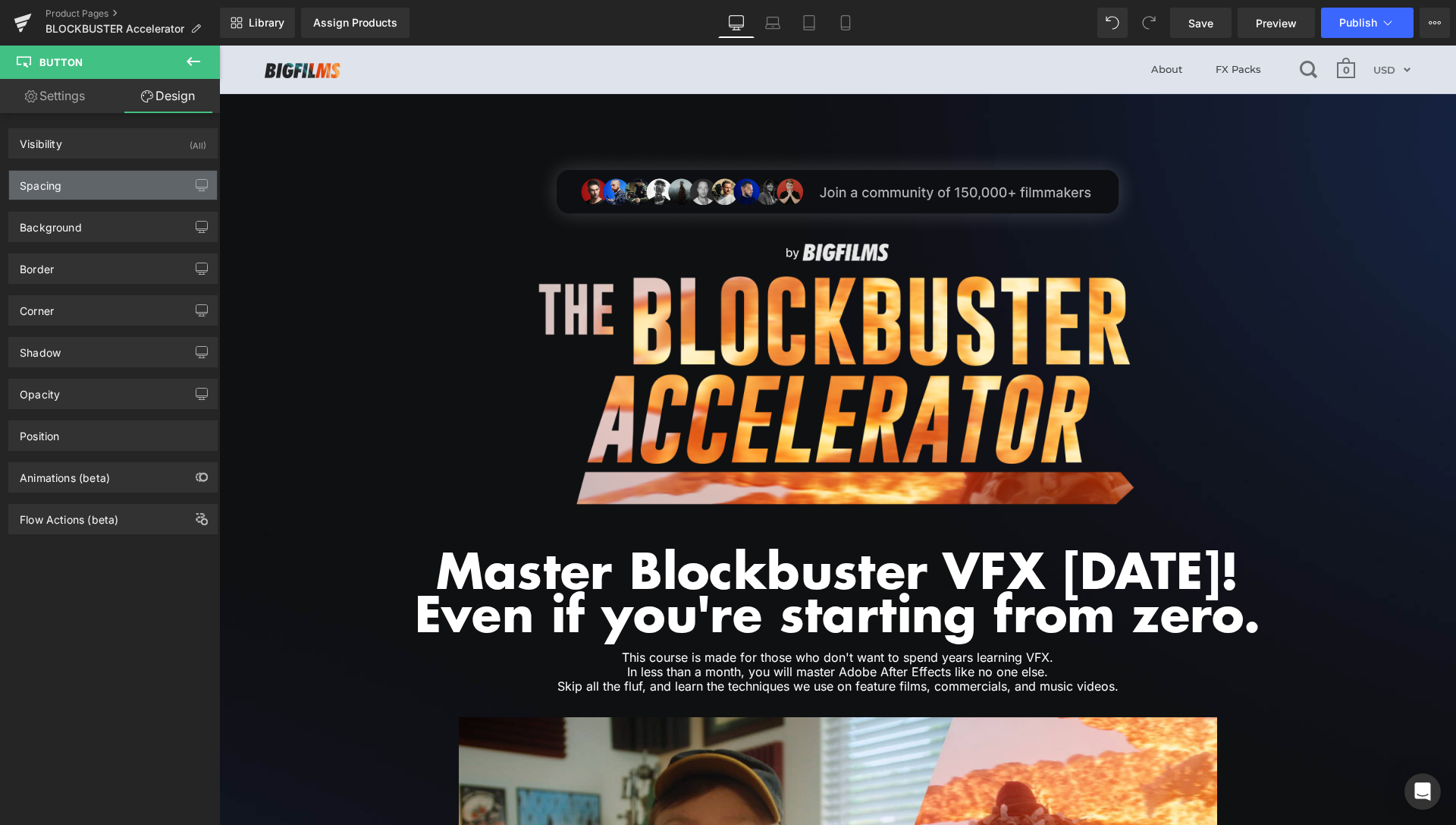
type input "30"
type input "0"
type input "40"
type input "0"
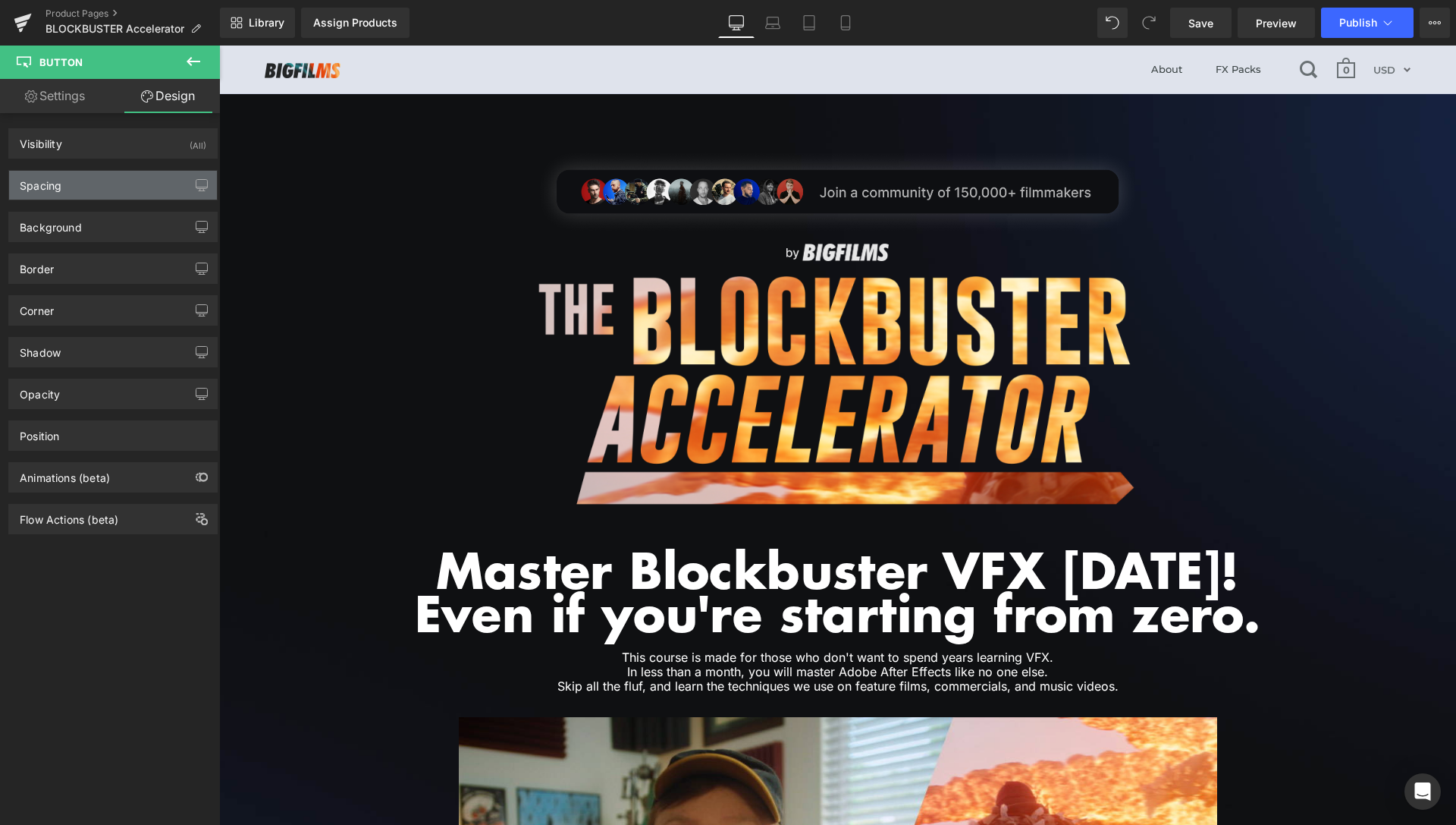
type input "50"
type input "0"
click at [92, 189] on div "Spacing" at bounding box center [113, 184] width 208 height 29
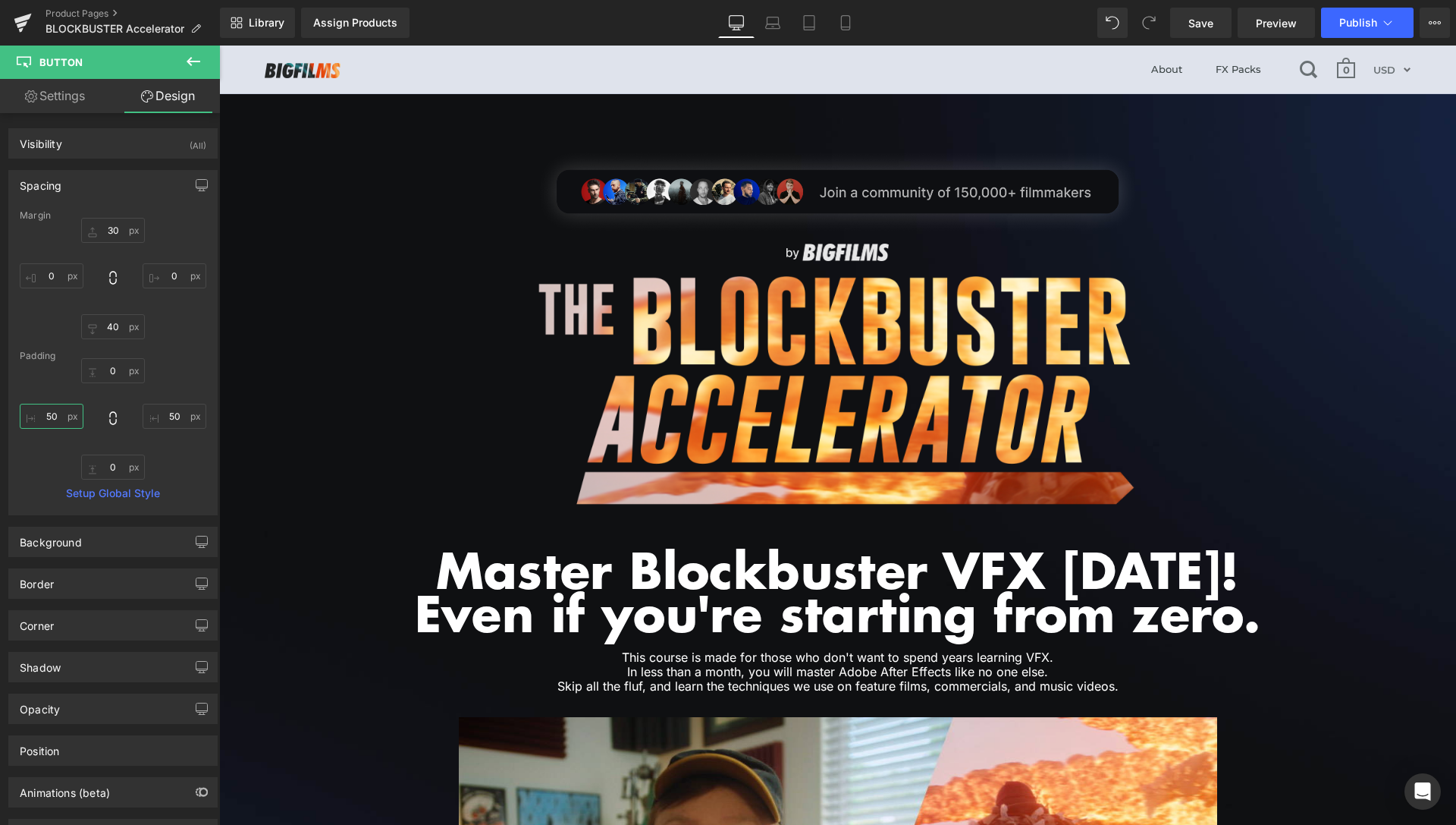
click at [55, 419] on input "50" at bounding box center [51, 416] width 63 height 25
type input "80"
click at [155, 417] on input "50" at bounding box center [175, 416] width 63 height 25
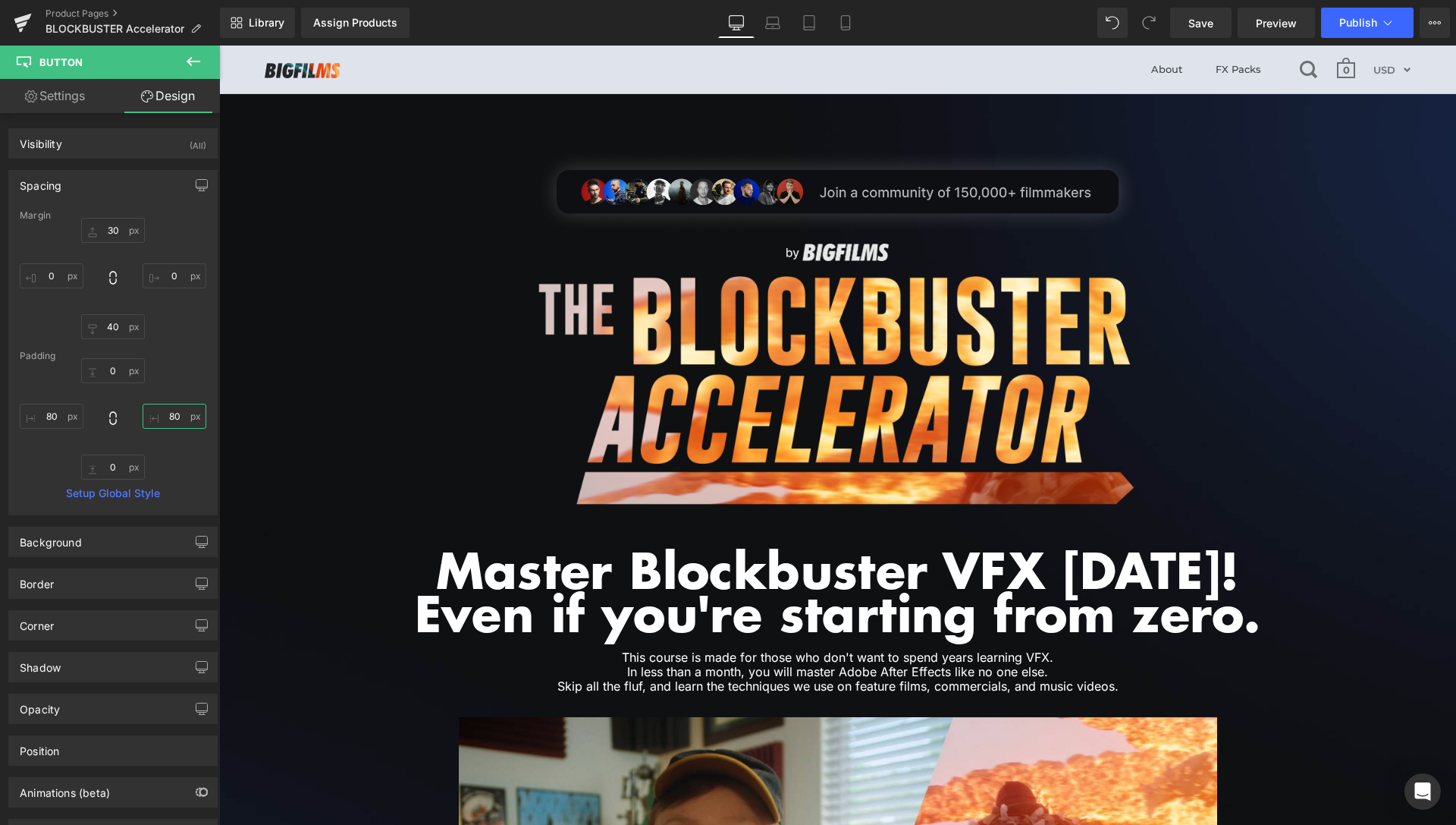
scroll to position [2899, 0]
type input "80"
click at [52, 414] on input "80" at bounding box center [51, 416] width 63 height 25
type input "60"
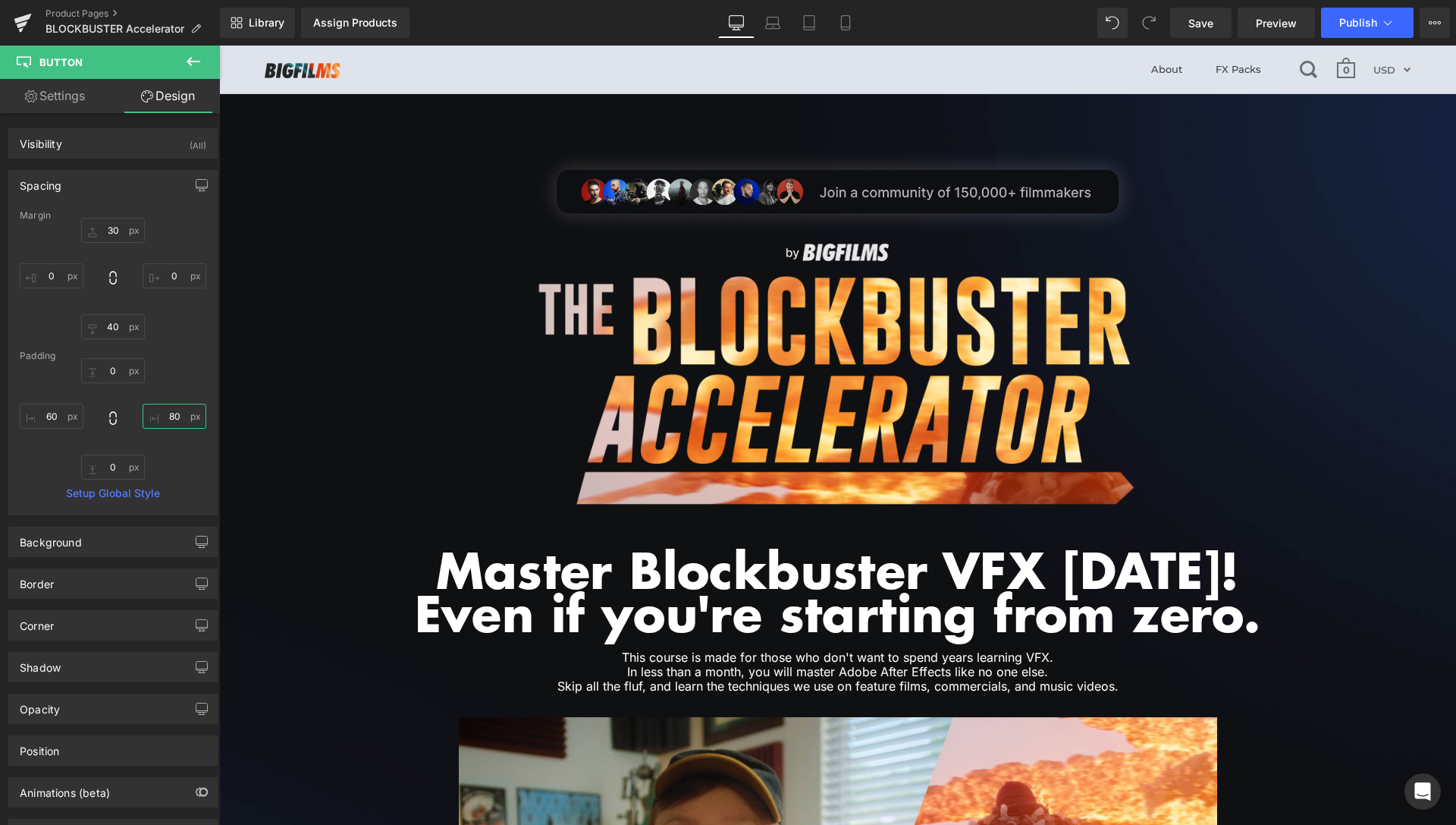
click at [152, 413] on input "80" at bounding box center [175, 416] width 63 height 25
type input "60"
click at [1209, 26] on span "Save" at bounding box center [1200, 23] width 25 height 16
click at [1265, 20] on span "Preview" at bounding box center [1276, 23] width 41 height 16
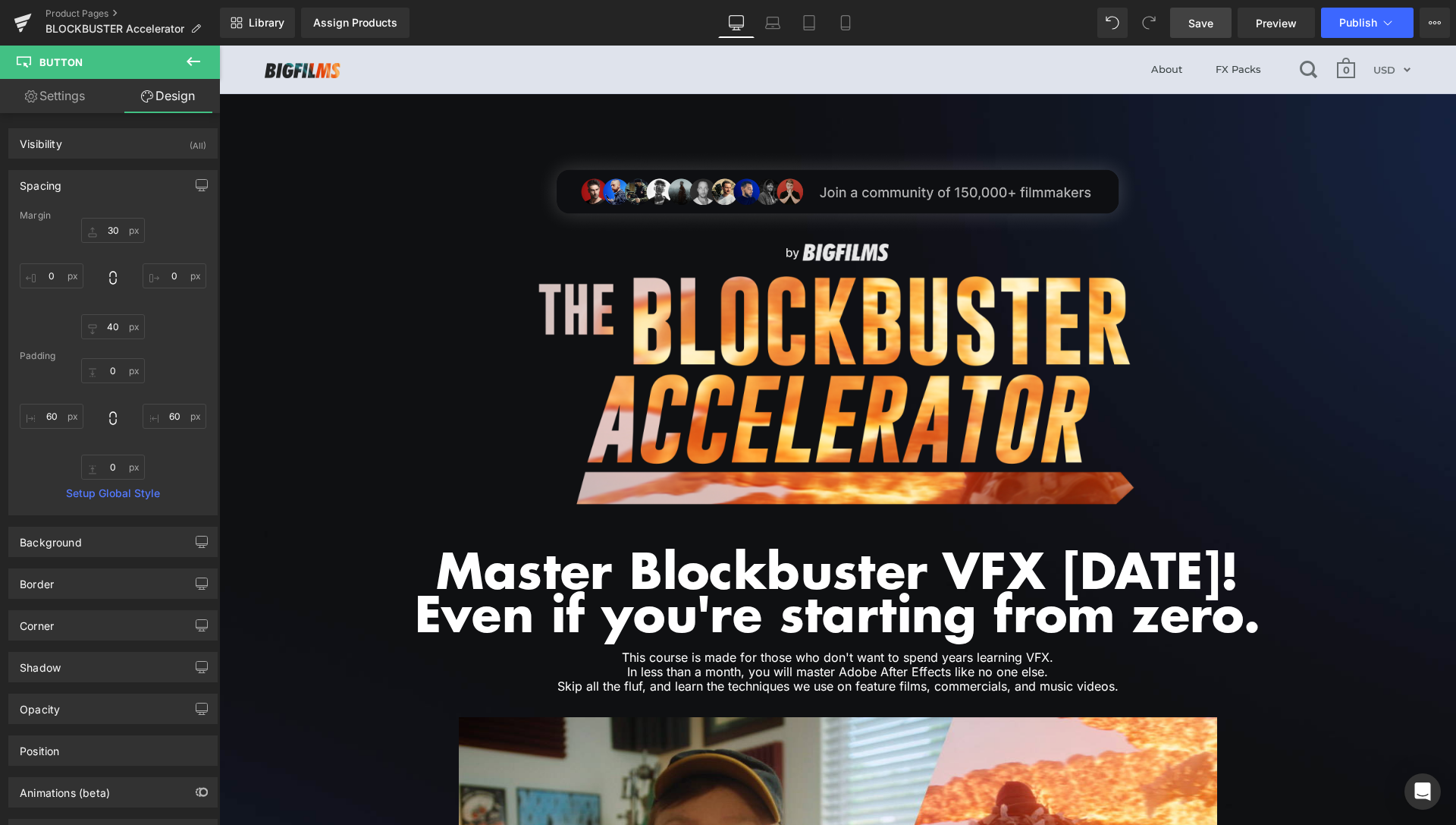
scroll to position [3518, 0]
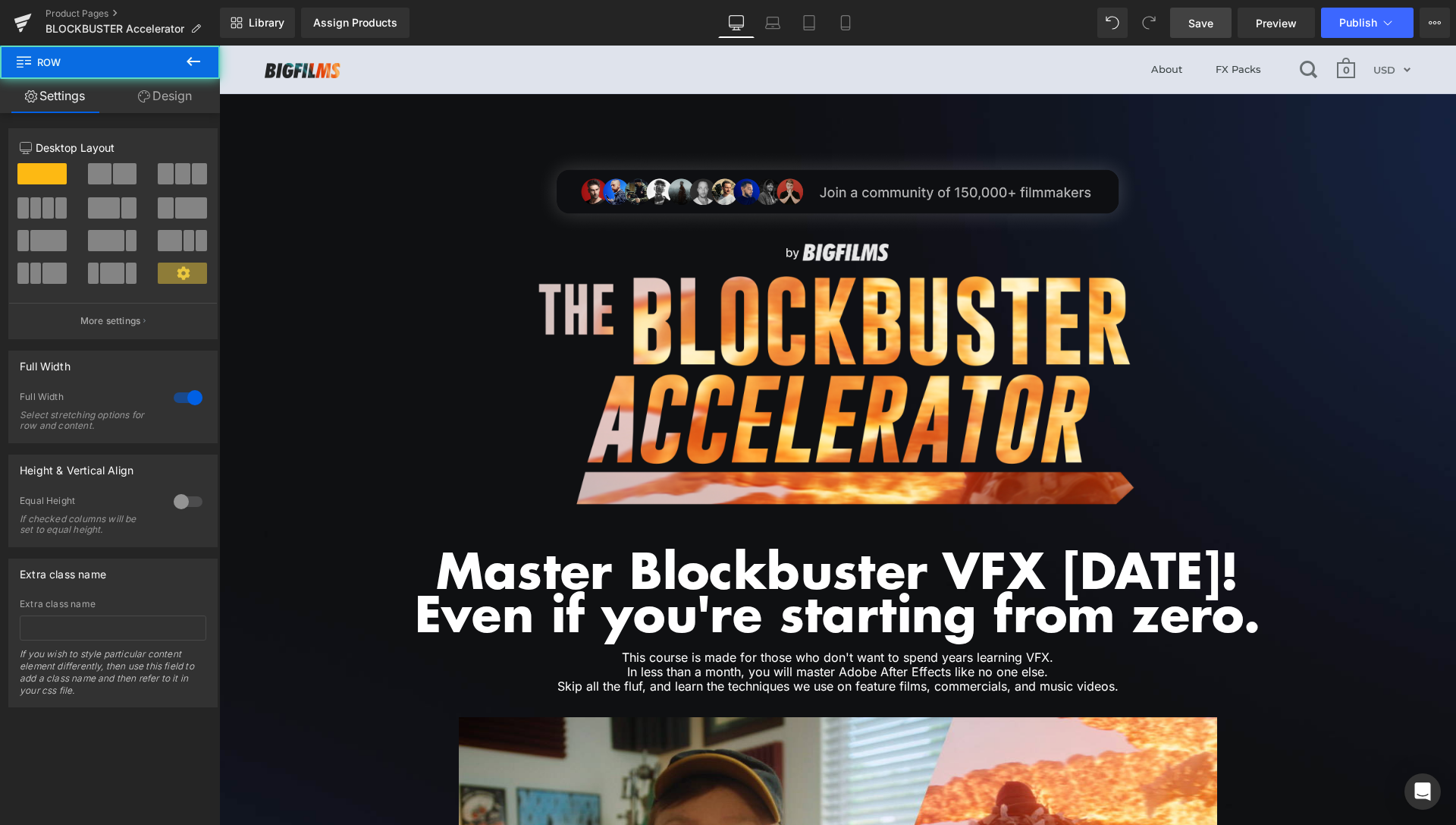
click at [175, 108] on link "Design" at bounding box center [165, 95] width 110 height 34
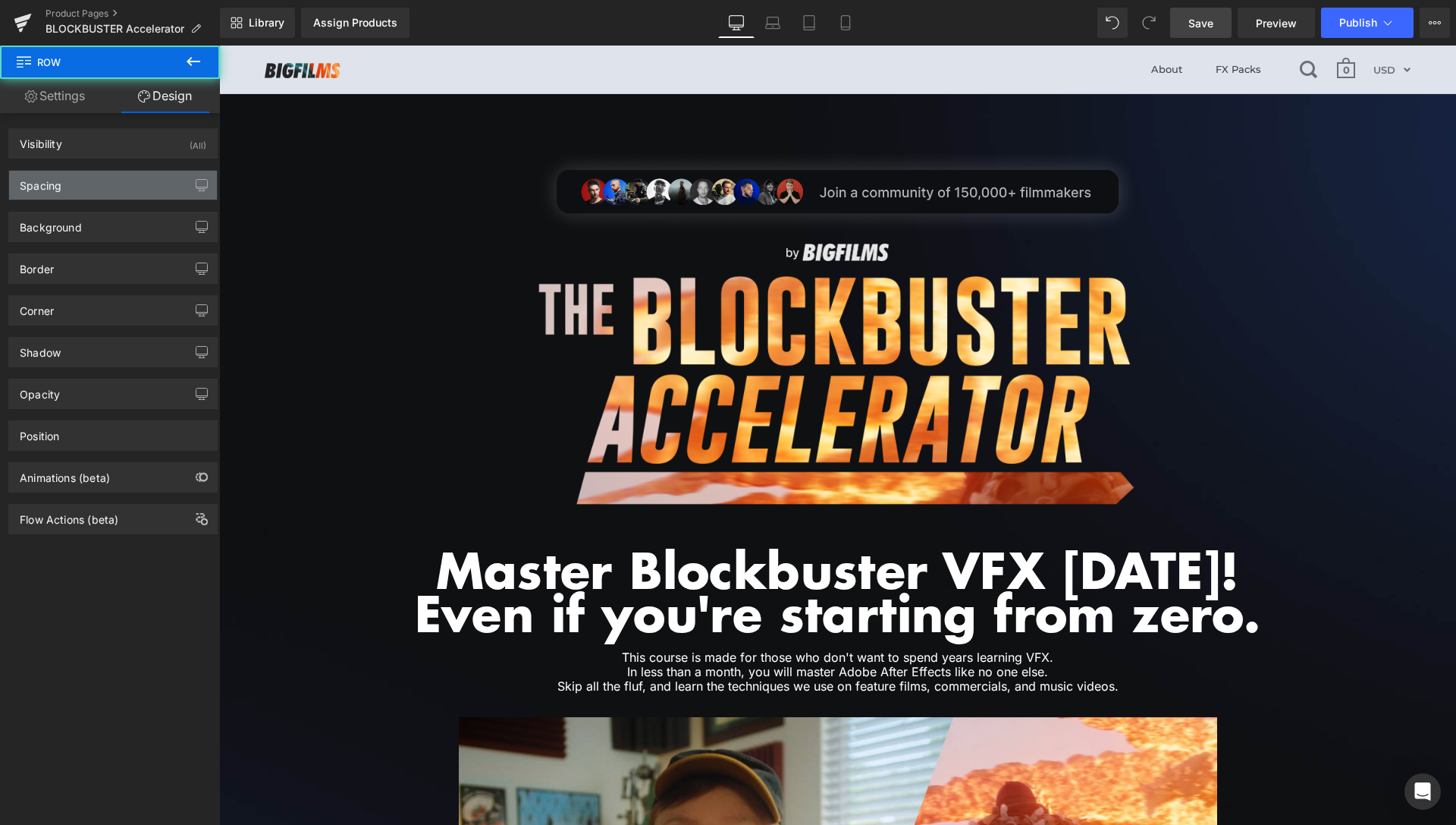
click at [108, 185] on div "Spacing" at bounding box center [113, 184] width 208 height 29
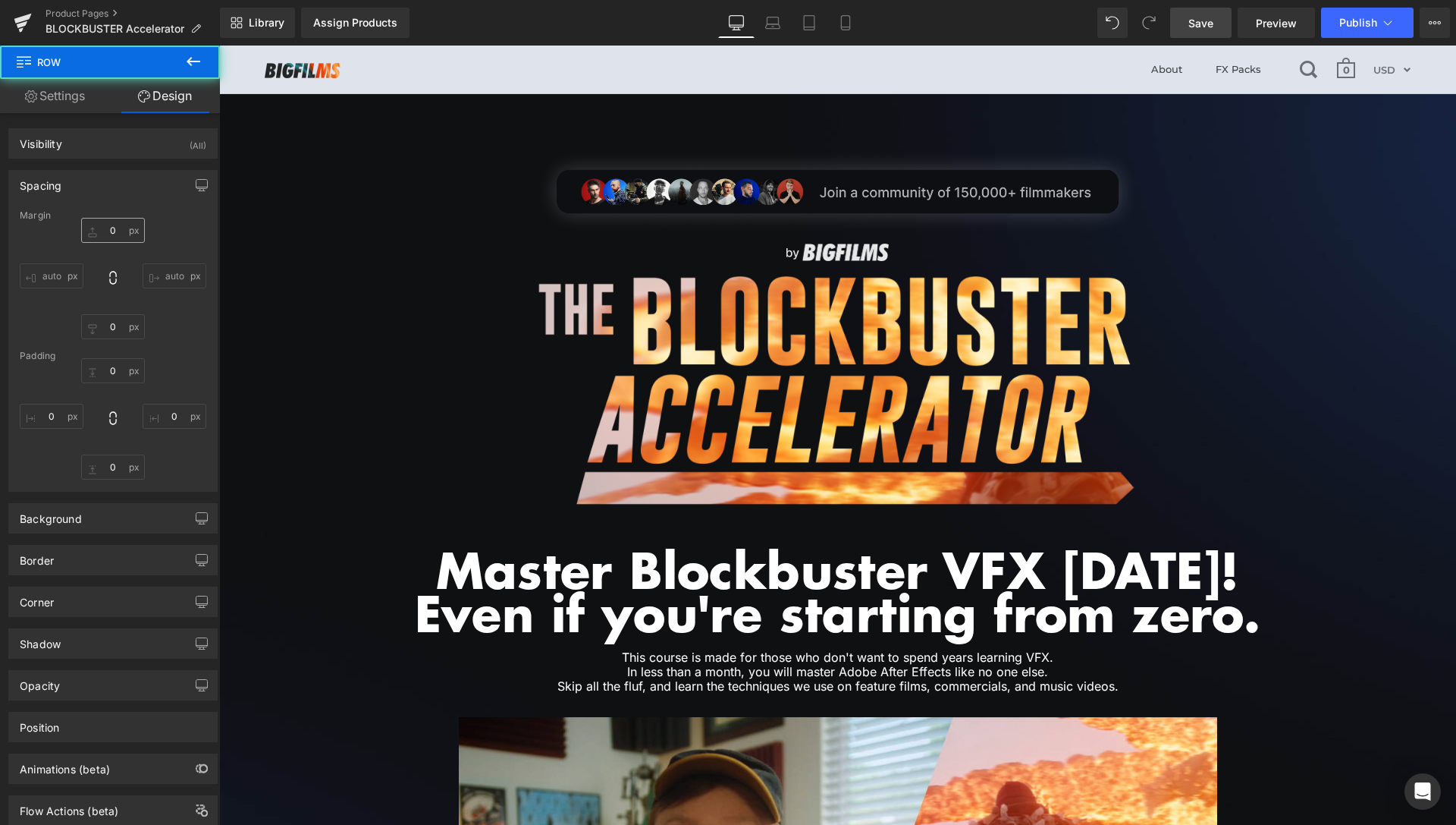
type input "0px"
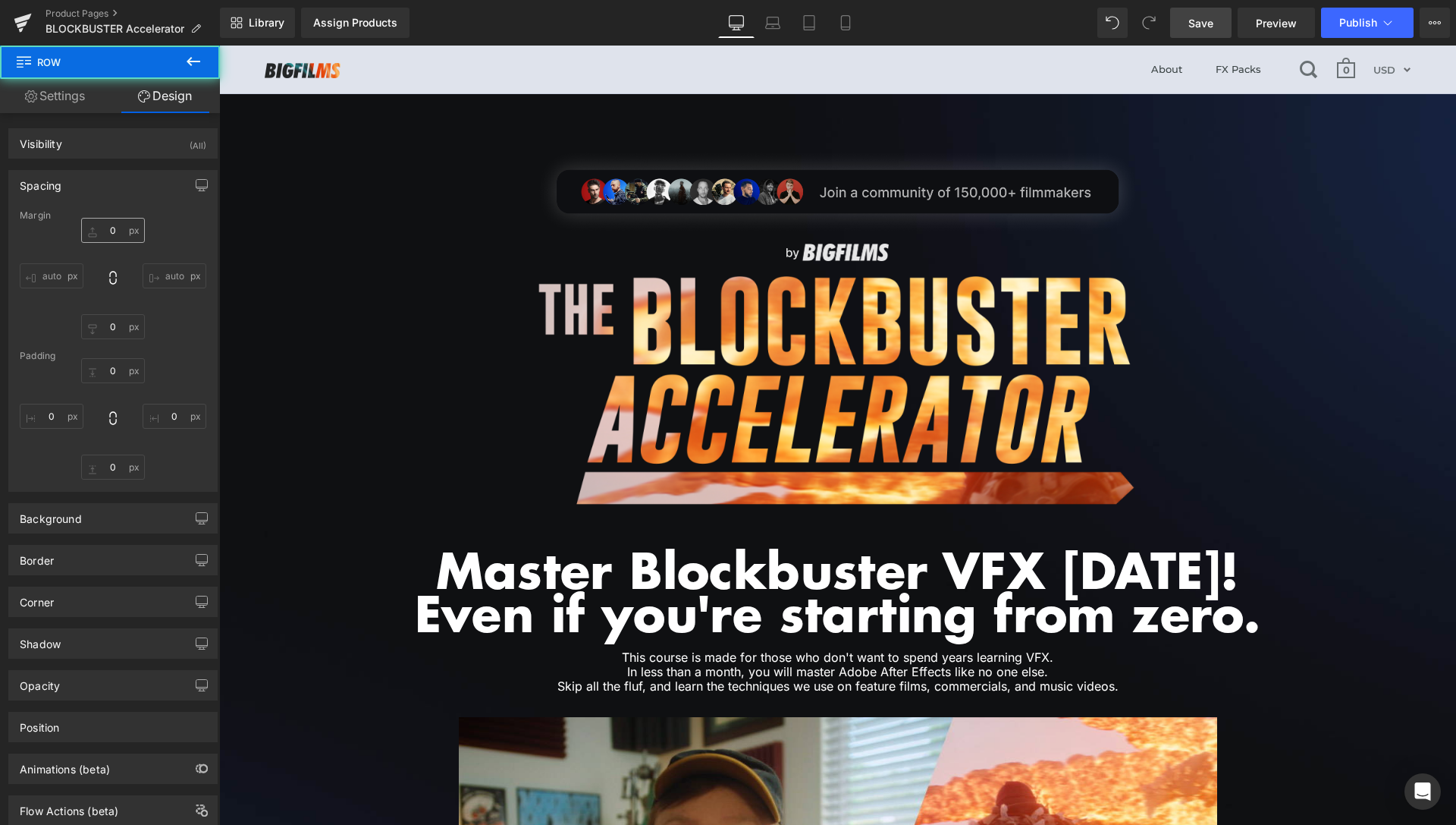
type input "0px"
click at [103, 371] on input "0px" at bounding box center [113, 371] width 63 height 25
click at [98, 371] on input "40" at bounding box center [113, 371] width 63 height 25
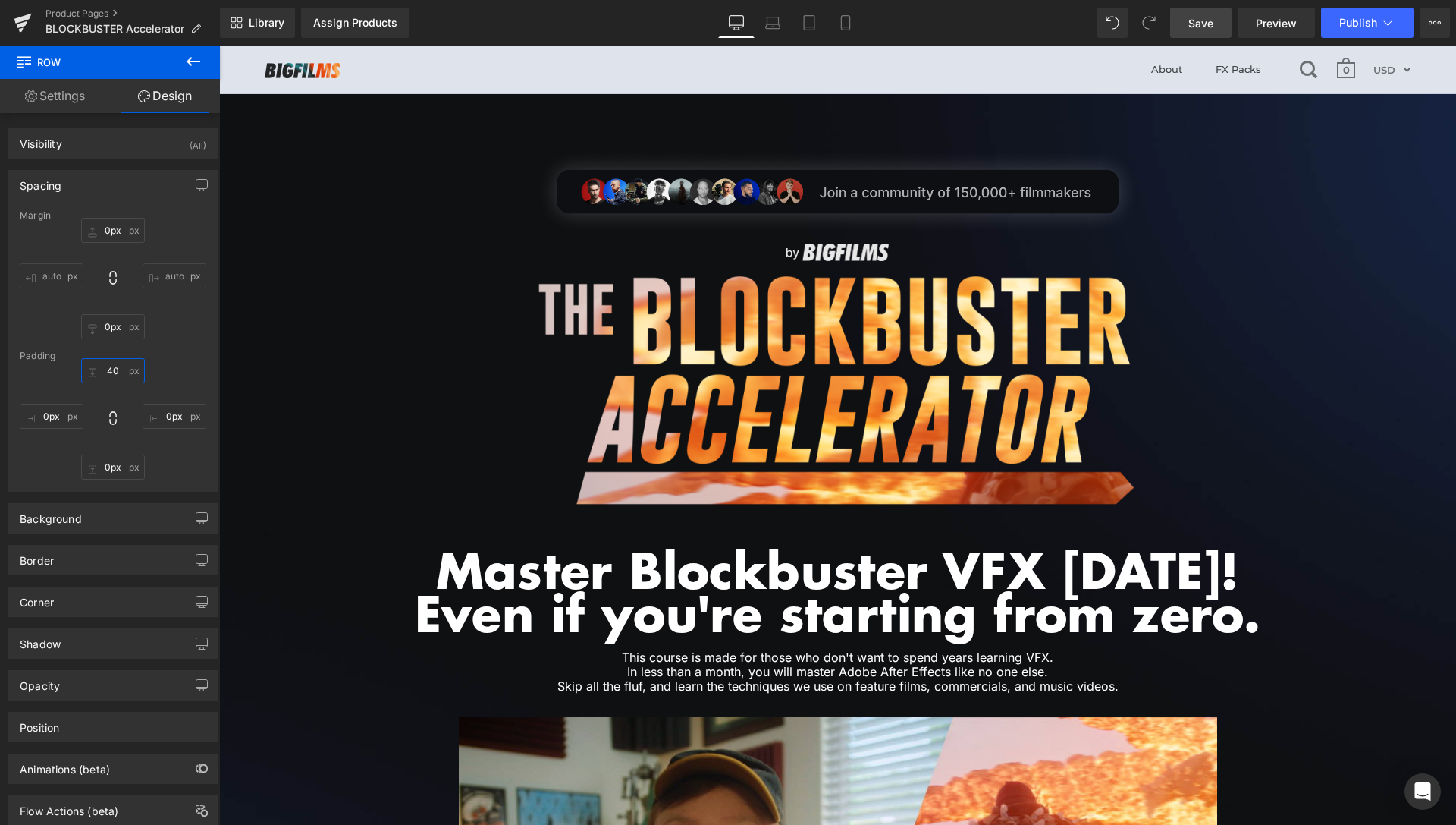
click at [98, 371] on input "40" at bounding box center [113, 371] width 63 height 25
type input "60"
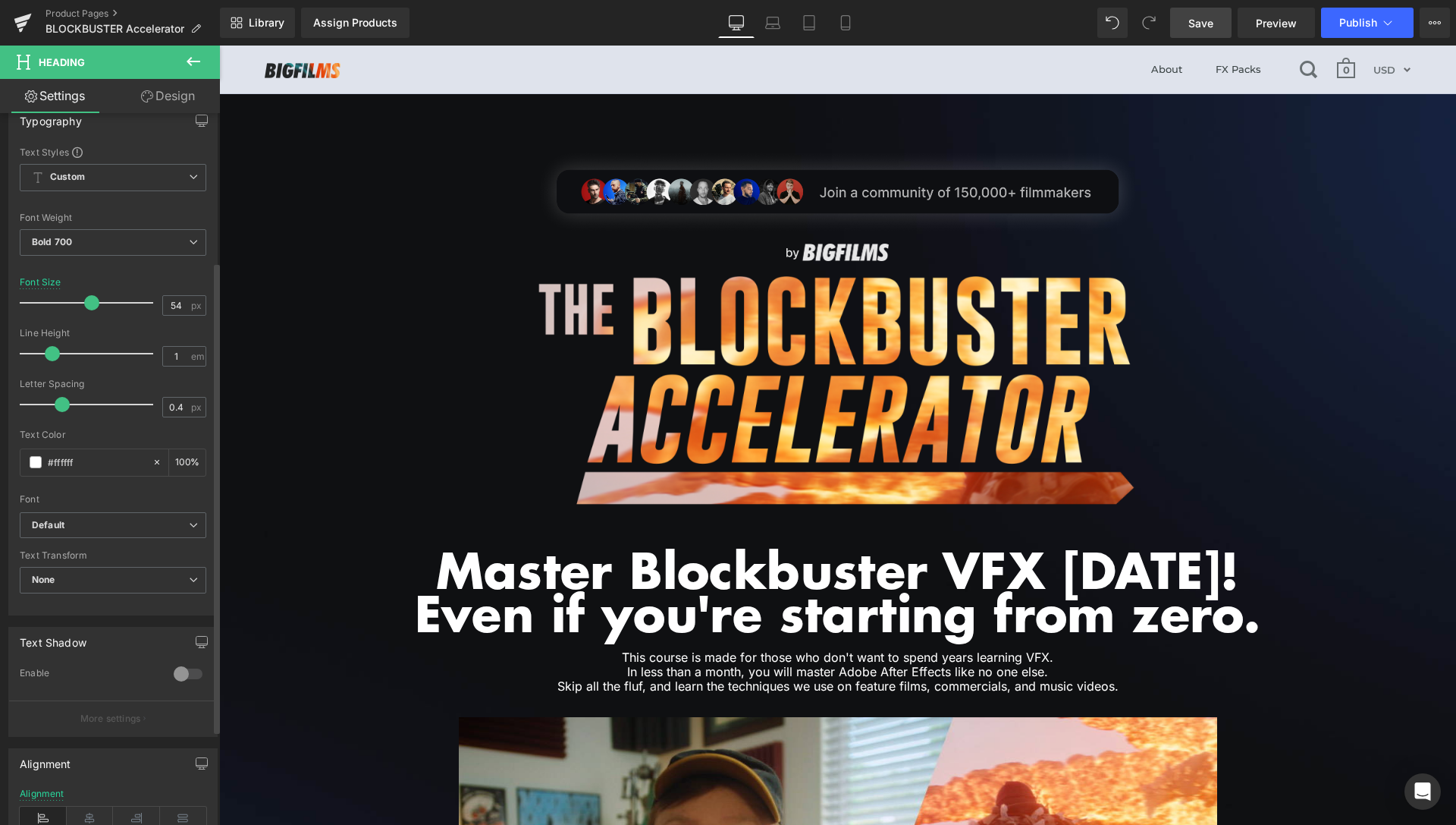
scroll to position [232, 0]
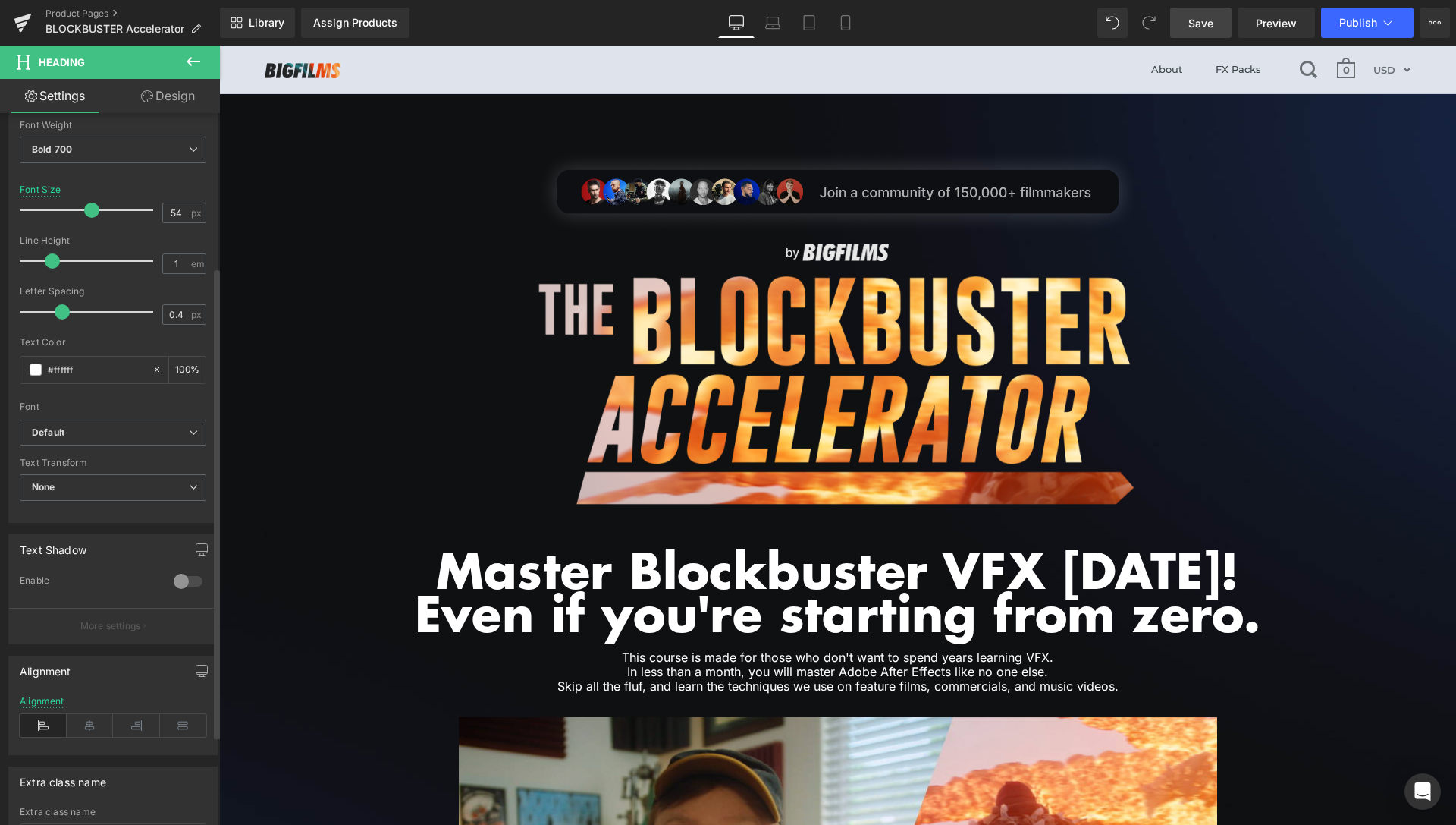
click at [180, 583] on div at bounding box center [188, 581] width 36 height 25
click at [175, 640] on input "100" at bounding box center [183, 640] width 15 height 17
click at [175, 638] on input "100" at bounding box center [183, 640] width 15 height 17
click at [175, 641] on input "100" at bounding box center [183, 640] width 15 height 17
click at [169, 641] on div "100 %" at bounding box center [187, 641] width 36 height 26
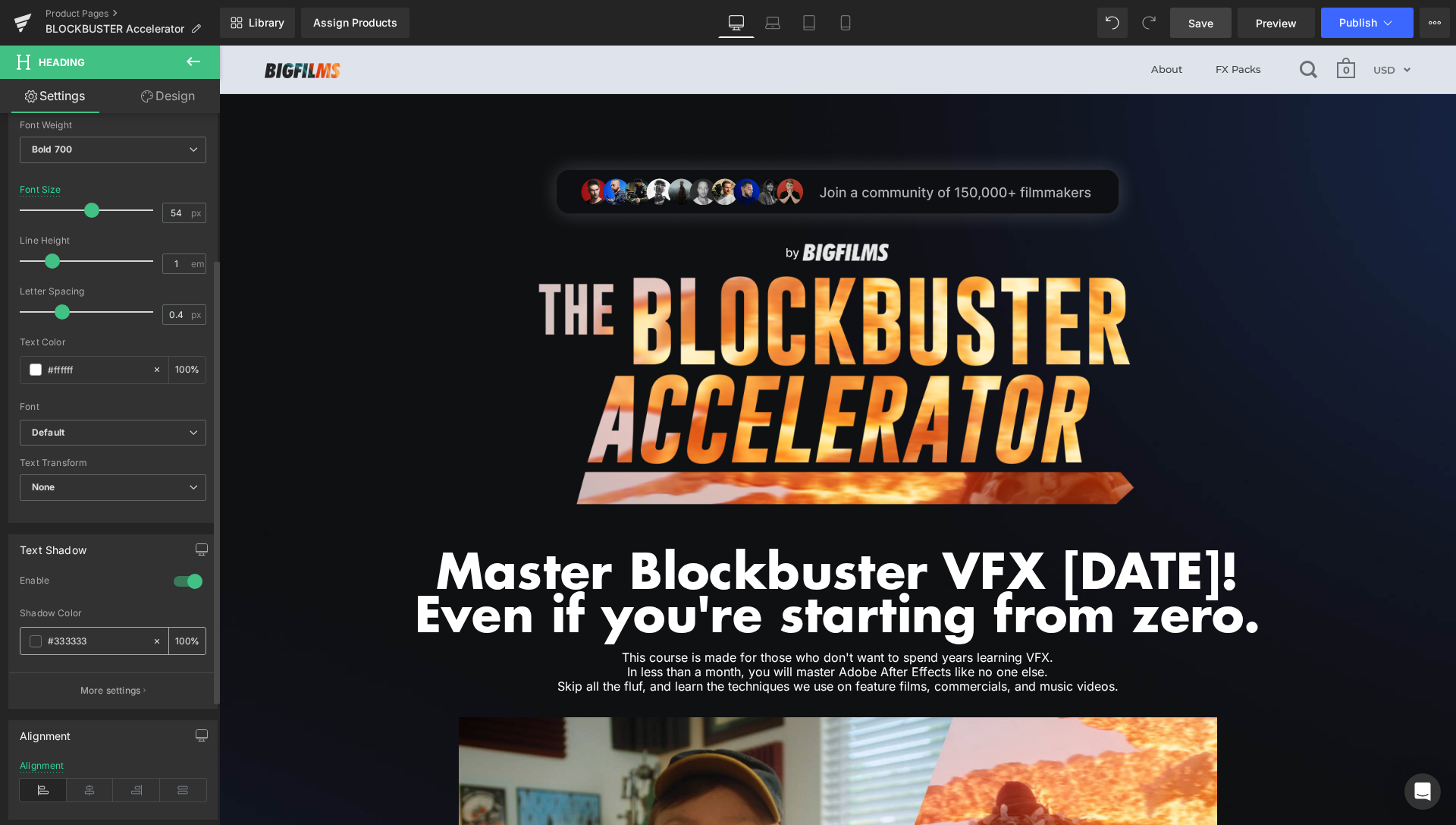
click at [175, 640] on input "100" at bounding box center [183, 640] width 15 height 17
click at [169, 635] on div "20 %" at bounding box center [187, 641] width 36 height 26
click at [175, 638] on input "20" at bounding box center [183, 640] width 15 height 17
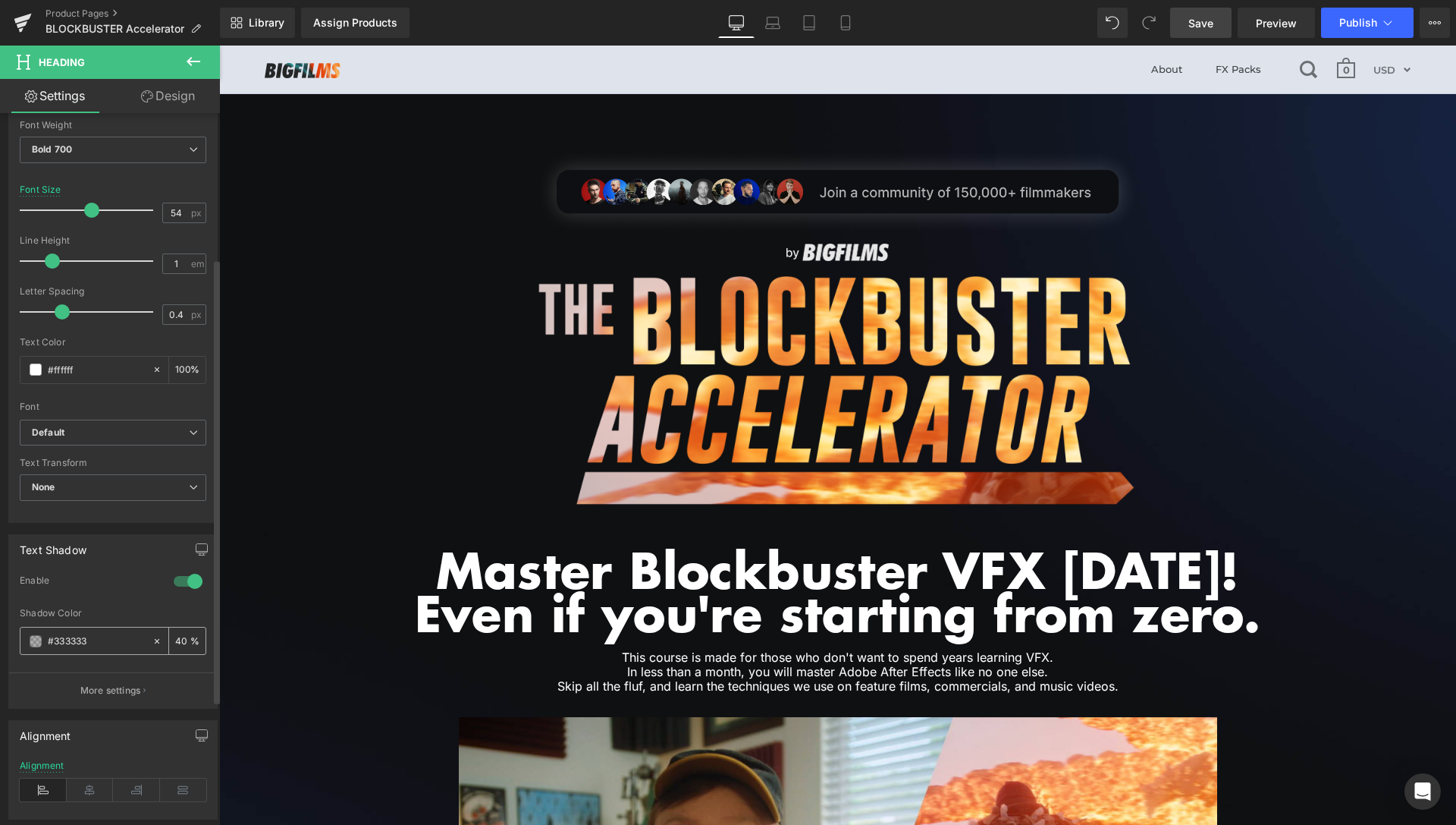
click at [175, 637] on input "40" at bounding box center [183, 640] width 15 height 17
type input "50"
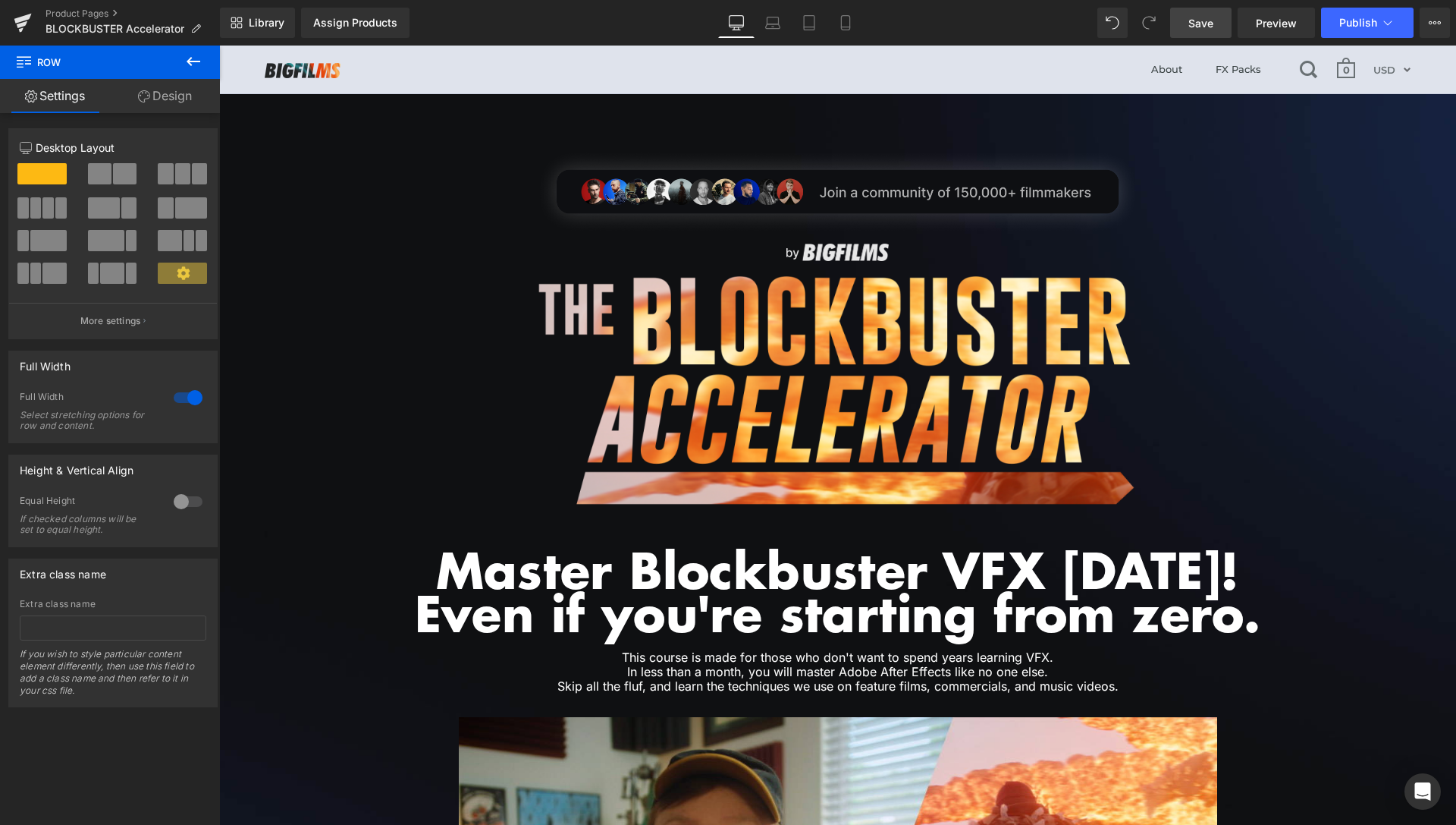
click at [1208, 23] on span "Save" at bounding box center [1200, 23] width 25 height 16
click at [1271, 19] on span "Preview" at bounding box center [1276, 23] width 41 height 16
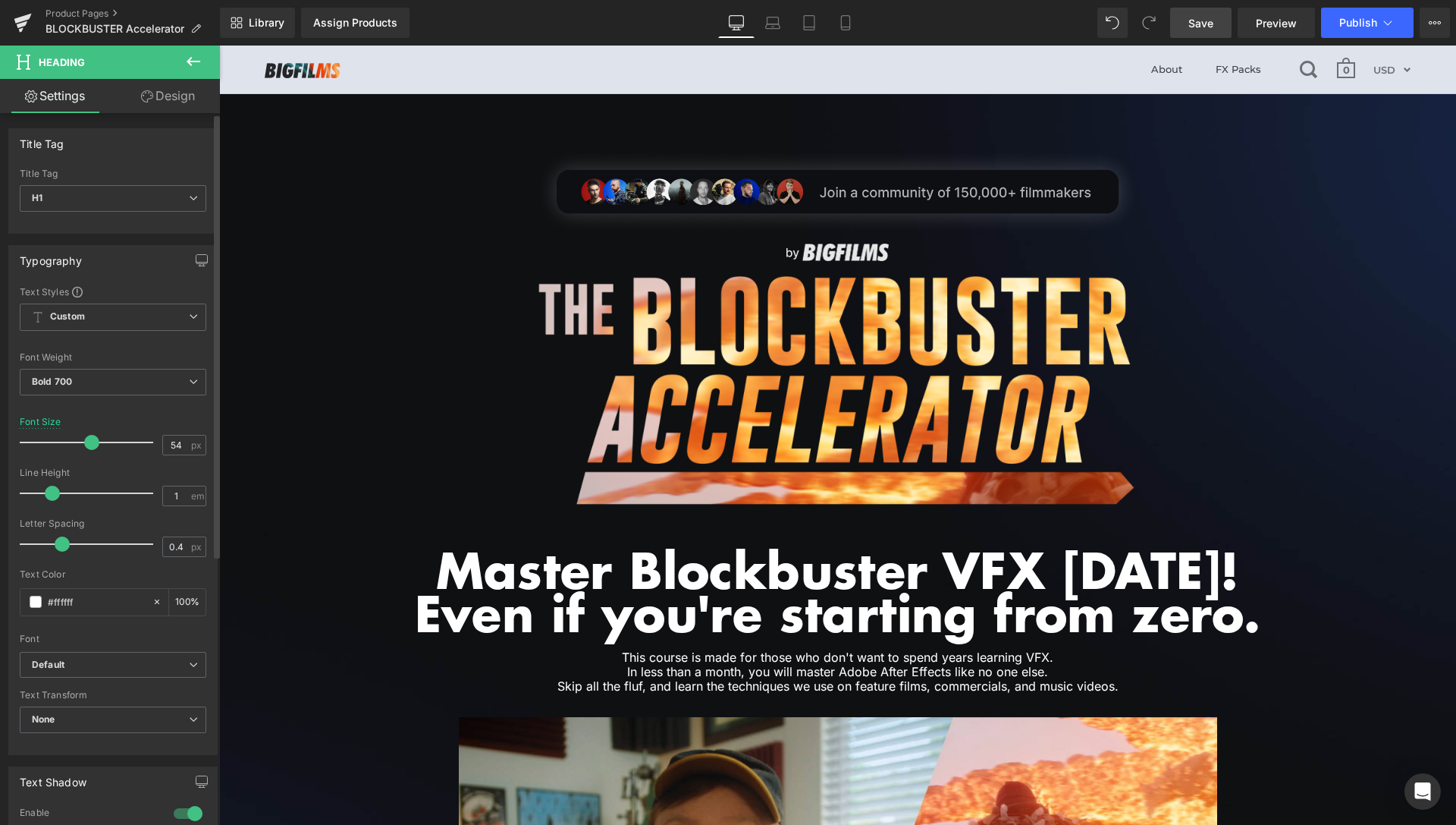
click at [177, 806] on div at bounding box center [188, 814] width 36 height 25
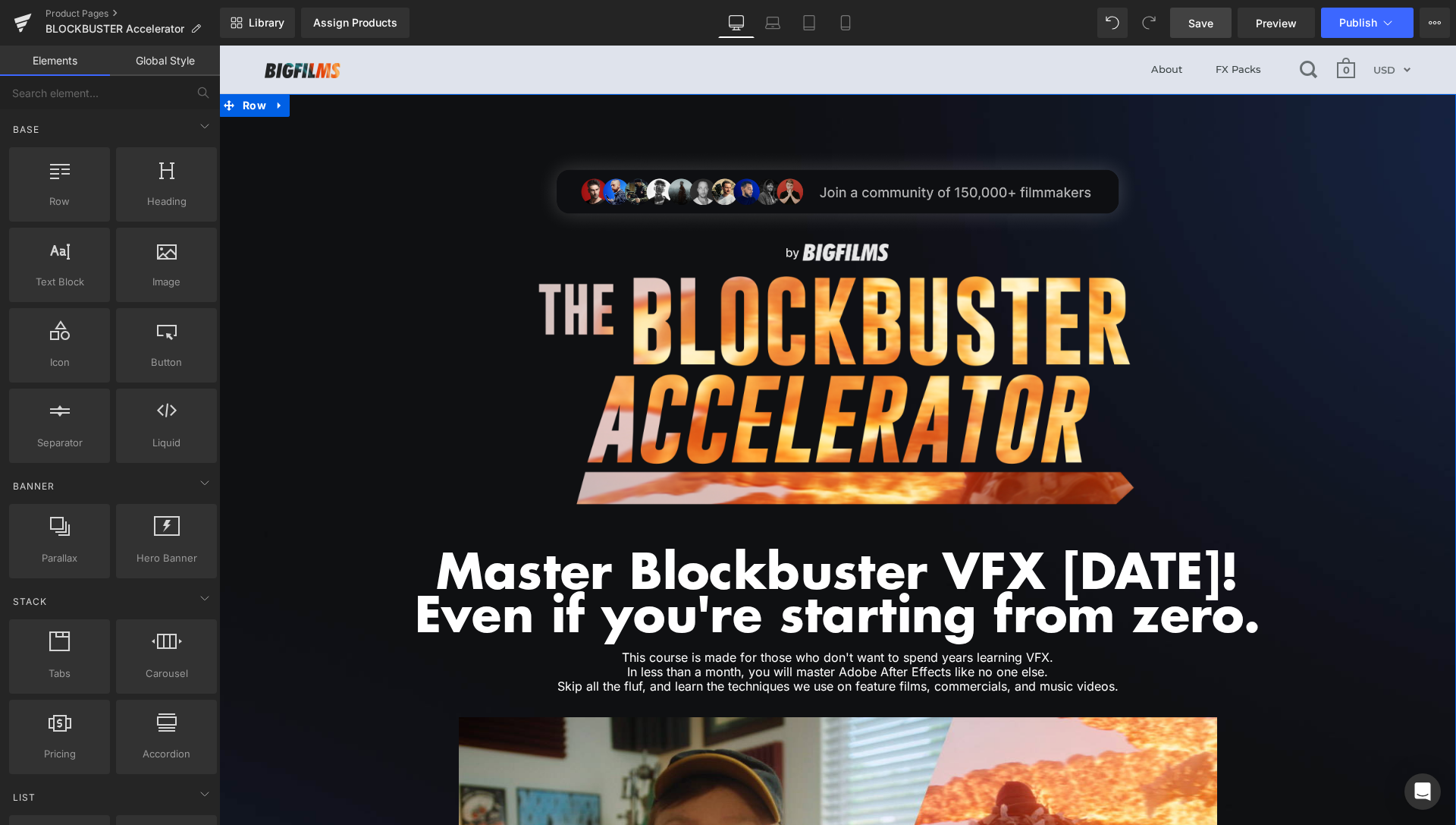
scroll to position [964, 0]
click at [1193, 25] on span "Save" at bounding box center [1200, 23] width 25 height 16
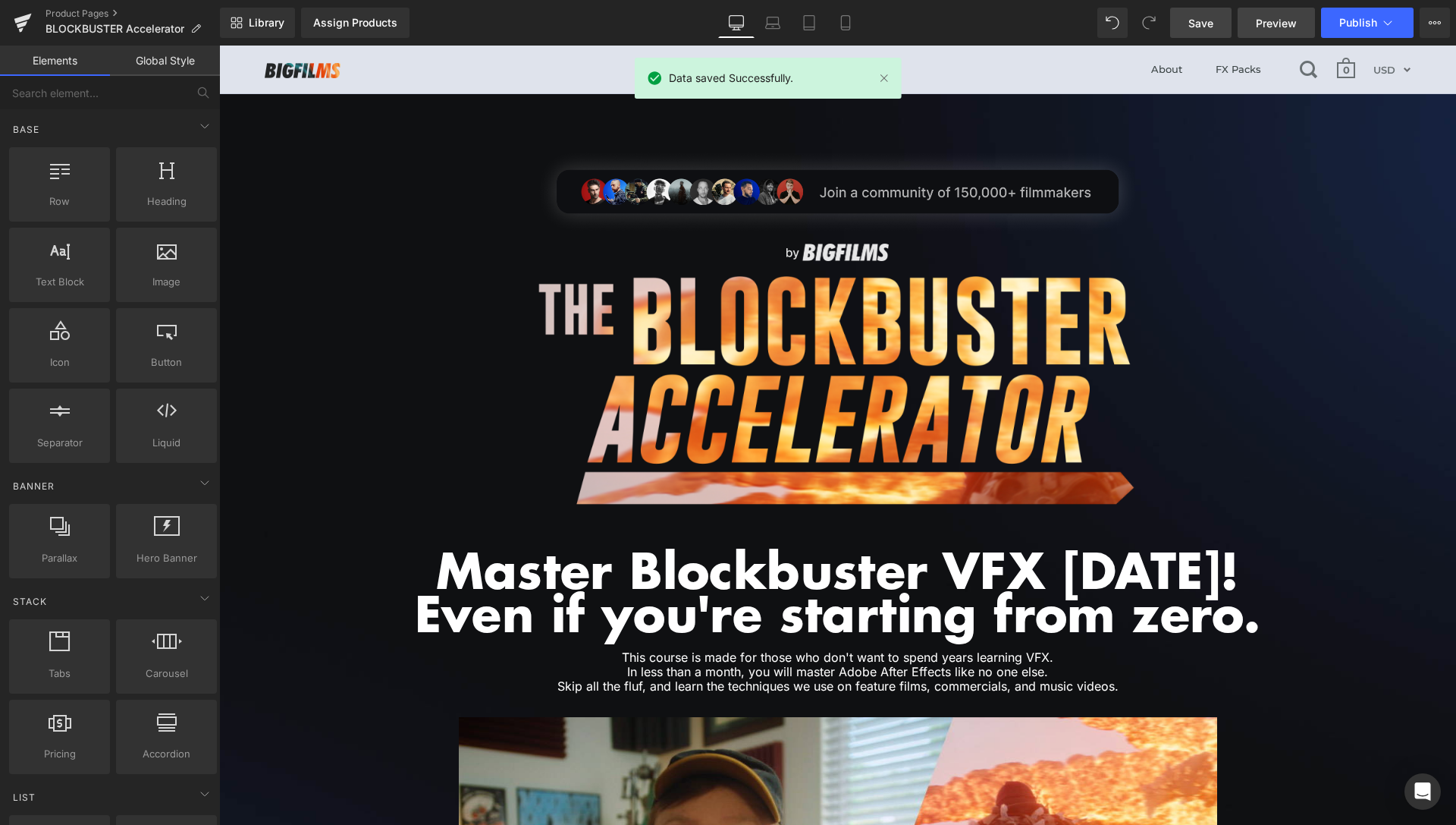
click at [1266, 23] on span "Preview" at bounding box center [1276, 23] width 41 height 16
click at [1275, 18] on span "Preview" at bounding box center [1276, 23] width 41 height 16
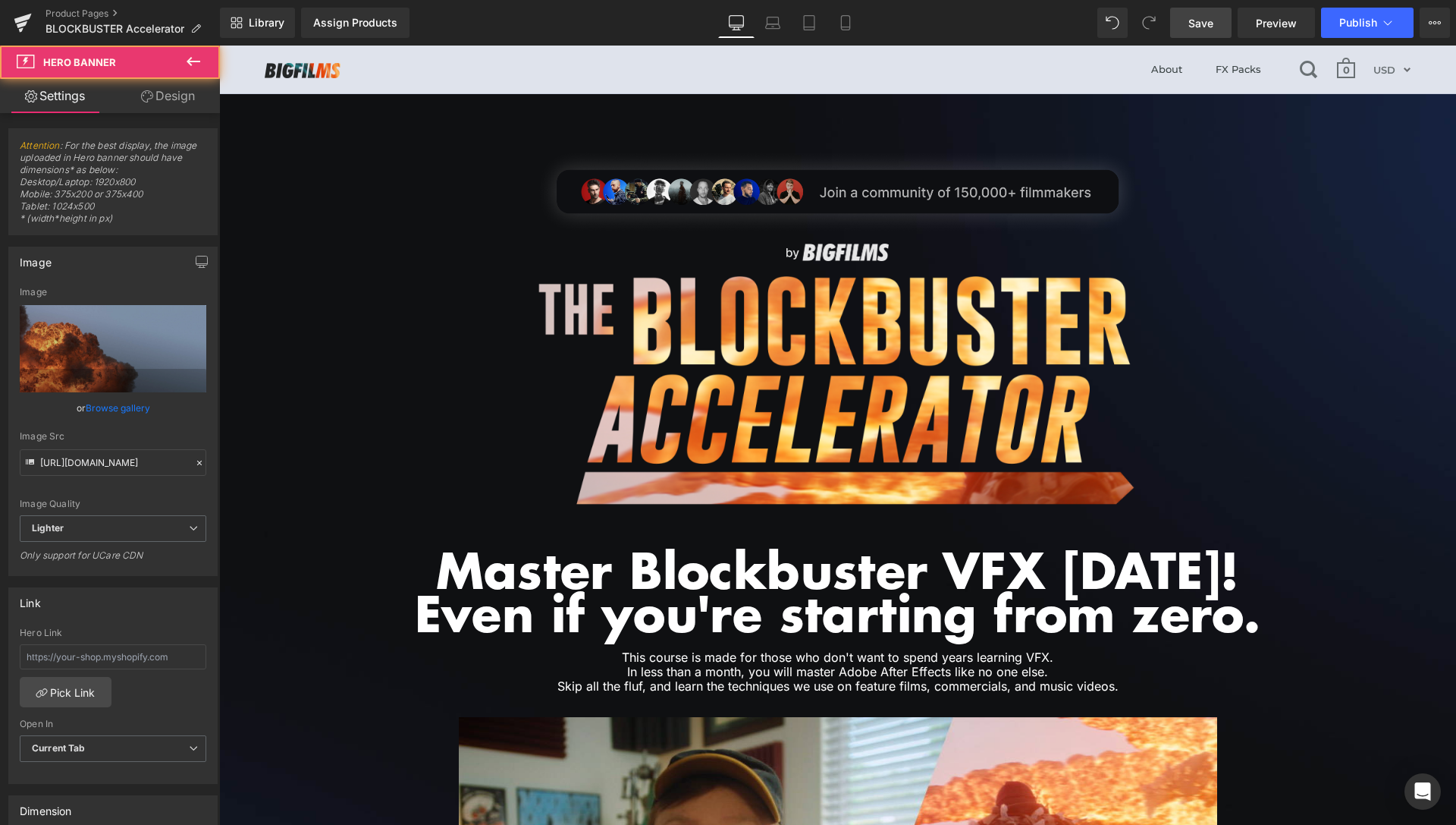
scroll to position [232, 0]
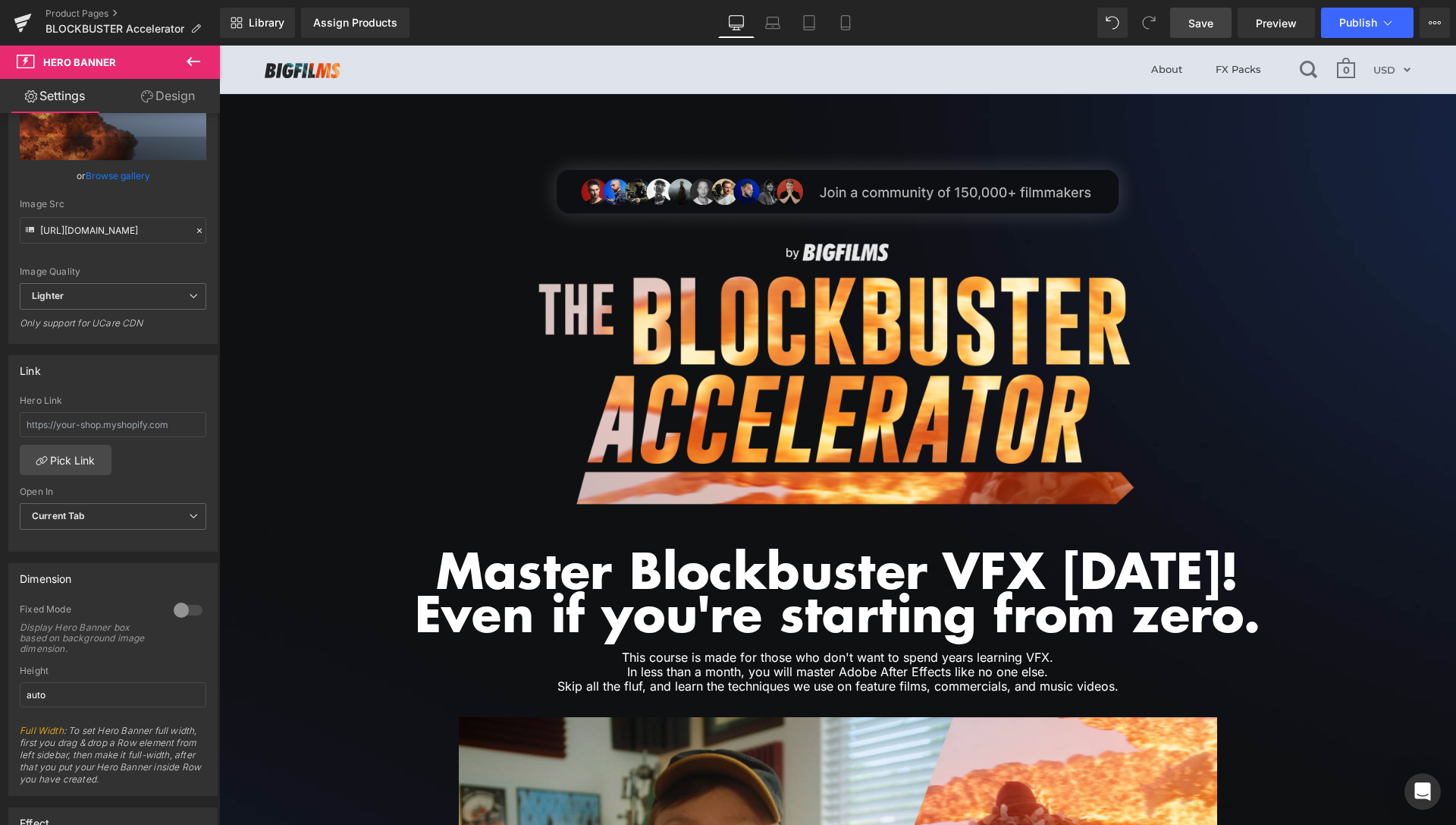
click at [190, 100] on link "Design" at bounding box center [168, 95] width 110 height 34
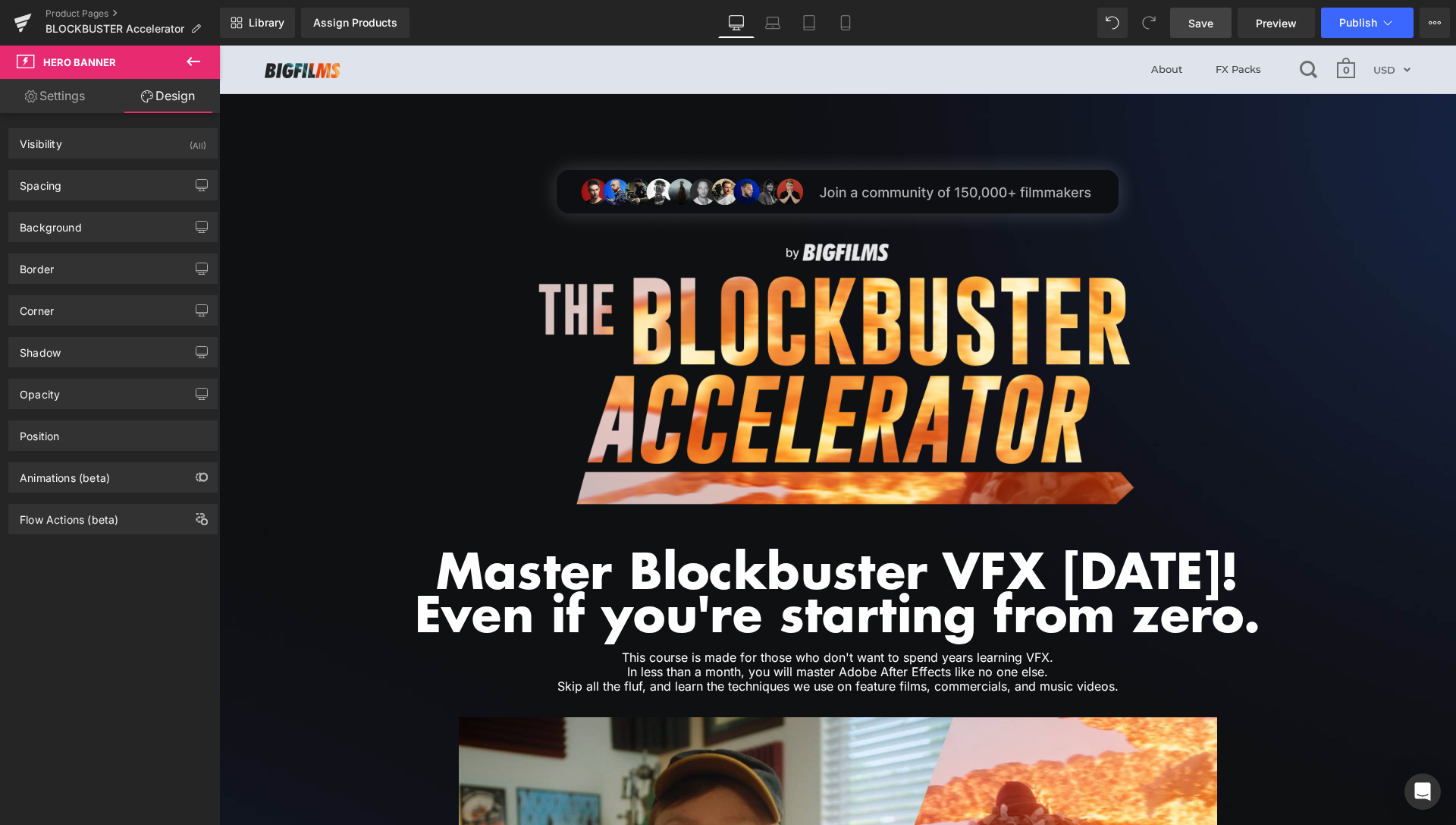
type input "0"
type input "80"
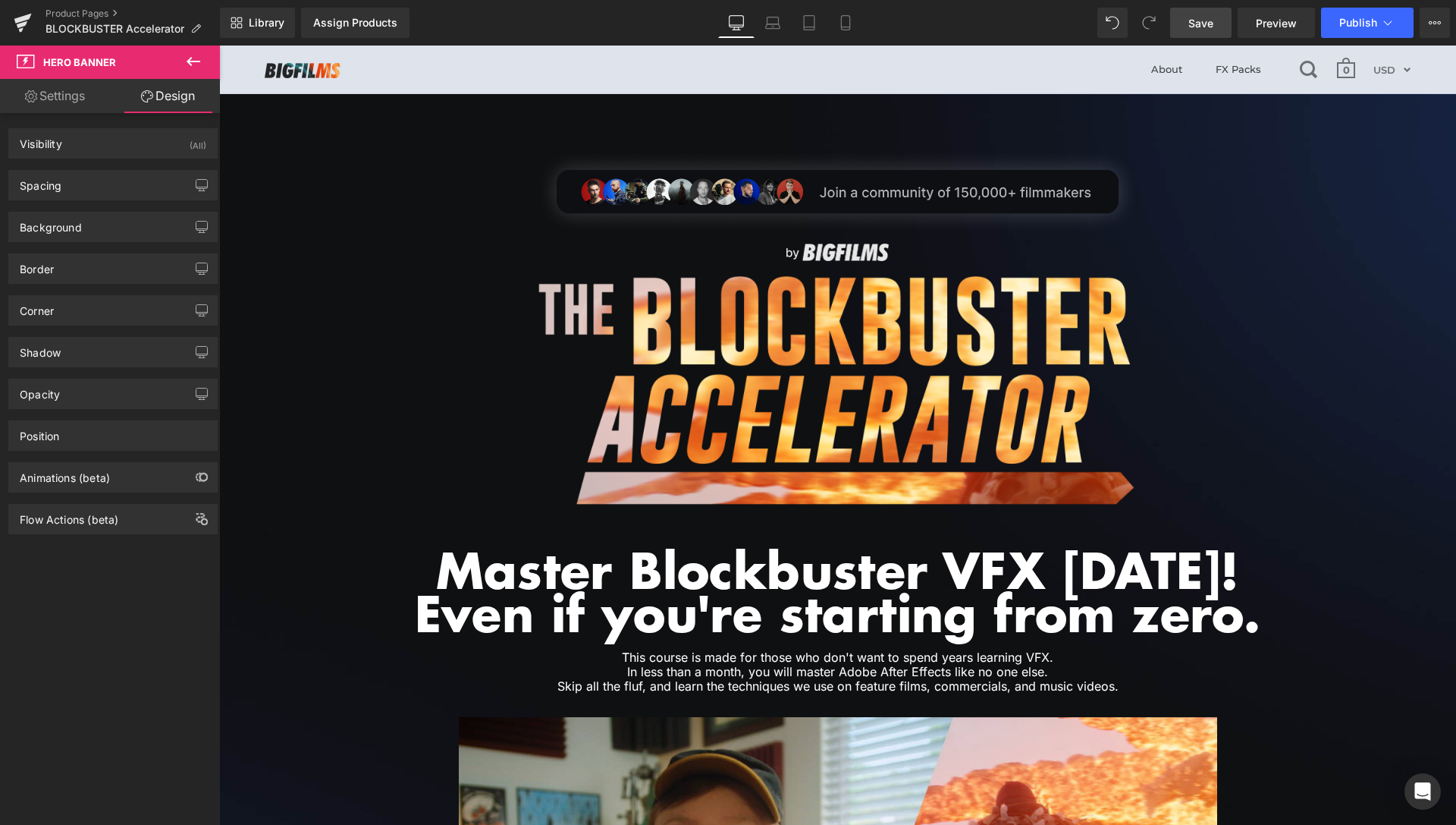
type input "0"
type input "80"
type input "0"
click at [160, 182] on div "Spacing" at bounding box center [113, 184] width 208 height 29
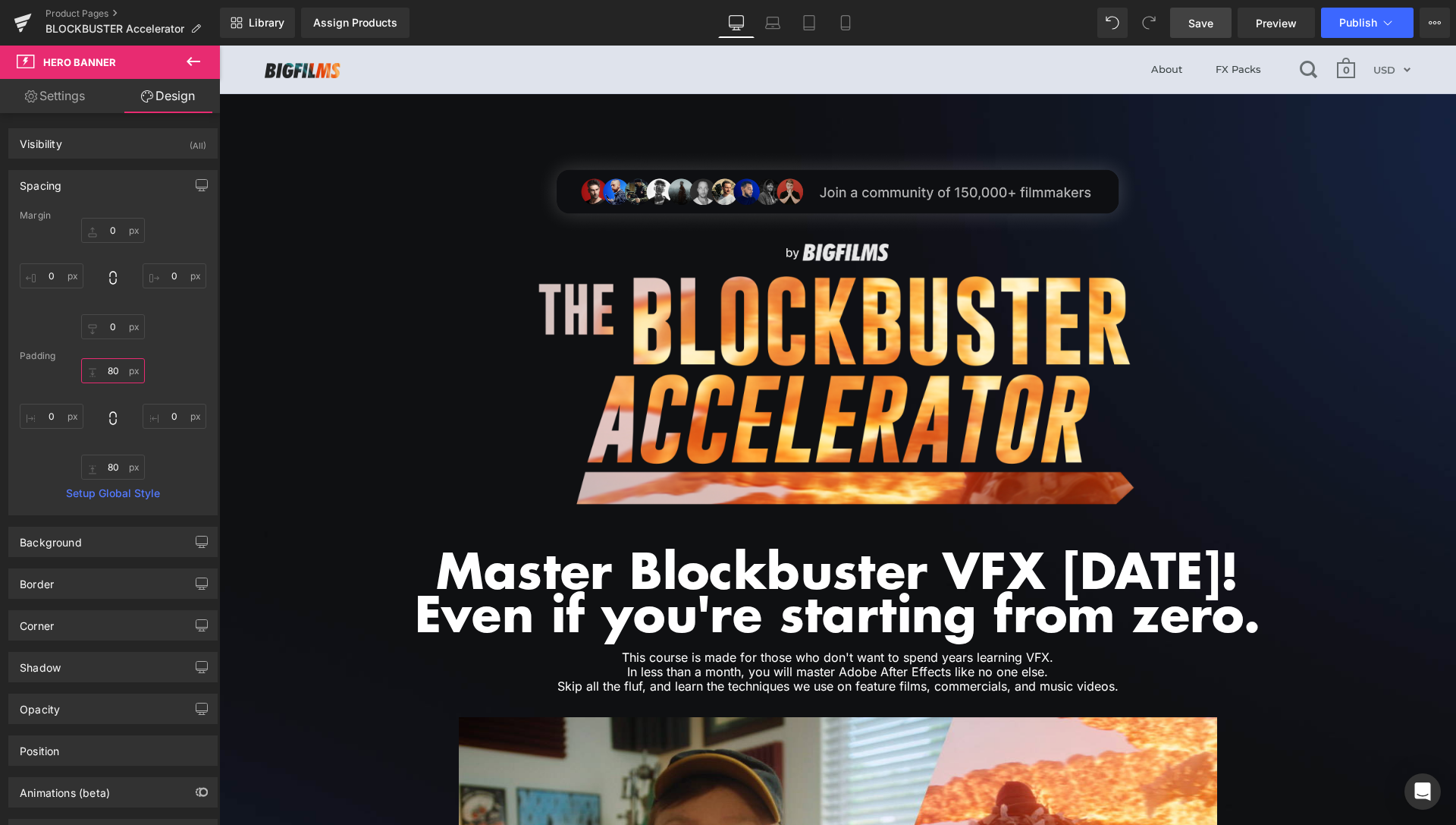
click at [110, 375] on input "80" at bounding box center [113, 371] width 63 height 25
click at [110, 374] on input "80" at bounding box center [113, 371] width 63 height 25
type input "90"
click at [116, 467] on input "80" at bounding box center [113, 467] width 63 height 25
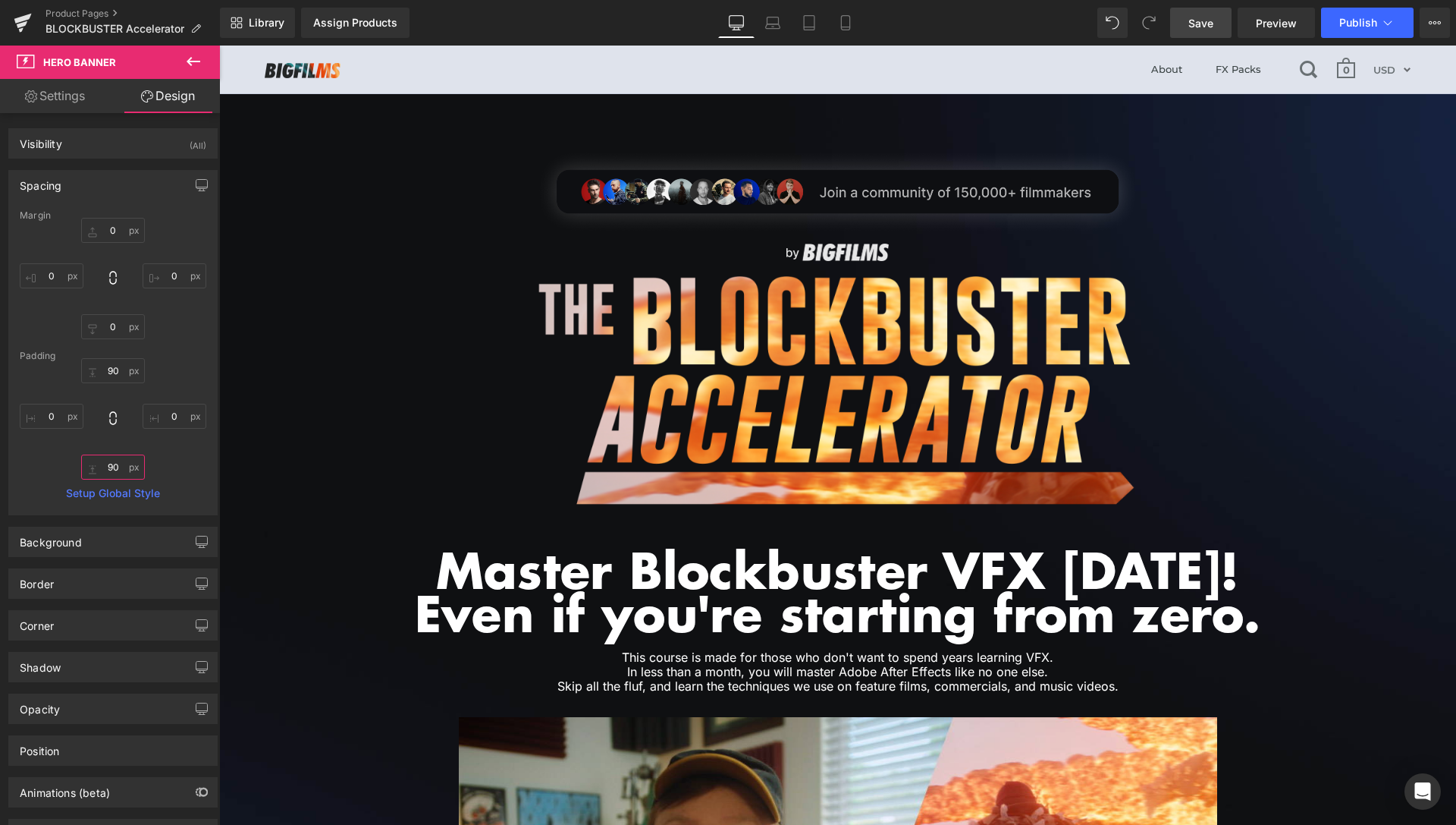
type input "90"
click at [1213, 24] on span "Save" at bounding box center [1200, 23] width 25 height 16
click at [1275, 30] on span "Preview" at bounding box center [1276, 23] width 41 height 16
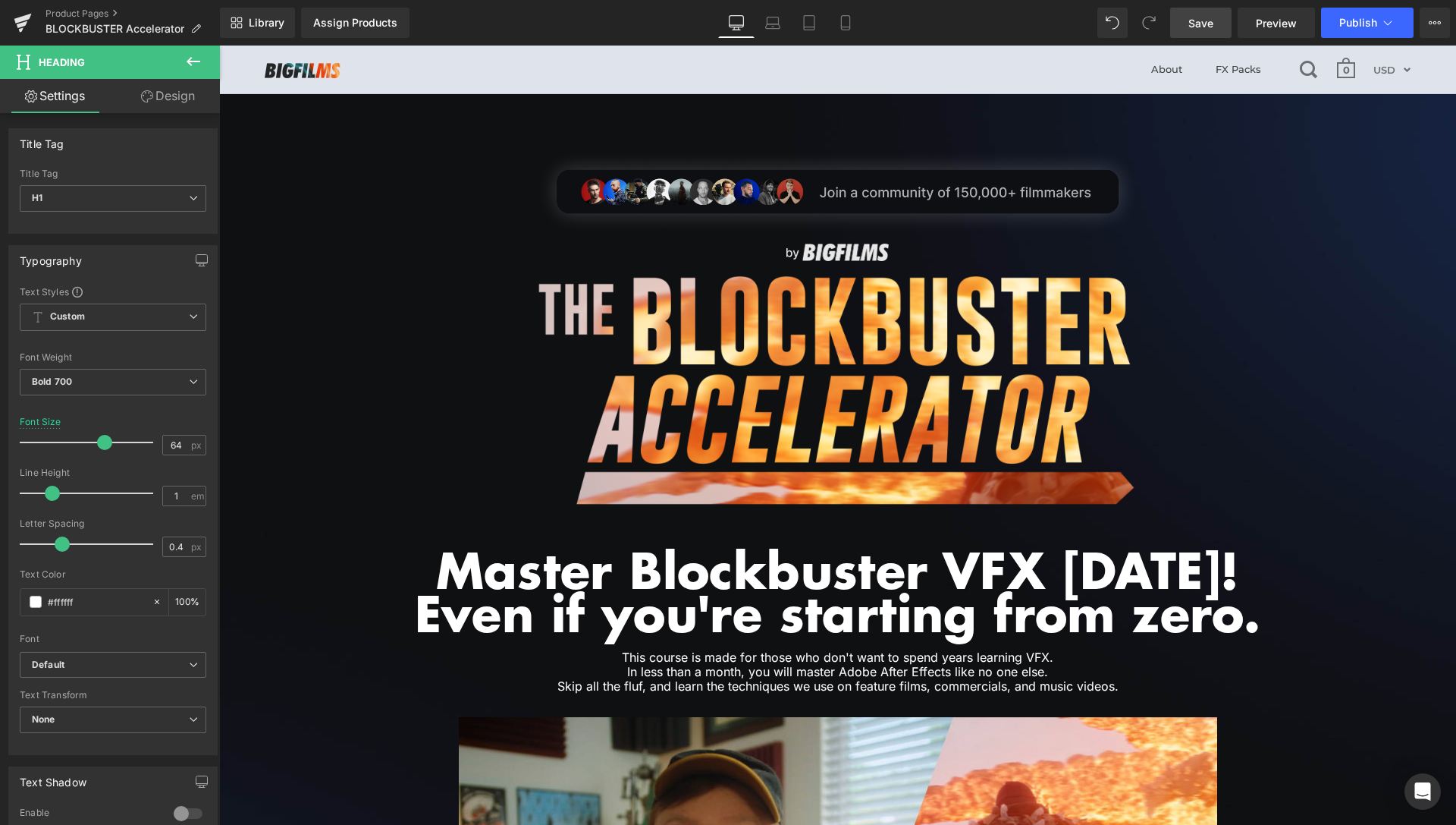
click at [181, 99] on link "Design" at bounding box center [168, 95] width 110 height 34
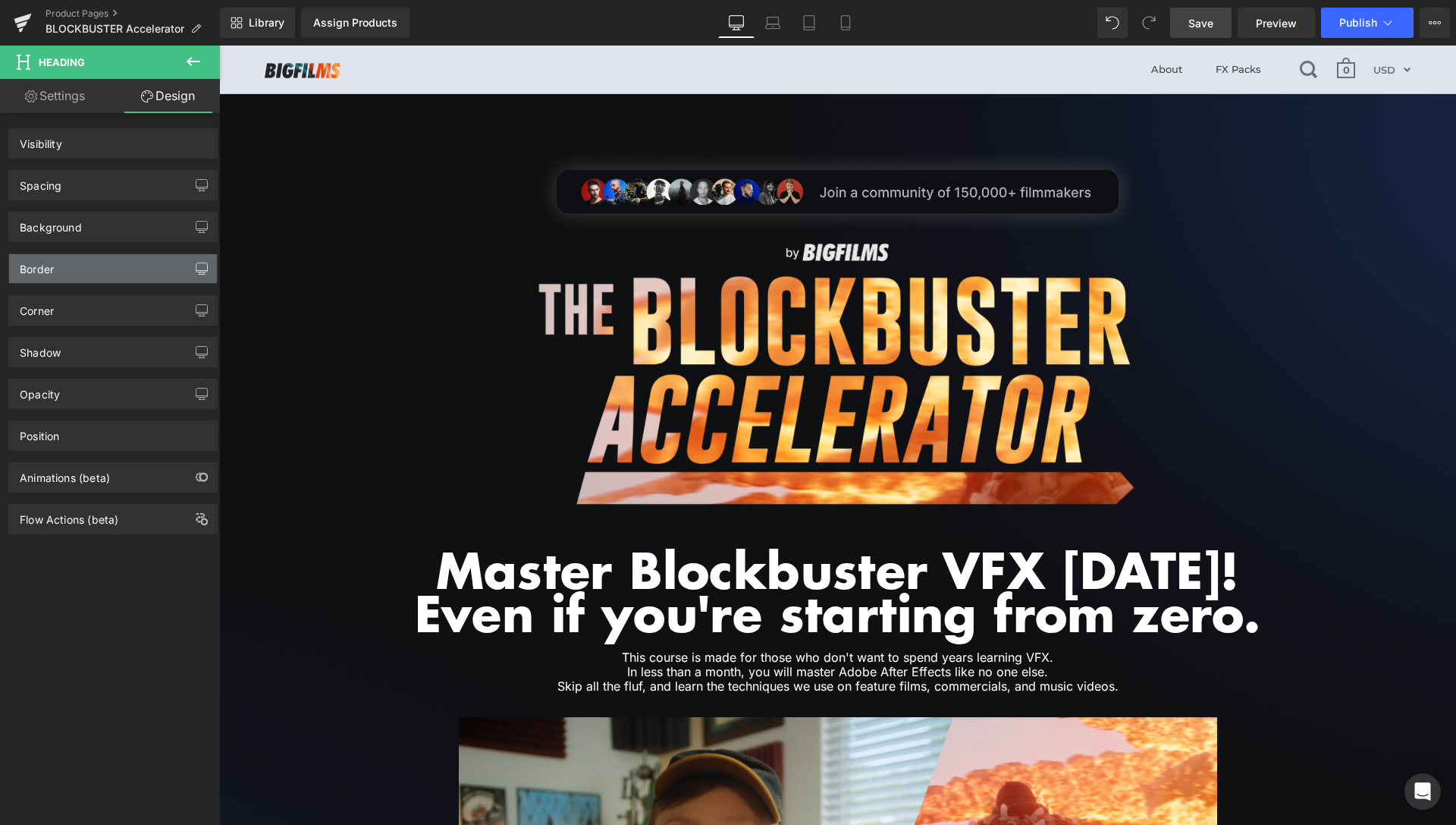
click at [98, 186] on div "Spacing" at bounding box center [113, 184] width 208 height 29
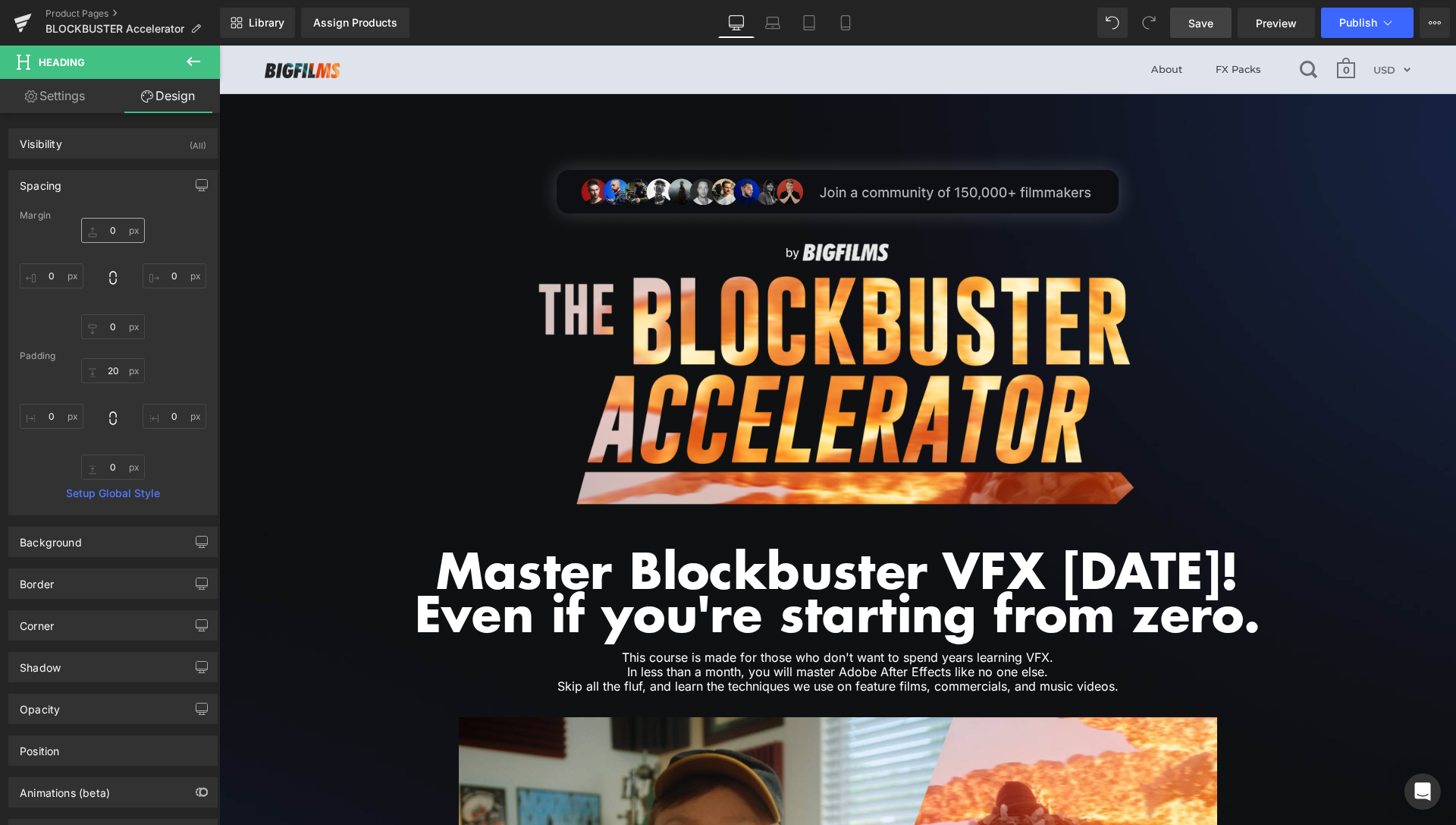
type input "0"
type input "20"
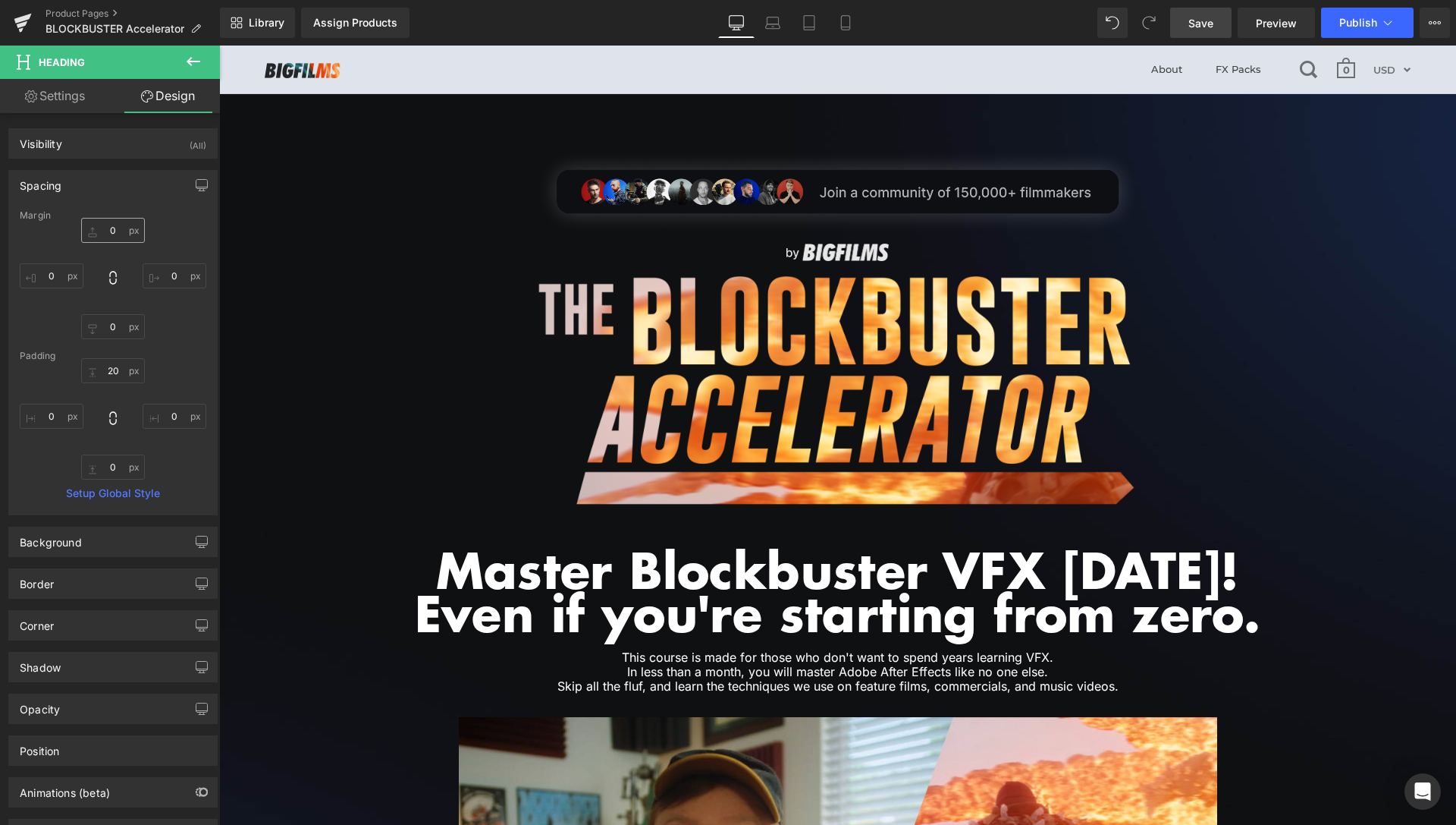
type input "0"
click at [107, 373] on input "20" at bounding box center [113, 371] width 63 height 25
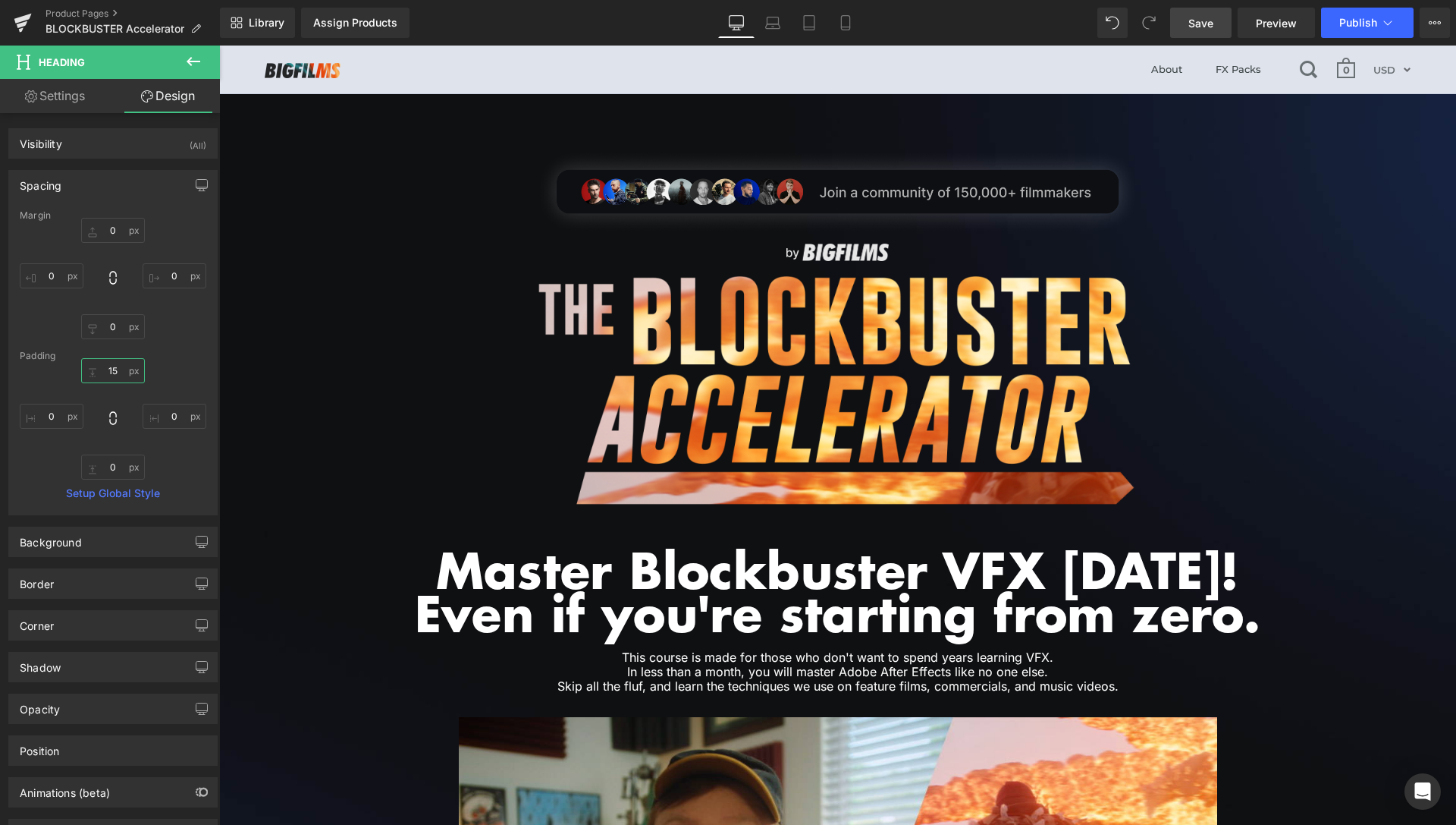
type input "15"
click at [1206, 25] on span "Save" at bounding box center [1200, 23] width 25 height 16
click at [1267, 25] on span "Preview" at bounding box center [1276, 23] width 41 height 16
